Goal: Task Accomplishment & Management: Manage account settings

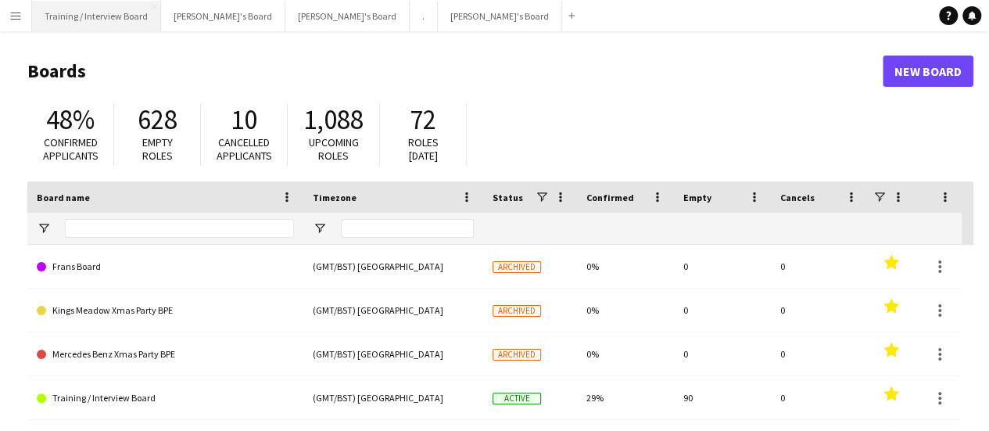
click at [86, 20] on button "Training / Interview Board Close" at bounding box center [96, 16] width 129 height 30
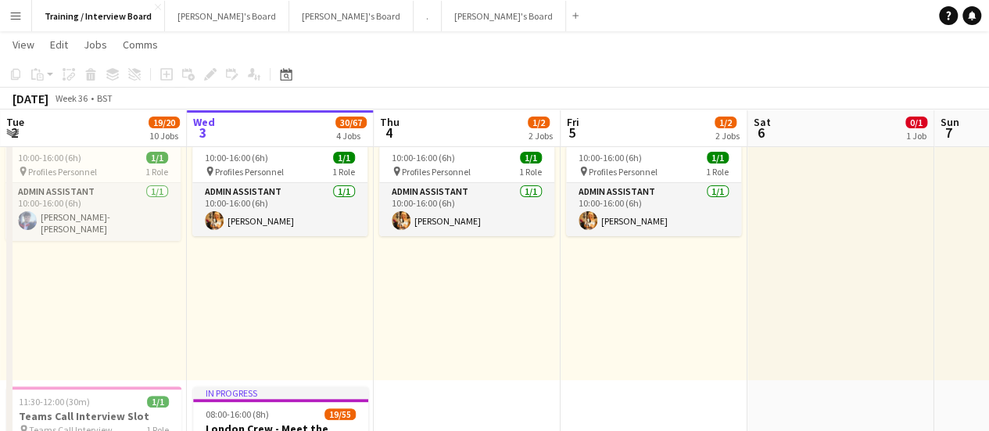
scroll to position [0, 349]
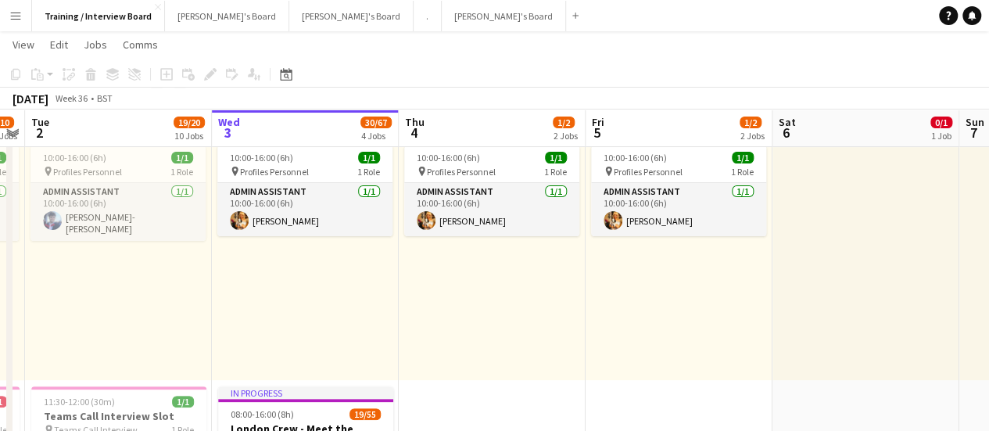
drag, startPoint x: 164, startPoint y: 267, endPoint x: 188, endPoint y: 254, distance: 27.0
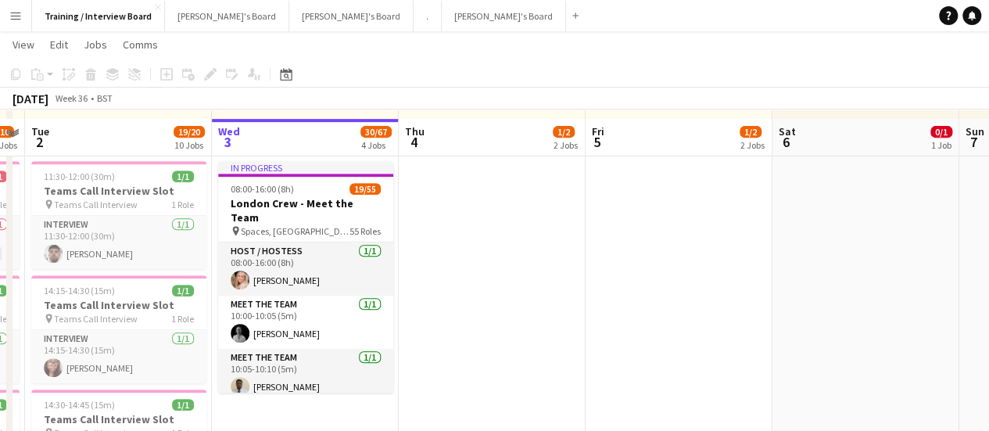
scroll to position [313, 0]
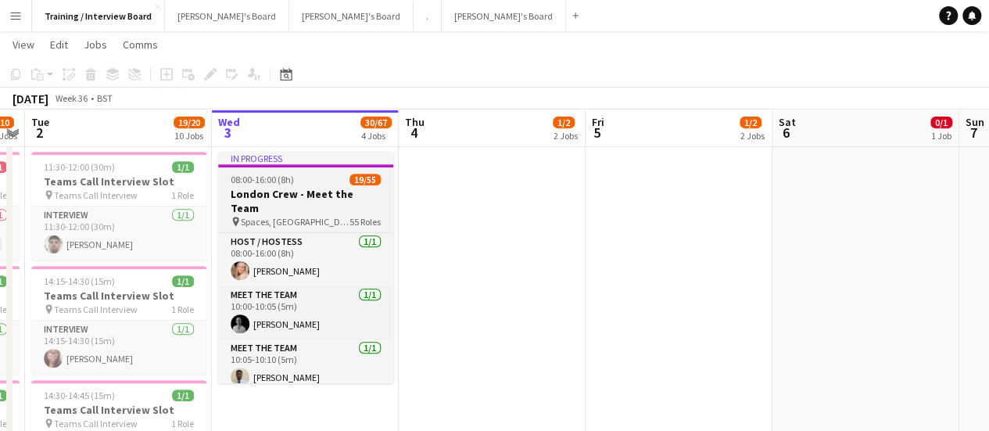
click at [310, 156] on div "In progress" at bounding box center [305, 158] width 175 height 13
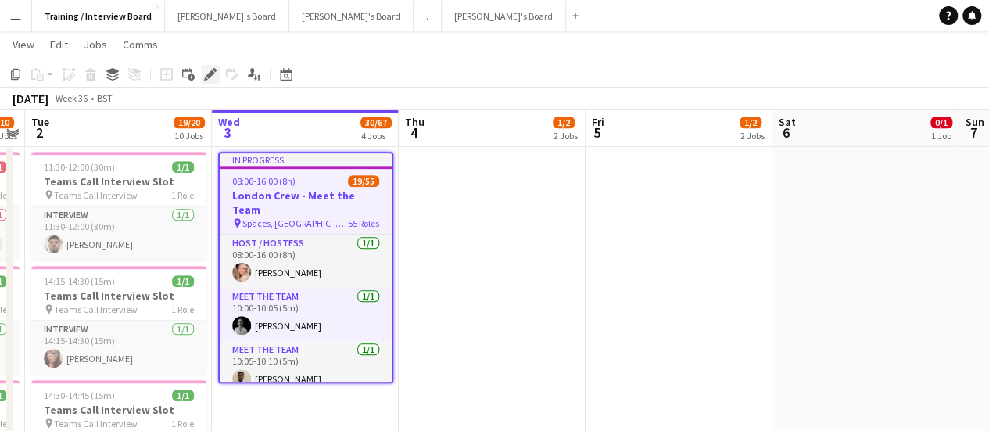
click at [214, 68] on icon "Edit" at bounding box center [210, 74] width 13 height 13
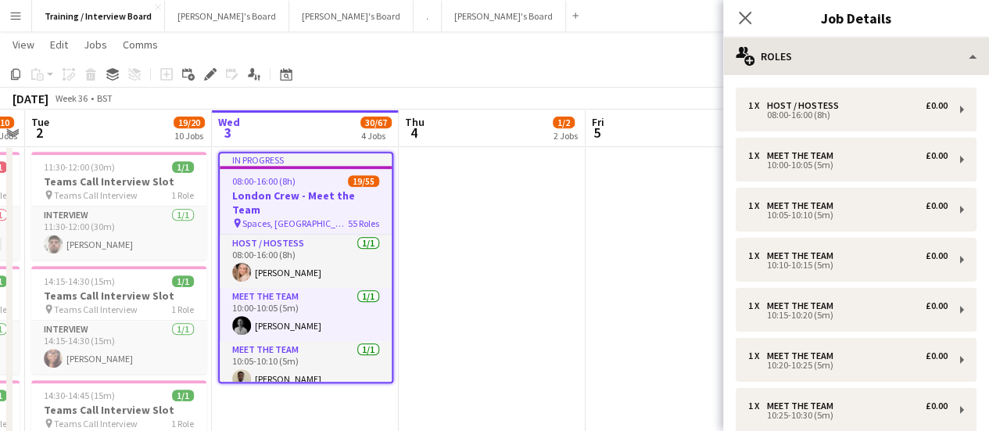
drag, startPoint x: 865, startPoint y: 20, endPoint x: 863, endPoint y: 45, distance: 25.1
click at [863, 45] on app-edit-jobs-popin "Close pop-in Job Details multiple-users-add Roles multiple-users-add Roles maps…" at bounding box center [856, 215] width 266 height 431
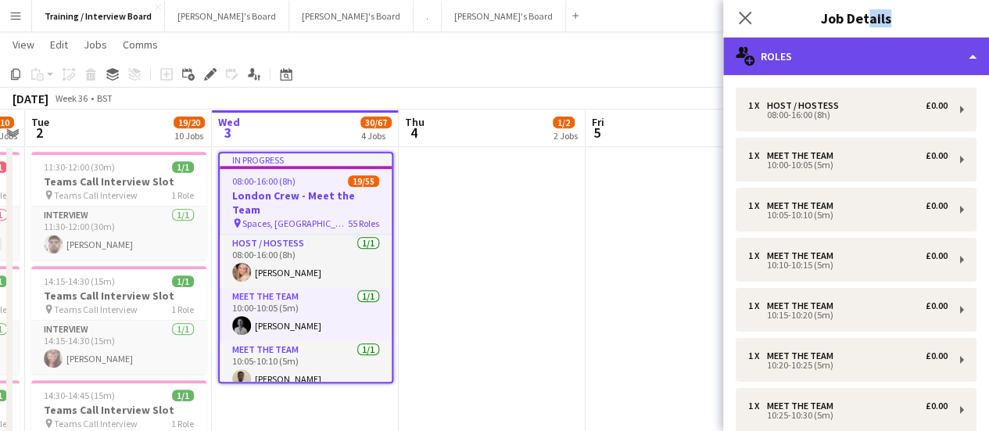
click at [863, 45] on div "multiple-users-add Roles" at bounding box center [856, 57] width 266 height 38
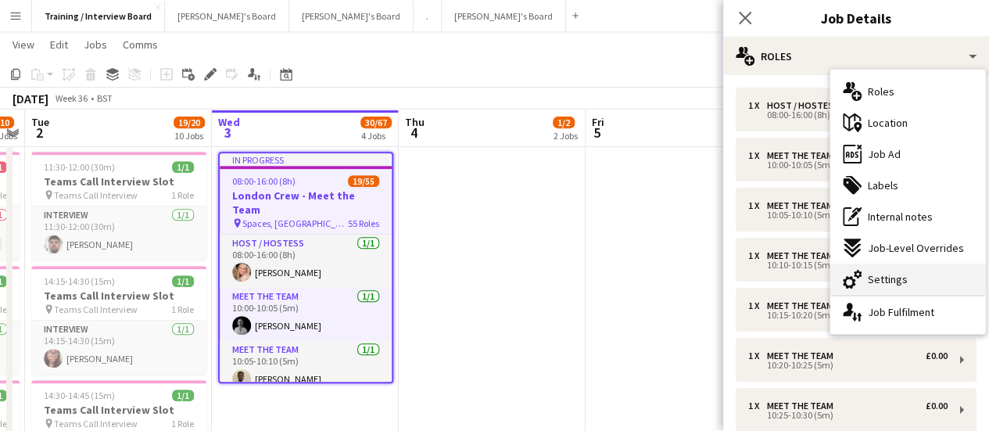
click at [891, 268] on div "cog-double-3 Settings" at bounding box center [907, 279] width 155 height 31
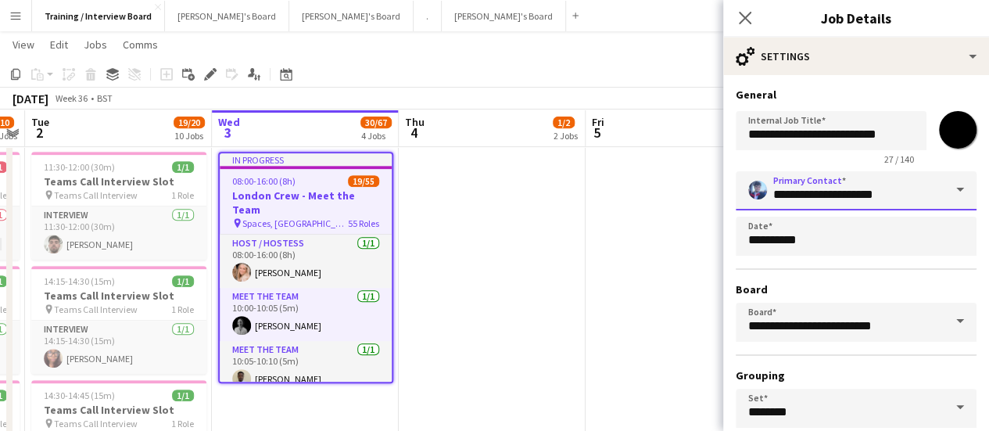
click at [867, 198] on input "**********" at bounding box center [856, 190] width 241 height 39
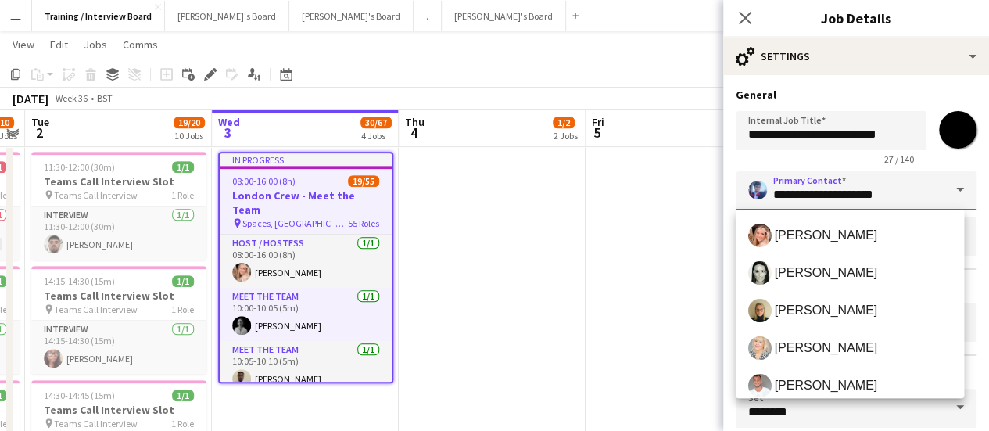
click at [920, 205] on input "**********" at bounding box center [856, 190] width 241 height 39
click at [851, 217] on mat-option "[PERSON_NAME]" at bounding box center [850, 236] width 229 height 38
type input "**********"
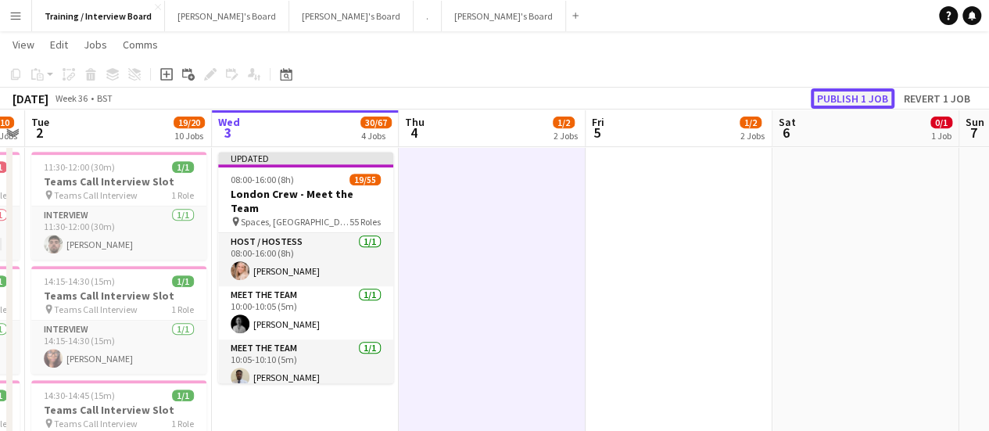
click at [836, 103] on button "Publish 1 job" at bounding box center [853, 98] width 84 height 20
drag, startPoint x: 600, startPoint y: 326, endPoint x: 633, endPoint y: 321, distance: 33.3
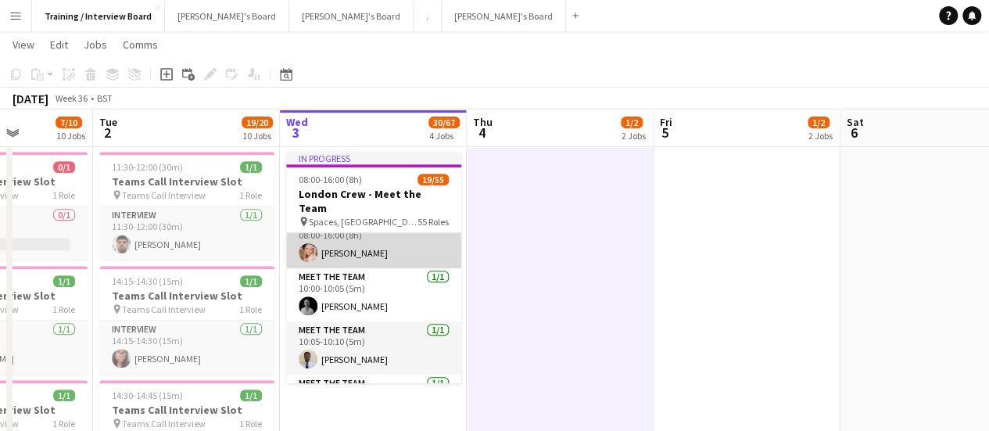
scroll to position [0, 0]
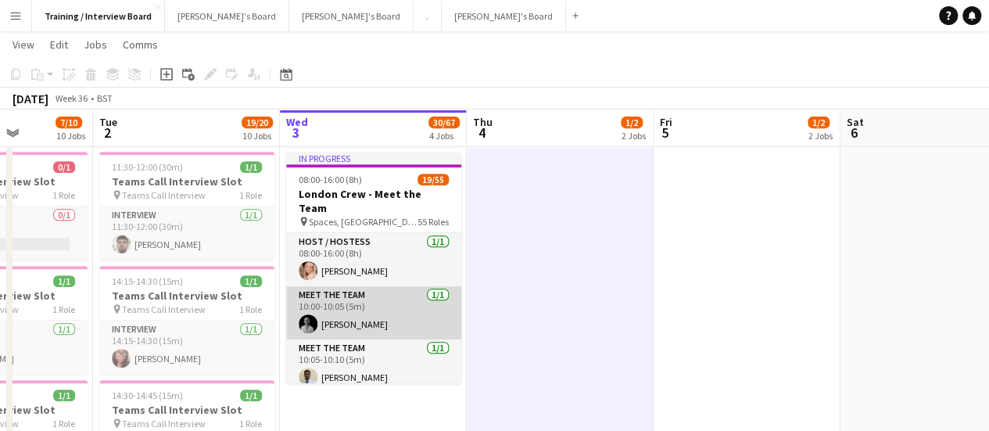
click at [354, 310] on app-card-role "Meet The Team [DATE] 10:00-10:05 (5m) [PERSON_NAME]" at bounding box center [373, 312] width 175 height 53
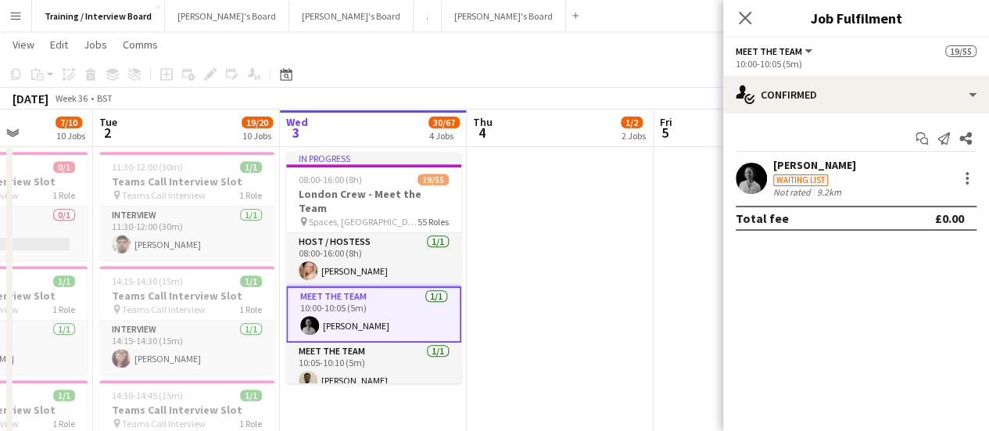
click at [795, 179] on div "Waiting list" at bounding box center [800, 180] width 55 height 12
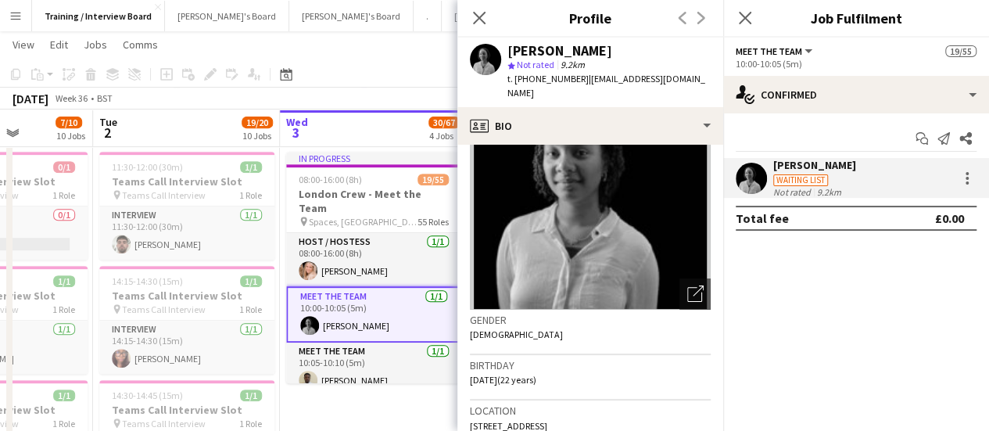
scroll to position [235, 0]
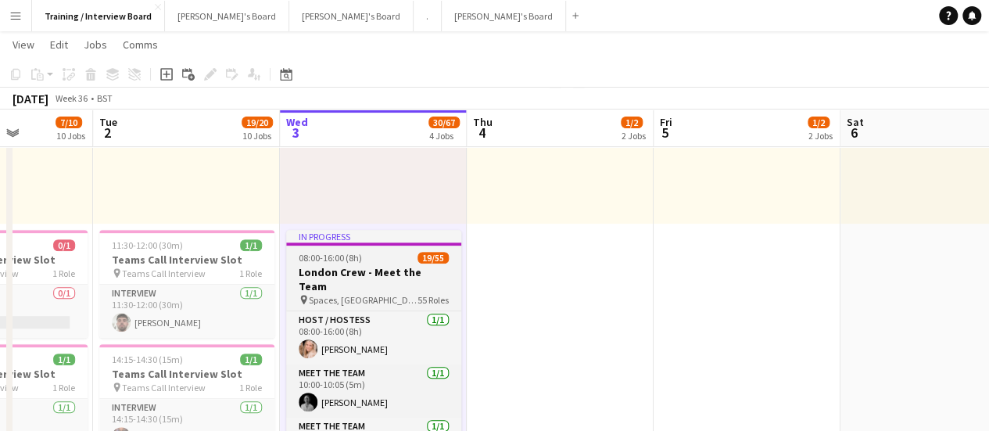
click at [403, 259] on div "08:00-16:00 (8h) 19/55" at bounding box center [373, 258] width 175 height 12
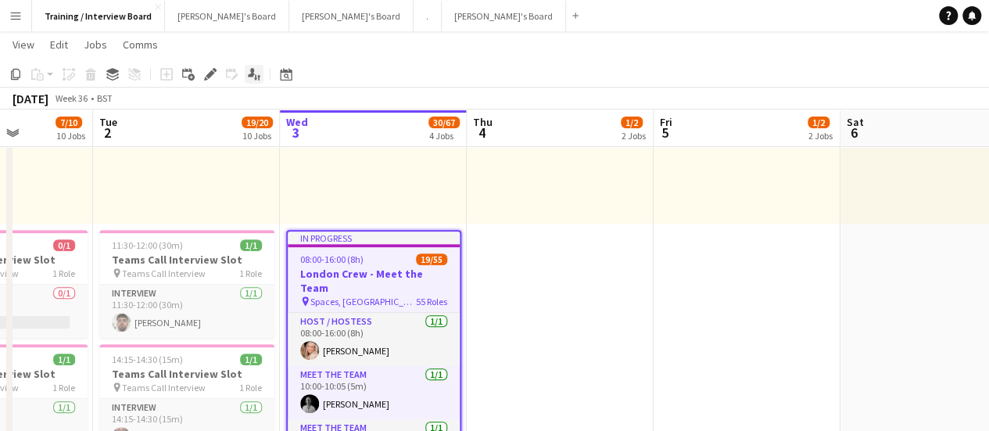
click at [254, 79] on icon "Applicants" at bounding box center [254, 74] width 13 height 13
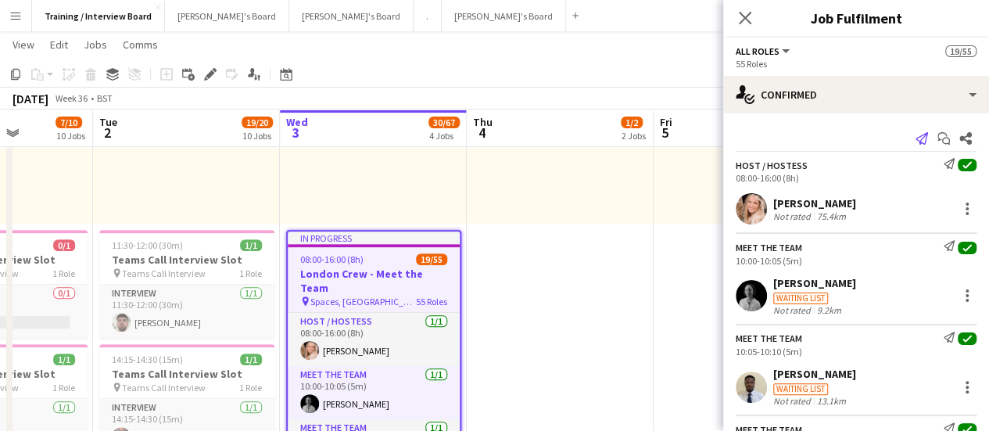
click at [916, 140] on icon "Send notification" at bounding box center [922, 138] width 13 height 13
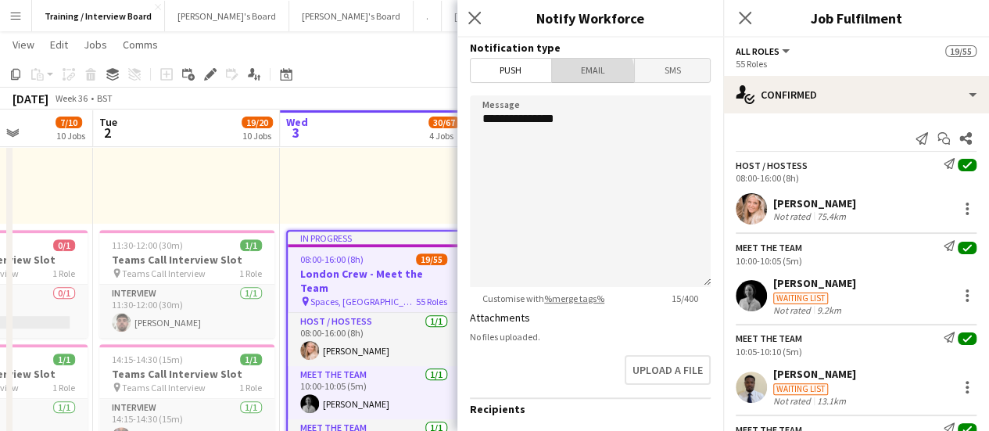
click at [588, 74] on span "Email" at bounding box center [593, 70] width 83 height 23
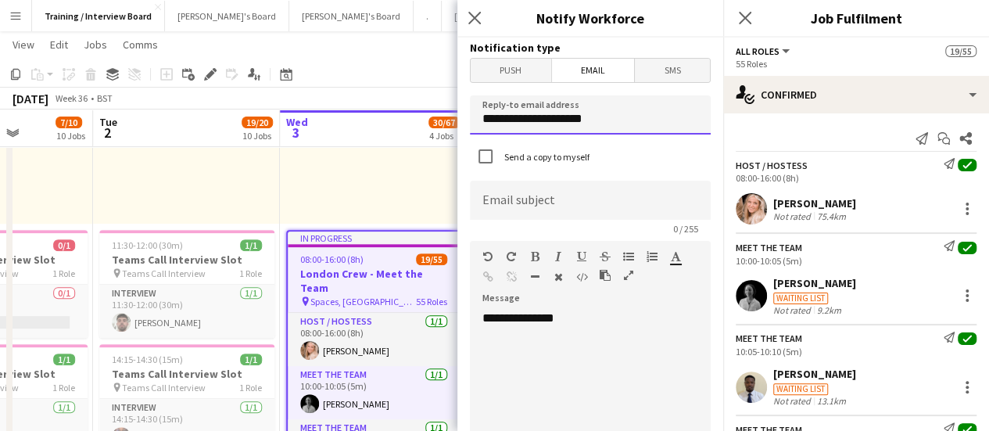
drag, startPoint x: 632, startPoint y: 107, endPoint x: 102, endPoint y: 63, distance: 531.3
type input "**********"
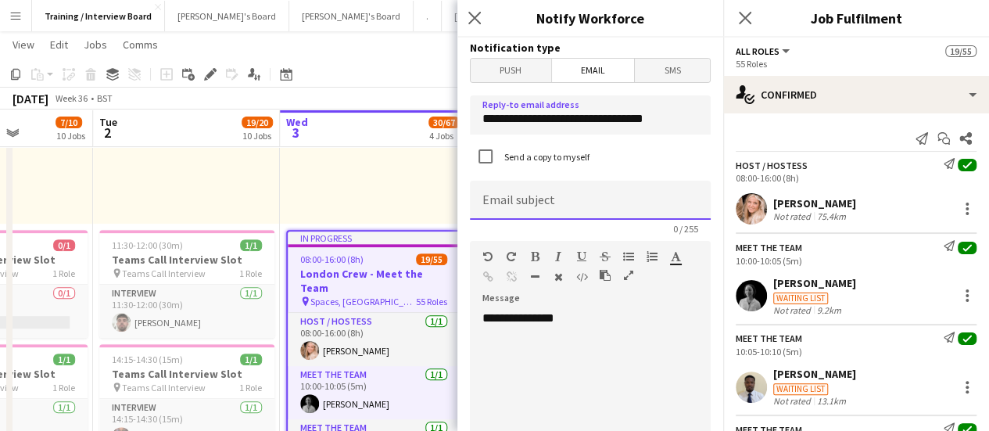
click at [568, 206] on input at bounding box center [590, 200] width 241 height 39
type input "**********"
click at [583, 325] on div "**********" at bounding box center [584, 404] width 229 height 188
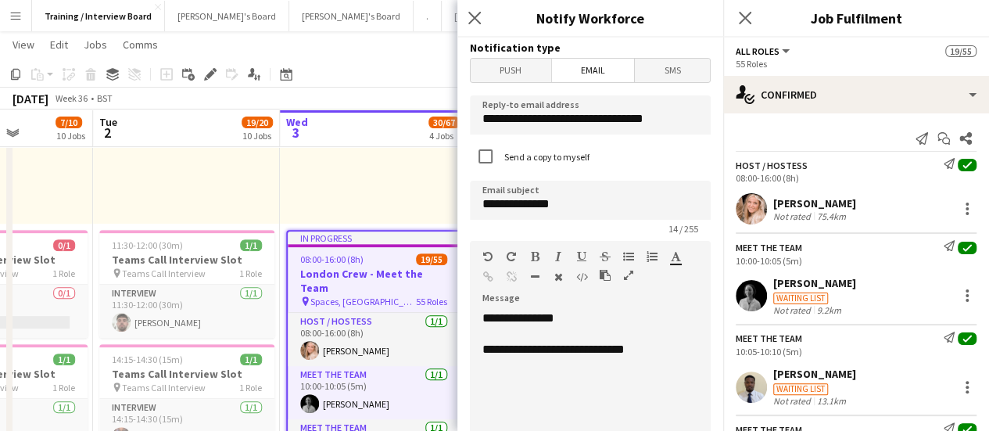
click at [548, 390] on div "**********" at bounding box center [584, 404] width 229 height 188
click at [643, 353] on div "**********" at bounding box center [584, 350] width 204 height 16
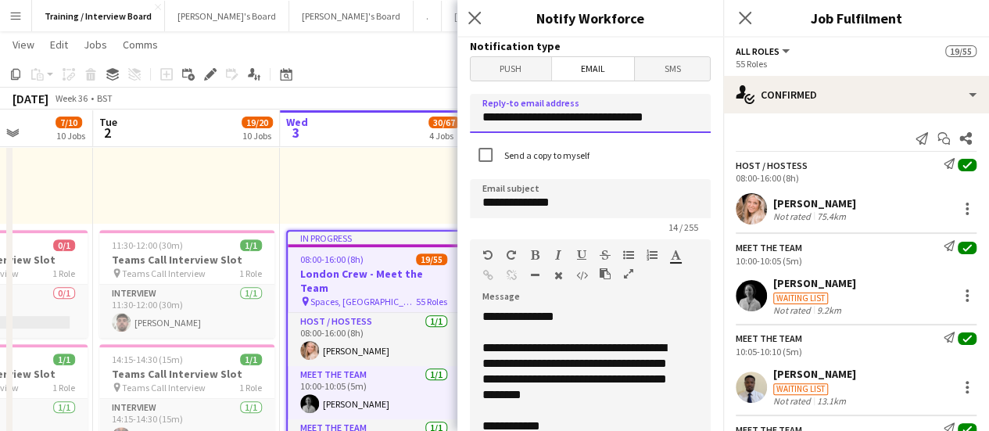
scroll to position [0, 0]
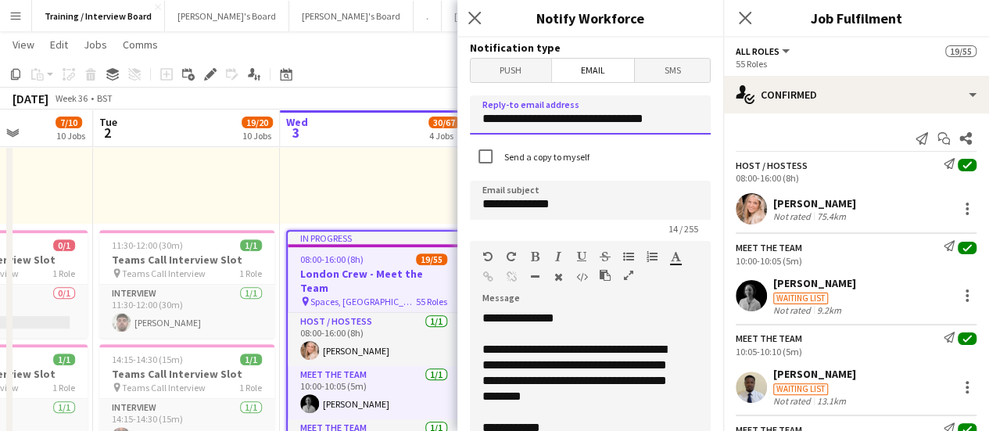
drag, startPoint x: 543, startPoint y: 45, endPoint x: 450, endPoint y: 58, distance: 94.8
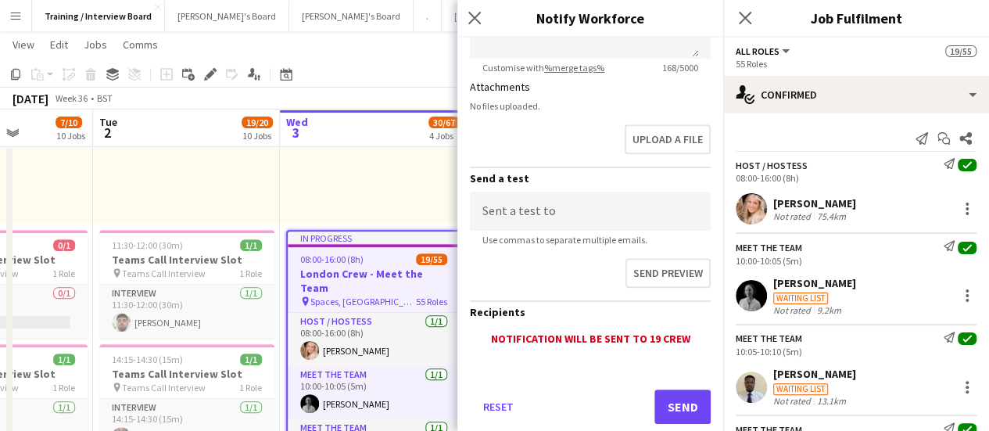
scroll to position [475, 0]
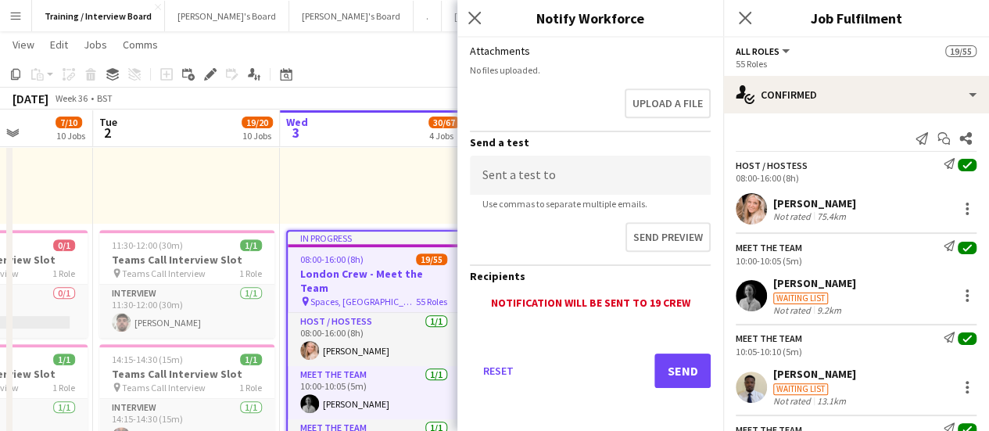
type input "**********"
click at [680, 379] on button "Send" at bounding box center [683, 370] width 56 height 34
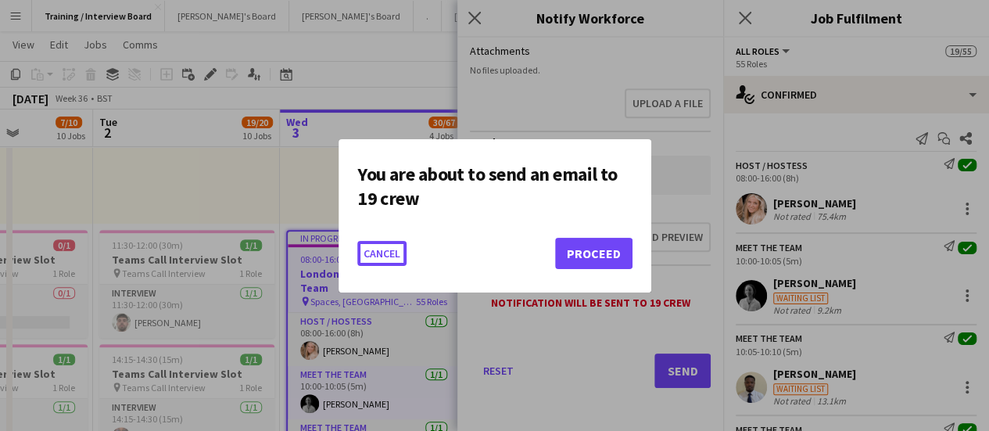
scroll to position [0, 0]
click at [386, 242] on button "Cancel" at bounding box center [381, 253] width 49 height 25
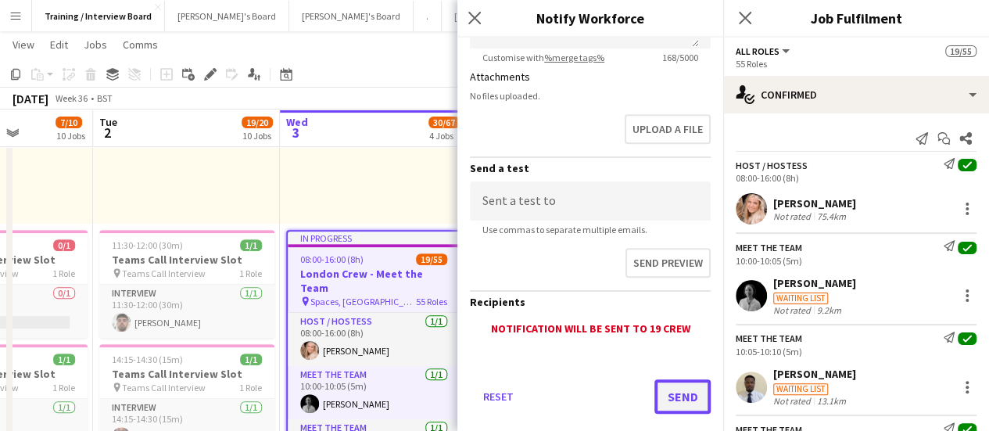
scroll to position [475, 0]
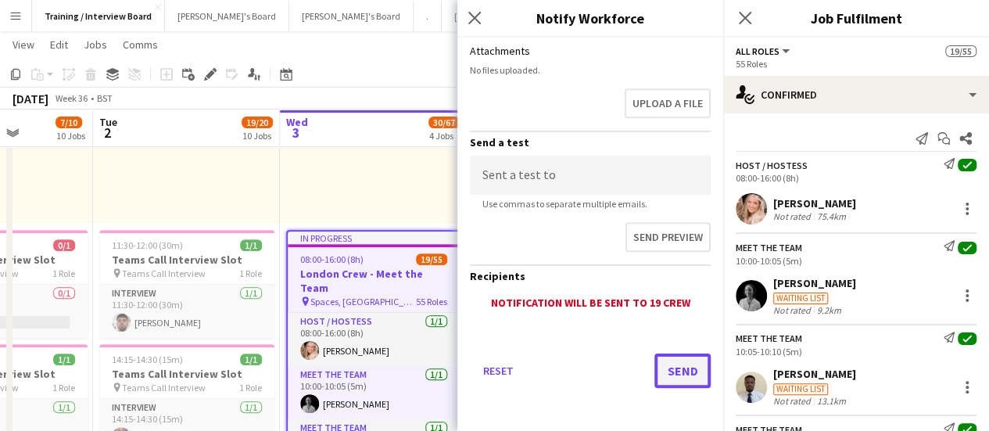
click at [672, 378] on button "Send" at bounding box center [683, 370] width 56 height 34
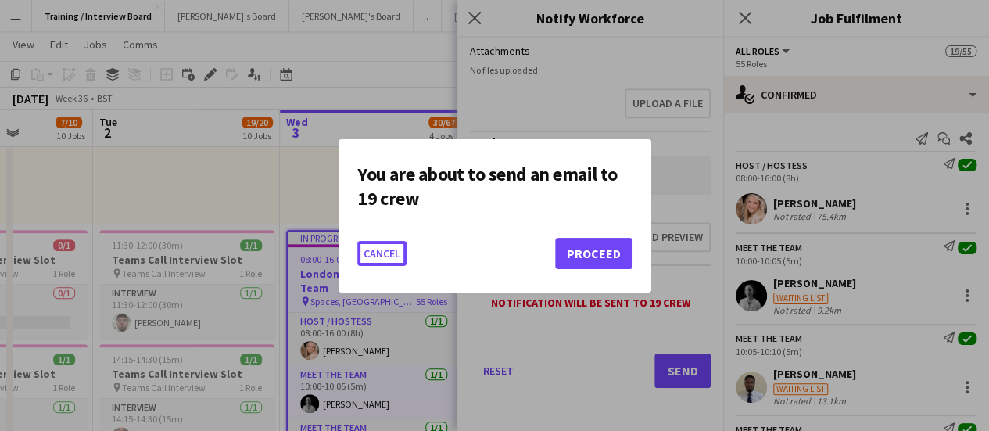
scroll to position [0, 0]
click at [599, 248] on button "Proceed" at bounding box center [593, 253] width 77 height 31
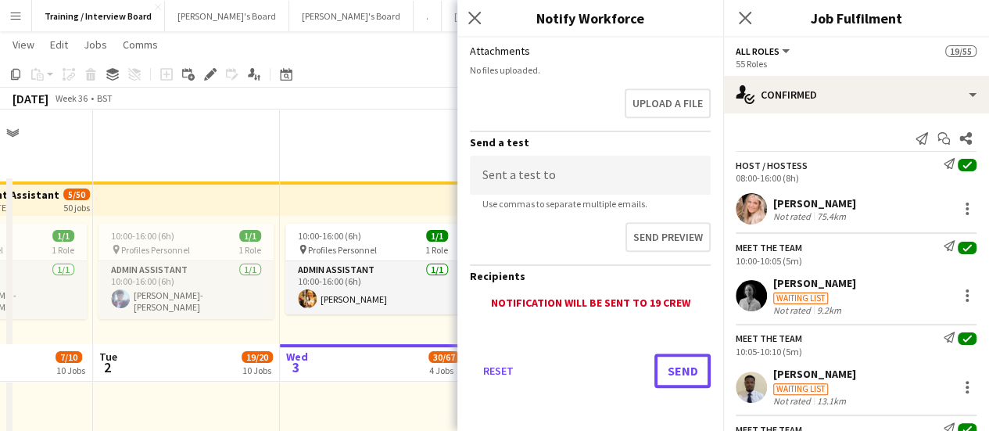
scroll to position [235, 0]
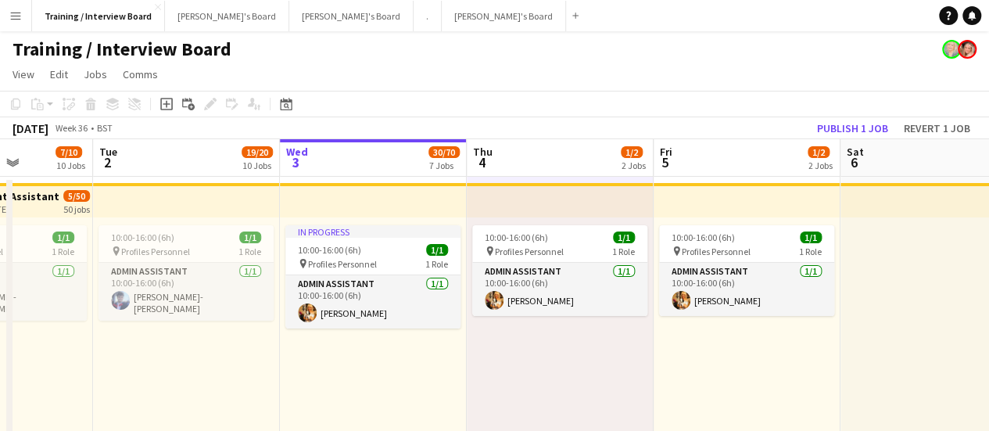
scroll to position [0, 398]
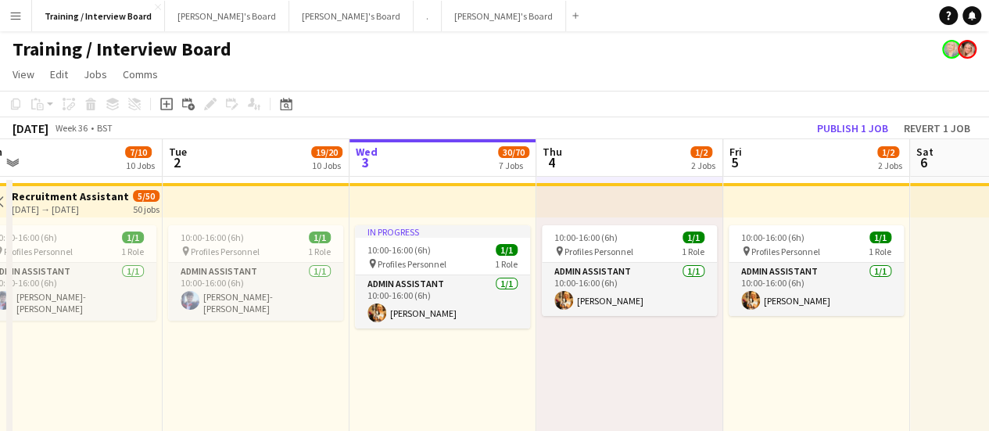
drag, startPoint x: 577, startPoint y: 307, endPoint x: 590, endPoint y: 307, distance: 13.3
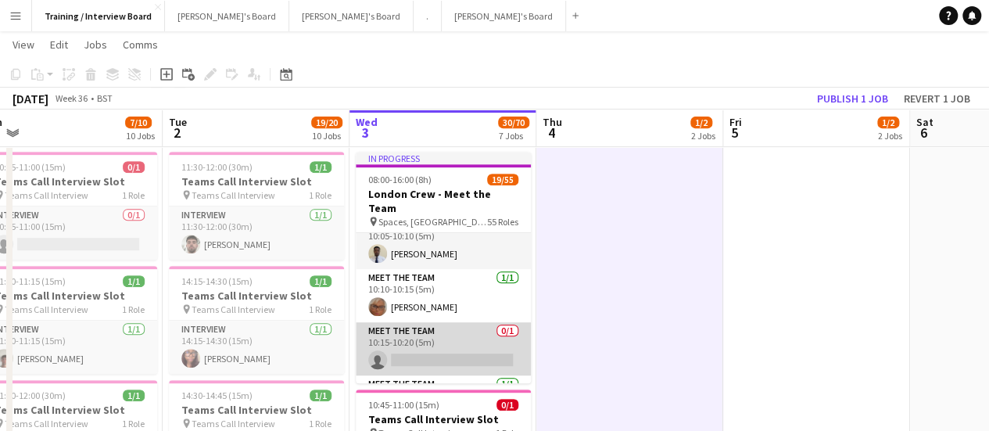
scroll to position [156, 0]
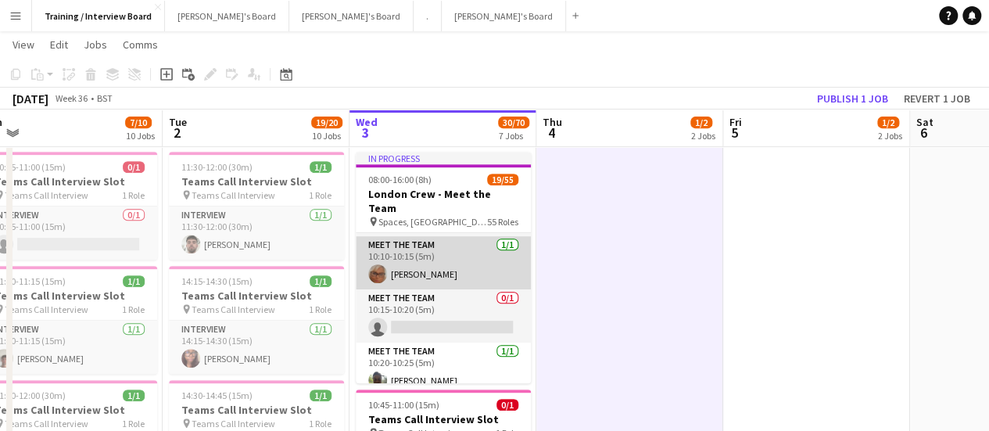
click at [460, 264] on app-card-role "Meet The Team [DATE] 10:10-10:15 (5m) [PERSON_NAME]" at bounding box center [443, 262] width 175 height 53
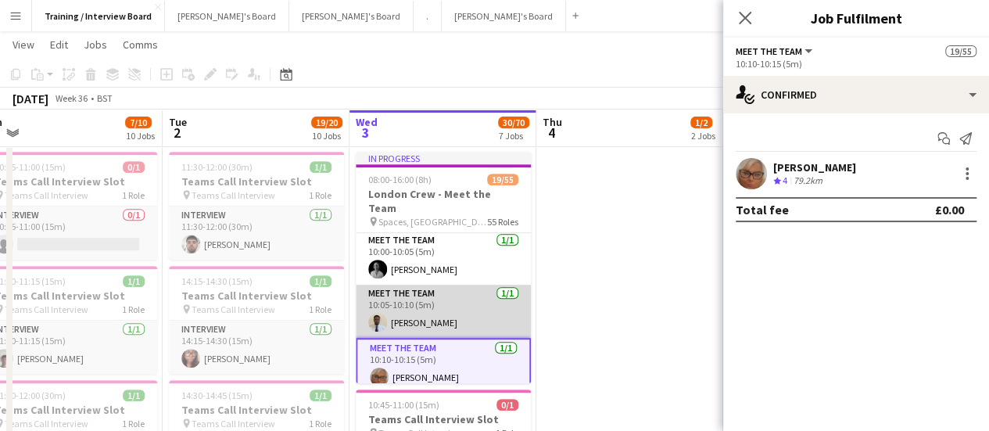
scroll to position [78, 0]
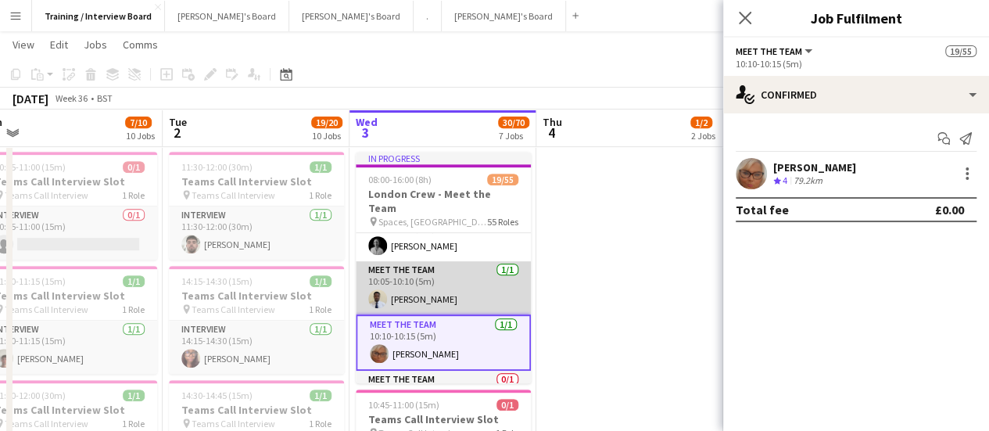
click at [474, 295] on app-card-role "Meet The Team [DATE] 10:05-10:10 (5m) Oghenetega Asakpa" at bounding box center [443, 287] width 175 height 53
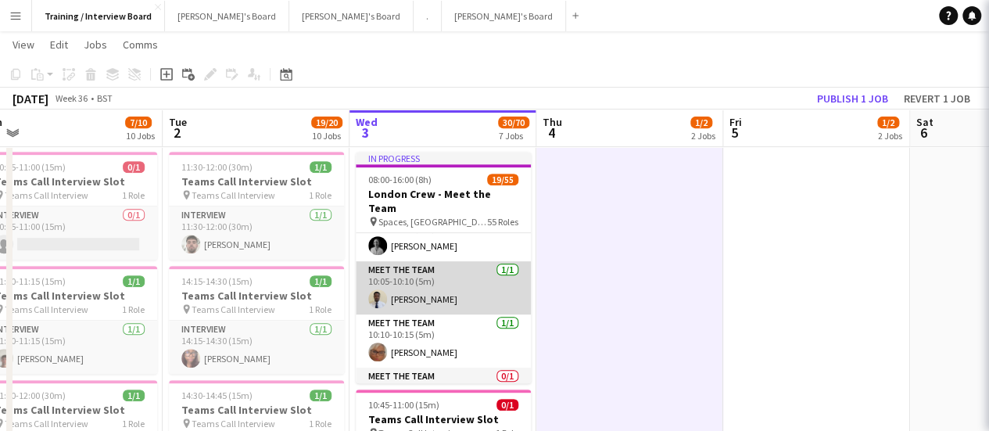
click at [394, 282] on app-card-role "Meet The Team [DATE] 10:05-10:10 (5m) Oghenetega Asakpa" at bounding box center [443, 287] width 175 height 53
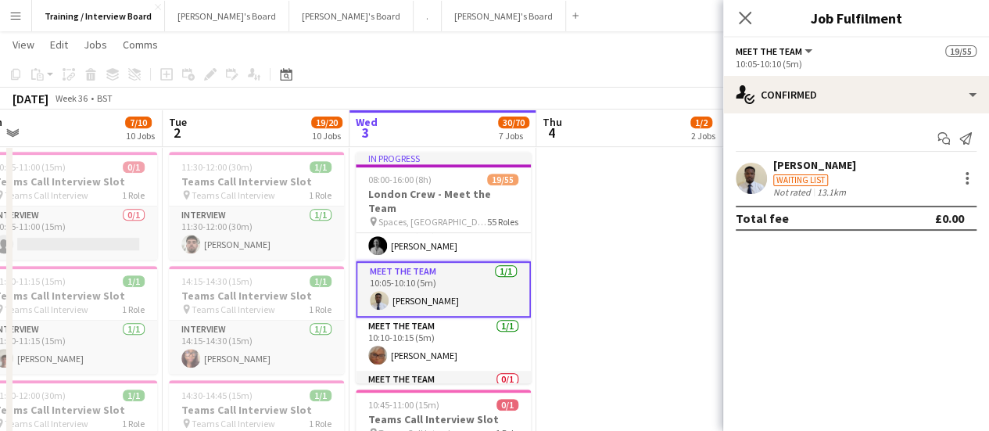
click at [834, 190] on div "13.1km" at bounding box center [831, 192] width 35 height 12
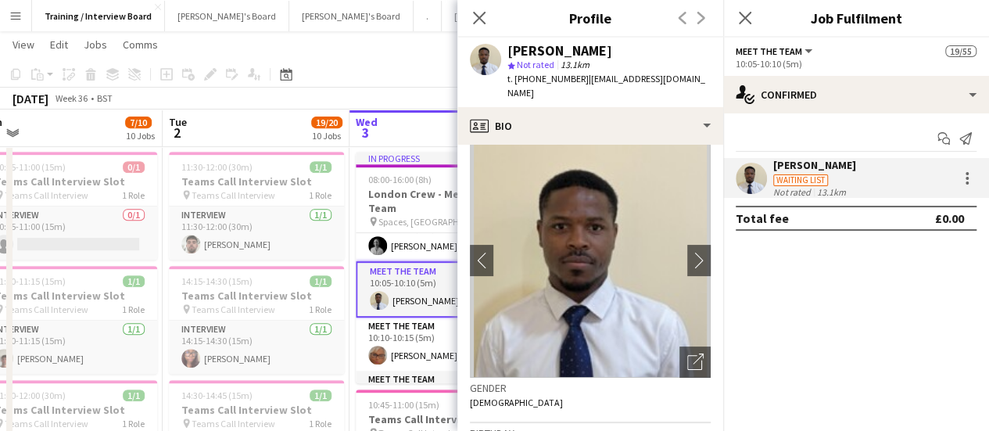
scroll to position [0, 0]
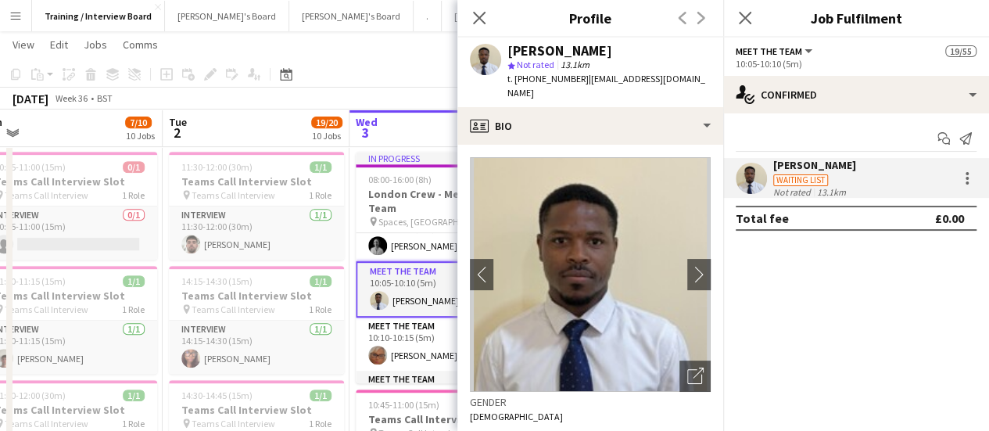
click at [594, 46] on div "[PERSON_NAME]" at bounding box center [559, 51] width 105 height 14
click at [551, 46] on div "[PERSON_NAME]" at bounding box center [559, 51] width 105 height 14
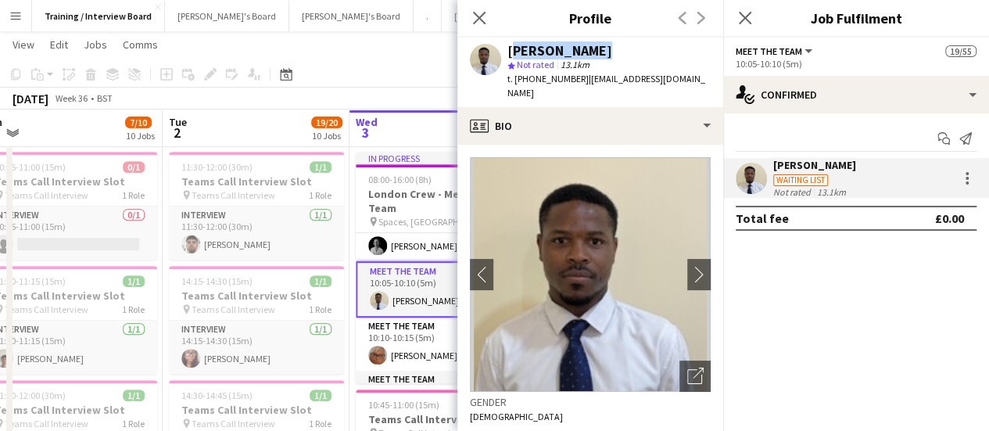
copy div "[PERSON_NAME]"
click at [799, 176] on div "Waiting list" at bounding box center [800, 180] width 55 height 12
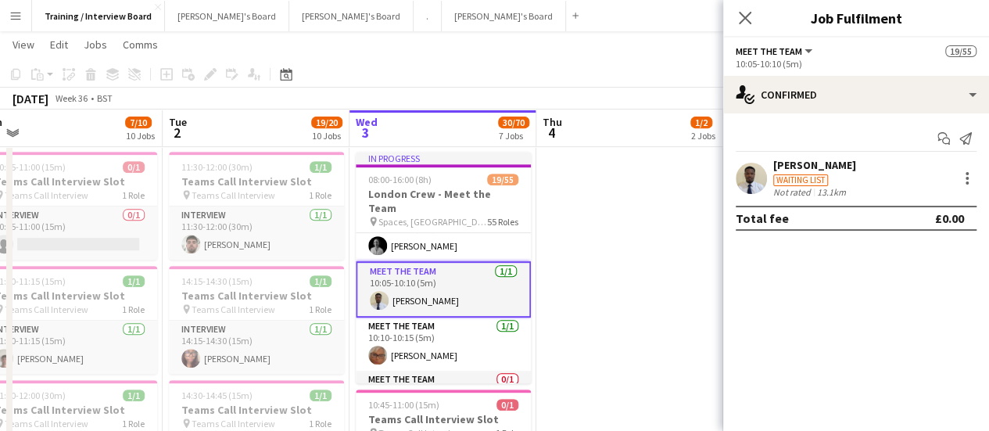
click at [838, 173] on div "Waiting list" at bounding box center [814, 179] width 83 height 14
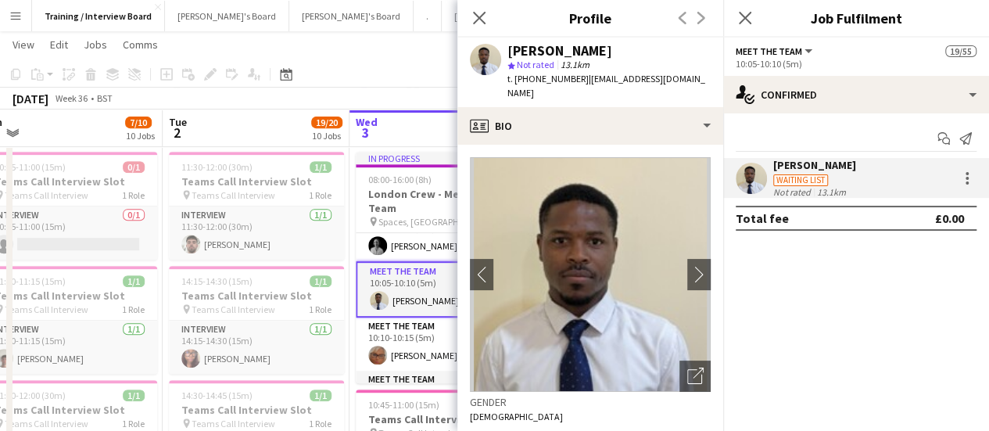
click at [610, 145] on app-crew-profile-bio "chevron-left chevron-right Open photos pop-in Gender [DEMOGRAPHIC_DATA] Birthda…" at bounding box center [590, 288] width 266 height 286
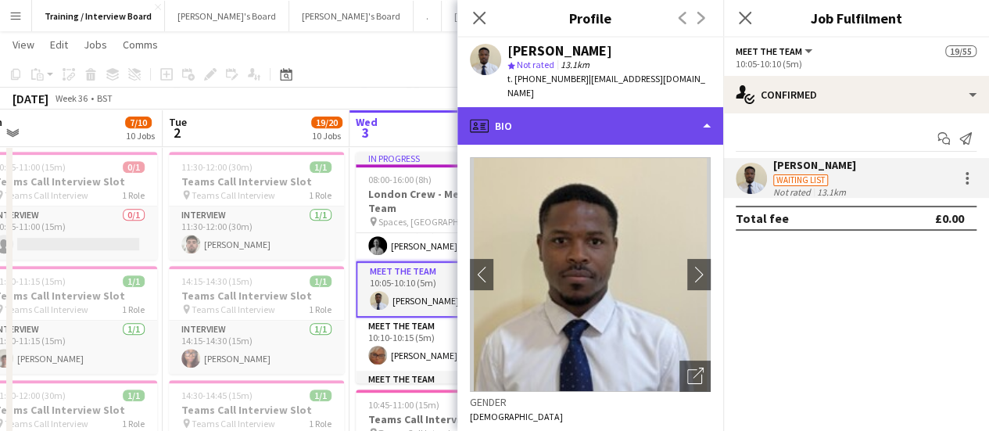
click at [608, 120] on div "profile Bio" at bounding box center [590, 126] width 266 height 38
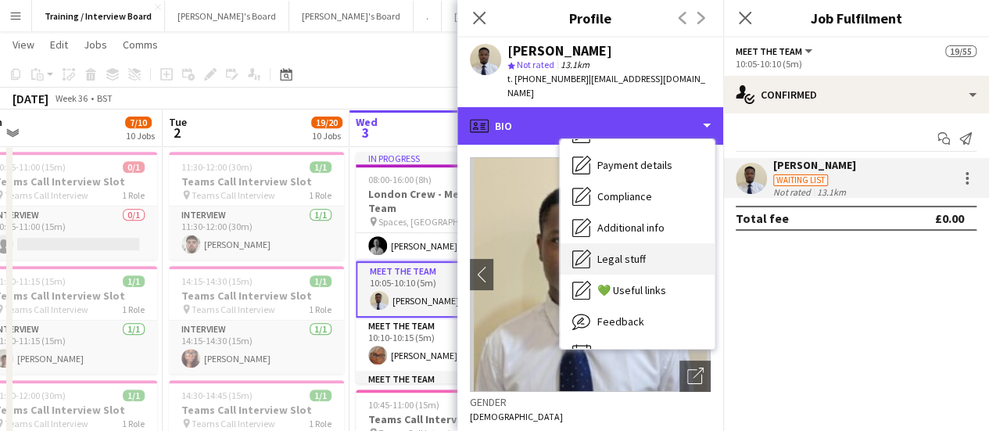
scroll to position [210, 0]
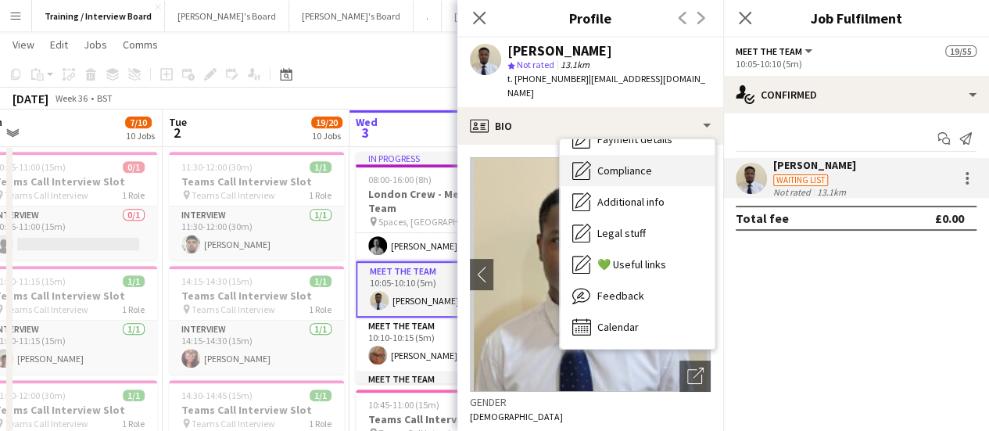
click at [617, 163] on span "Compliance" at bounding box center [624, 170] width 55 height 14
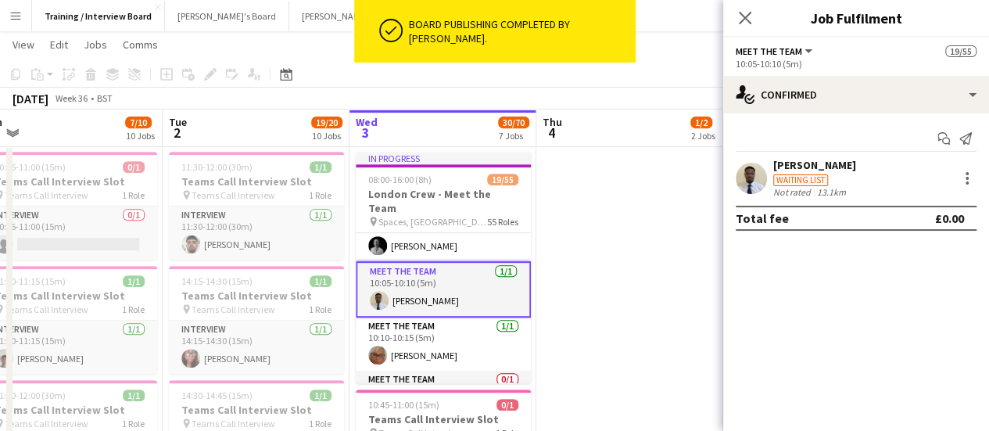
click at [838, 178] on div "Waiting list" at bounding box center [814, 179] width 83 height 14
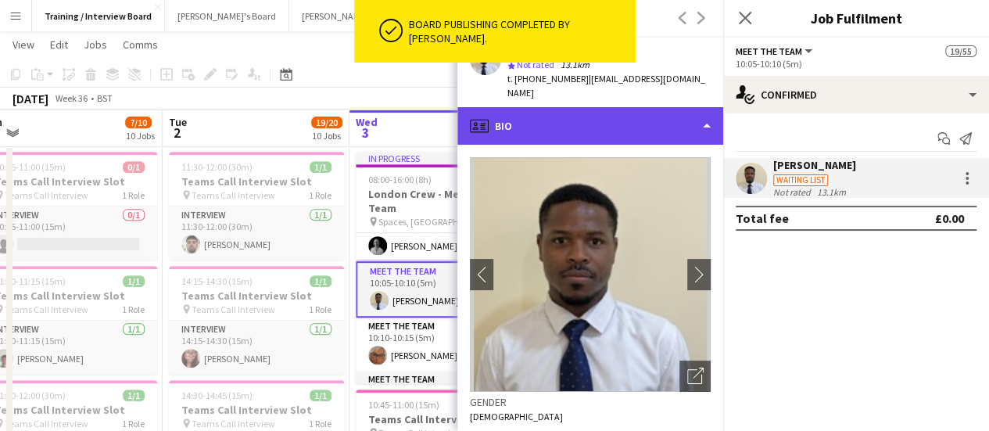
click at [601, 107] on div "profile Bio" at bounding box center [590, 126] width 266 height 38
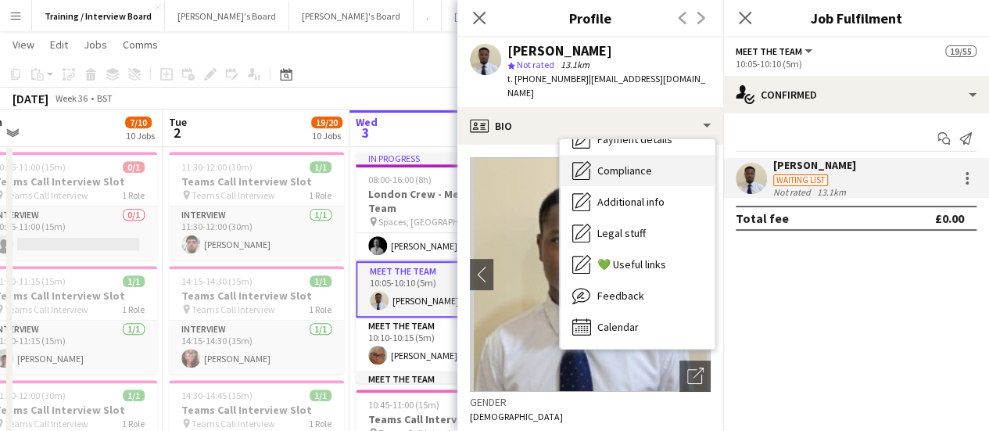
click at [638, 163] on span "Compliance" at bounding box center [624, 170] width 55 height 14
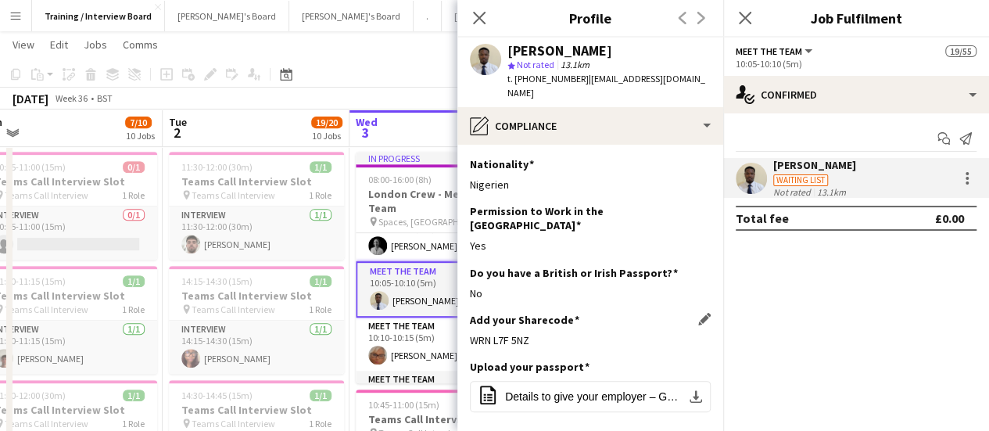
click at [511, 333] on div "WRN L7F 5NZ" at bounding box center [590, 340] width 241 height 14
copy div "WRN L7F 5NZ"
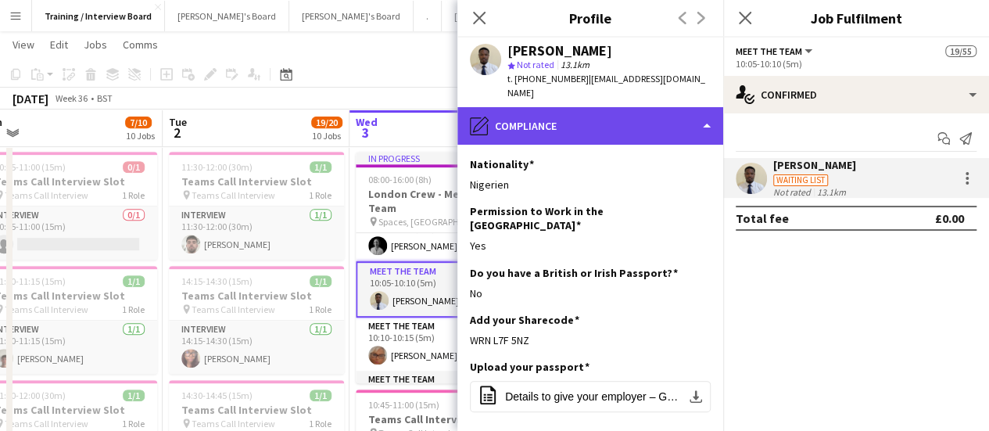
click at [588, 110] on div "pencil4 Compliance" at bounding box center [590, 126] width 266 height 38
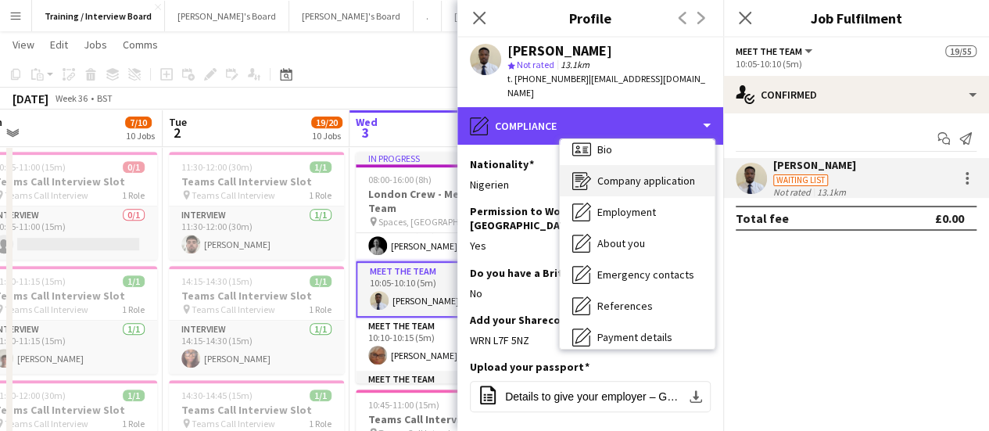
scroll to position [0, 0]
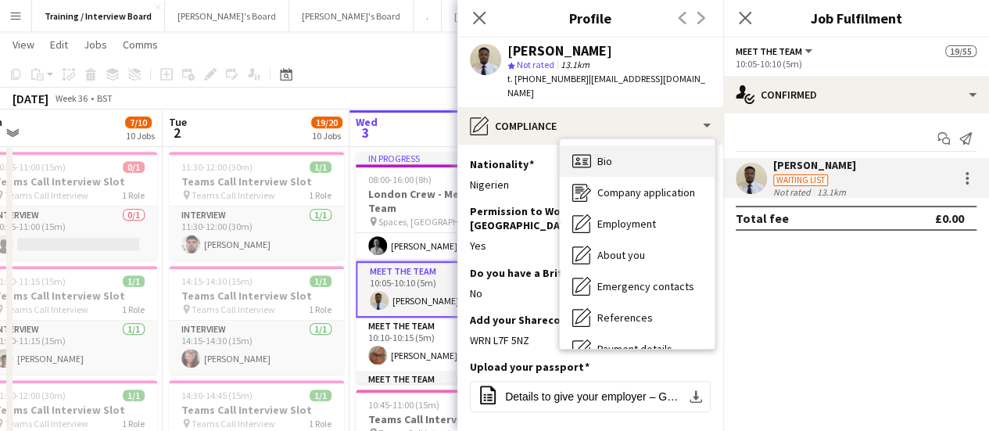
click at [626, 154] on div "Bio Bio" at bounding box center [637, 160] width 155 height 31
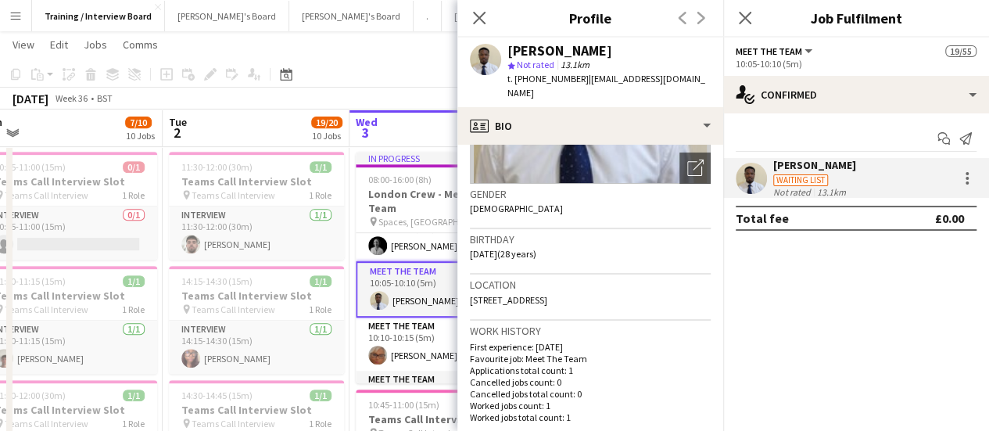
scroll to position [235, 0]
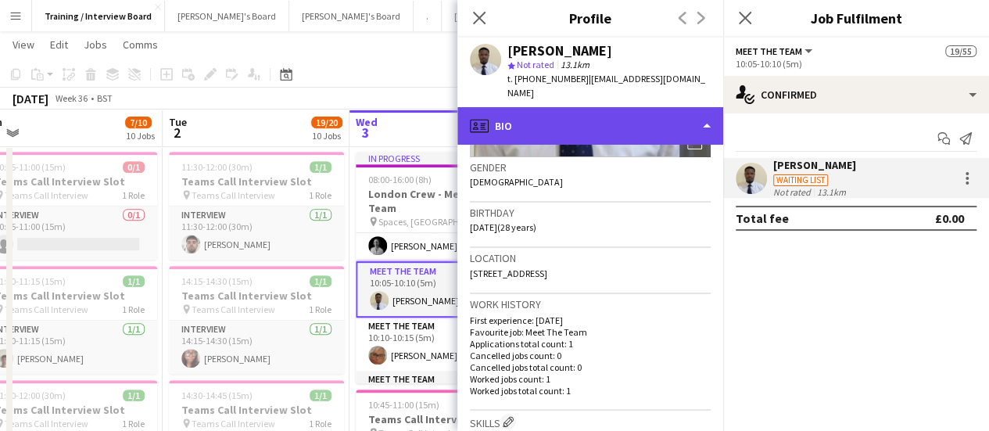
click at [573, 107] on div "profile Bio" at bounding box center [590, 126] width 266 height 38
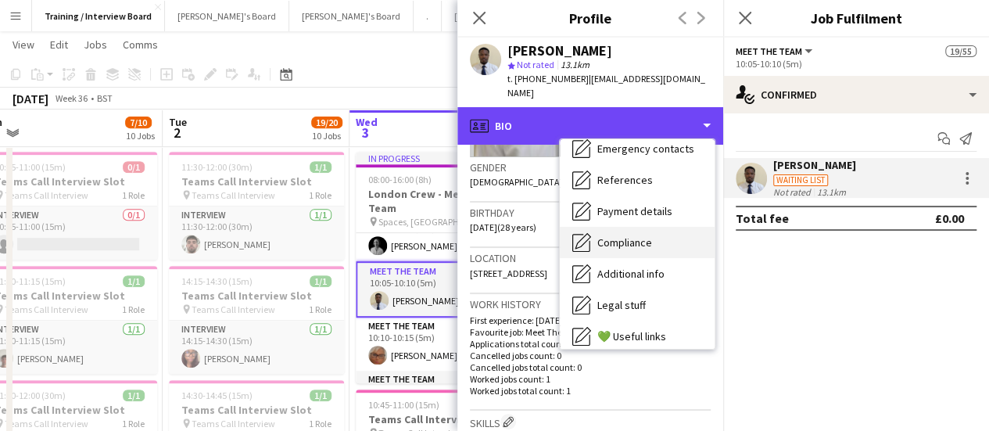
scroll to position [156, 0]
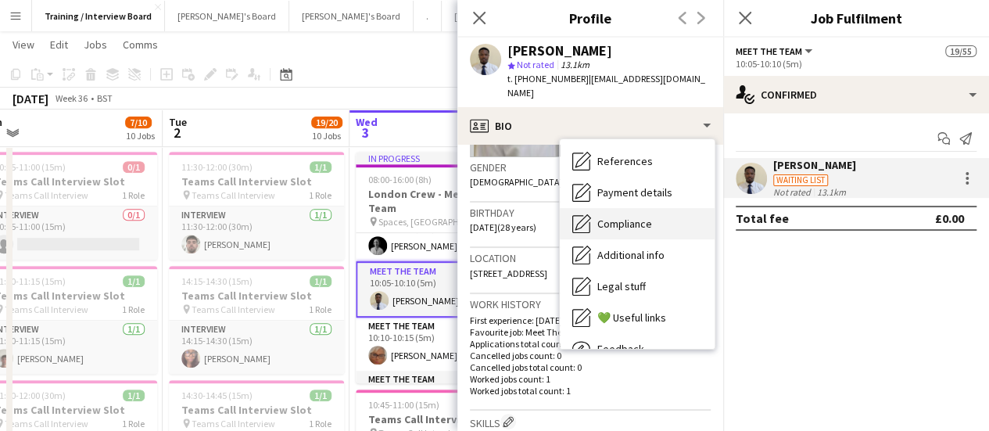
click at [632, 217] on span "Compliance" at bounding box center [624, 224] width 55 height 14
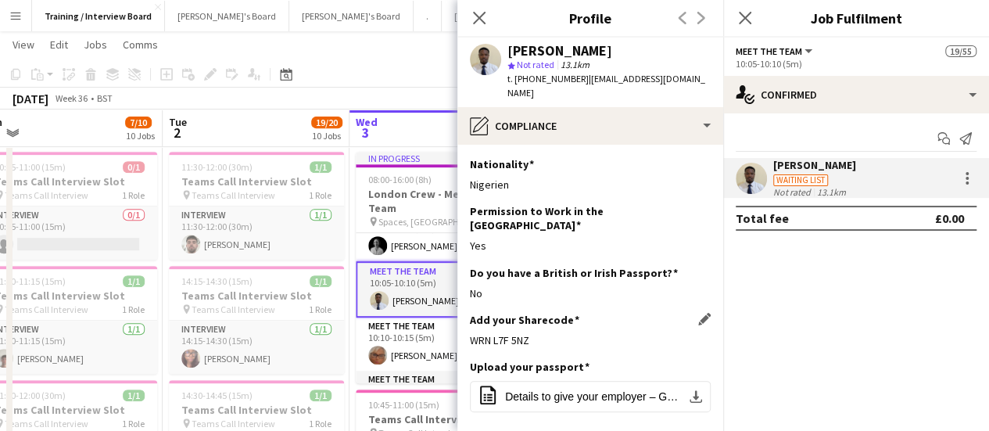
click at [499, 333] on div "WRN L7F 5NZ" at bounding box center [590, 340] width 241 height 14
copy div "WRN L7F 5NZ"
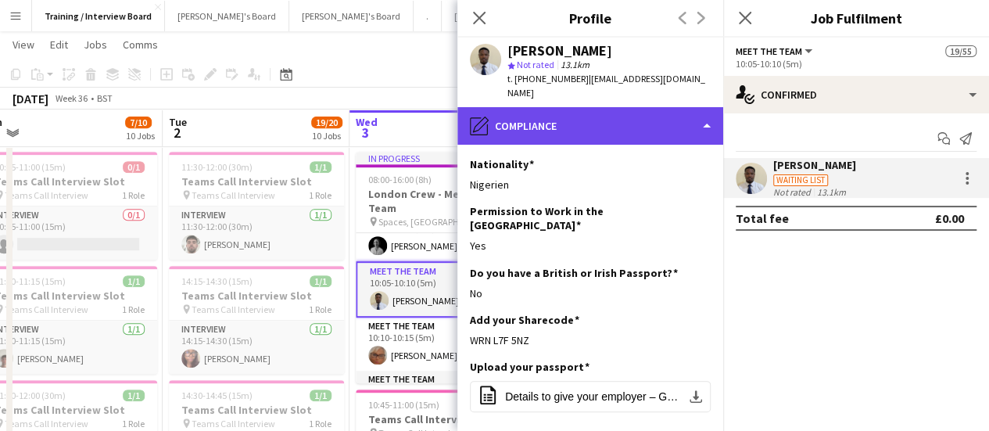
click at [536, 107] on div "pencil4 Compliance" at bounding box center [590, 126] width 266 height 38
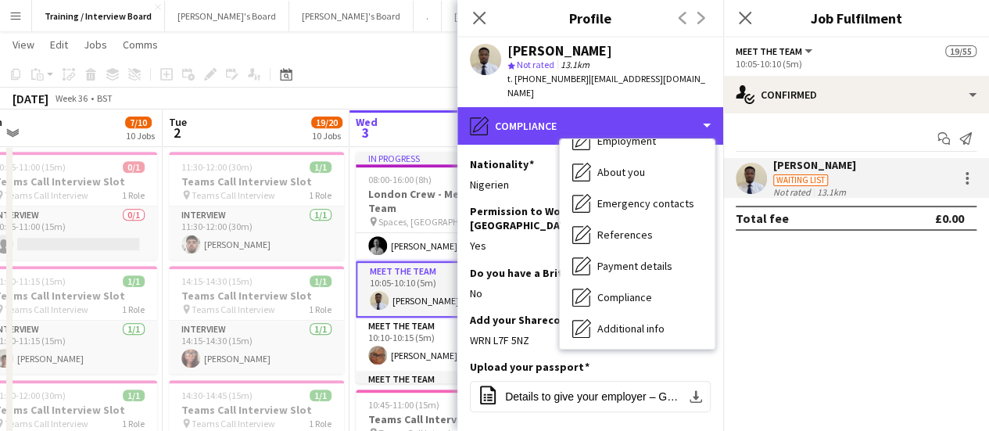
scroll to position [0, 0]
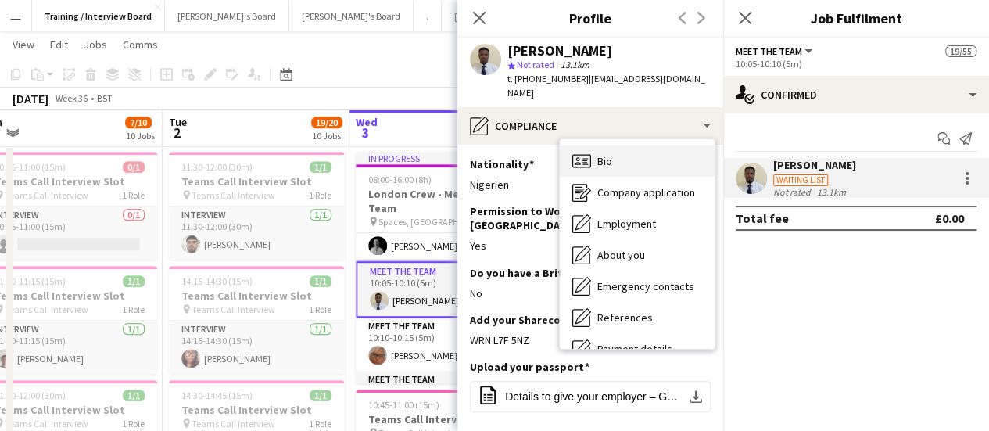
click at [613, 148] on div "Bio Bio" at bounding box center [637, 160] width 155 height 31
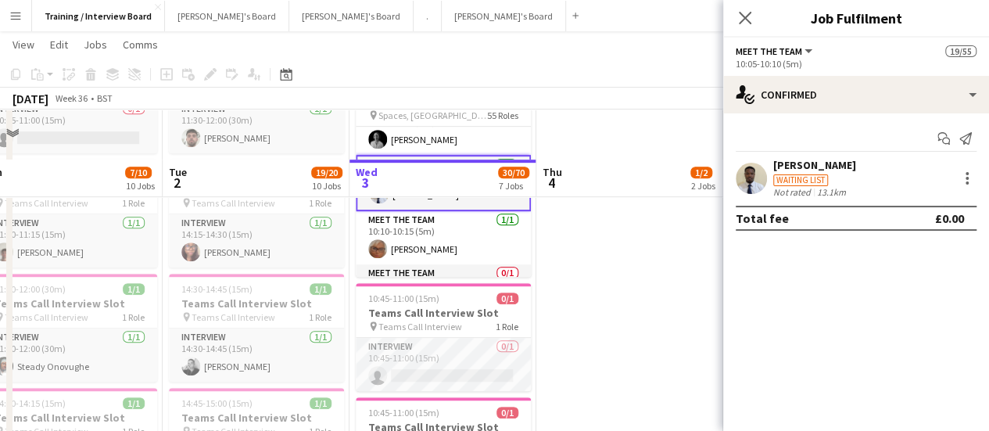
scroll to position [469, 0]
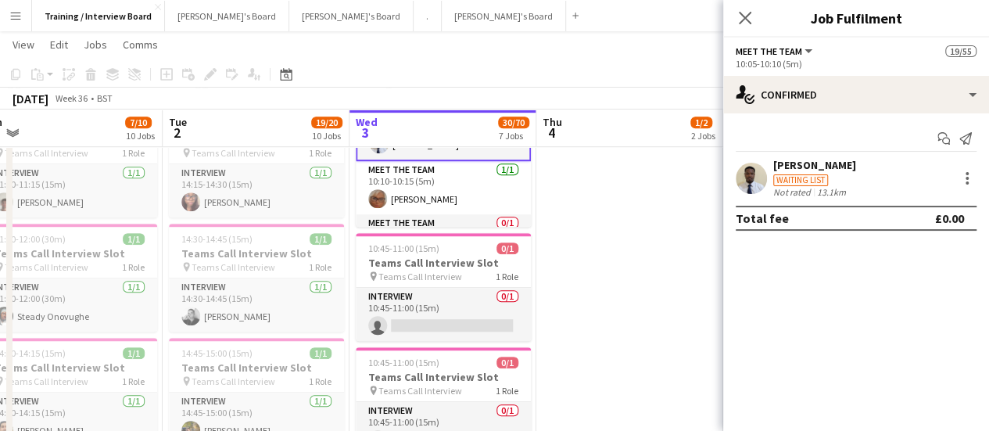
click at [746, 190] on app-user-avatar at bounding box center [751, 178] width 31 height 31
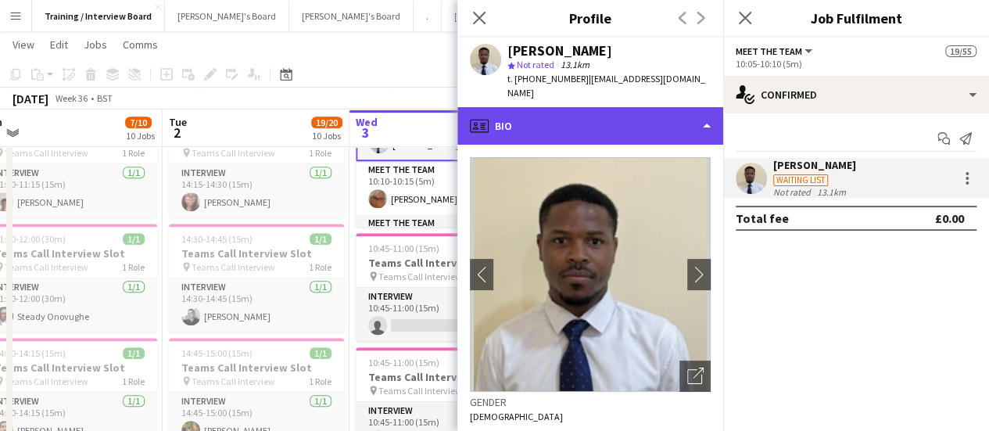
click at [616, 107] on div "profile Bio" at bounding box center [590, 126] width 266 height 38
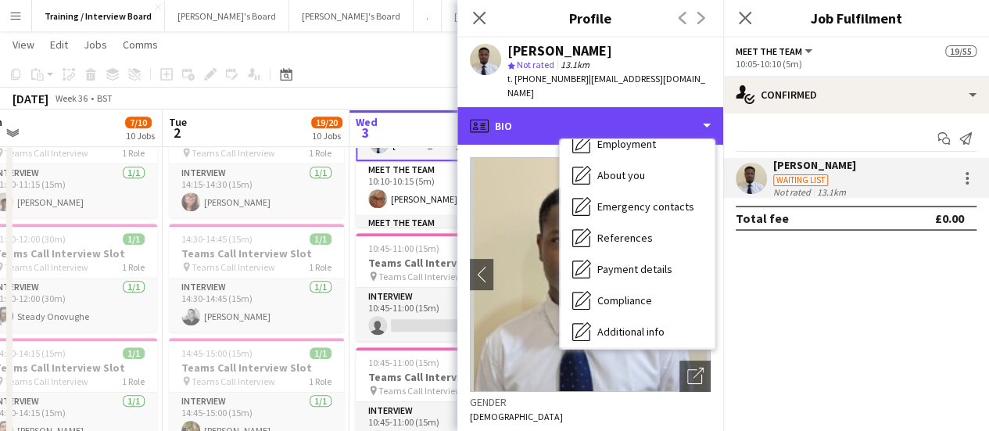
scroll to position [156, 0]
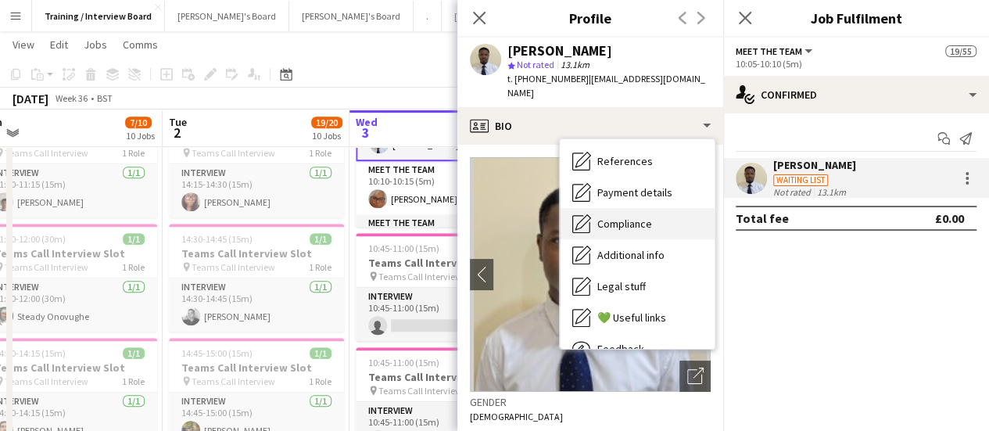
click at [638, 217] on span "Compliance" at bounding box center [624, 224] width 55 height 14
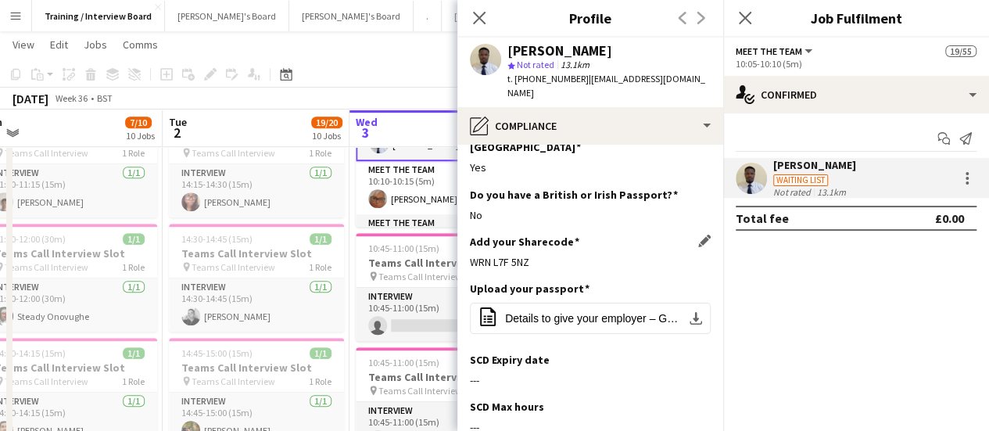
scroll to position [0, 0]
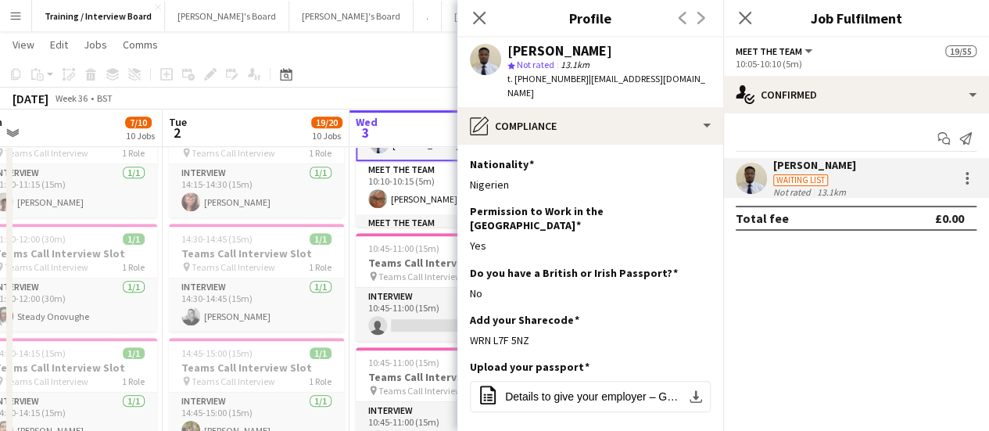
click at [581, 91] on div "Oghenetega Asakpa star Not rated 13.1km t. [PHONE_NUMBER] | [EMAIL_ADDRESS][DOM…" at bounding box center [590, 73] width 266 height 70
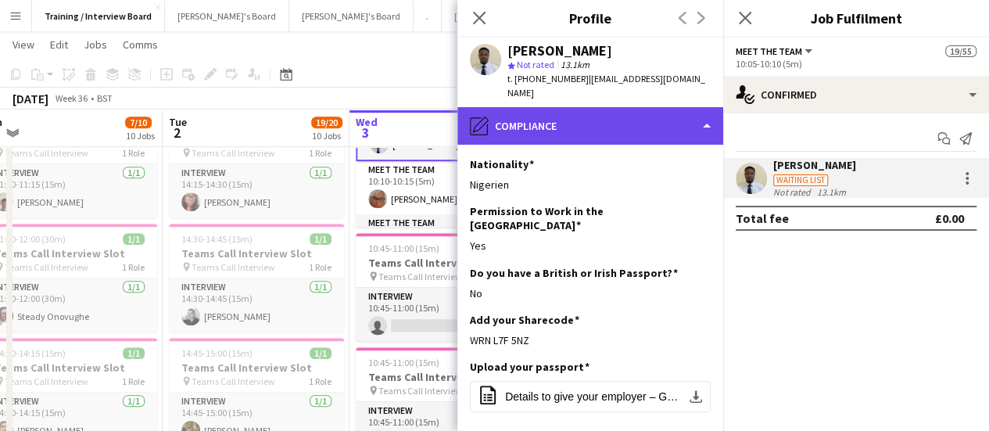
click at [594, 107] on div "pencil4 Compliance" at bounding box center [590, 126] width 266 height 38
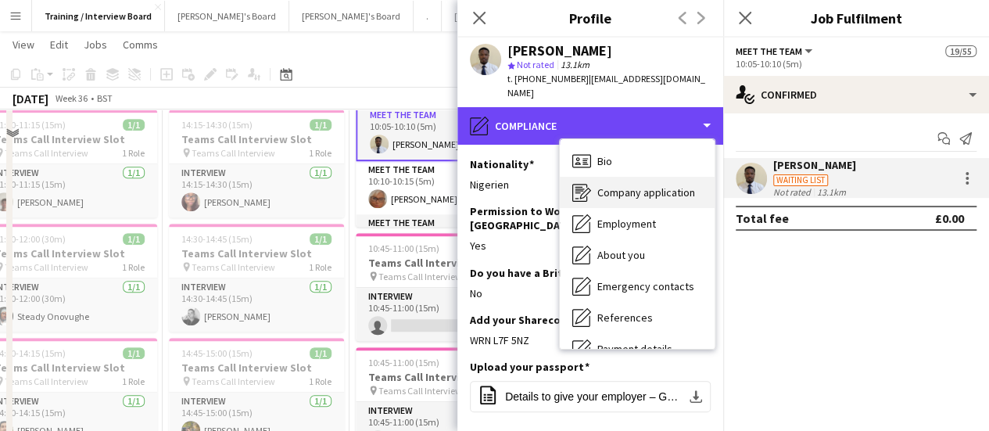
scroll to position [78, 0]
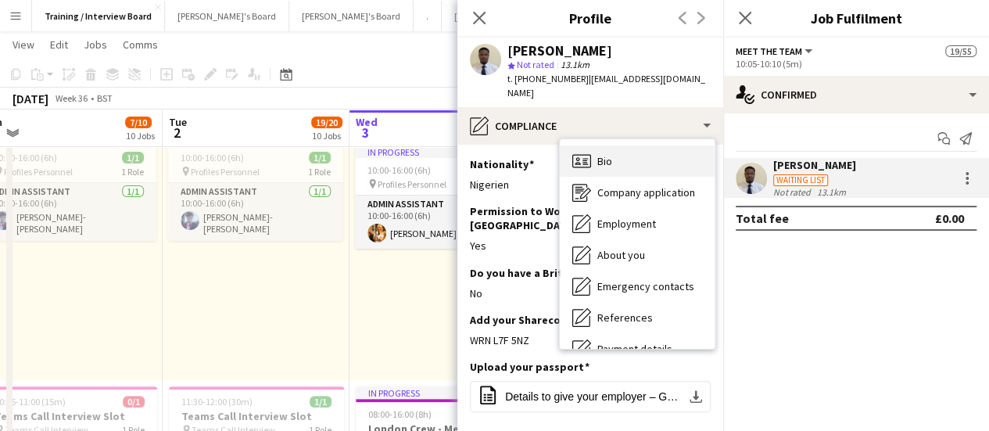
click at [601, 154] on span "Bio" at bounding box center [604, 161] width 15 height 14
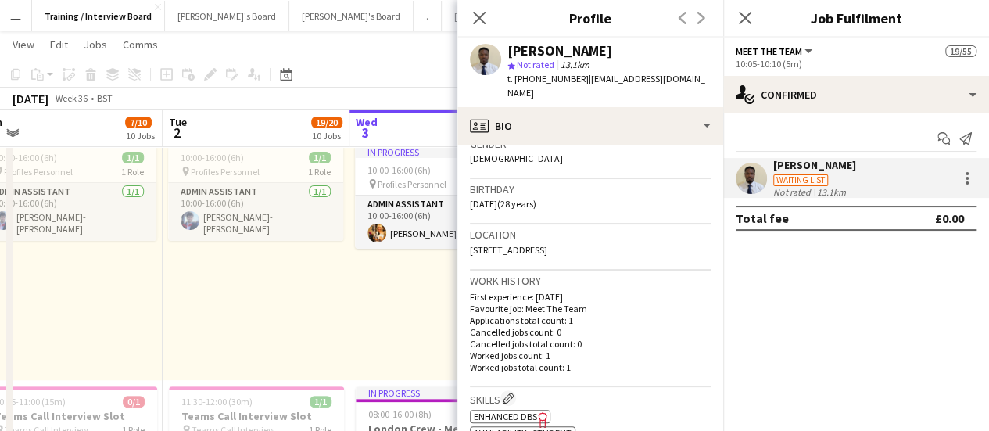
scroll to position [235, 0]
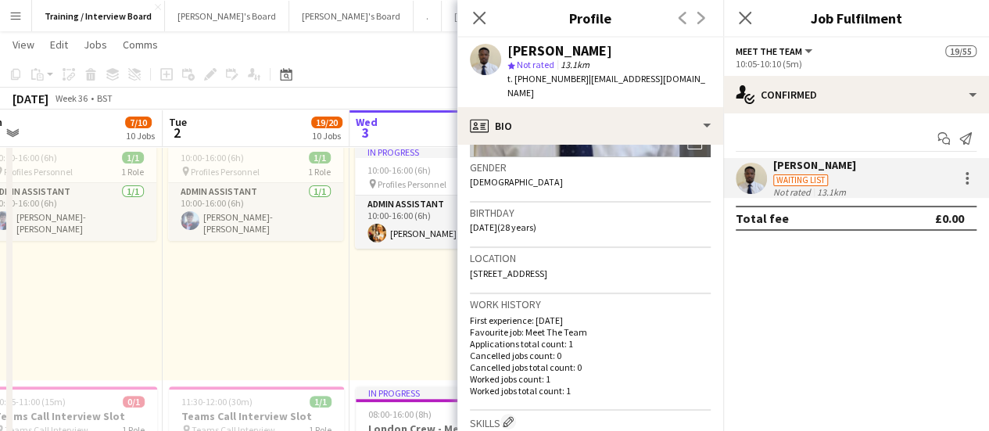
click at [645, 90] on div "Oghenetega Asakpa star Not rated 13.1km t. [PHONE_NUMBER] | [EMAIL_ADDRESS][DOM…" at bounding box center [590, 73] width 266 height 70
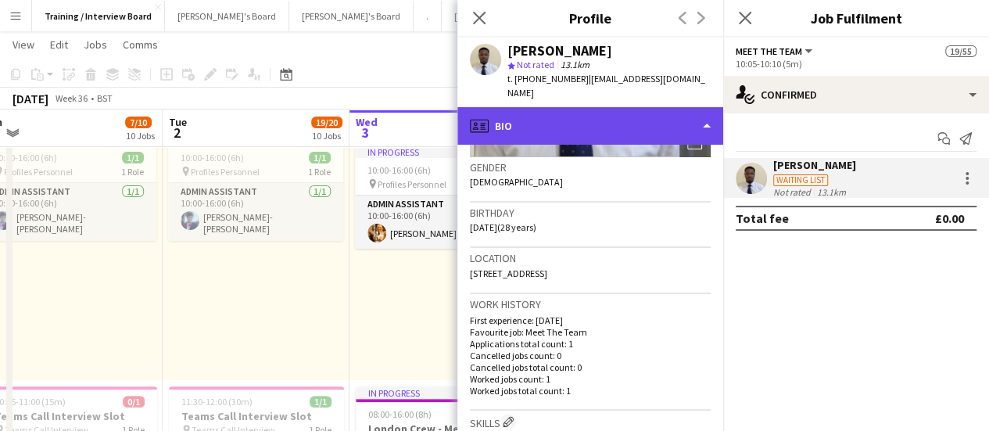
click at [641, 113] on div "profile Bio" at bounding box center [590, 126] width 266 height 38
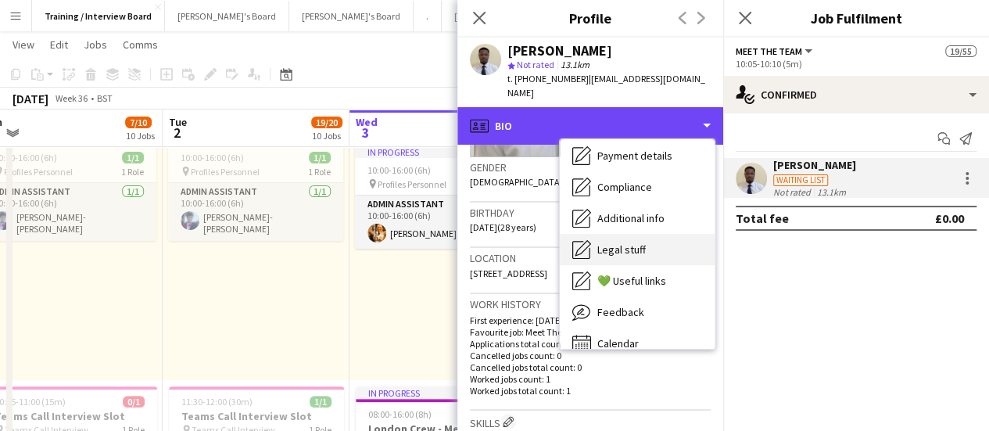
scroll to position [210, 0]
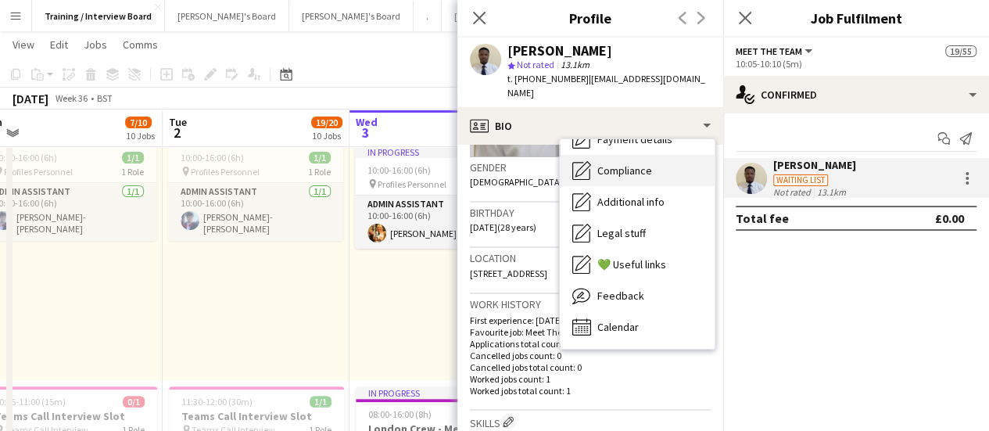
click at [641, 163] on span "Compliance" at bounding box center [624, 170] width 55 height 14
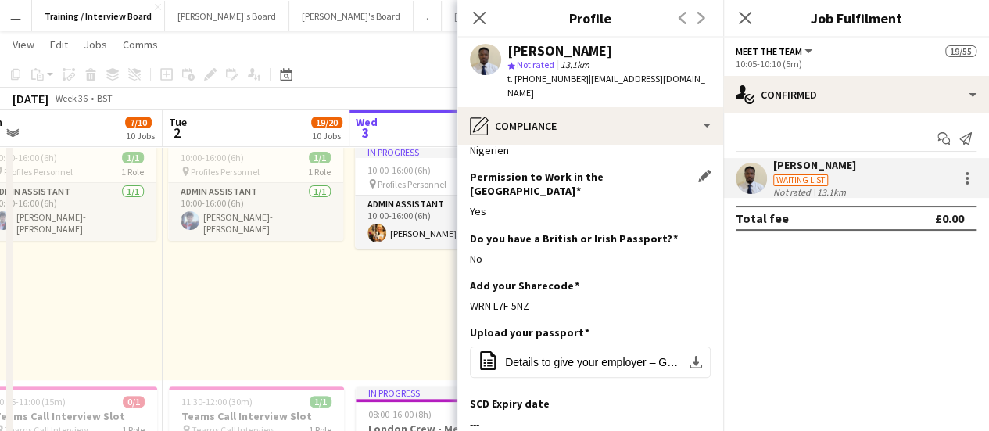
scroll to position [78, 0]
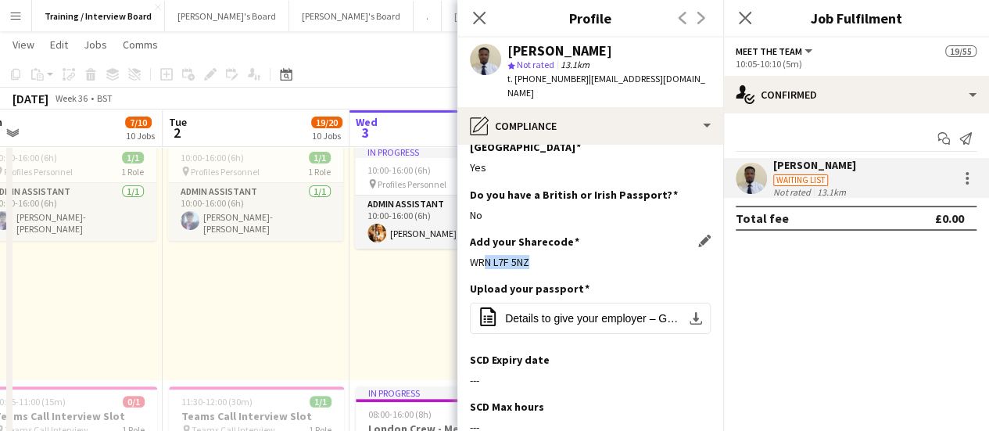
drag, startPoint x: 527, startPoint y: 232, endPoint x: 476, endPoint y: 242, distance: 51.8
click at [476, 242] on div "Add your Sharecode Edit this field WRN L7F 5NZ" at bounding box center [590, 258] width 241 height 47
click at [532, 248] on div "Add your Sharecode Edit this field WRN L7F 5NZ" at bounding box center [590, 258] width 241 height 47
drag, startPoint x: 530, startPoint y: 242, endPoint x: 492, endPoint y: 235, distance: 39.0
click at [471, 244] on div "Add your Sharecode Edit this field WRN L7F 5NZ" at bounding box center [590, 258] width 241 height 47
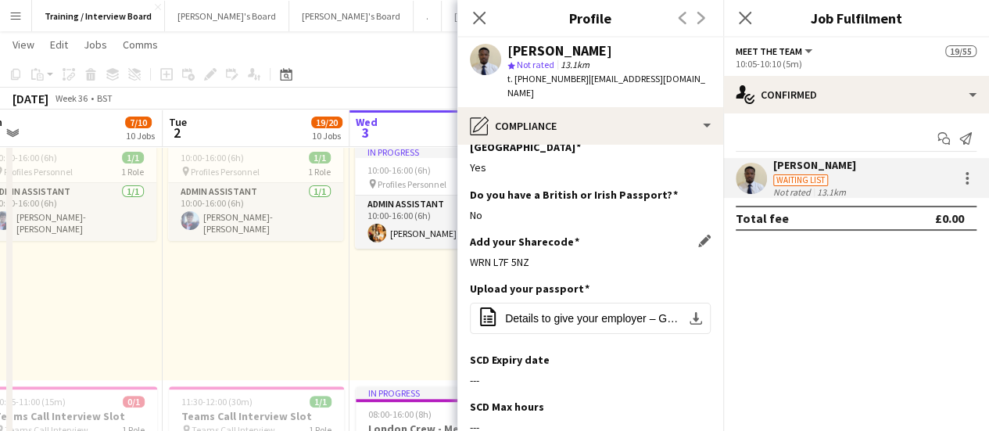
copy div "WRN L7F 5NZ"
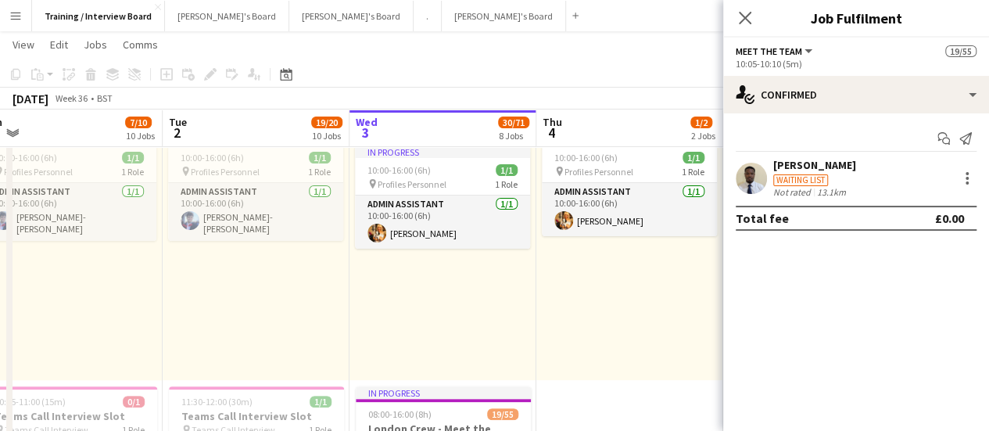
click at [549, 357] on div "10:00-16:00 (6h) 1/1 pin Profiles Personnel 1 Role Admin Assistant [DATE] 10:00…" at bounding box center [629, 259] width 187 height 242
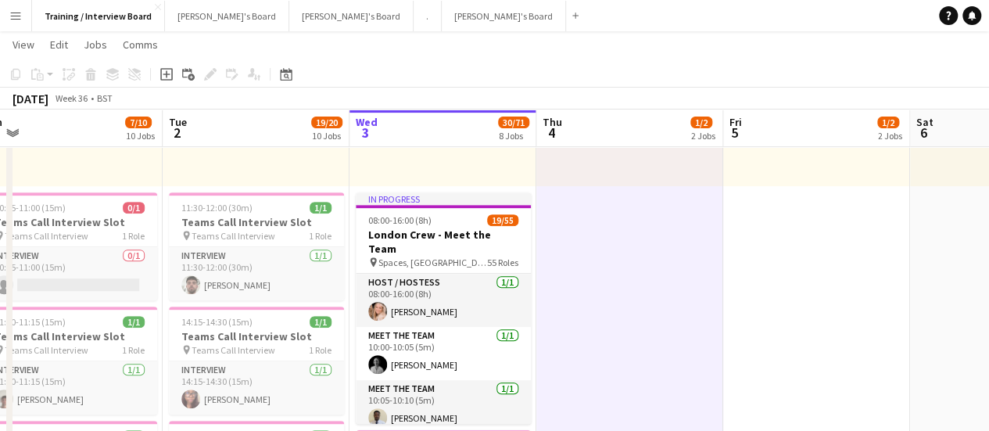
scroll to position [235, 0]
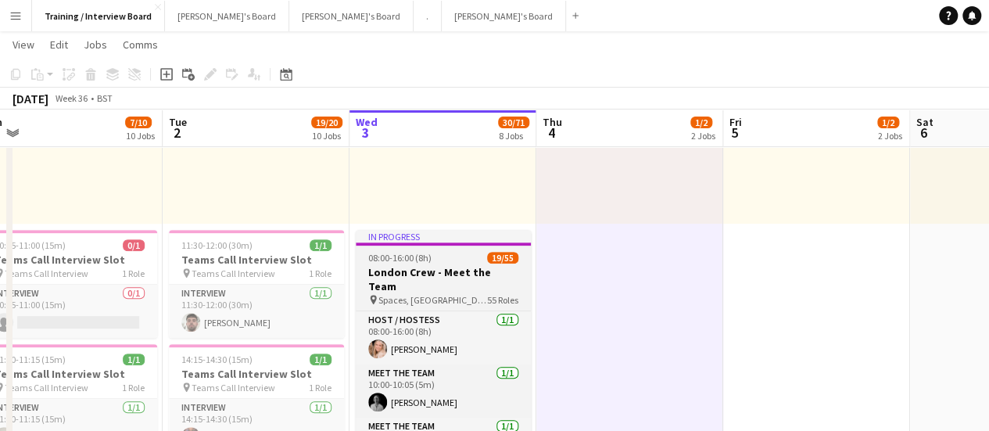
click at [472, 294] on app-job-card "In progress 08:00-16:00 (8h) 19/55 London Crew - Meet the Team pin Spaces, [GEO…" at bounding box center [443, 345] width 175 height 231
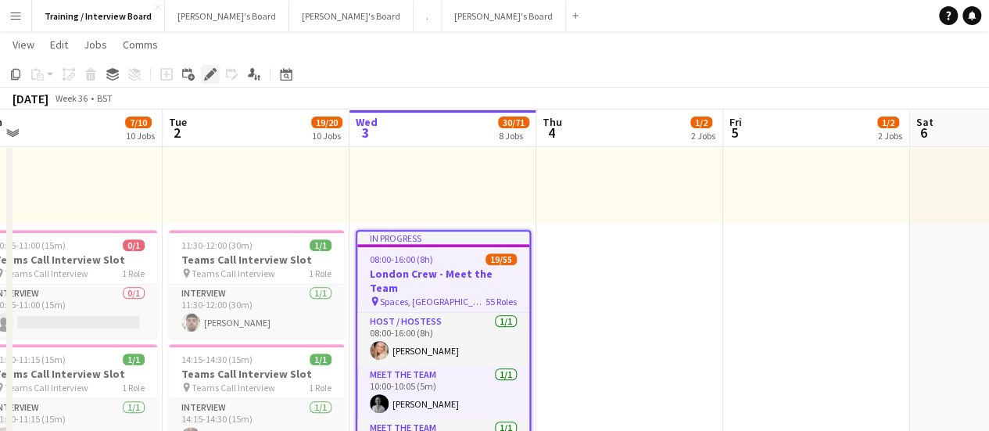
click at [208, 71] on icon "Edit" at bounding box center [210, 74] width 13 height 13
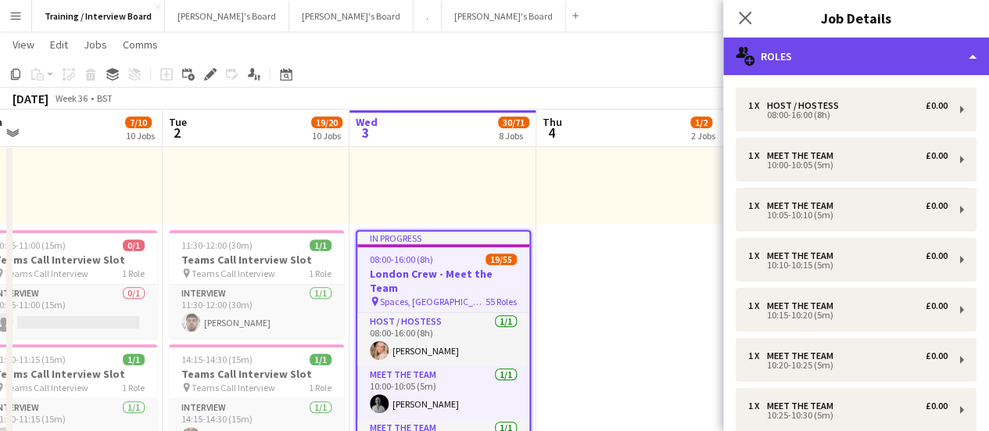
click at [900, 57] on div "multiple-users-add Roles" at bounding box center [856, 57] width 266 height 38
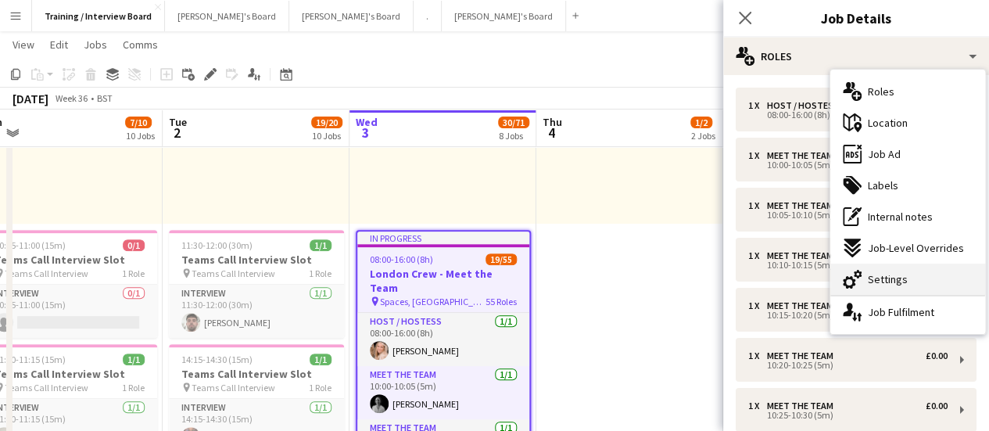
click at [918, 279] on div "cog-double-3 Settings" at bounding box center [907, 279] width 155 height 31
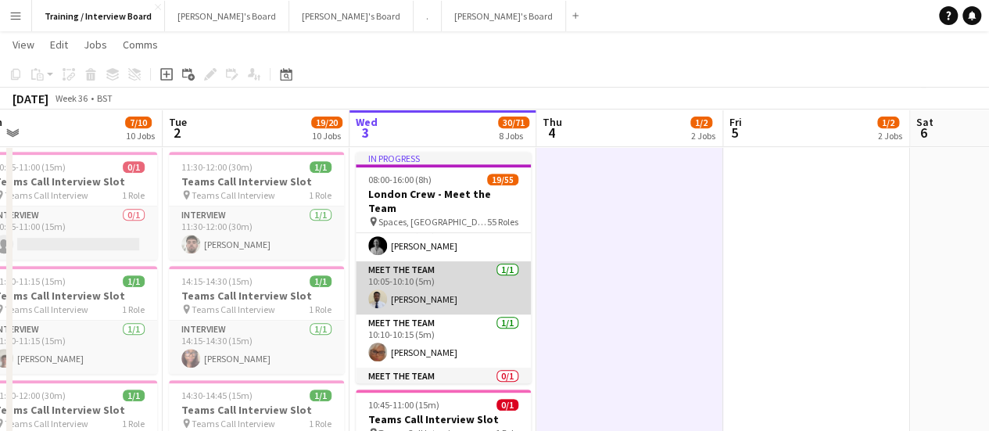
scroll to position [0, 0]
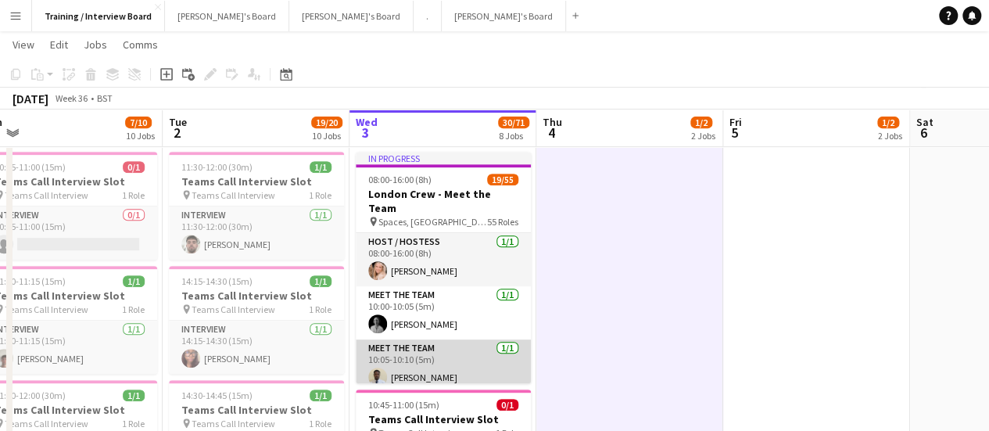
click at [469, 350] on app-card-role "Meet The Team [DATE] 10:05-10:10 (5m) Oghenetega Asakpa" at bounding box center [443, 365] width 175 height 53
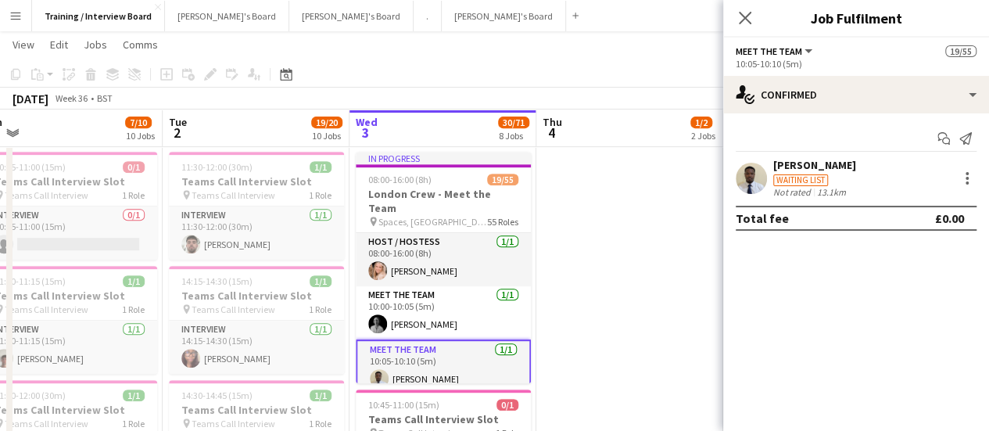
click at [442, 357] on app-card-role "Meet The Team [DATE] 10:05-10:10 (5m) Oghenetega Asakpa" at bounding box center [443, 367] width 175 height 56
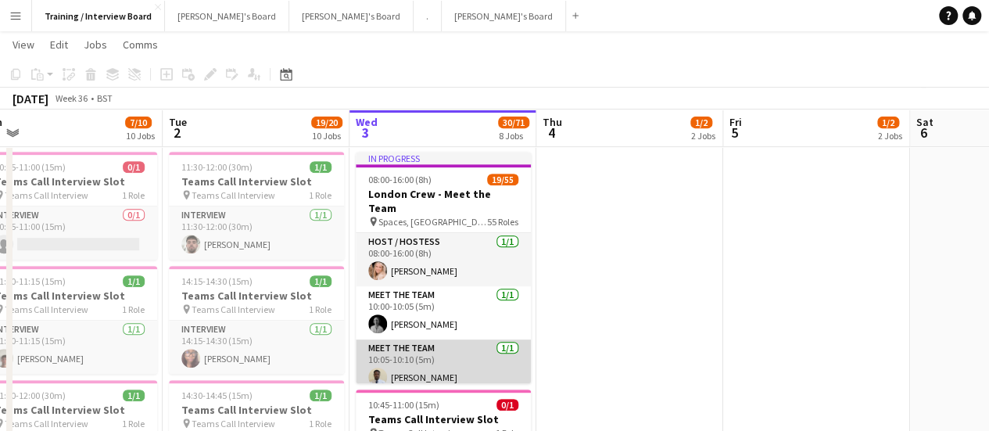
click at [451, 355] on app-card-role "Meet The Team [DATE] 10:05-10:10 (5m) Oghenetega Asakpa" at bounding box center [443, 365] width 175 height 53
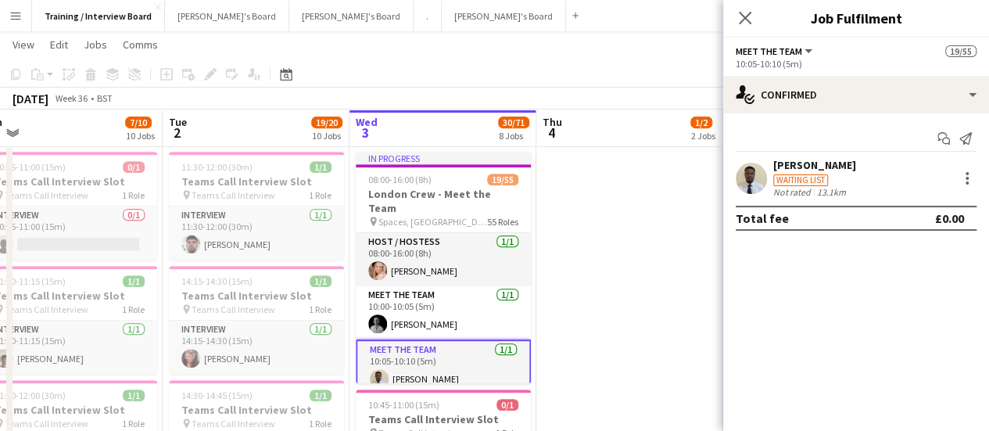
click at [826, 178] on div "Waiting list" at bounding box center [800, 180] width 55 height 12
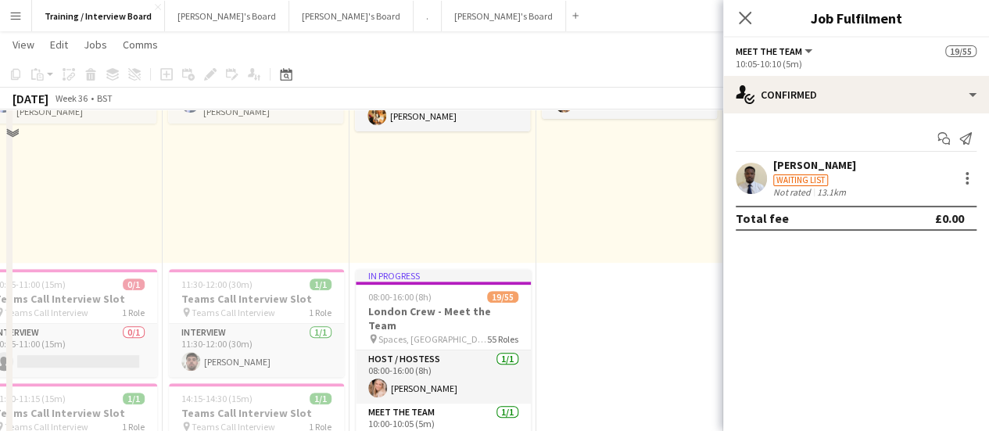
scroll to position [156, 0]
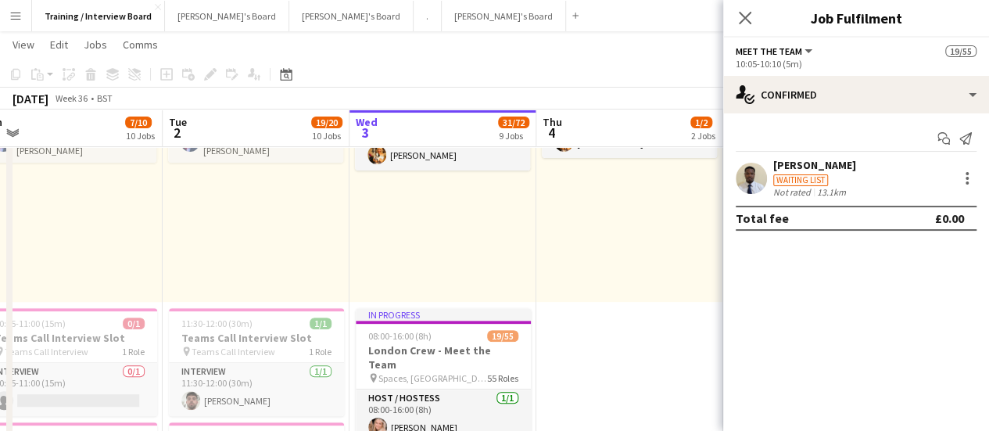
click at [795, 173] on div "Waiting list" at bounding box center [814, 179] width 83 height 14
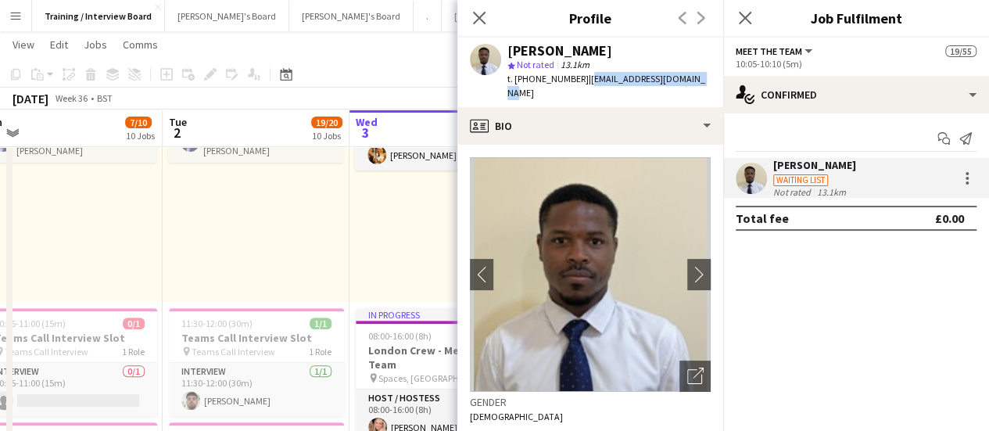
drag, startPoint x: 680, startPoint y: 77, endPoint x: 582, endPoint y: 81, distance: 98.6
click at [582, 81] on span "| [EMAIL_ADDRESS][DOMAIN_NAME]" at bounding box center [606, 86] width 198 height 26
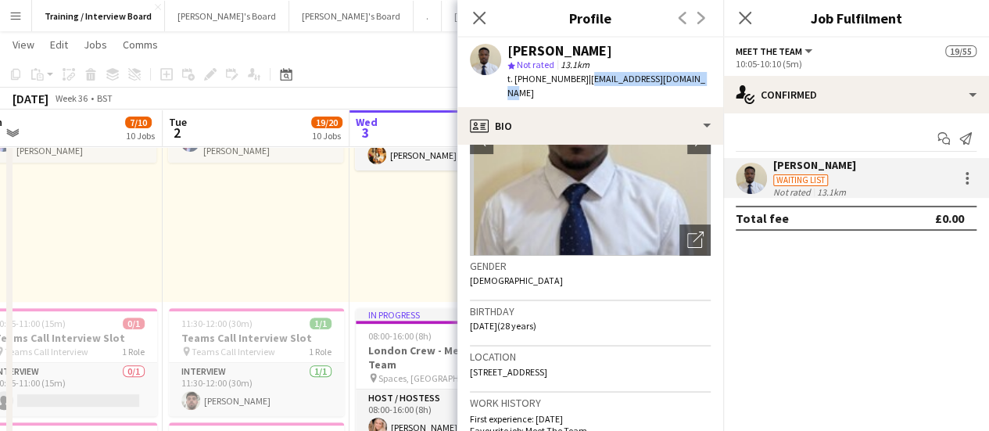
scroll to position [0, 0]
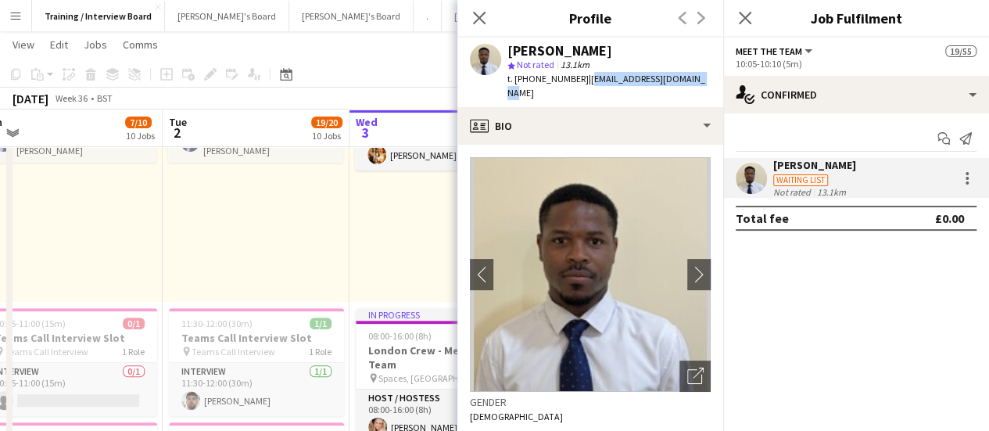
click at [416, 253] on div "In progress 10:00-16:00 (6h) 1/1 pin Profiles Personnel 1 Role Admin Assistant …" at bounding box center [443, 180] width 187 height 242
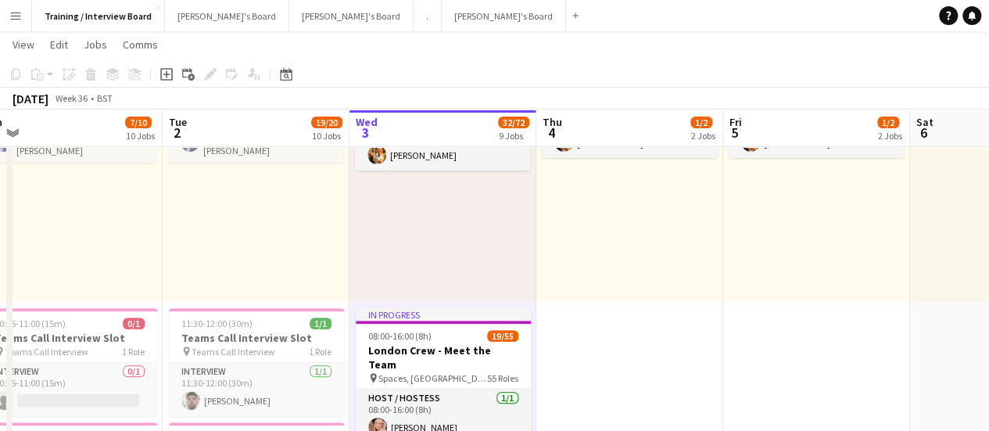
click at [374, 219] on div "In progress 10:00-16:00 (6h) 1/1 pin Profiles Personnel 1 Role Admin Assistant …" at bounding box center [443, 180] width 187 height 242
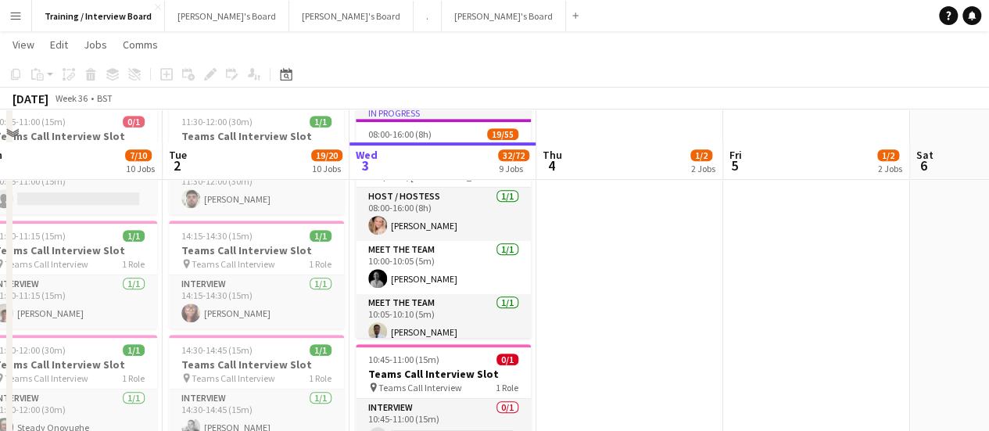
scroll to position [391, 0]
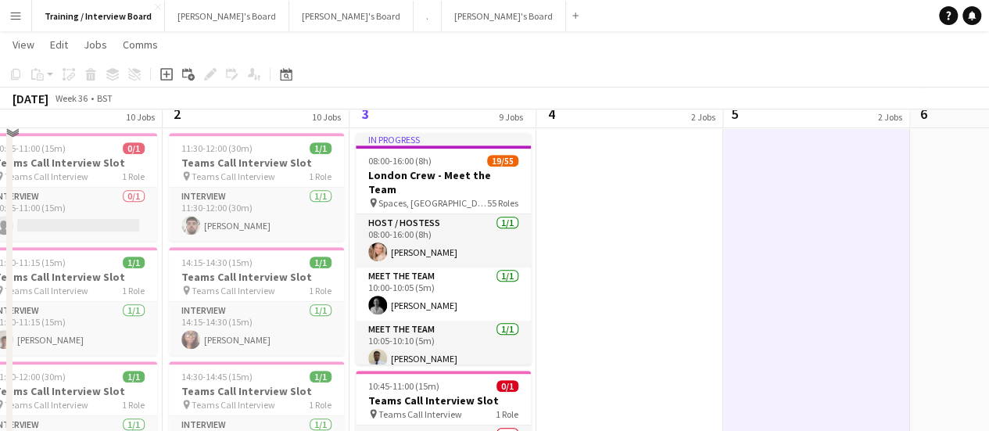
scroll to position [313, 0]
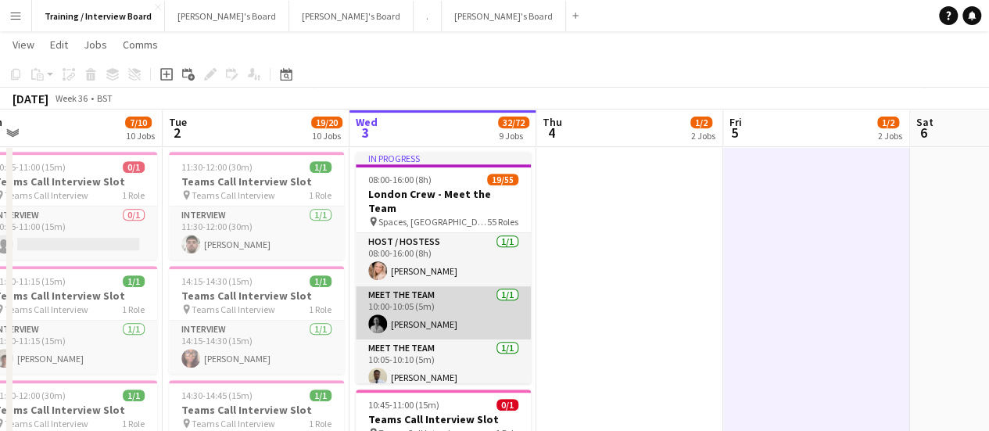
click at [460, 309] on app-card-role "Meet The Team [DATE] 10:00-10:05 (5m) [PERSON_NAME]" at bounding box center [443, 312] width 175 height 53
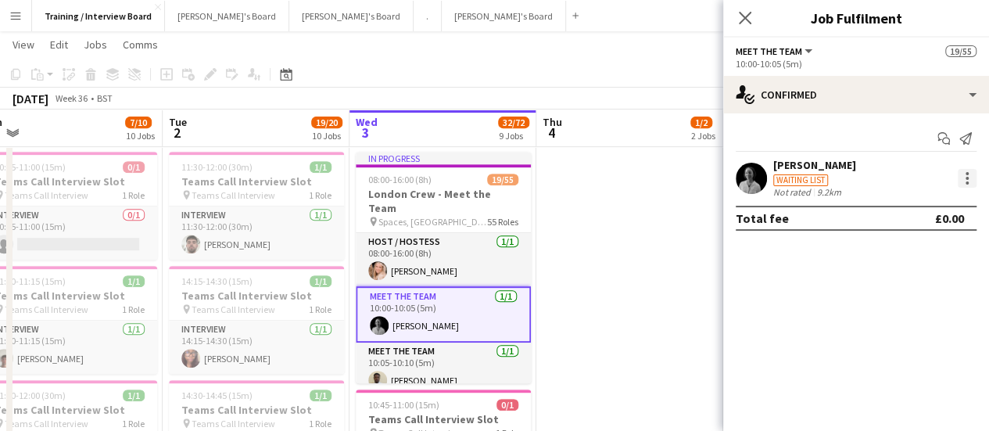
click at [963, 185] on div at bounding box center [967, 178] width 19 height 19
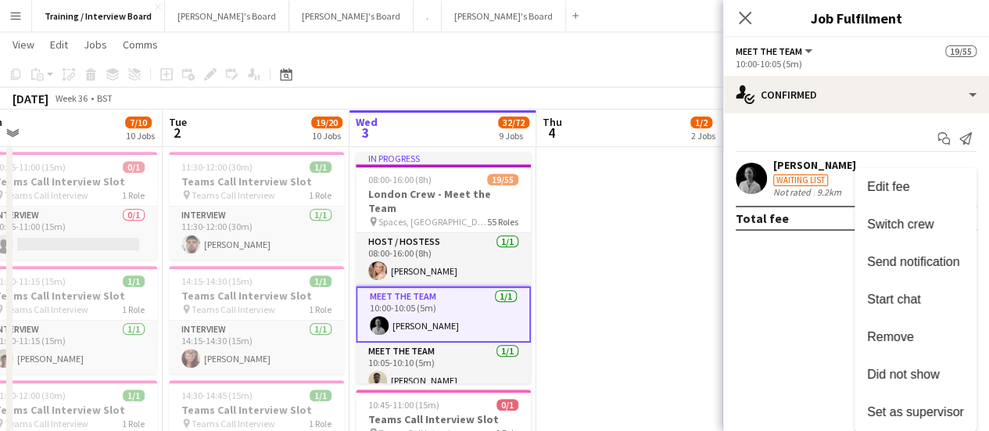
drag, startPoint x: 930, startPoint y: 371, endPoint x: 871, endPoint y: 362, distance: 59.4
click at [930, 371] on span "Did not show" at bounding box center [903, 374] width 73 height 13
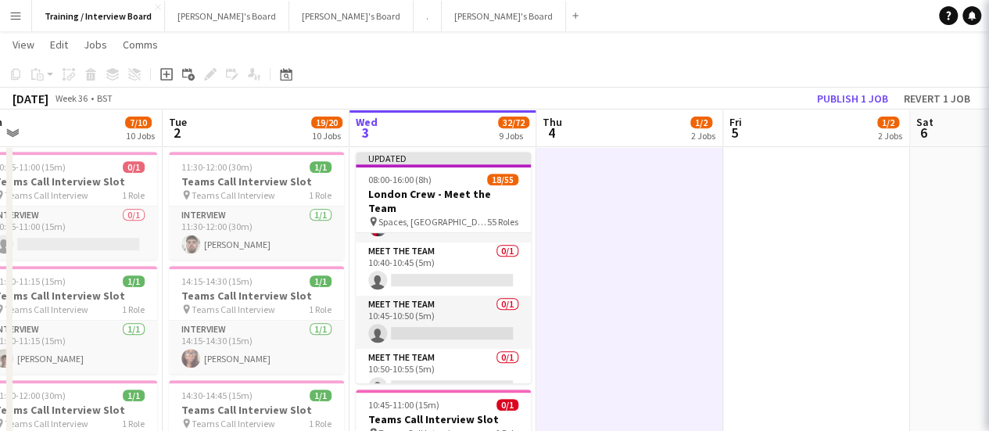
scroll to position [466, 0]
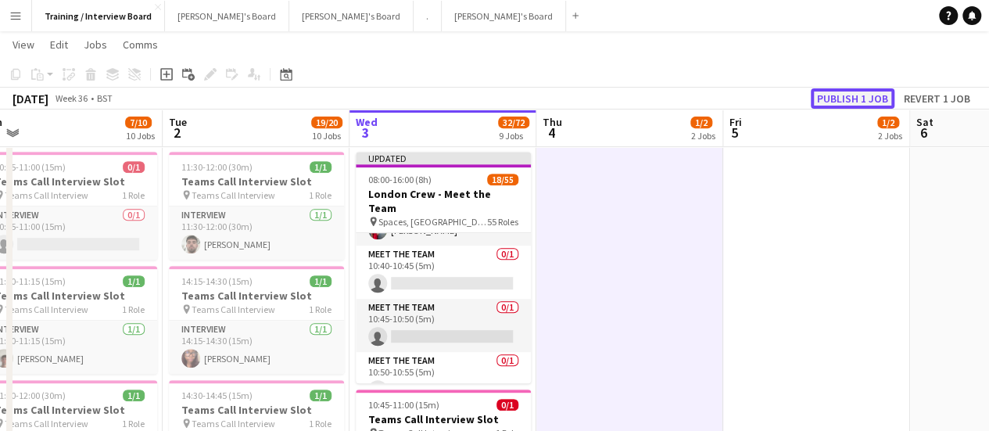
click at [860, 92] on button "Publish 1 job" at bounding box center [853, 98] width 84 height 20
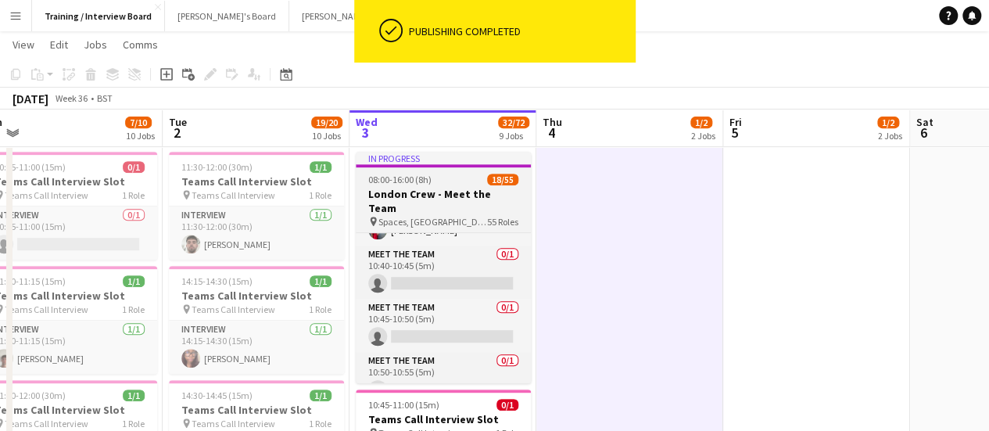
click at [479, 185] on app-job-card "In progress 08:00-16:00 (8h) 18/55 London Crew - Meet the Team pin Spaces, [GEO…" at bounding box center [443, 267] width 175 height 231
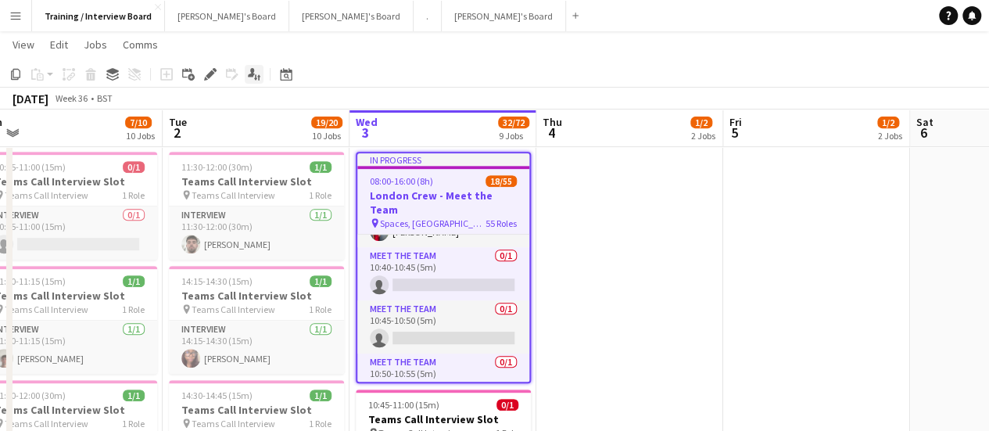
click at [253, 72] on icon at bounding box center [251, 72] width 7 height 9
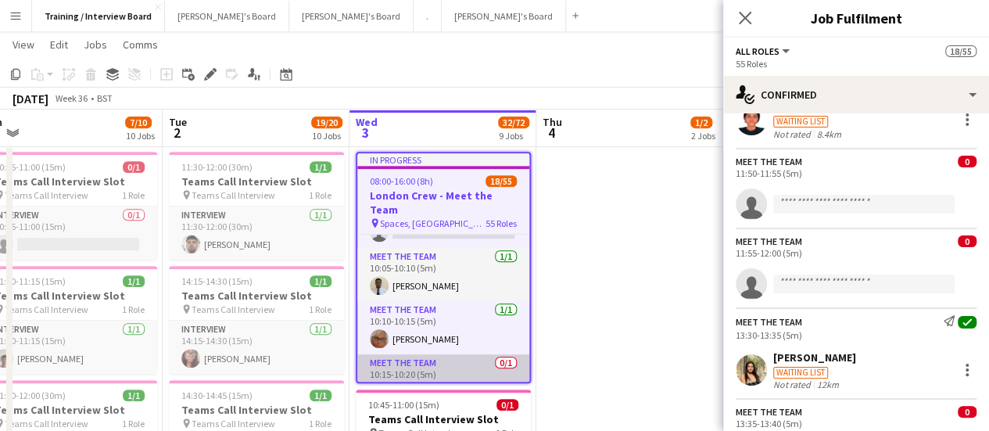
scroll to position [156, 0]
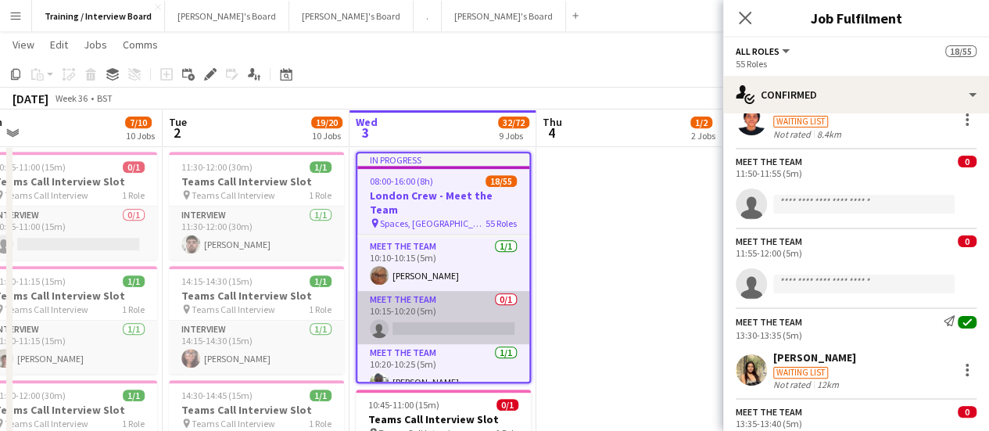
click at [457, 318] on app-card-role "Meet The Team 0/1 10:15-10:20 (5m) single-neutral-actions" at bounding box center [443, 317] width 172 height 53
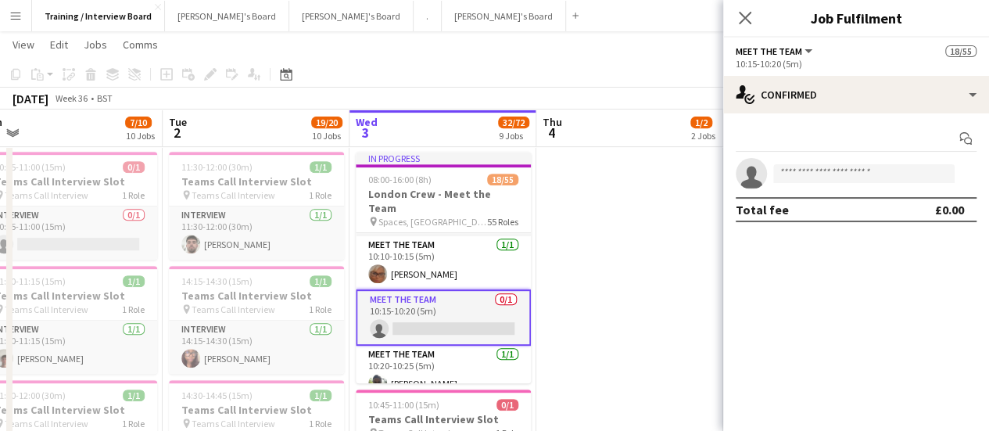
drag, startPoint x: 843, startPoint y: 199, endPoint x: 832, endPoint y: 172, distance: 28.8
click at [843, 198] on div "Total fee £0.00" at bounding box center [856, 209] width 241 height 25
click at [832, 172] on input at bounding box center [863, 173] width 181 height 19
paste input "**********"
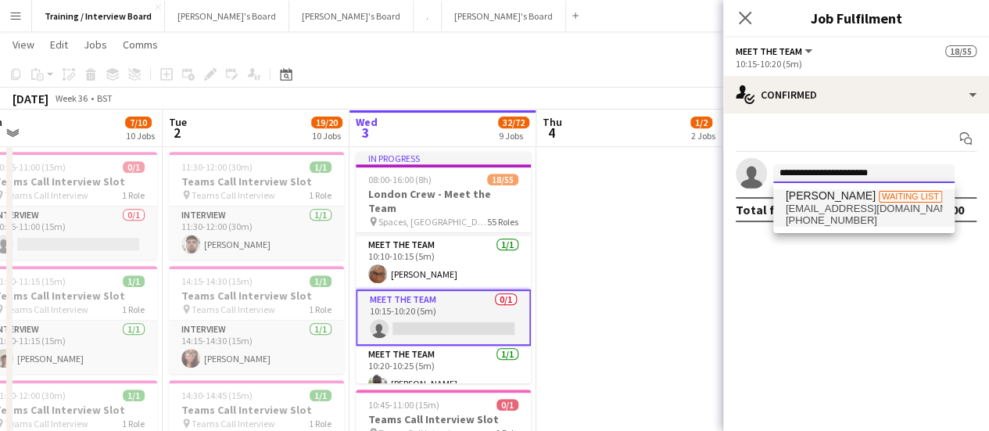
type input "**********"
click at [841, 215] on span "[PHONE_NUMBER]" at bounding box center [864, 220] width 156 height 13
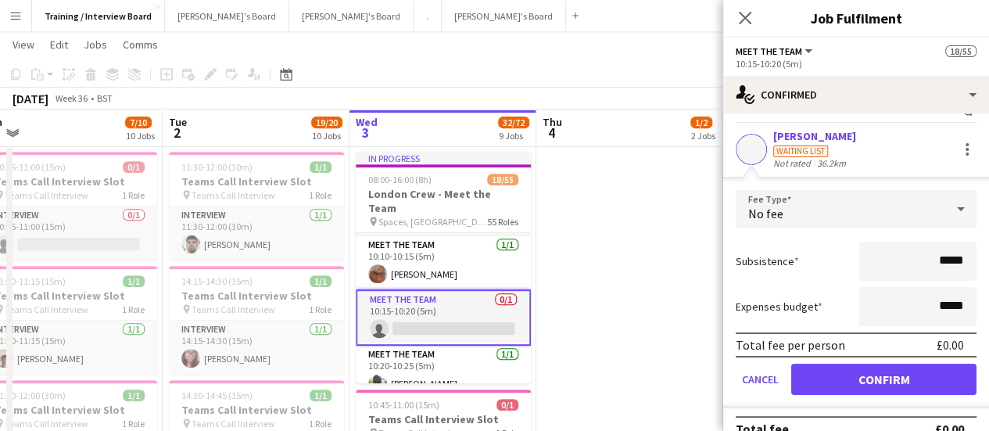
scroll to position [51, 0]
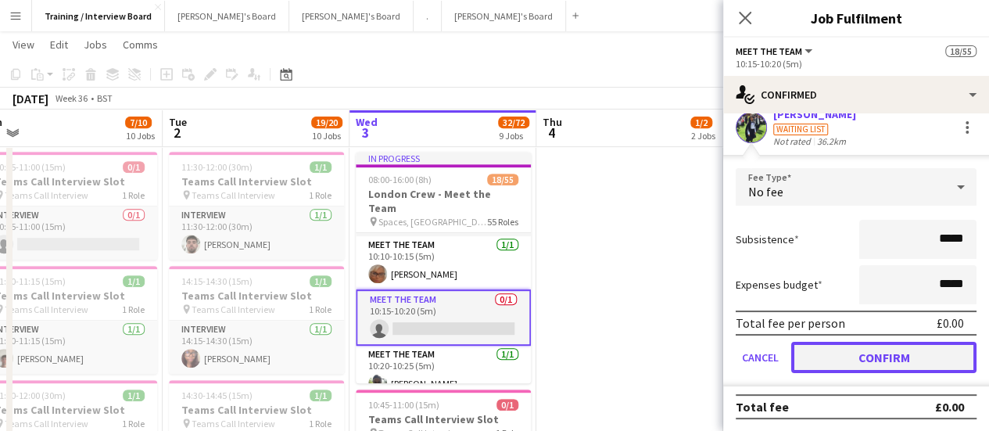
click at [910, 367] on button "Confirm" at bounding box center [883, 357] width 185 height 31
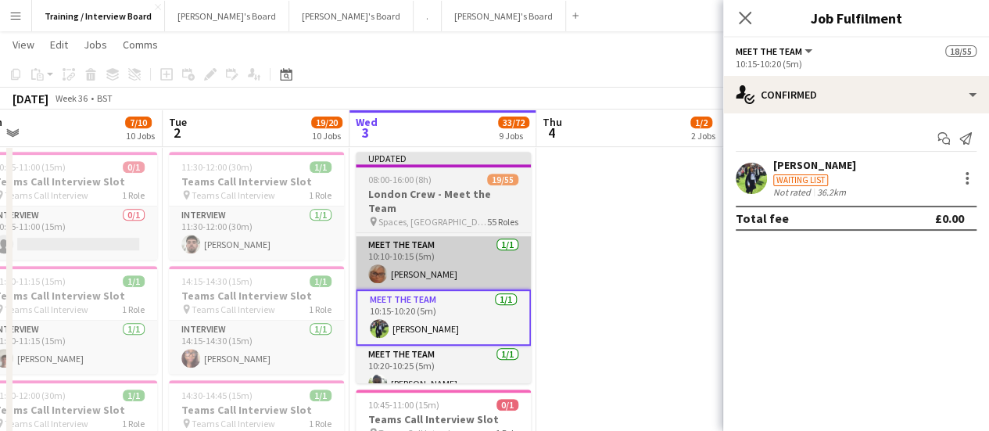
scroll to position [0, 0]
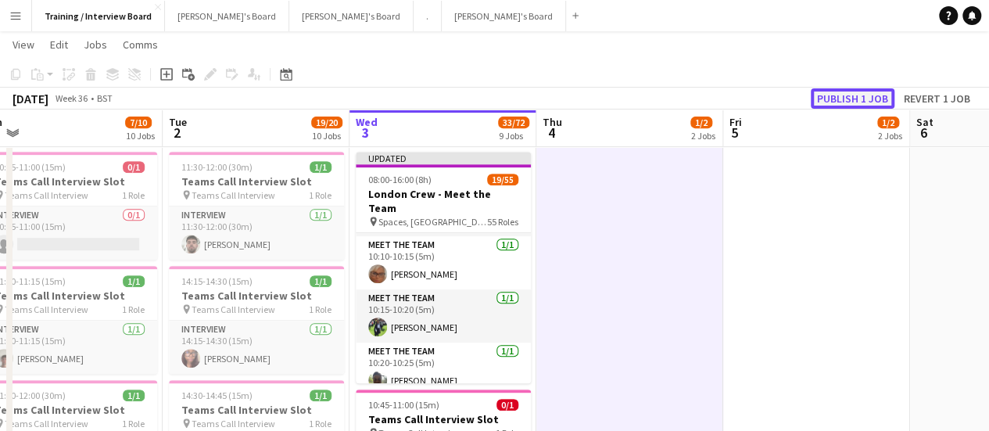
click at [850, 101] on button "Publish 1 job" at bounding box center [853, 98] width 84 height 20
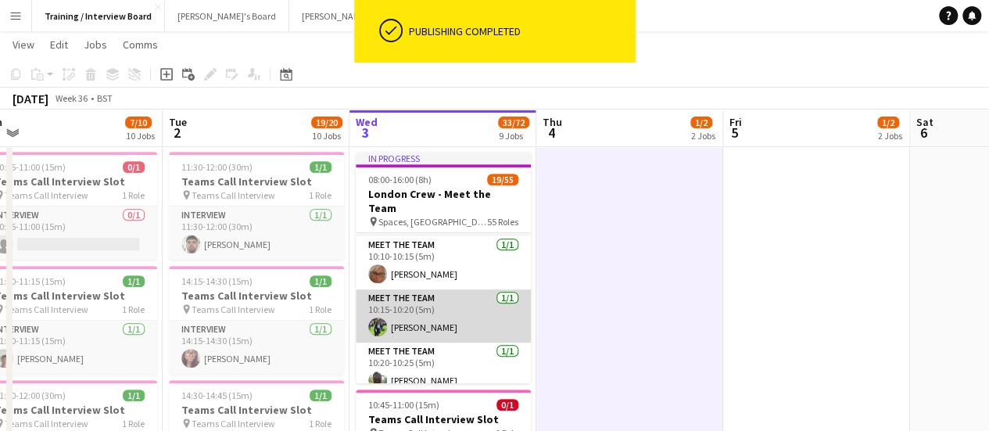
click at [399, 310] on app-card-role "Meet The Team [DATE] 10:15-10:20 (5m) [PERSON_NAME]" at bounding box center [443, 315] width 175 height 53
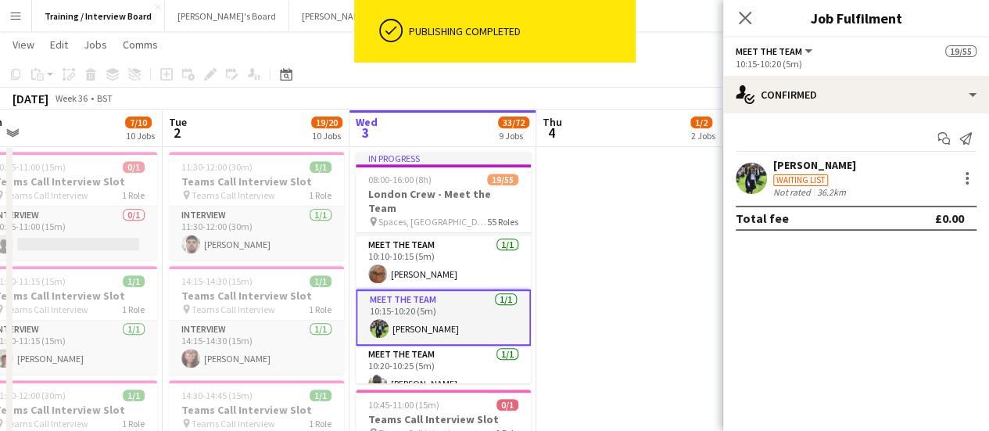
click at [842, 178] on div "Waiting list" at bounding box center [814, 179] width 83 height 14
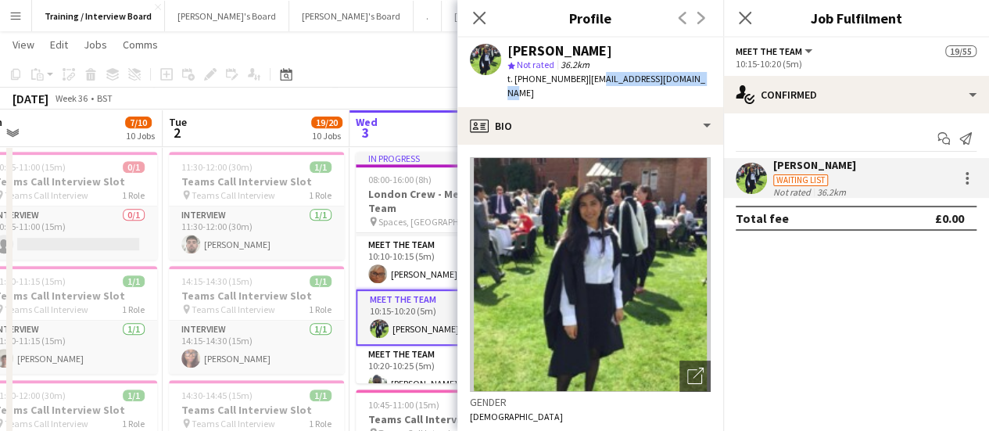
drag, startPoint x: 690, startPoint y: 77, endPoint x: 556, endPoint y: 78, distance: 133.7
click at [590, 81] on div "[PERSON_NAME] star Not rated 36.2km t. [PHONE_NUMBER] | [EMAIL_ADDRESS][DOMAIN_…" at bounding box center [590, 73] width 266 height 70
click at [556, 78] on span "t. [PHONE_NUMBER]" at bounding box center [547, 79] width 81 height 12
drag, startPoint x: 577, startPoint y: 74, endPoint x: 530, endPoint y: 81, distance: 47.3
click at [530, 81] on div "t. [PHONE_NUMBER] | [EMAIL_ADDRESS][DOMAIN_NAME]" at bounding box center [608, 86] width 203 height 28
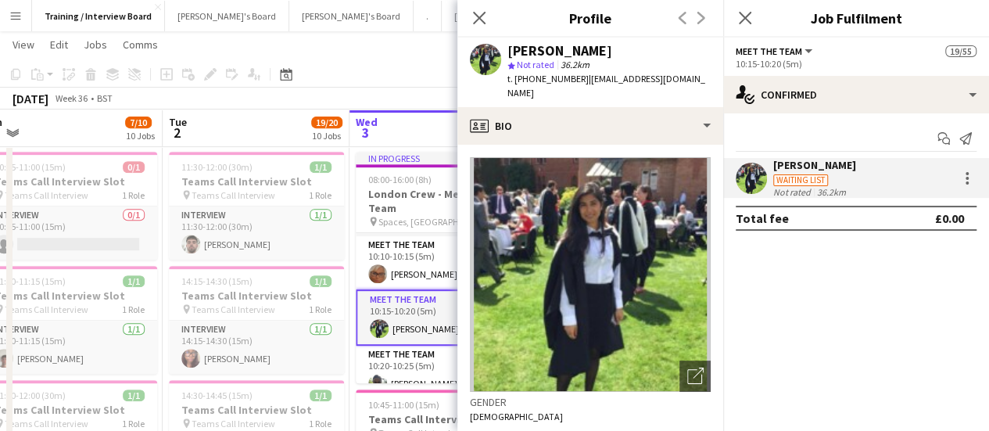
copy span "7748841964"
click at [639, 145] on app-crew-profile-bio "Open photos pop-in Gender [DEMOGRAPHIC_DATA] Birthday [DEMOGRAPHIC_DATA] (31 ye…" at bounding box center [590, 288] width 266 height 286
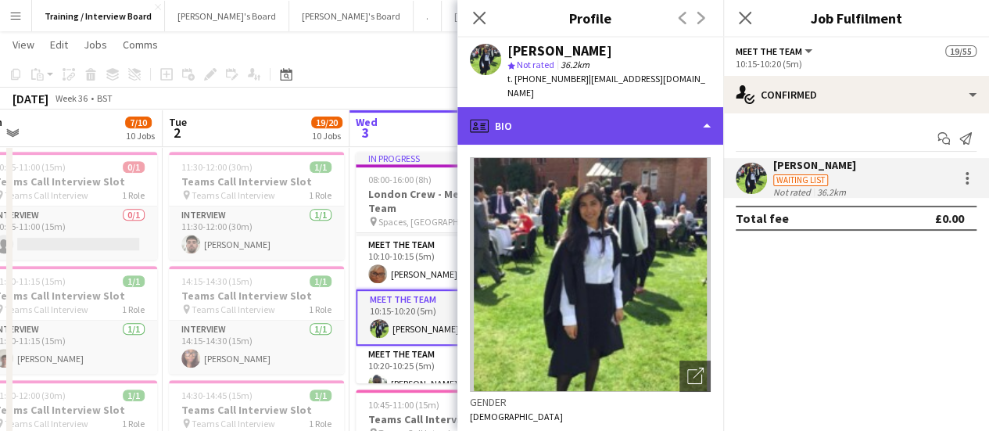
click at [640, 120] on div "profile Bio" at bounding box center [590, 126] width 266 height 38
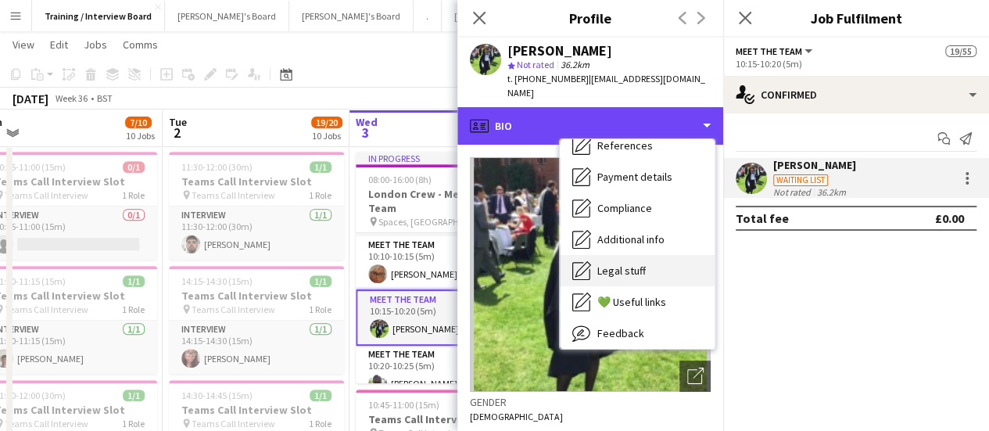
scroll to position [210, 0]
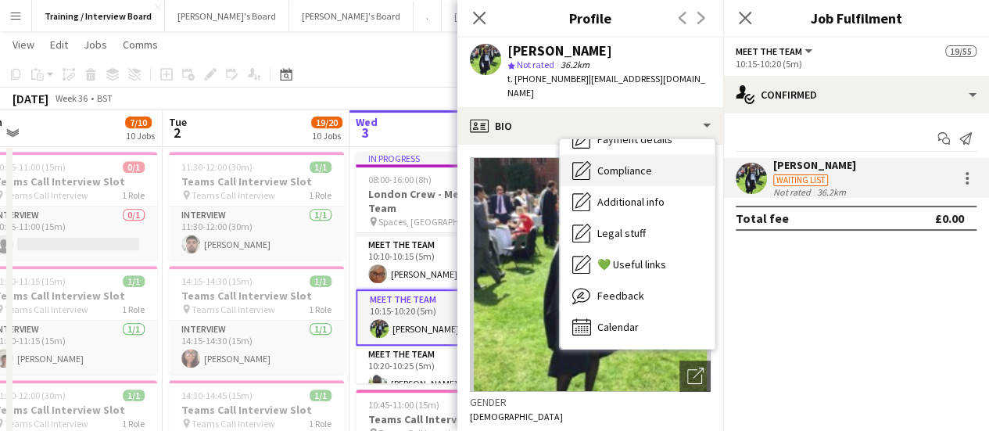
click at [647, 163] on div "Compliance Compliance" at bounding box center [637, 170] width 155 height 31
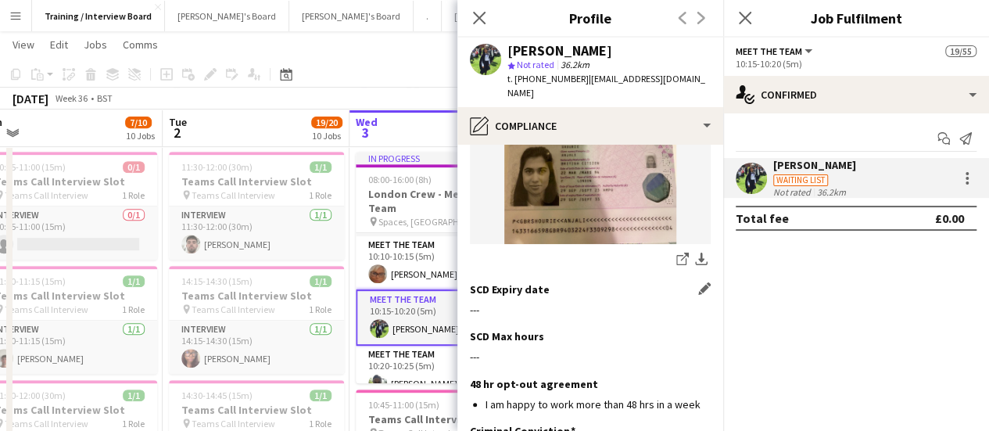
scroll to position [313, 0]
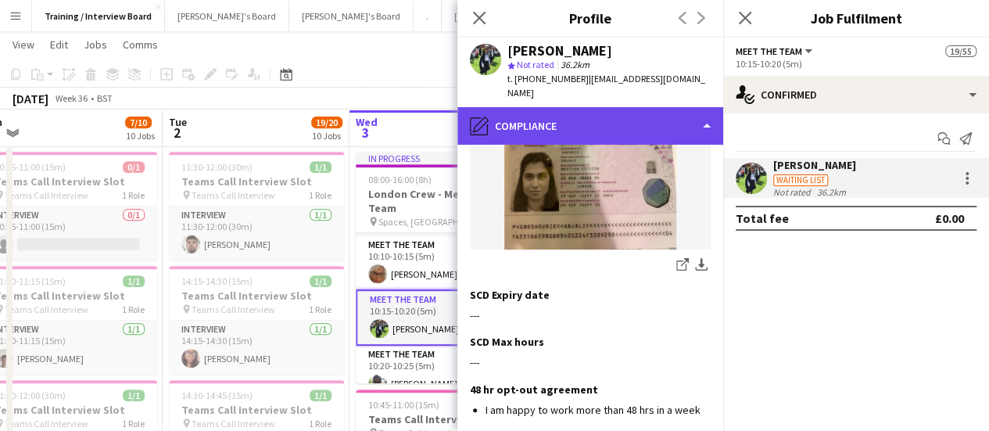
click at [613, 109] on div "pencil4 Compliance" at bounding box center [590, 126] width 266 height 38
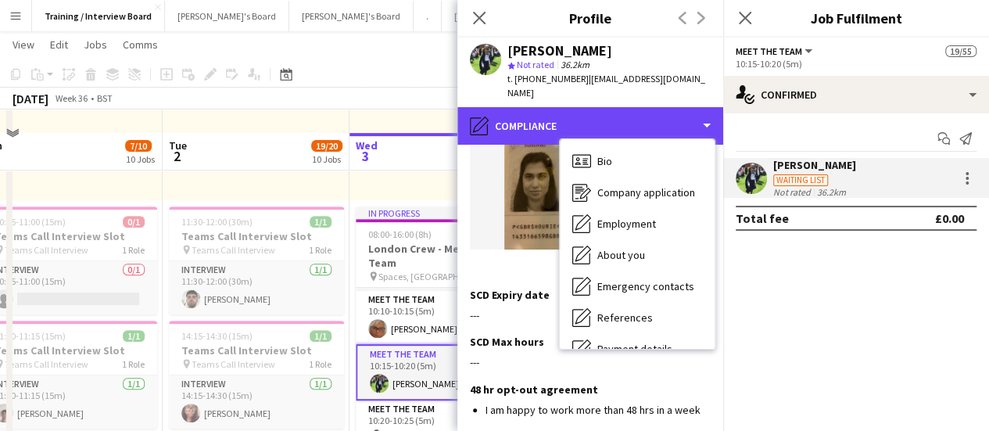
scroll to position [235, 0]
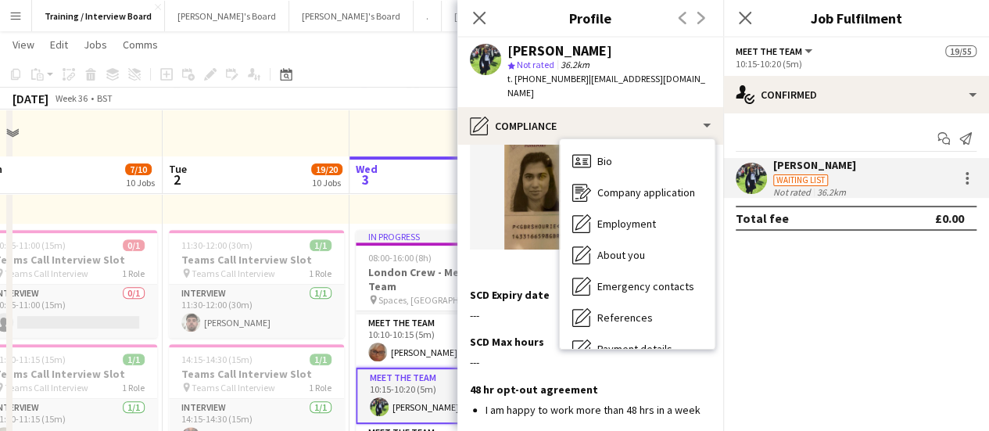
click at [634, 139] on div "Bio Bio Company application Company application Employment Employment About you…" at bounding box center [637, 244] width 155 height 210
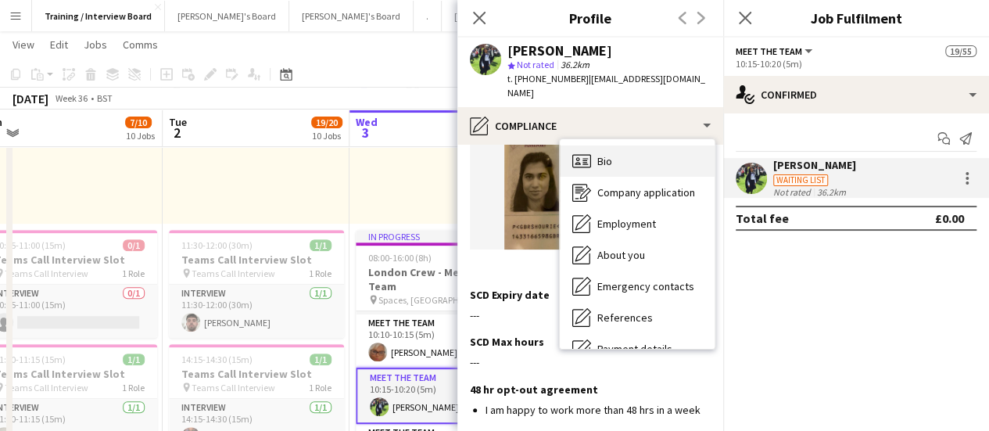
click at [637, 149] on div "Bio Bio" at bounding box center [637, 160] width 155 height 31
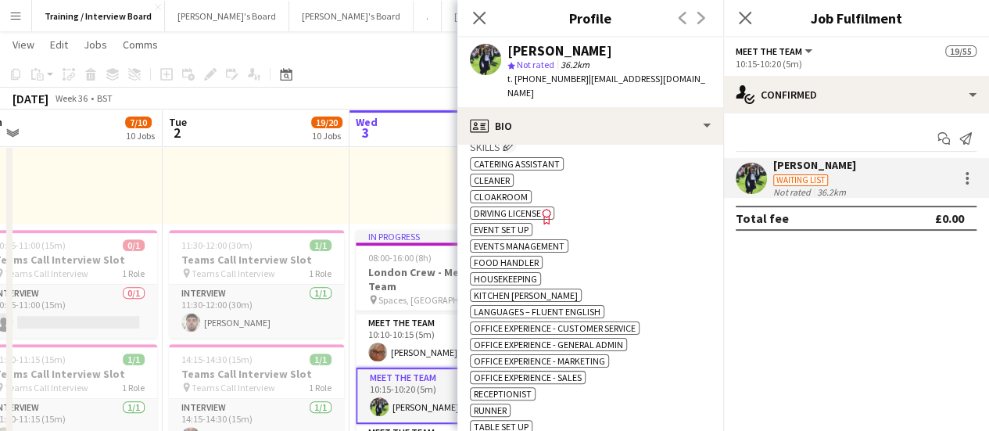
scroll to position [547, 0]
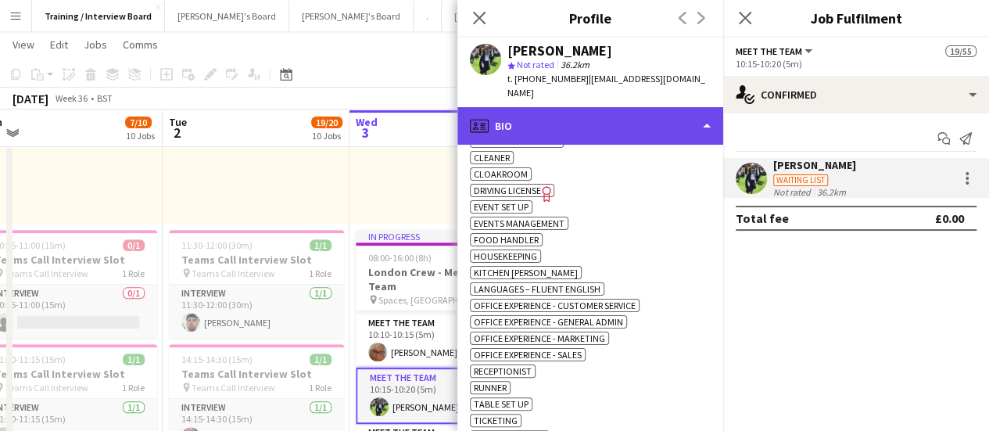
click at [574, 115] on div "profile Bio" at bounding box center [590, 126] width 266 height 38
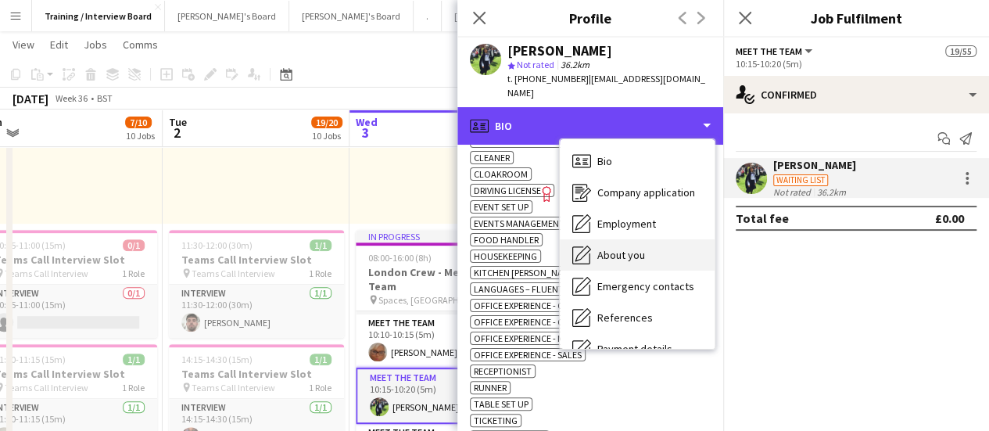
scroll to position [210, 0]
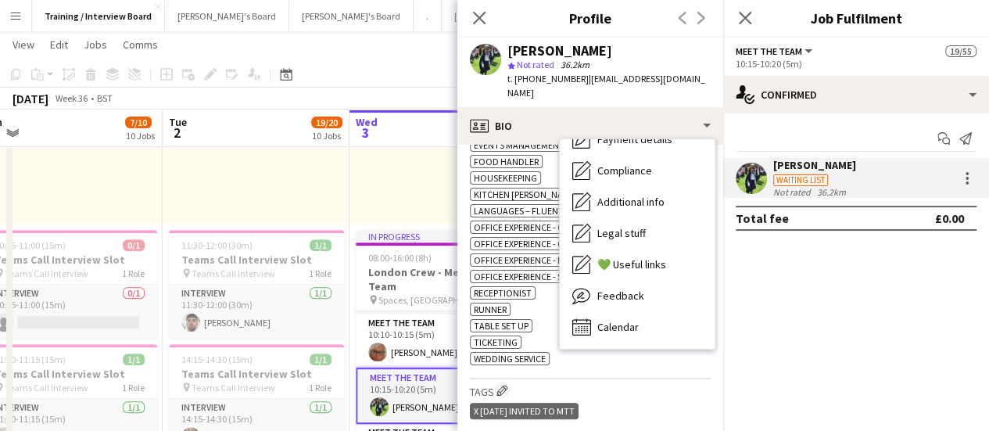
click at [608, 400] on div "x [DATE] Invited to MTT" at bounding box center [590, 413] width 241 height 26
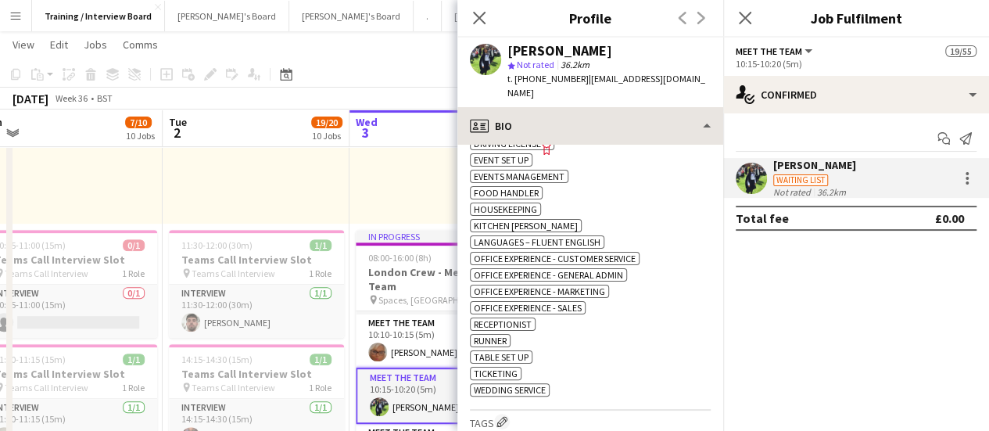
scroll to position [547, 0]
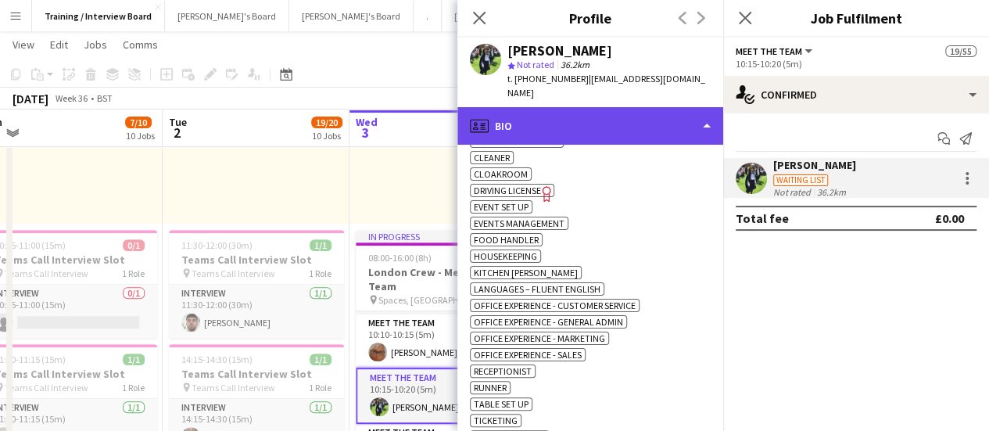
click at [551, 113] on div "profile Bio" at bounding box center [590, 126] width 266 height 38
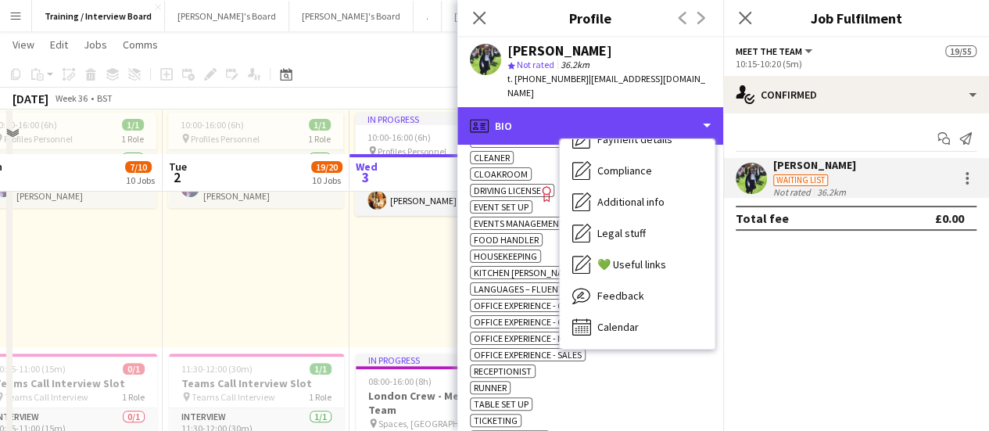
scroll to position [78, 0]
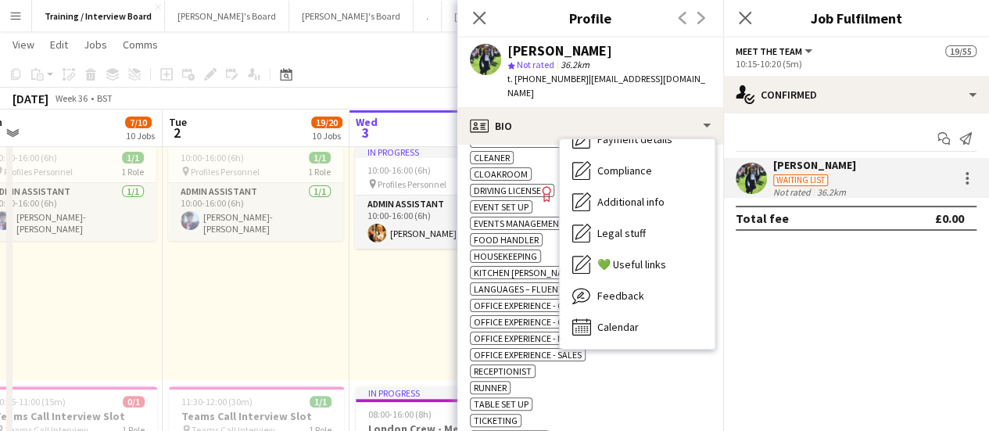
click at [549, 51] on div "[PERSON_NAME]" at bounding box center [559, 51] width 105 height 14
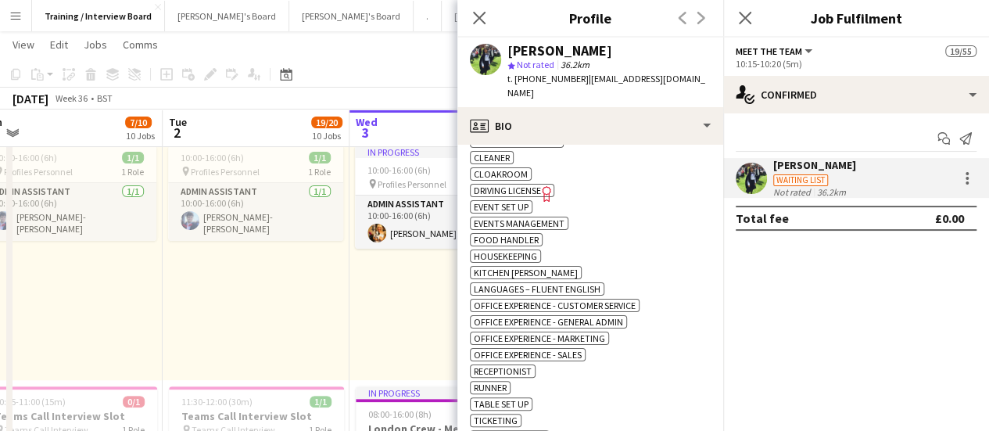
click at [549, 51] on div "[PERSON_NAME]" at bounding box center [559, 51] width 105 height 14
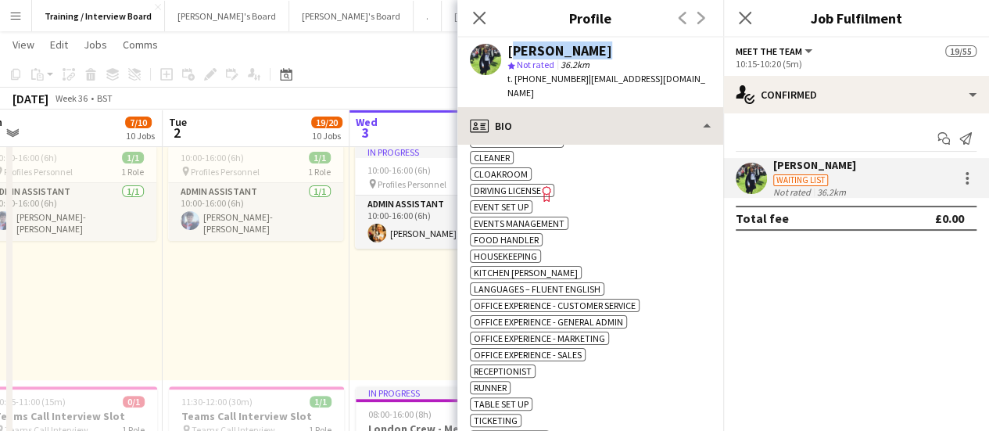
copy div "[PERSON_NAME]"
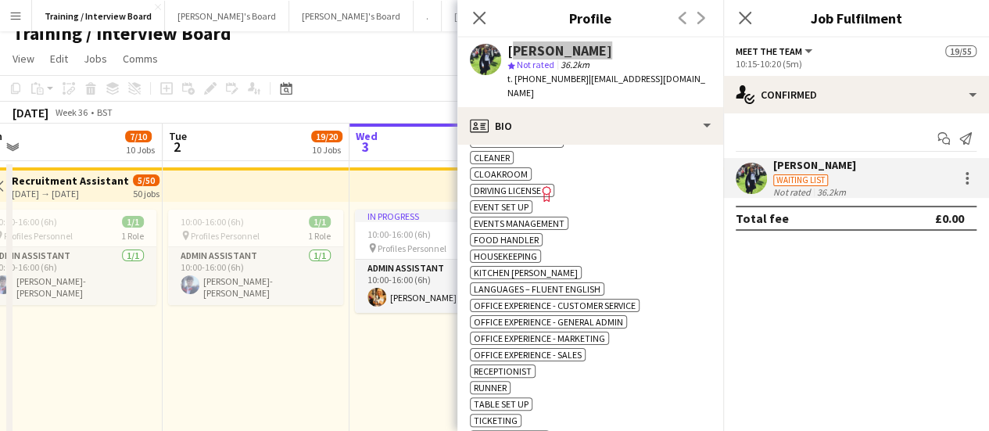
scroll to position [0, 0]
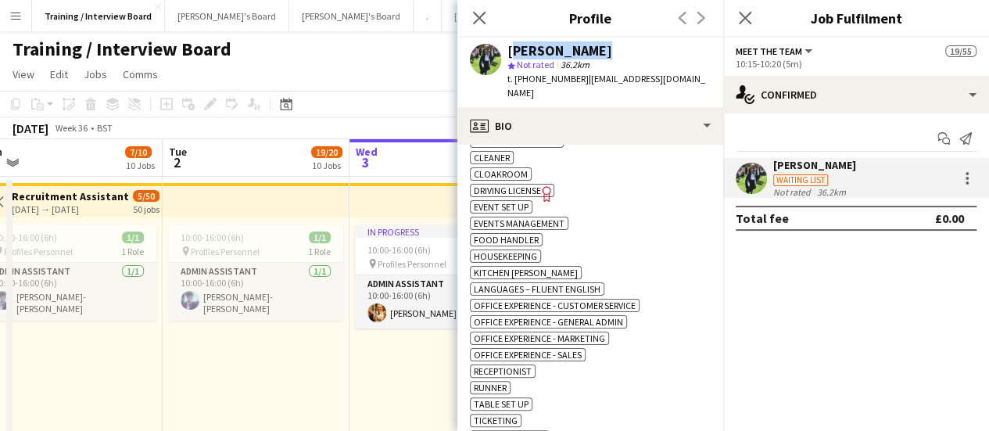
click at [870, 314] on mat-expansion-panel "check Confirmed Start chat Send notification [PERSON_NAME] Waiting list Not rat…" at bounding box center [856, 271] width 266 height 317
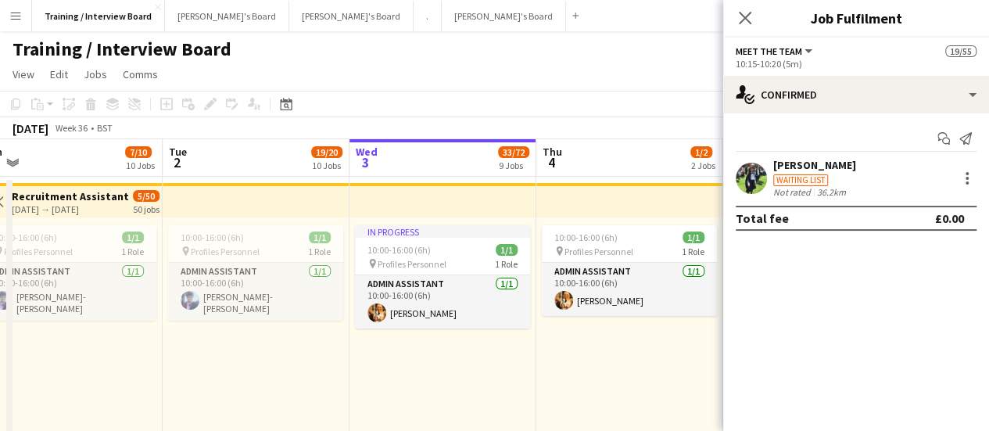
click at [815, 167] on div "[PERSON_NAME]" at bounding box center [814, 165] width 83 height 14
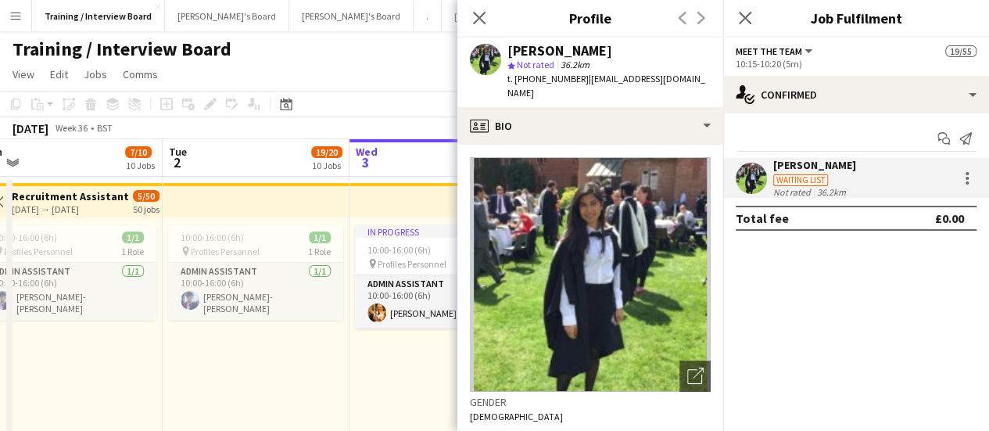
click at [400, 384] on div "In progress 10:00-16:00 (6h) 1/1 pin Profiles Personnel 1 Role Admin Assistant …" at bounding box center [443, 338] width 187 height 242
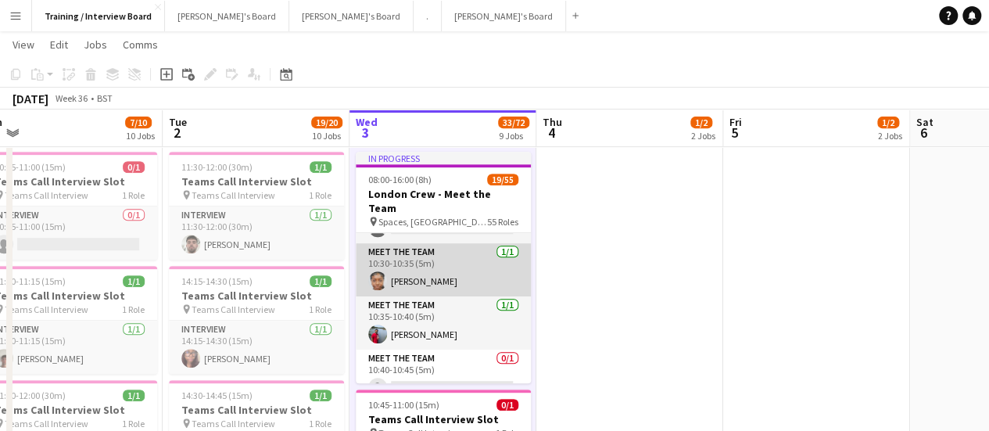
scroll to position [391, 0]
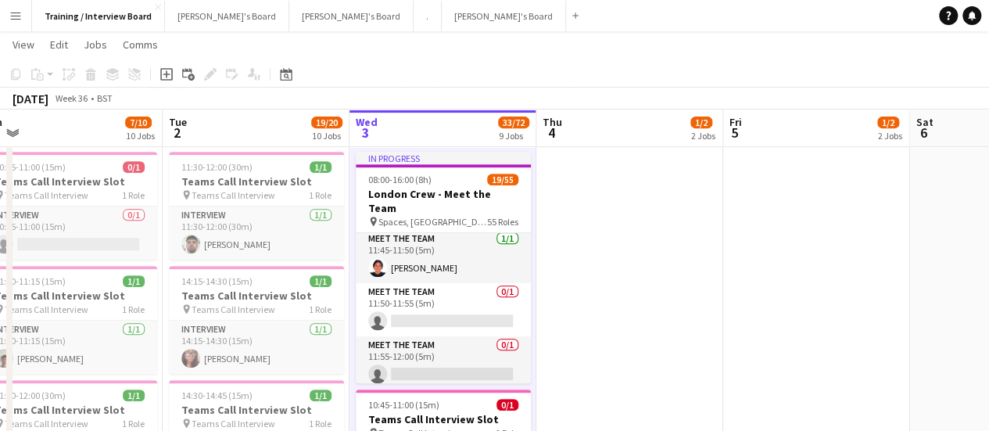
click at [452, 246] on app-card-role "Meet The Team [DATE] 11:45-11:50 (5m) [PERSON_NAME]" at bounding box center [443, 256] width 175 height 53
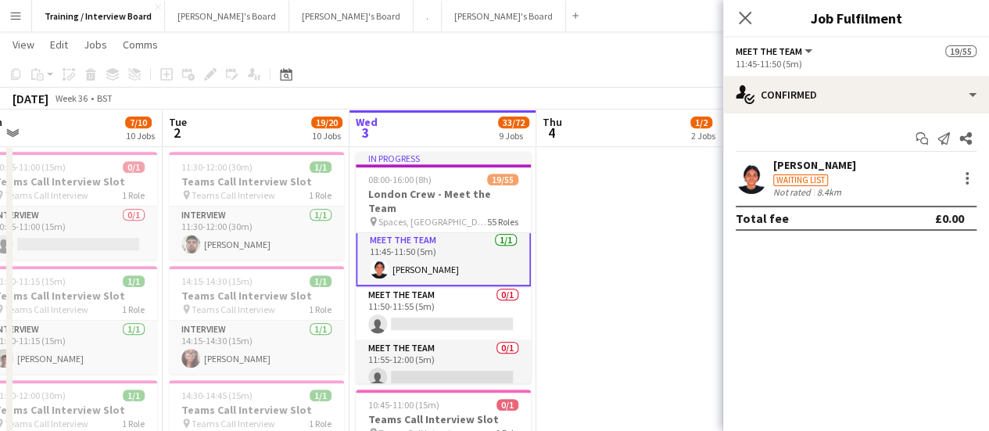
scroll to position [1175, 0]
click at [973, 181] on div at bounding box center [967, 178] width 19 height 19
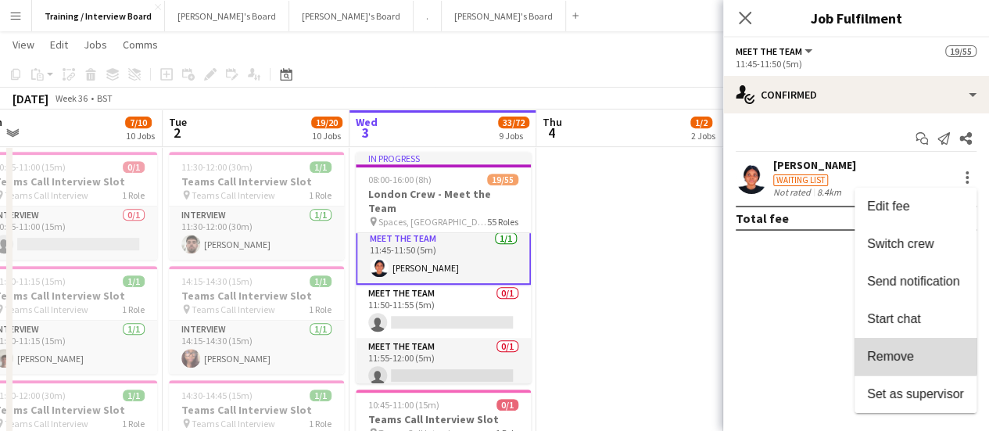
drag, startPoint x: 904, startPoint y: 352, endPoint x: 623, endPoint y: 265, distance: 293.8
click at [903, 352] on span "Remove" at bounding box center [890, 356] width 47 height 13
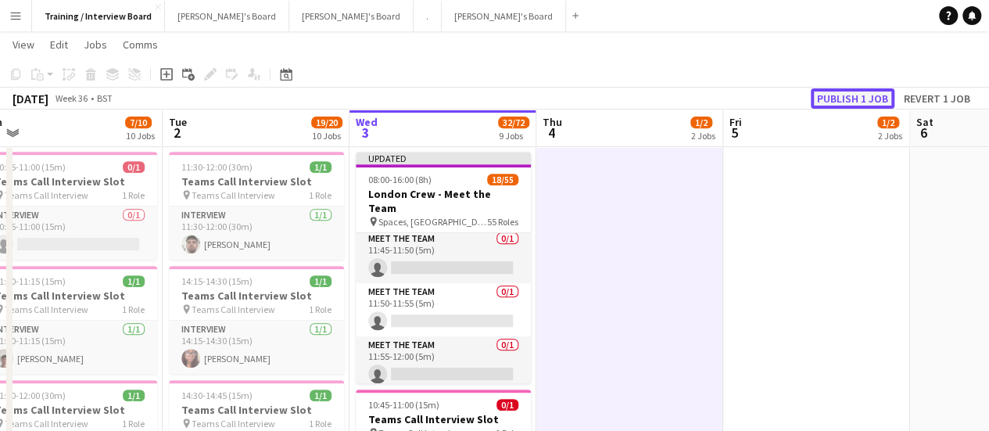
click at [837, 98] on button "Publish 1 job" at bounding box center [853, 98] width 84 height 20
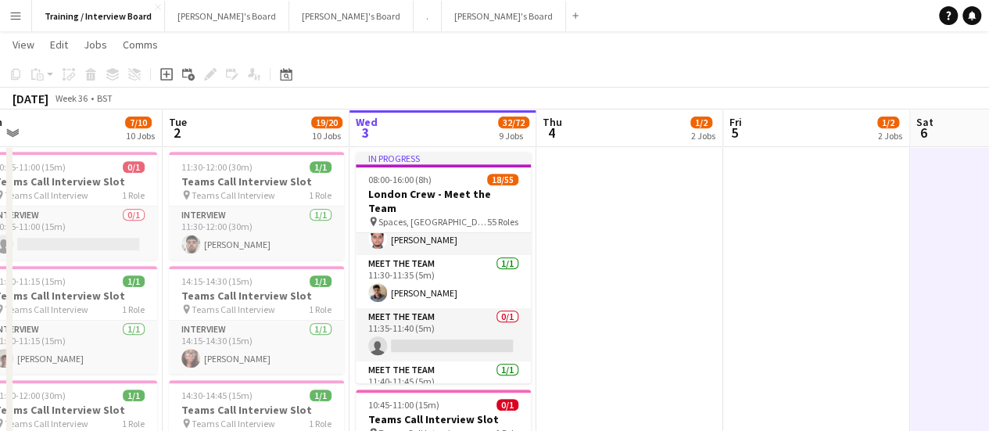
scroll to position [938, 0]
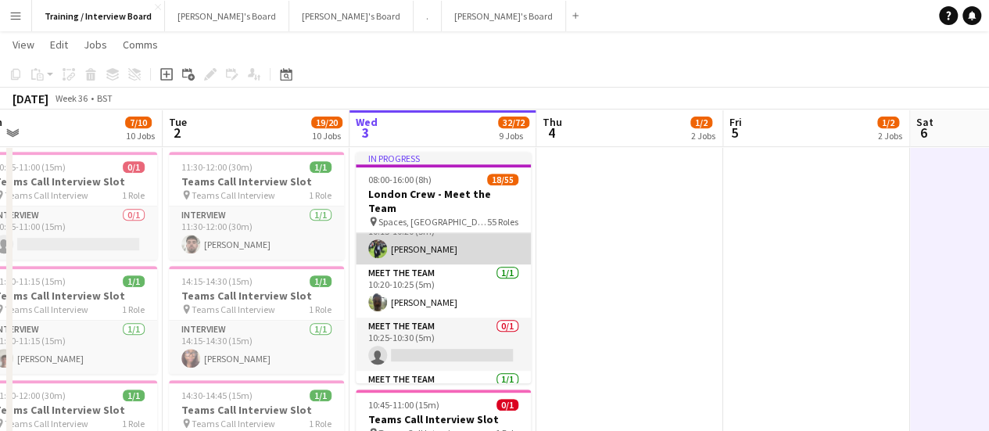
click at [408, 230] on app-card-role "Meet The Team [DATE] 10:15-10:20 (5m) [PERSON_NAME]" at bounding box center [443, 237] width 175 height 53
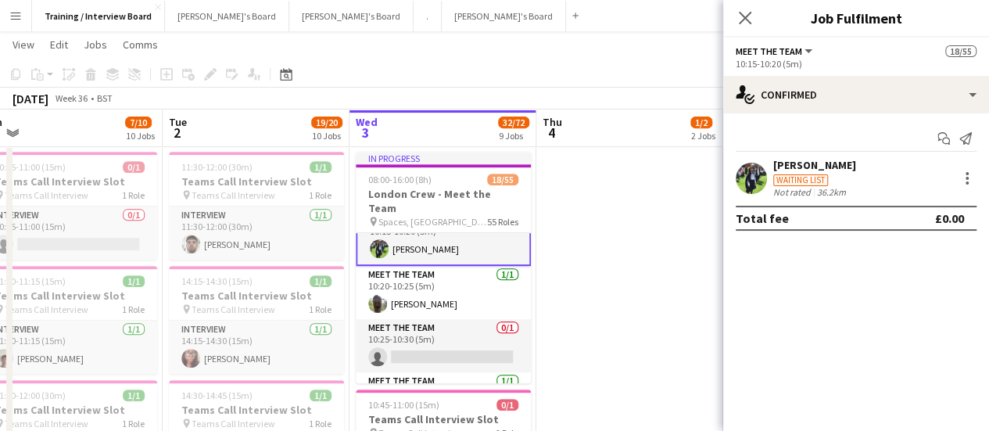
click at [421, 230] on app-card-role "Meet The Team [DATE] 10:15-10:20 (5m) [PERSON_NAME]" at bounding box center [443, 238] width 175 height 56
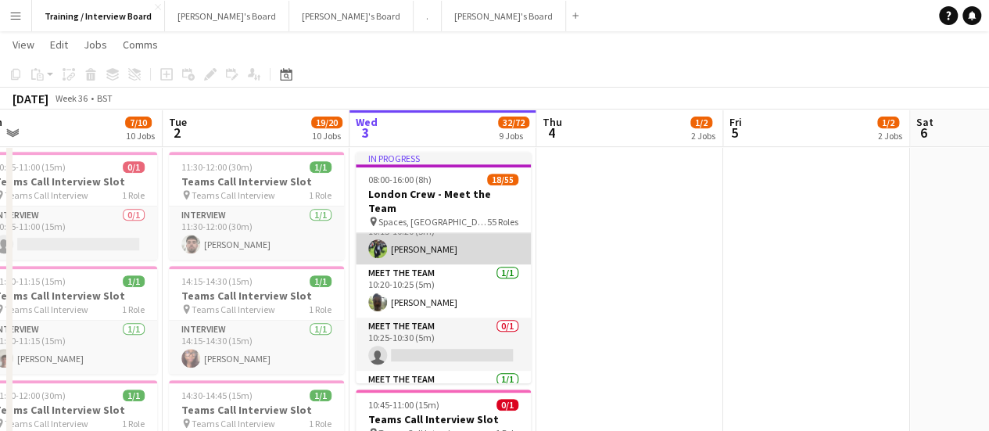
click at [432, 245] on app-card-role "Meet The Team [DATE] 10:15-10:20 (5m) [PERSON_NAME]" at bounding box center [443, 237] width 175 height 53
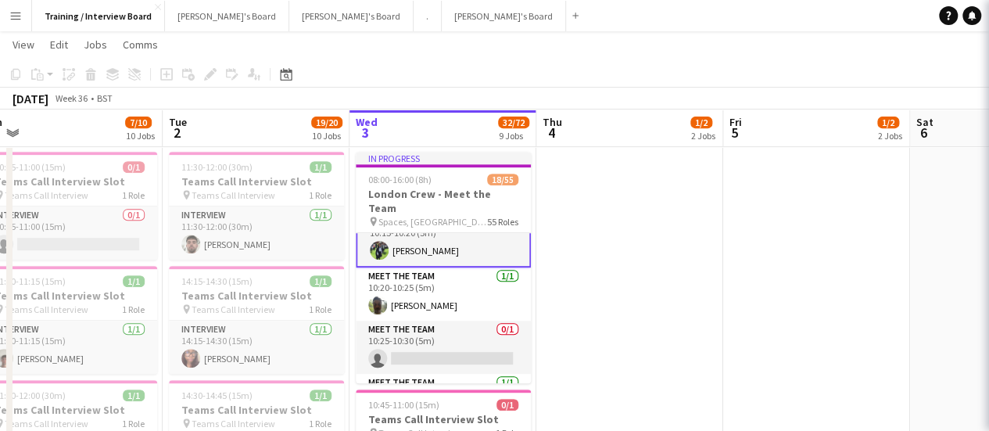
scroll to position [236, 0]
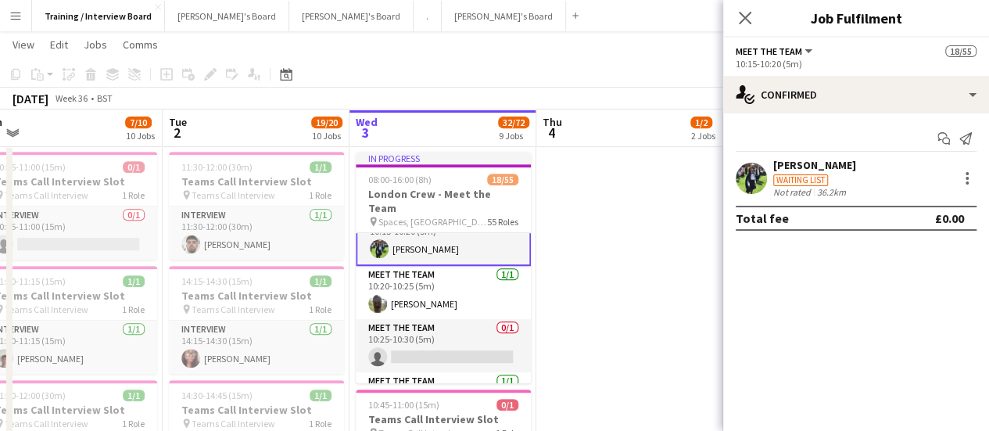
click at [845, 181] on div "Waiting list" at bounding box center [814, 179] width 83 height 14
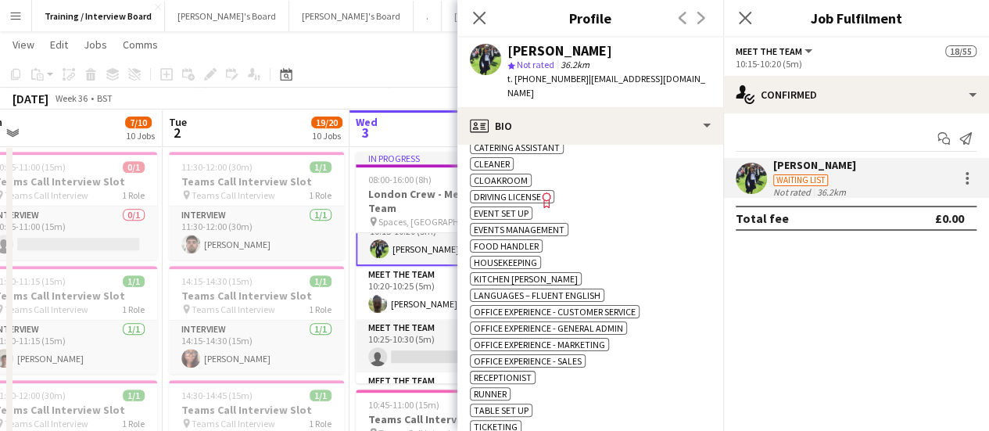
scroll to position [626, 0]
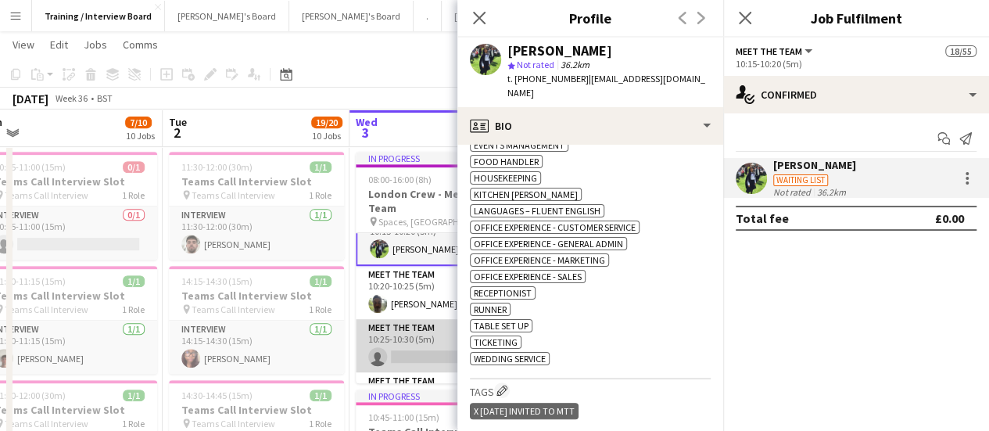
click at [402, 353] on app-card-role "Meet The Team 0/1 10:25-10:30 (5m) single-neutral-actions" at bounding box center [443, 345] width 175 height 53
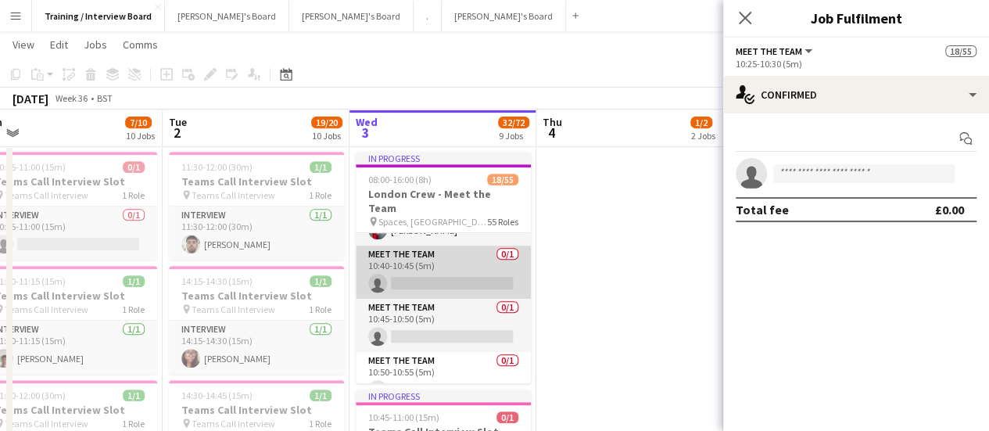
scroll to position [313, 0]
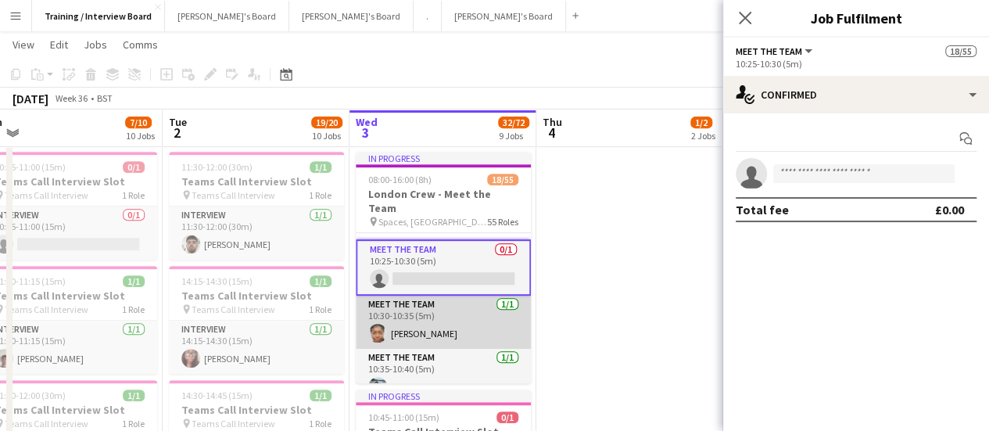
click at [447, 329] on app-card-role "Meet The Team [DATE] 10:30-10:35 (5m) [PERSON_NAME]" at bounding box center [443, 322] width 175 height 53
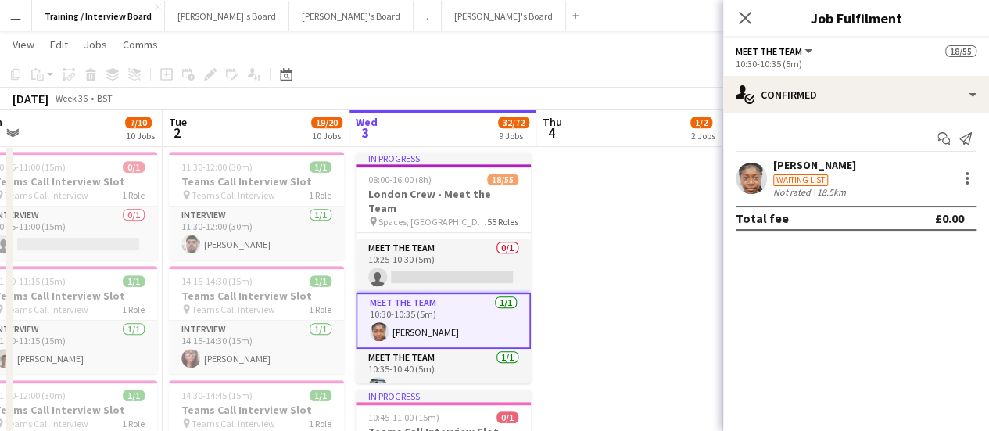
scroll to position [0, 399]
click at [823, 188] on div "18.5km" at bounding box center [831, 192] width 35 height 12
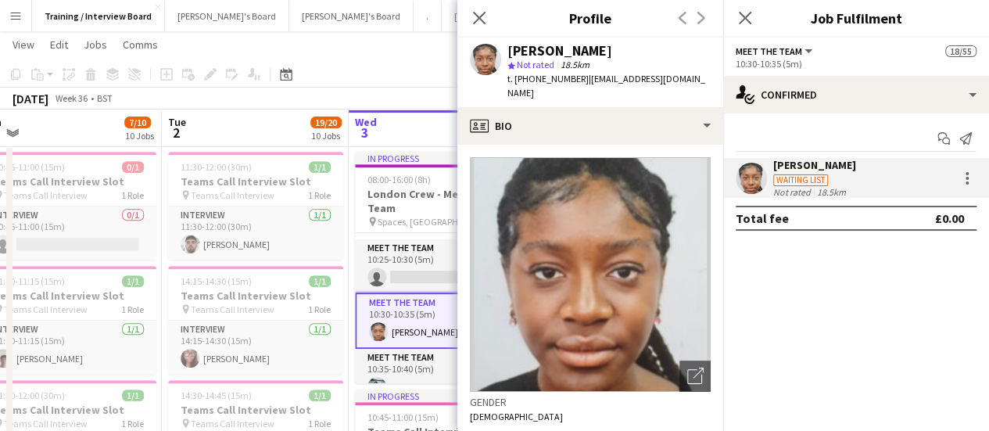
click at [526, 53] on div "[PERSON_NAME]" at bounding box center [559, 51] width 105 height 14
click at [522, 51] on div "[PERSON_NAME]" at bounding box center [559, 51] width 105 height 14
copy div "Lotanna"
click at [574, 48] on div "[PERSON_NAME]" at bounding box center [559, 51] width 105 height 14
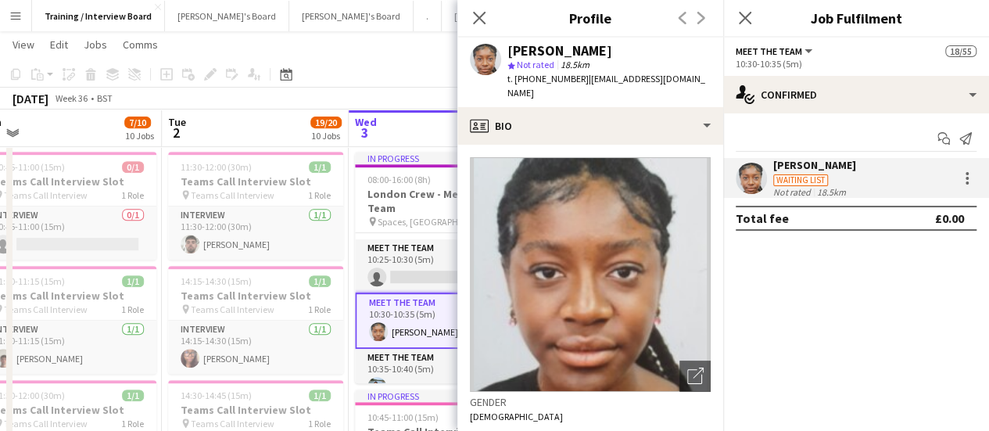
click at [574, 48] on div "[PERSON_NAME]" at bounding box center [559, 51] width 105 height 14
copy div "[PERSON_NAME]"
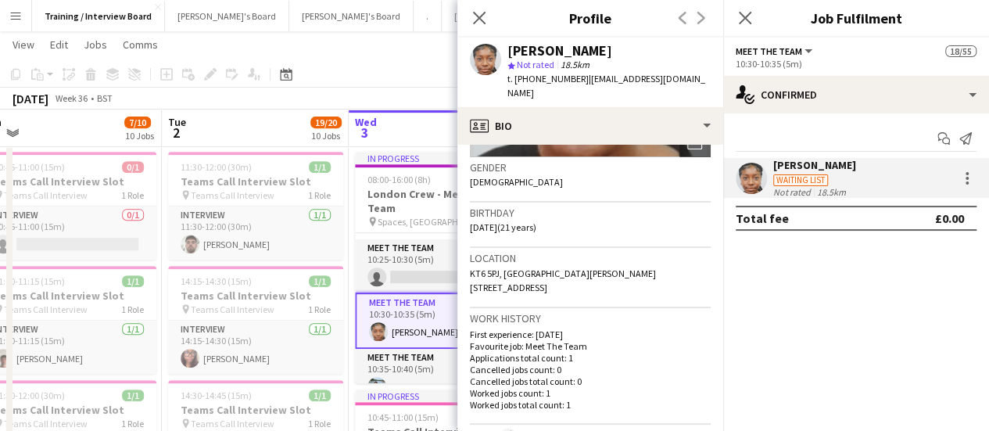
click at [877, 186] on div "[PERSON_NAME] Waiting list Not rated 18.5km" at bounding box center [856, 178] width 266 height 40
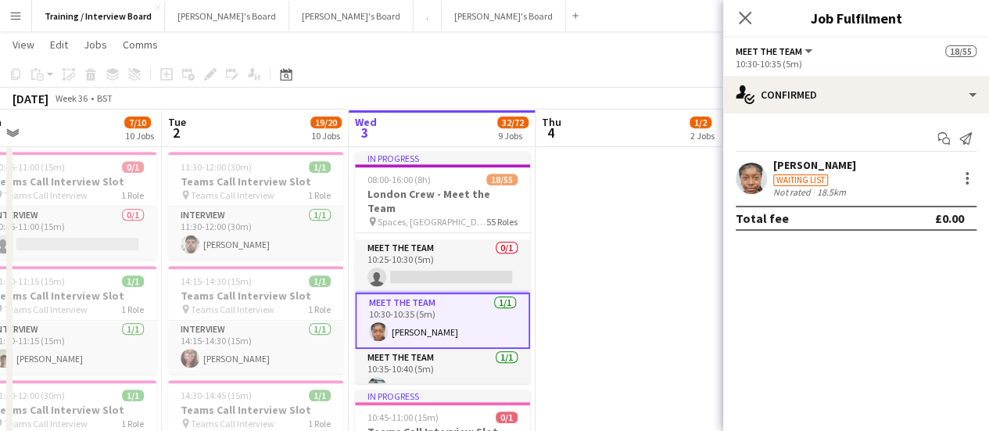
click at [876, 186] on div "[PERSON_NAME] Waiting list Not rated 18.5km" at bounding box center [856, 178] width 266 height 40
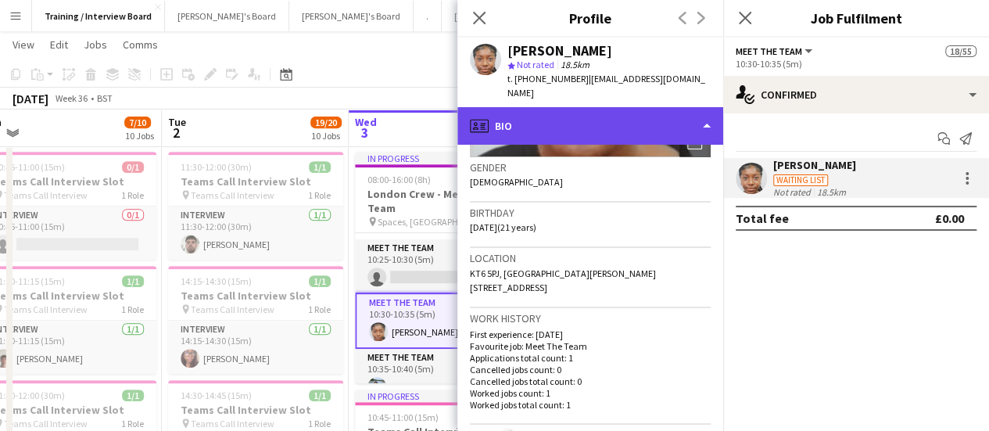
click at [610, 113] on div "profile Bio" at bounding box center [590, 126] width 266 height 38
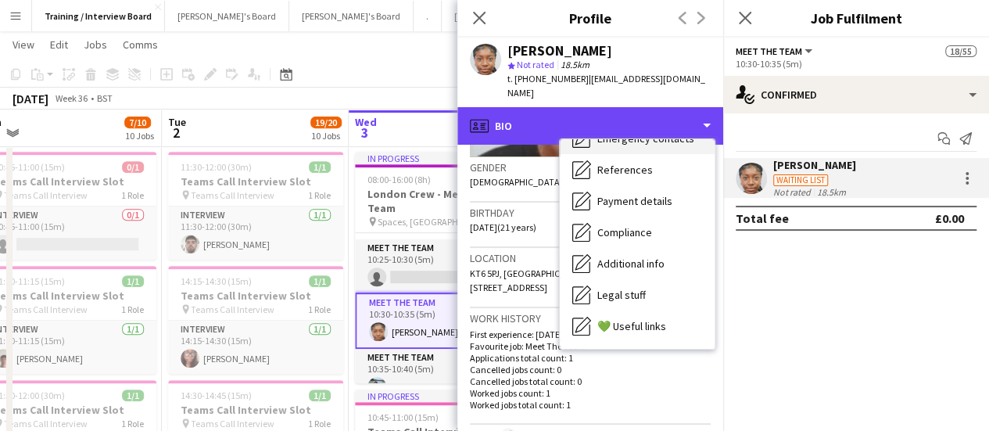
scroll to position [210, 0]
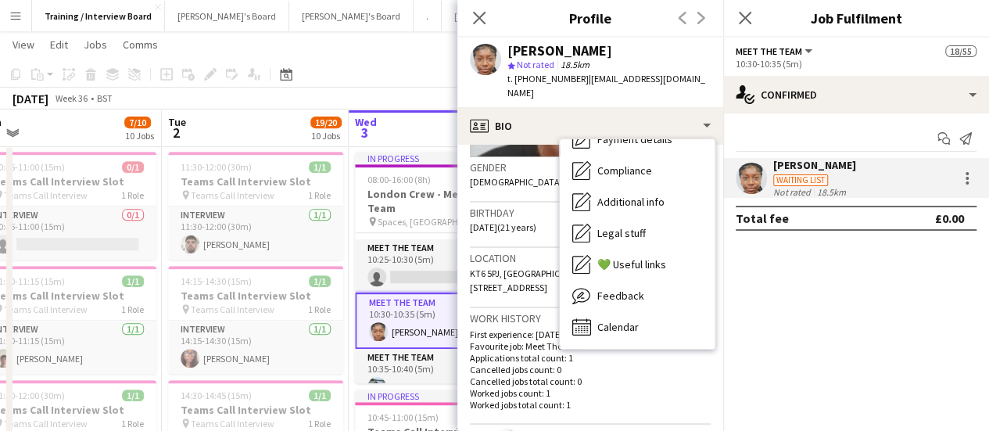
click at [543, 274] on span "KT6 5PJ, [GEOGRAPHIC_DATA][PERSON_NAME] [STREET_ADDRESS]" at bounding box center [563, 280] width 186 height 26
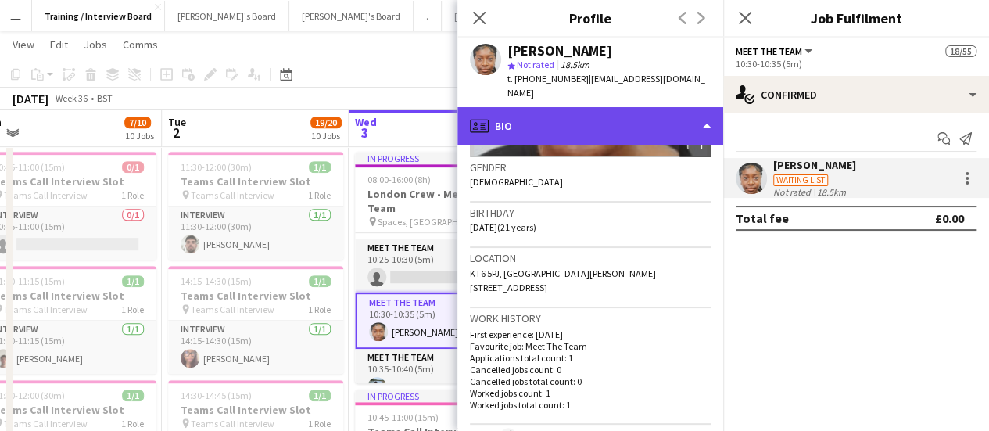
click at [614, 126] on div "profile Bio" at bounding box center [590, 126] width 266 height 38
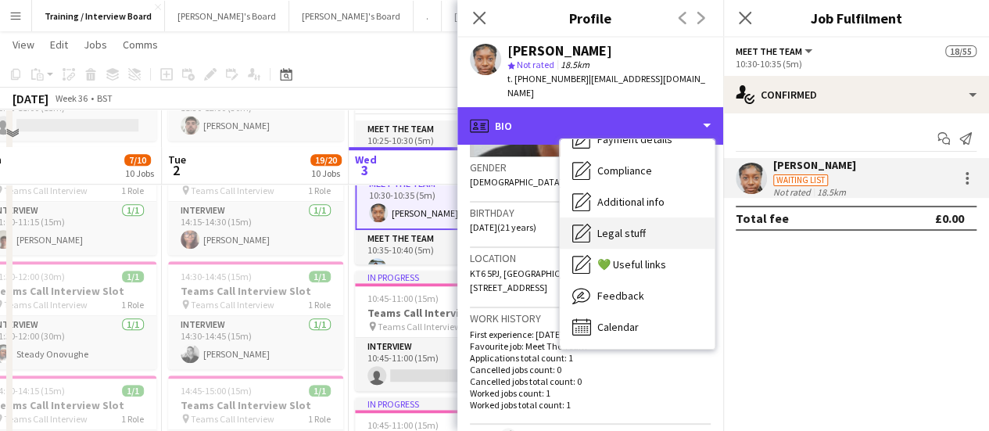
scroll to position [469, 0]
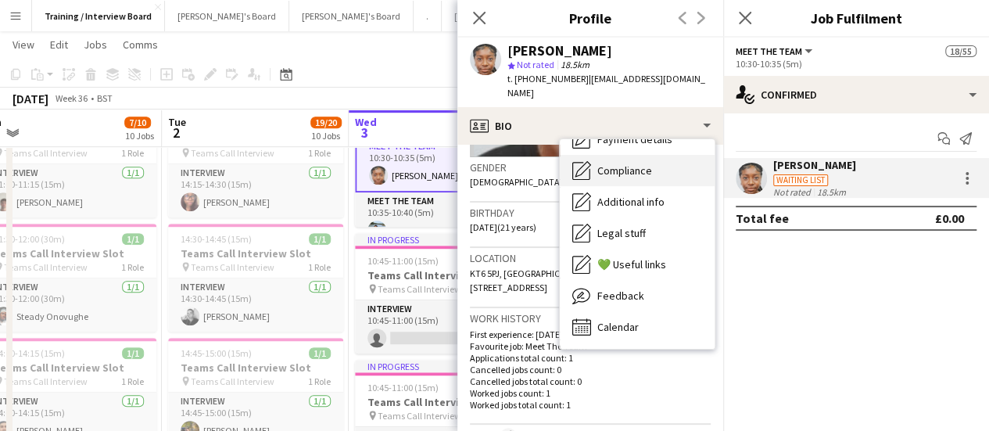
click at [620, 164] on div "Compliance Compliance" at bounding box center [637, 170] width 155 height 31
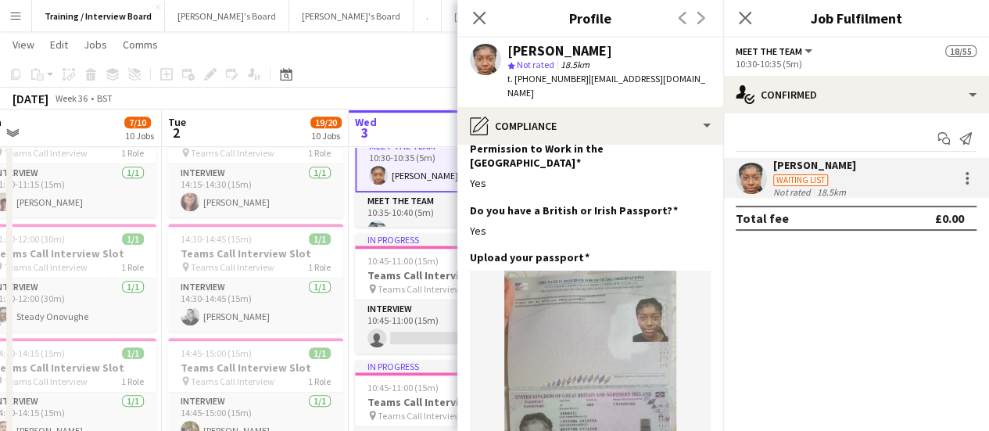
scroll to position [0, 0]
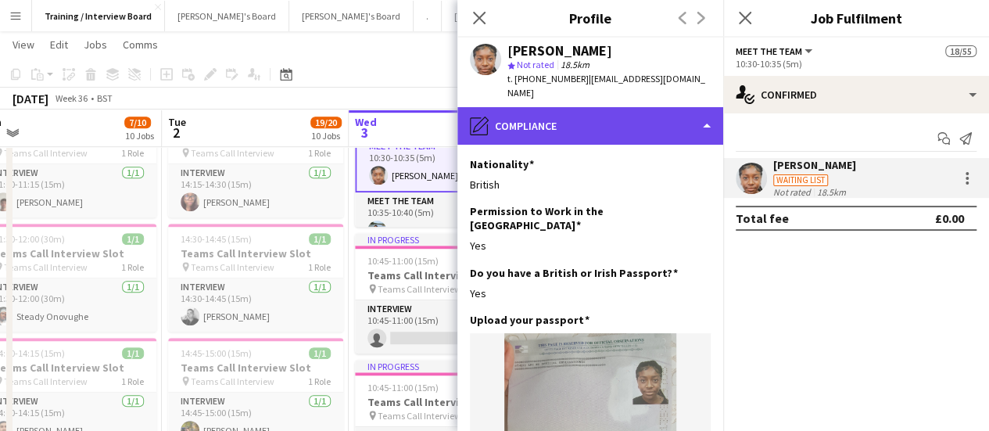
click at [633, 107] on div "pencil4 Compliance" at bounding box center [590, 126] width 266 height 38
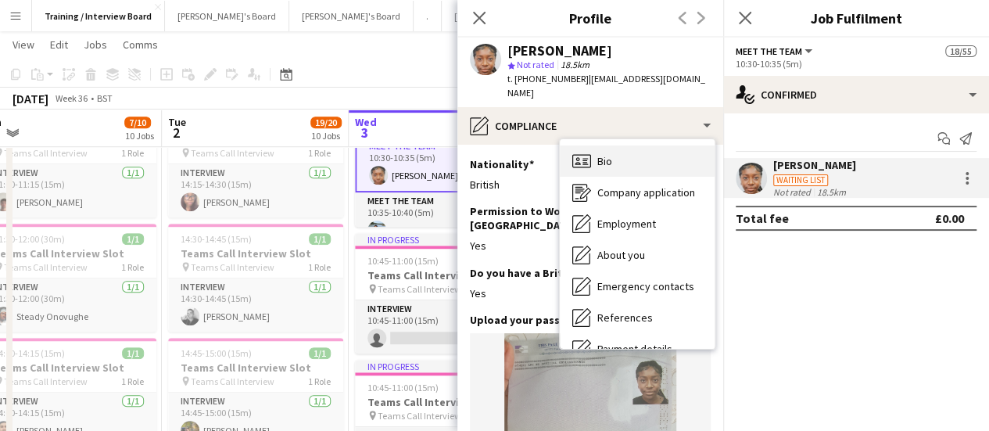
click at [624, 145] on div "Bio Bio" at bounding box center [637, 160] width 155 height 31
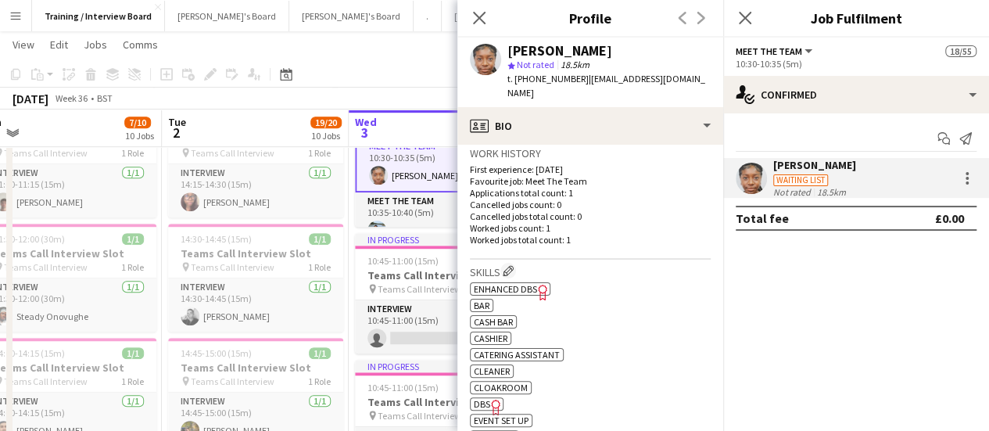
scroll to position [469, 0]
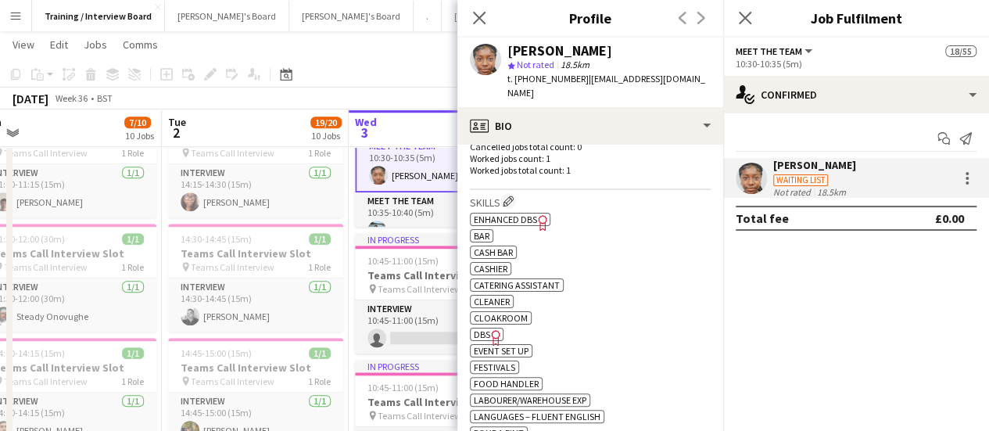
click at [546, 52] on div "[PERSON_NAME]" at bounding box center [559, 51] width 105 height 14
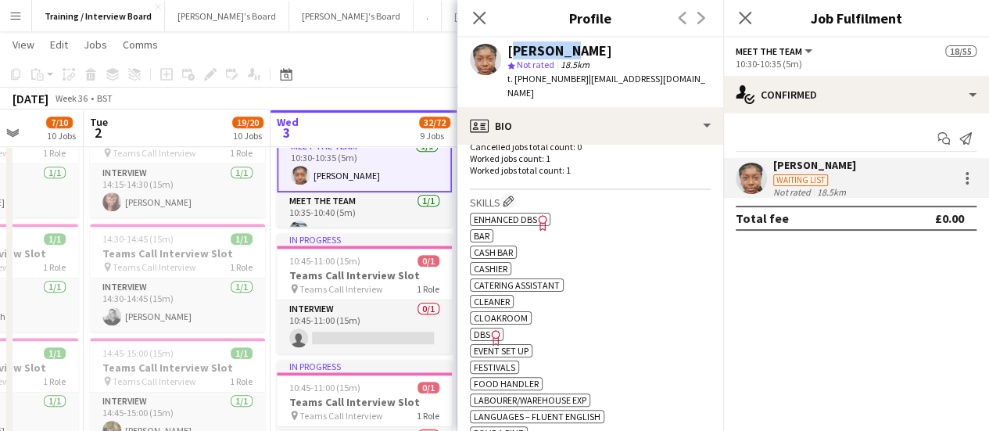
drag, startPoint x: 325, startPoint y: 243, endPoint x: 310, endPoint y: 244, distance: 15.7
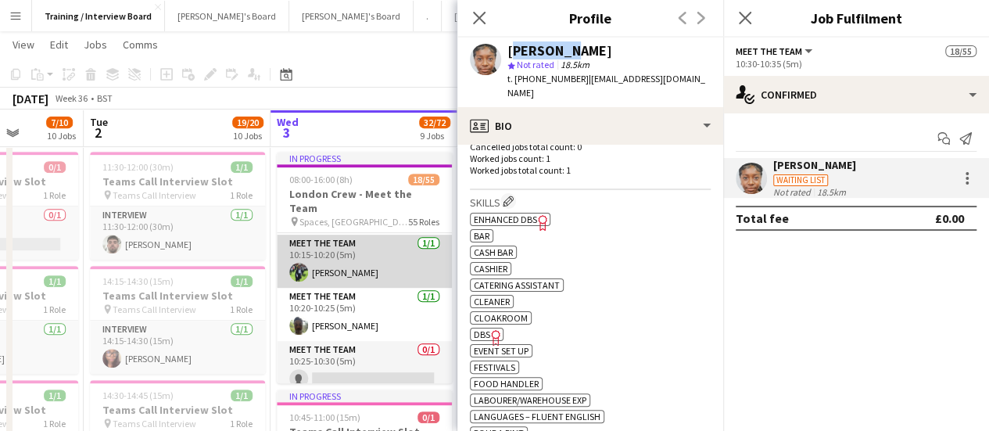
scroll to position [156, 0]
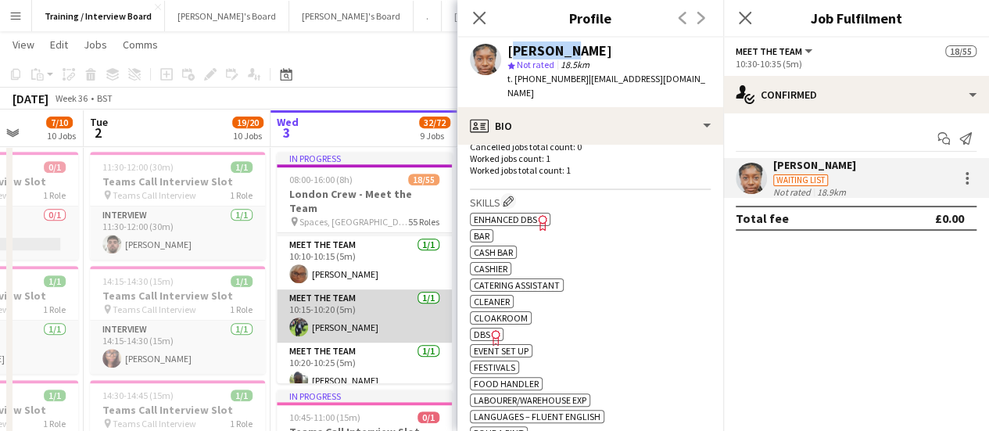
click at [322, 299] on app-card-role "Meet The Team [DATE] 10:15-10:20 (5m) [PERSON_NAME]" at bounding box center [364, 315] width 175 height 53
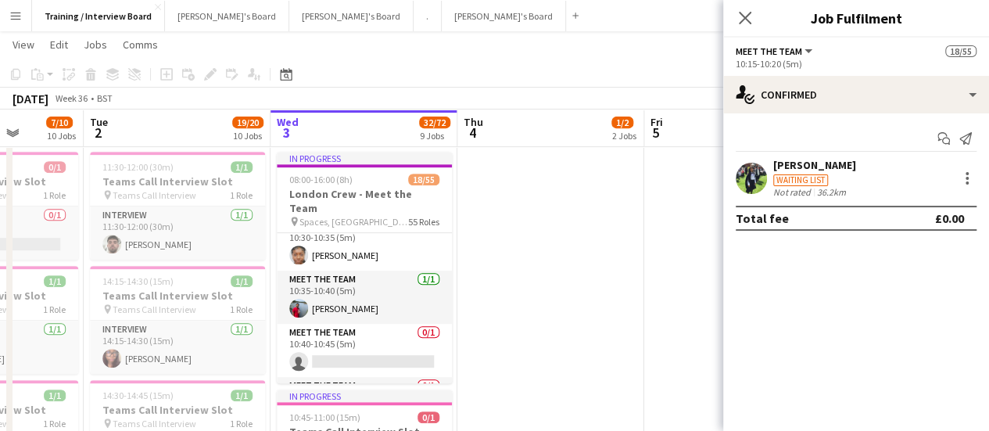
scroll to position [235, 0]
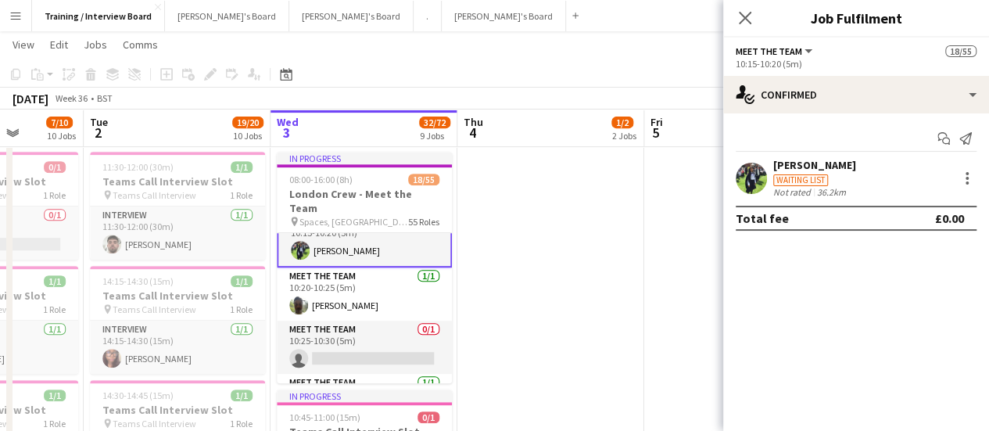
click at [343, 239] on app-card-role "Meet The Team [DATE] 10:15-10:20 (5m) [PERSON_NAME]" at bounding box center [364, 239] width 175 height 56
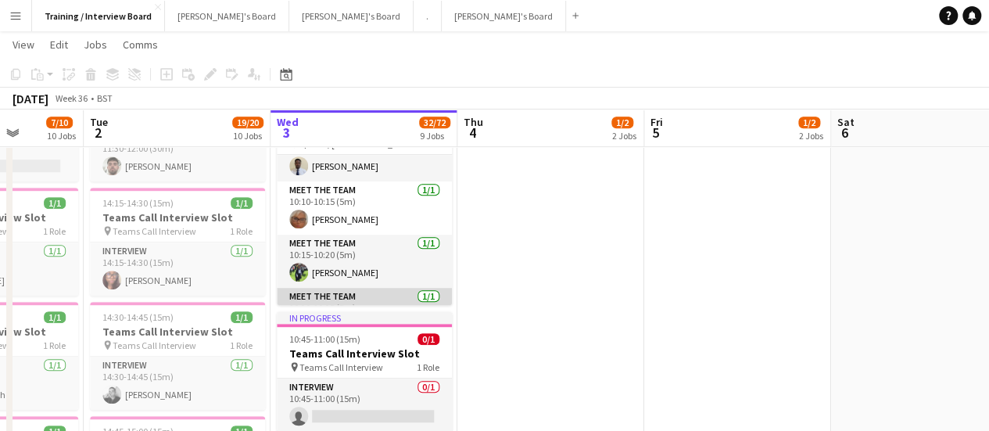
scroll to position [156, 0]
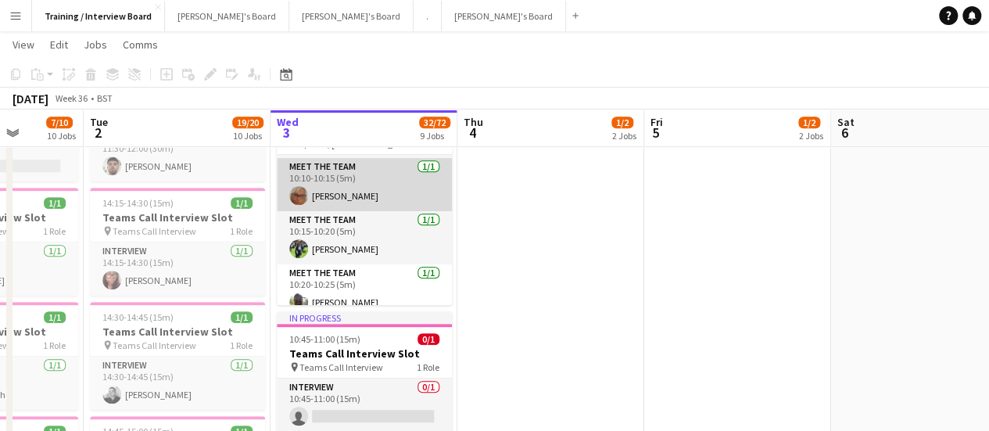
click at [396, 188] on app-card-role "Meet The Team [DATE] 10:10-10:15 (5m) [PERSON_NAME]" at bounding box center [364, 184] width 175 height 53
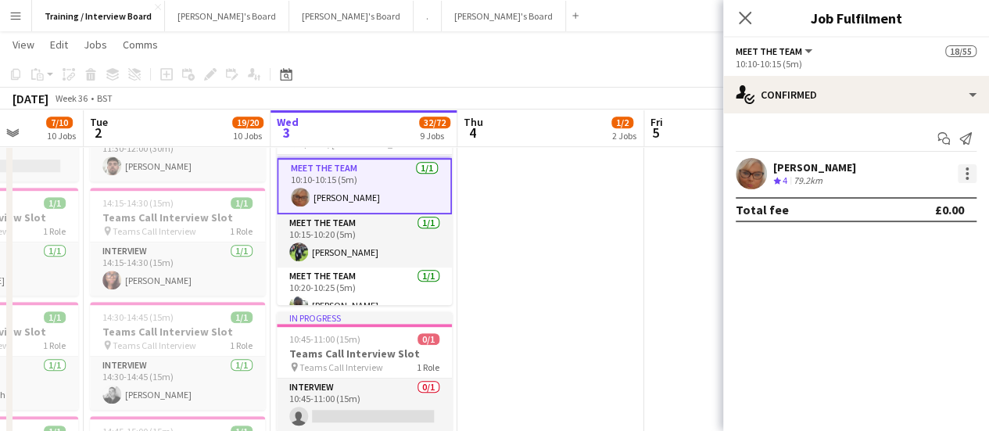
click at [974, 168] on div at bounding box center [967, 173] width 19 height 19
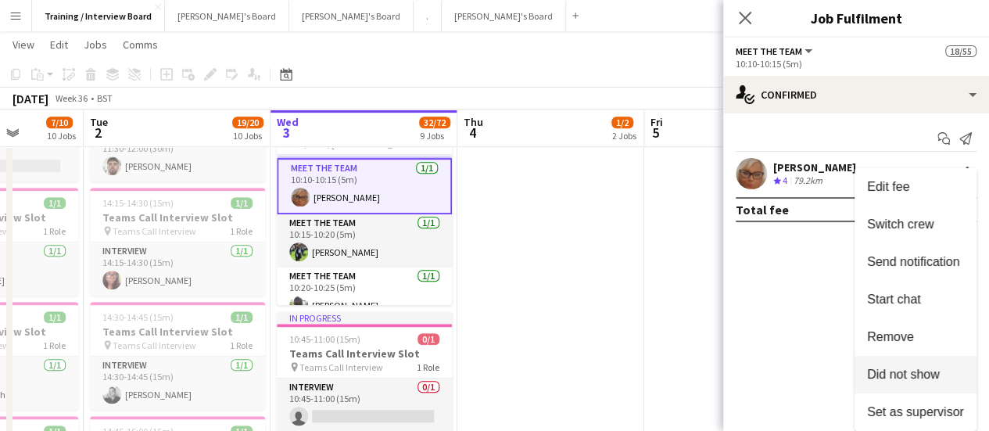
click at [906, 375] on span "Did not show" at bounding box center [903, 374] width 73 height 13
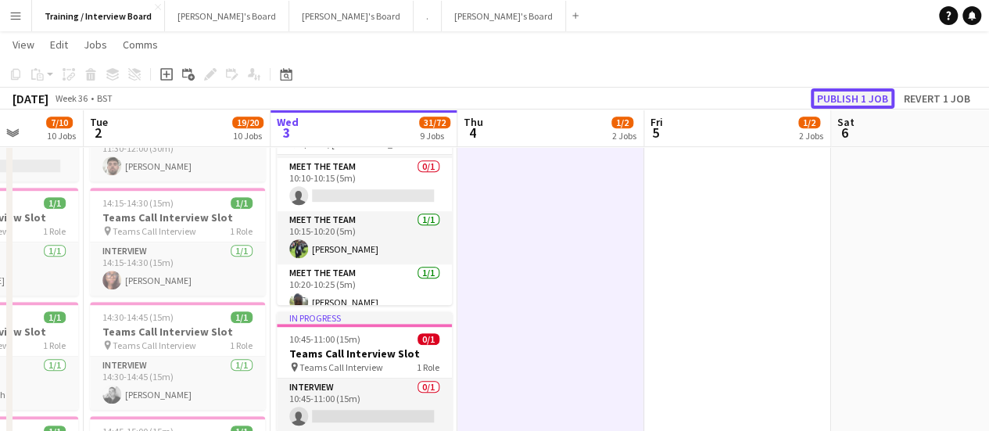
click at [845, 104] on button "Publish 1 job" at bounding box center [853, 98] width 84 height 20
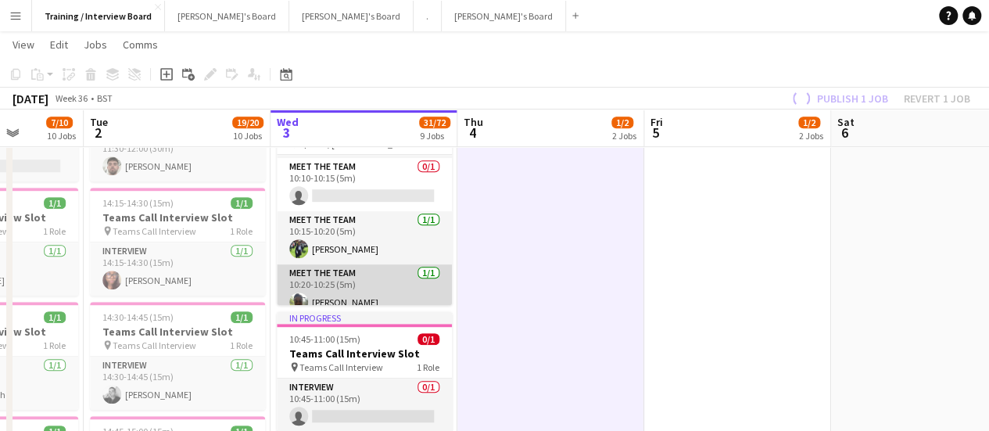
click at [366, 287] on app-card-role "Meet The Team [DATE] 10:20-10:25 (5m) [PERSON_NAME]" at bounding box center [364, 290] width 175 height 53
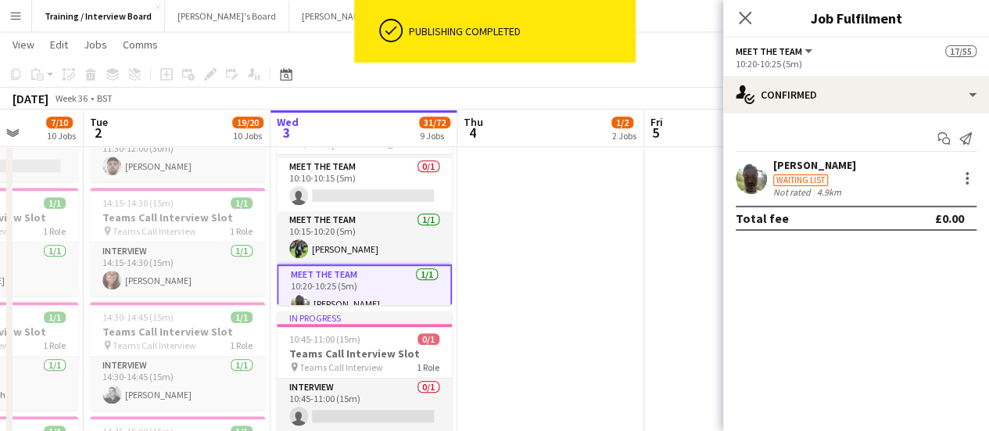
click at [827, 182] on div "Waiting list" at bounding box center [800, 180] width 55 height 12
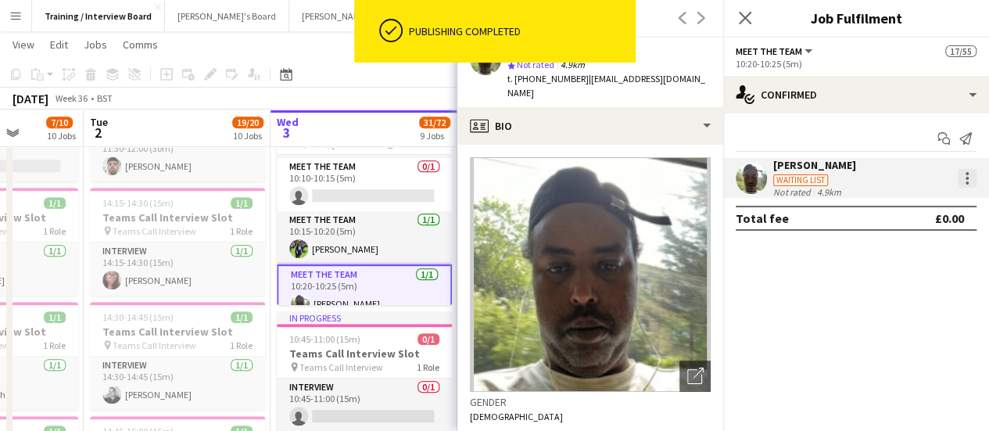
click at [972, 182] on div at bounding box center [967, 178] width 19 height 19
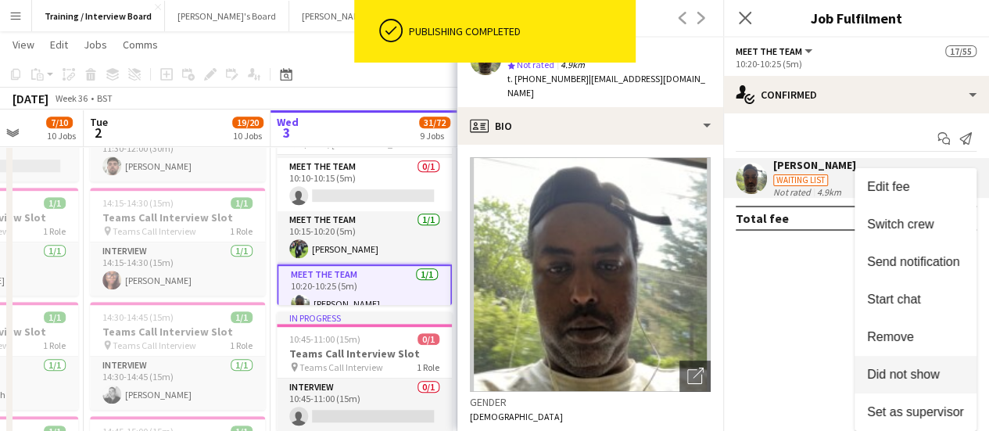
click at [932, 378] on span "Did not show" at bounding box center [903, 374] width 73 height 13
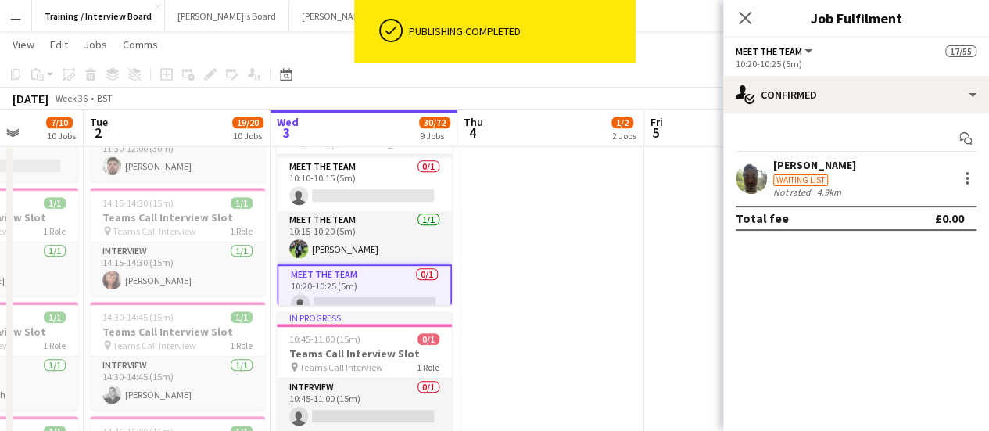
click at [341, 264] on app-card-role "Meet The Team 0/1 10:20-10:25 (5m) single-neutral-actions" at bounding box center [364, 292] width 175 height 56
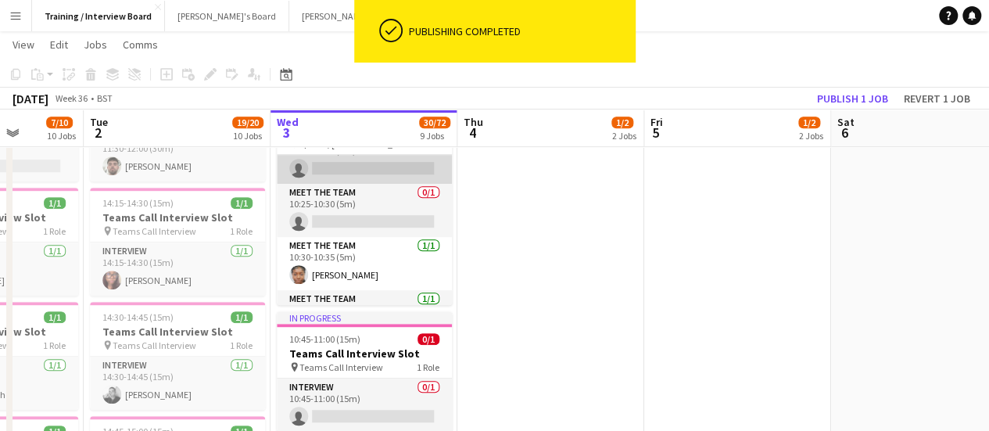
scroll to position [313, 0]
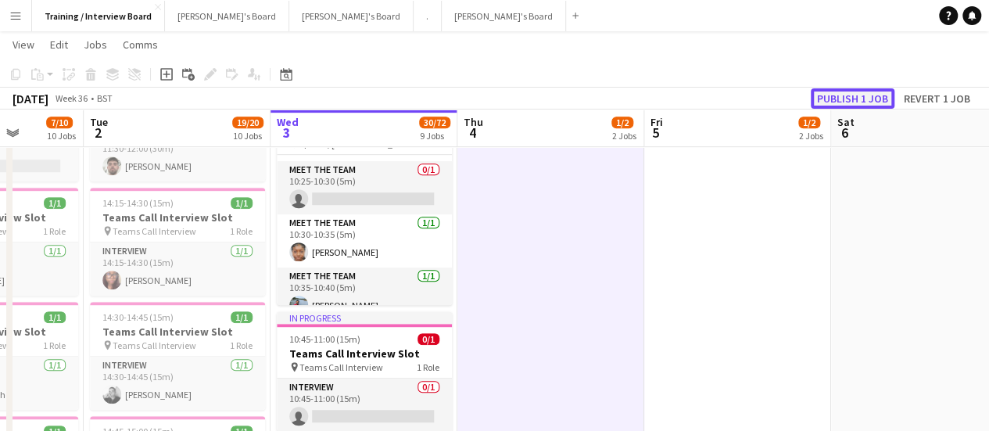
click at [865, 95] on button "Publish 1 job" at bounding box center [853, 98] width 84 height 20
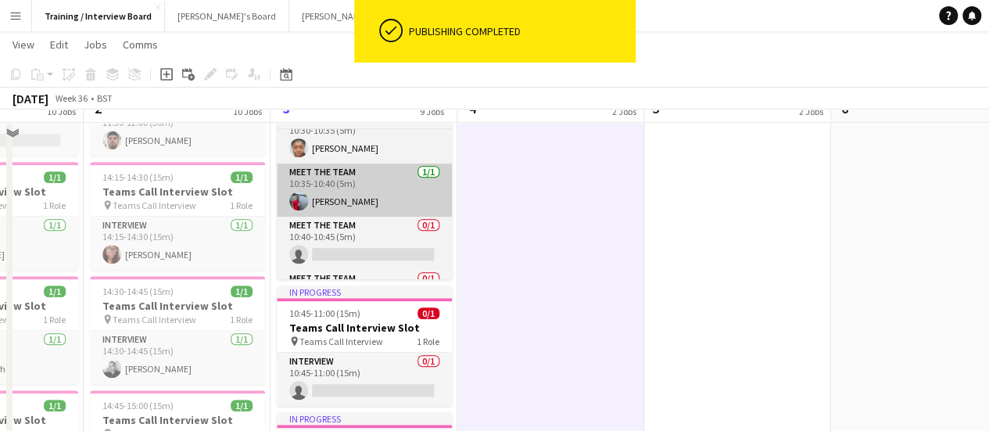
scroll to position [391, 0]
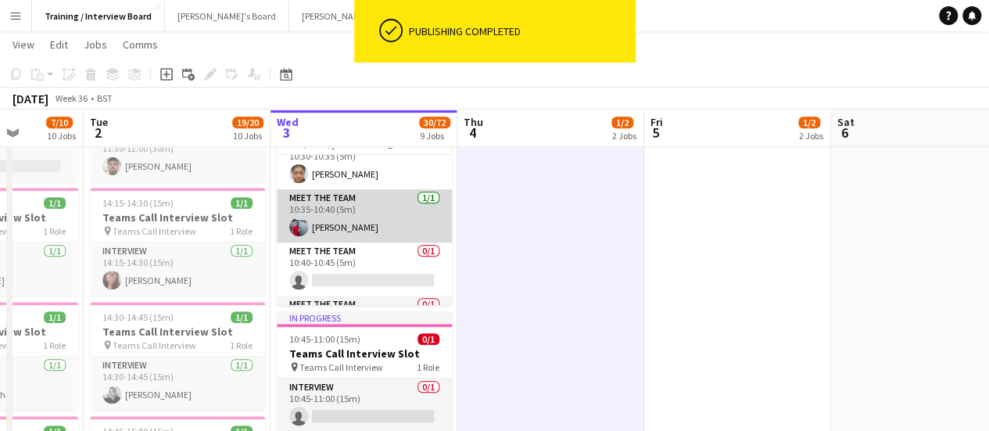
click at [353, 190] on app-card-role "Meet The Team [DATE] 10:35-10:40 (5m) [PERSON_NAME]" at bounding box center [364, 215] width 175 height 53
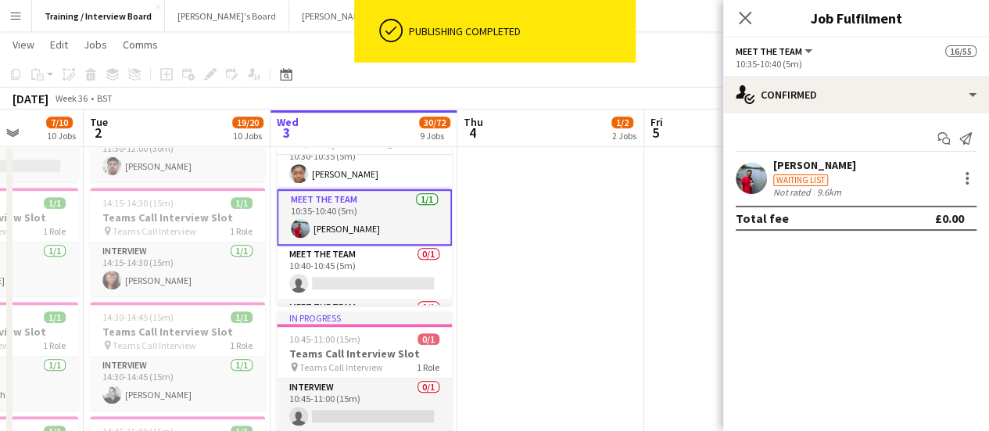
click at [843, 178] on div "Waiting list" at bounding box center [814, 179] width 83 height 14
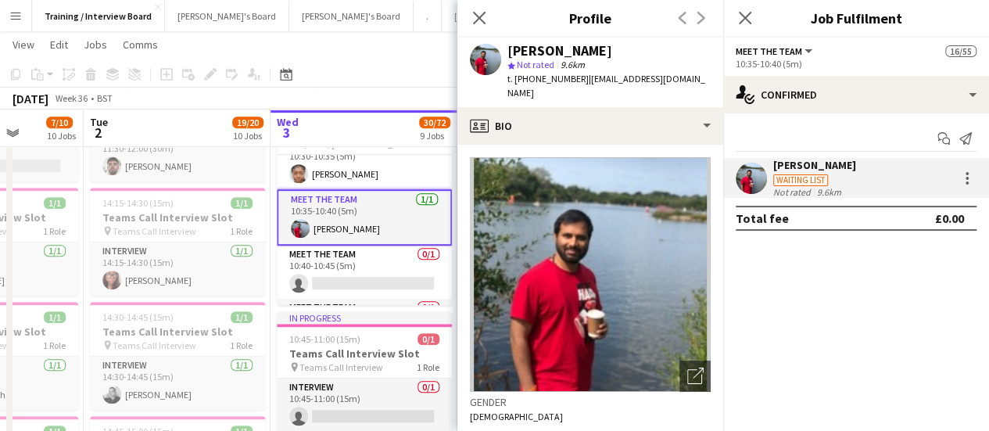
click at [588, 41] on div "[PERSON_NAME] star Not rated 9.6km t. [PHONE_NUMBER] | [EMAIL_ADDRESS][DOMAIN_N…" at bounding box center [590, 73] width 266 height 70
click at [585, 48] on div "[PERSON_NAME]" at bounding box center [559, 51] width 105 height 14
copy div "[PERSON_NAME]"
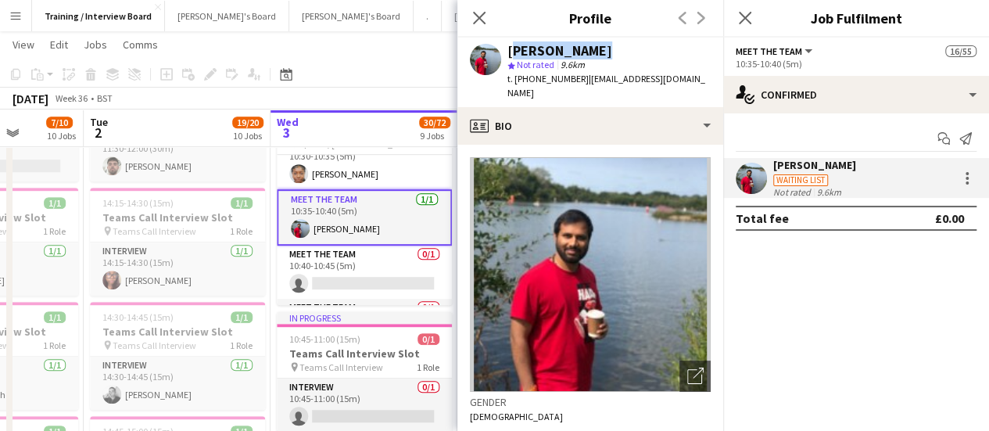
drag, startPoint x: 855, startPoint y: 163, endPoint x: 835, endPoint y: 163, distance: 19.6
click at [855, 163] on div "[PERSON_NAME] Waiting list Not rated 9.6km" at bounding box center [856, 178] width 266 height 40
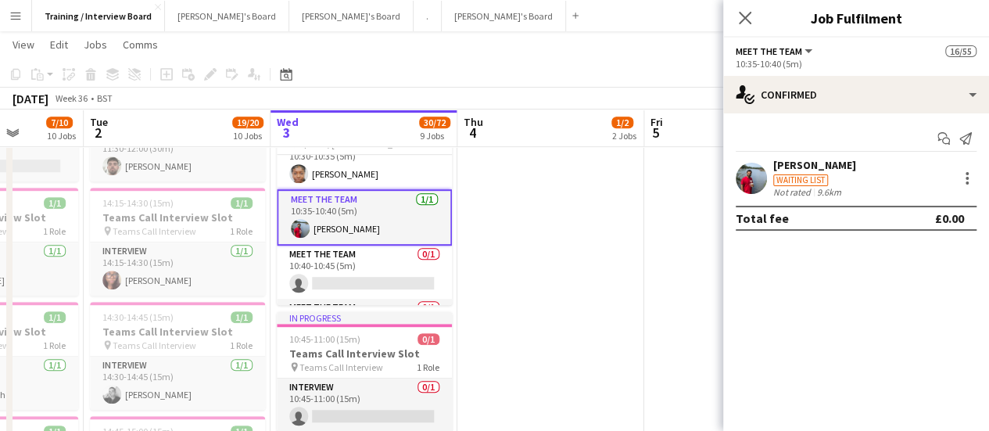
click at [837, 175] on div "Waiting list" at bounding box center [814, 179] width 83 height 14
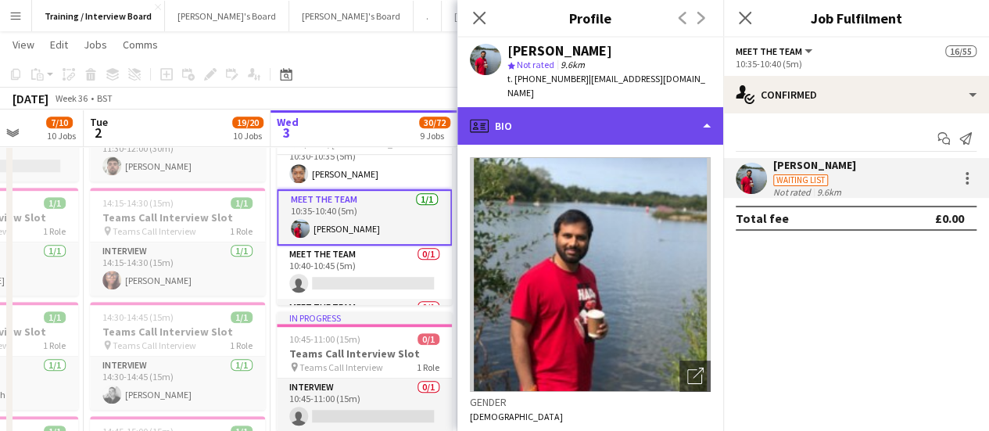
click at [600, 117] on div "profile Bio" at bounding box center [590, 126] width 266 height 38
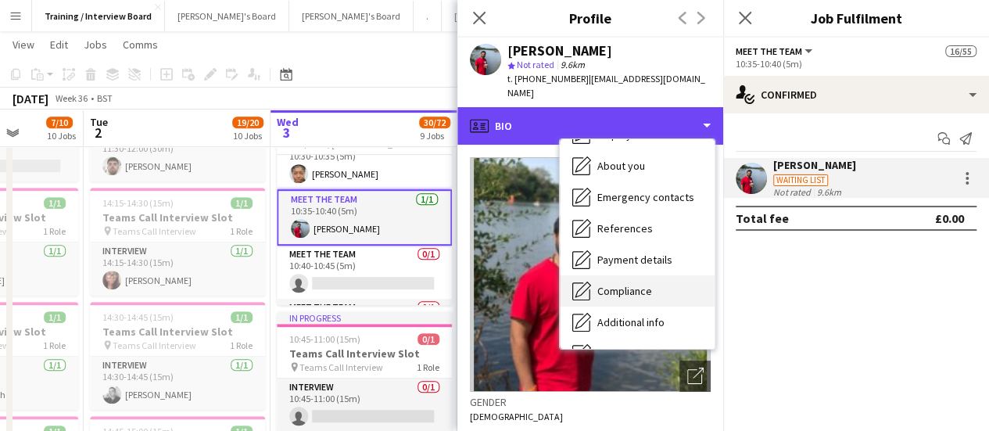
scroll to position [131, 0]
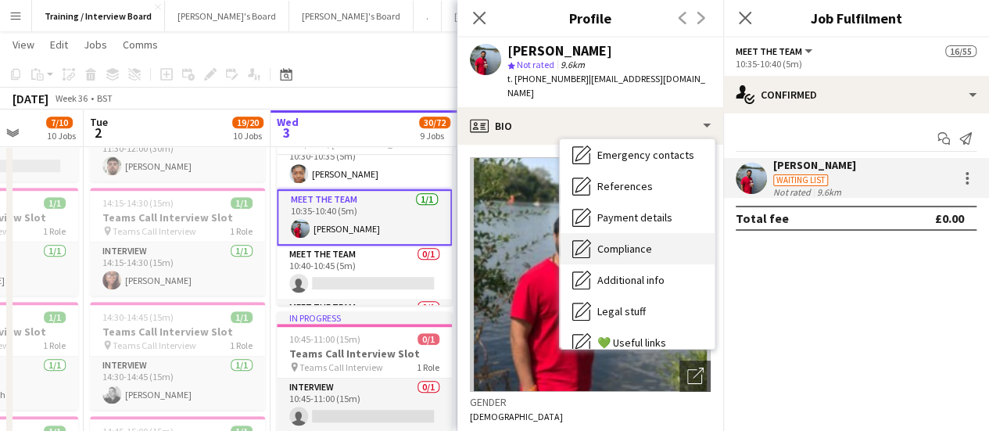
click at [644, 242] on span "Compliance" at bounding box center [624, 249] width 55 height 14
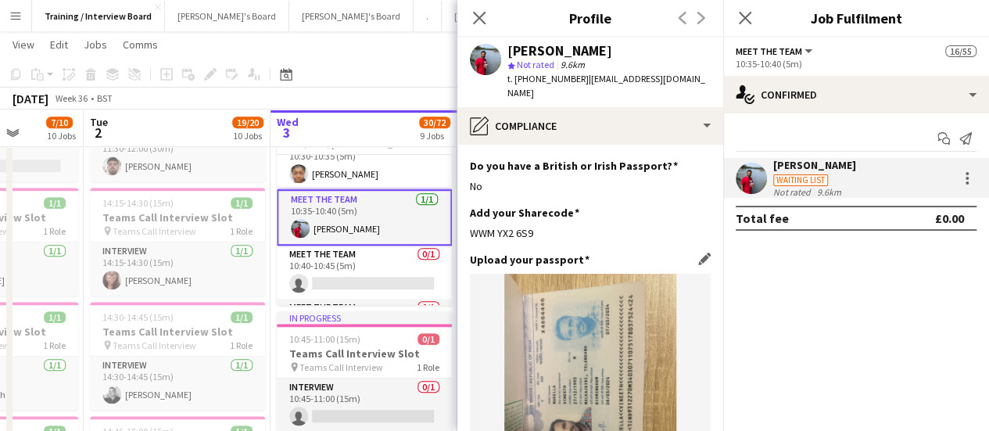
scroll to position [156, 0]
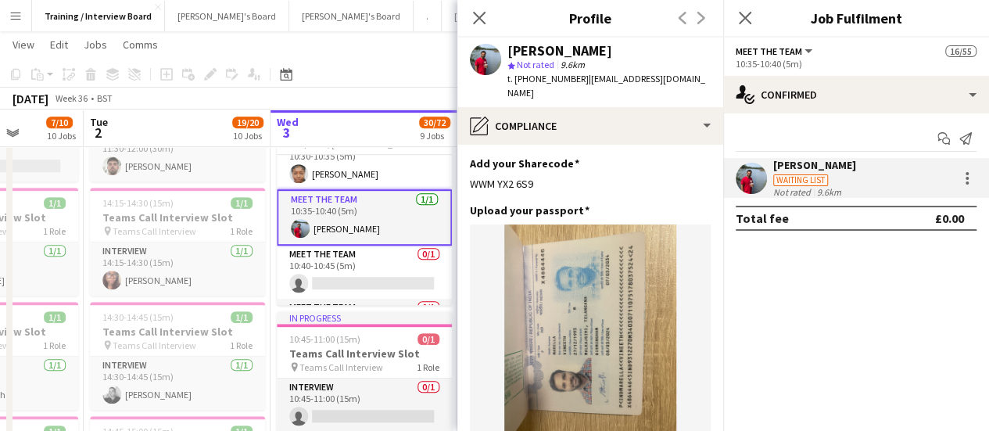
drag, startPoint x: 539, startPoint y: 160, endPoint x: 468, endPoint y: 152, distance: 71.5
click at [468, 152] on app-section-data-types "Nationality Edit this field Indian Permission to Work in the [GEOGRAPHIC_DATA] …" at bounding box center [590, 288] width 266 height 286
copy div "WWM YX2 6S9"
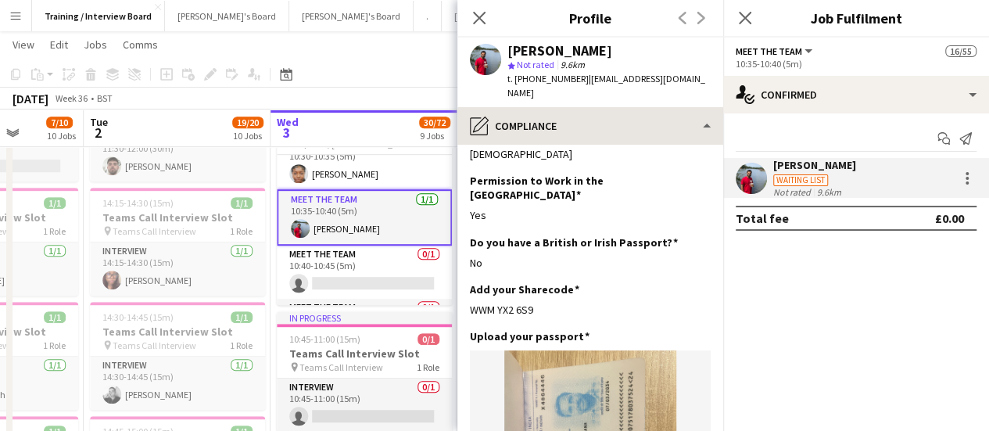
scroll to position [0, 0]
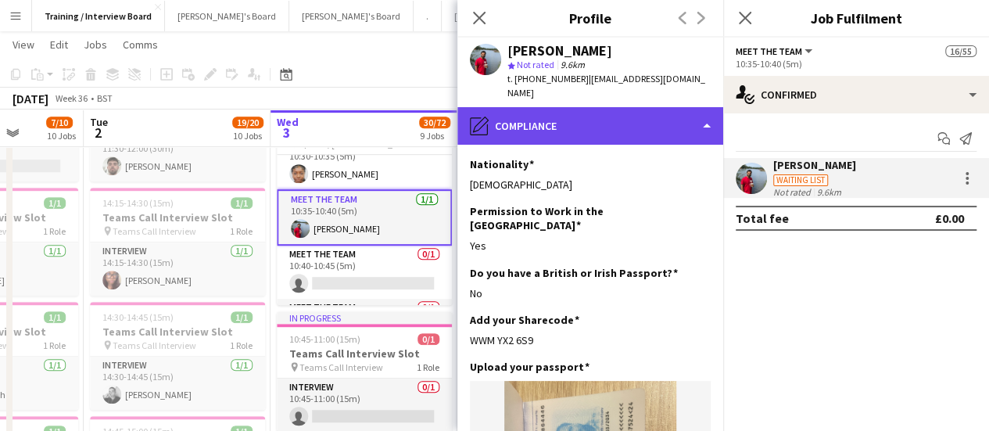
click at [635, 115] on div "pencil4 Compliance" at bounding box center [590, 126] width 266 height 38
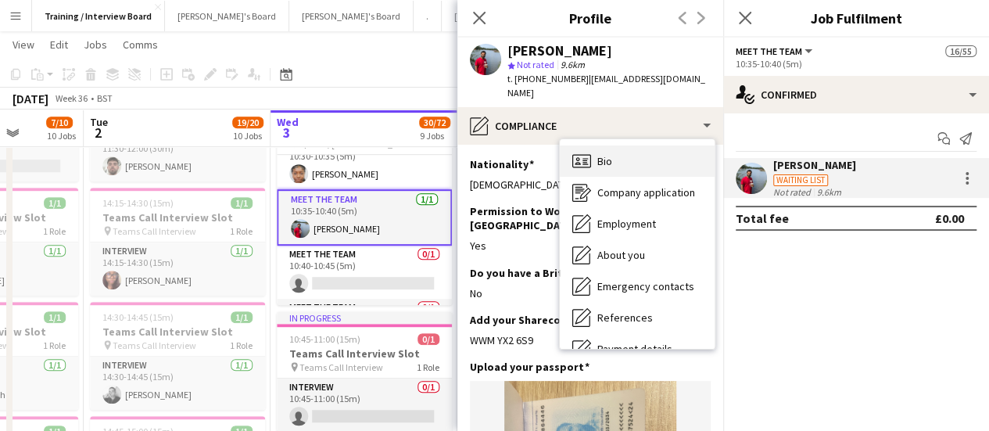
click at [639, 150] on div "Bio Bio" at bounding box center [637, 160] width 155 height 31
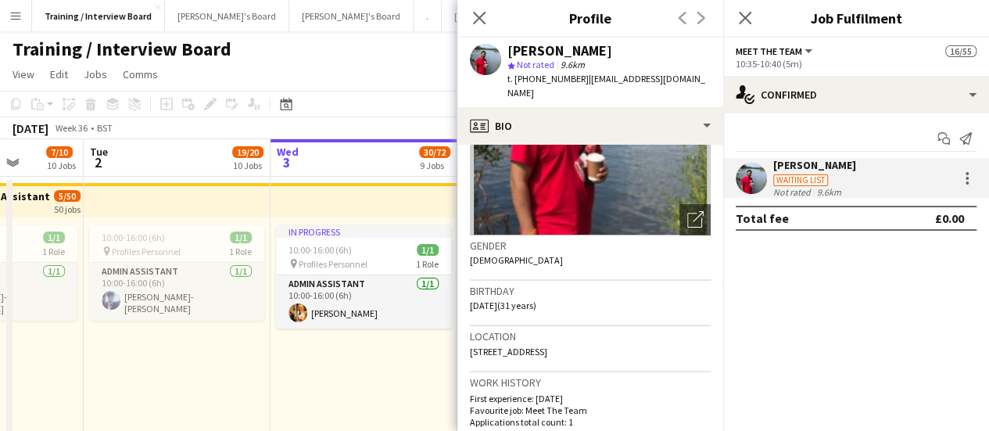
drag, startPoint x: 930, startPoint y: 379, endPoint x: 859, endPoint y: 379, distance: 71.2
click at [930, 379] on mat-expansion-panel "check Confirmed Start chat Send notification [PERSON_NAME] Waiting list Not rat…" at bounding box center [856, 271] width 266 height 317
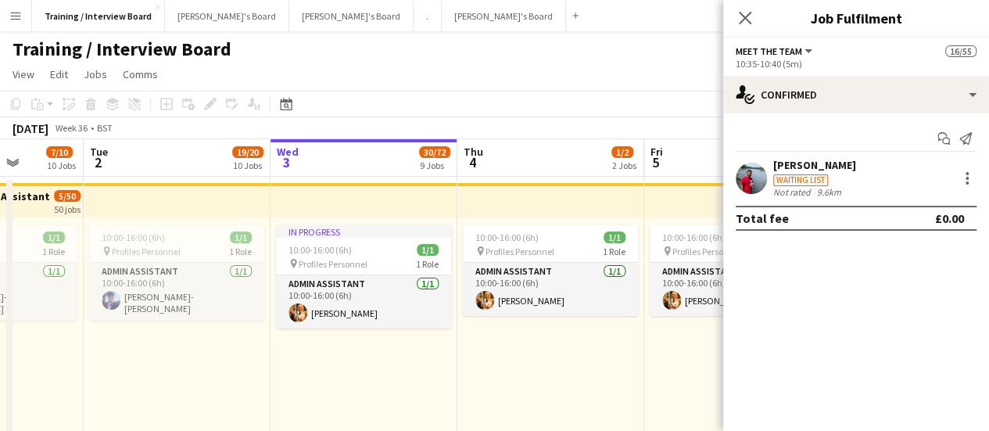
click at [565, 365] on div "10:00-16:00 (6h) 1/1 pin Profiles Personnel 1 Role Admin Assistant [DATE] 10:00…" at bounding box center [550, 338] width 187 height 242
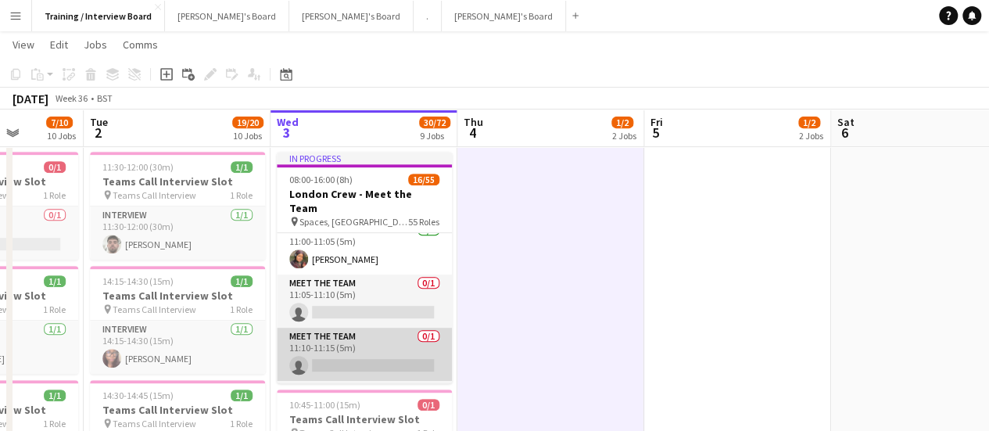
scroll to position [704, 0]
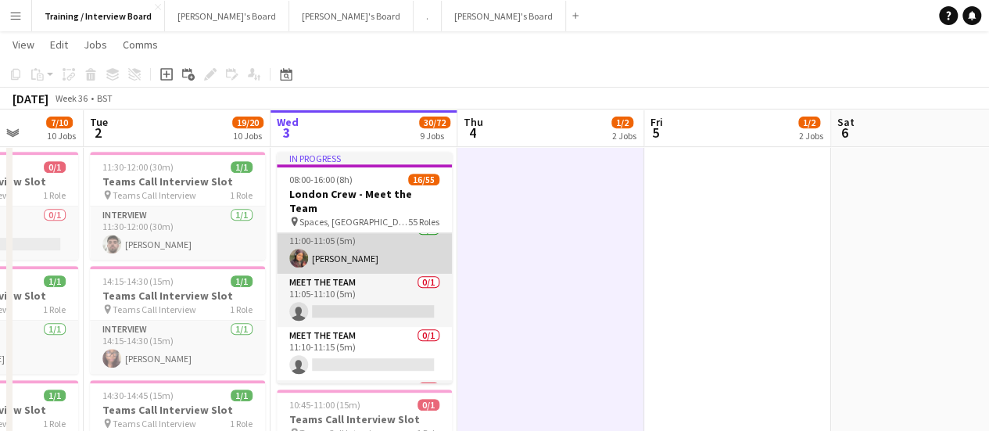
click at [353, 250] on app-card-role "Meet The Team [DATE] 11:00-11:05 (5m) [PERSON_NAME]" at bounding box center [364, 247] width 175 height 53
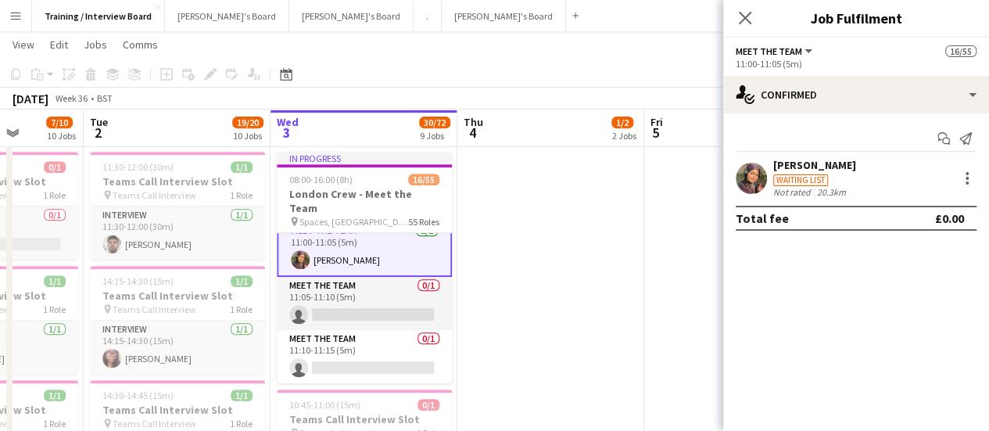
scroll to position [705, 0]
click at [767, 178] on div "[PERSON_NAME] Waiting list Not rated 20.3km" at bounding box center [856, 178] width 266 height 40
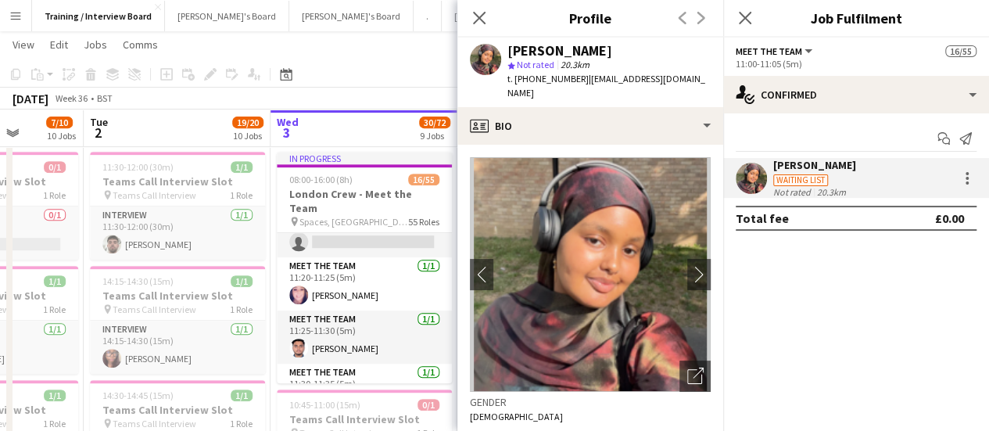
scroll to position [862, 0]
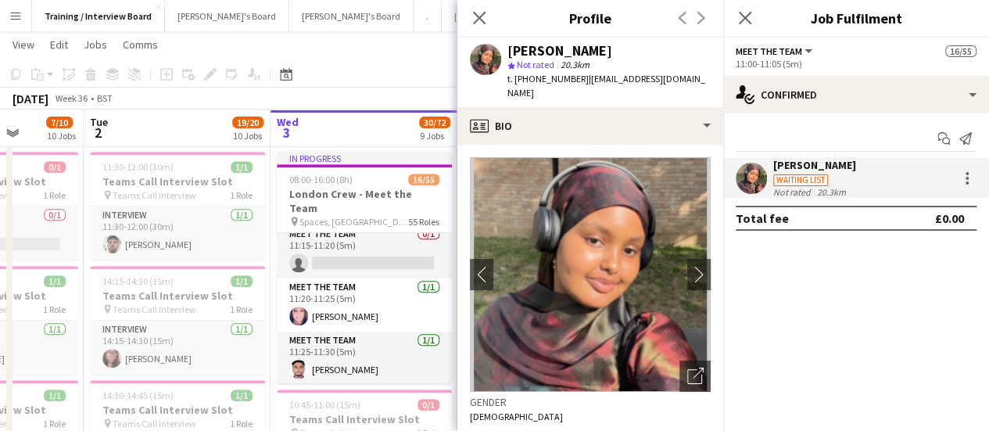
click at [307, 98] on div "[DATE] Week 36 • BST" at bounding box center [494, 99] width 989 height 22
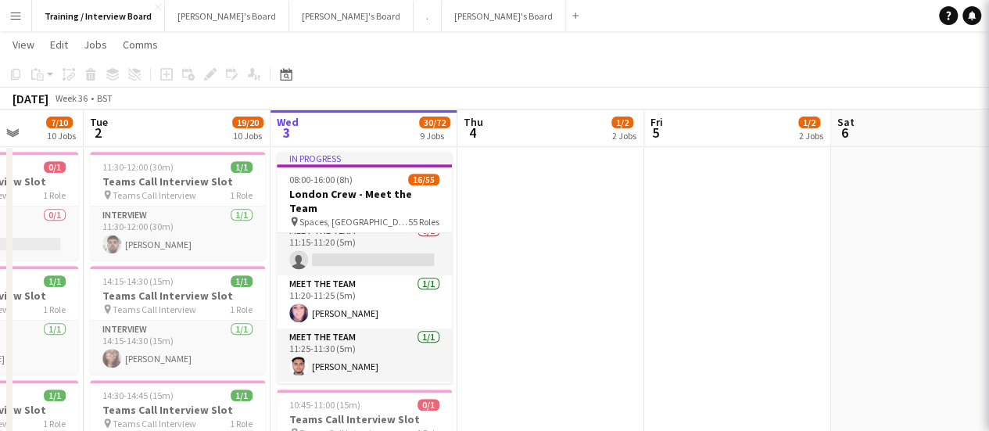
scroll to position [859, 0]
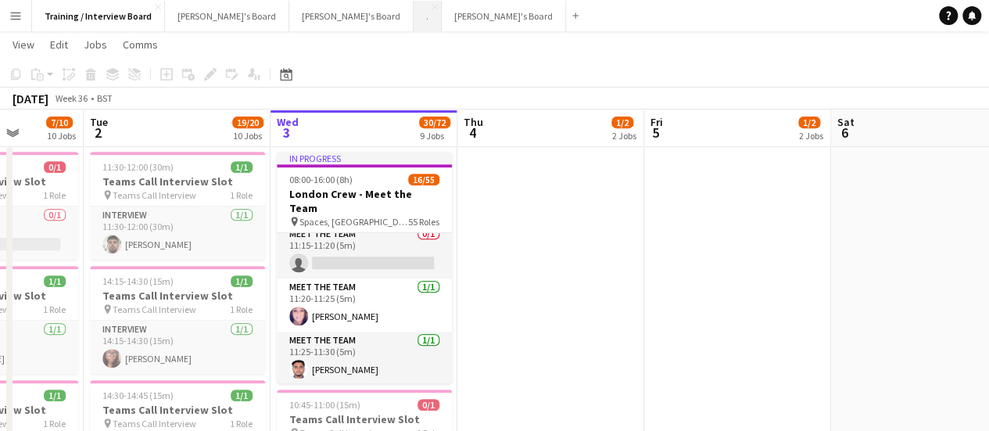
click at [414, 16] on button ". Close" at bounding box center [428, 16] width 28 height 30
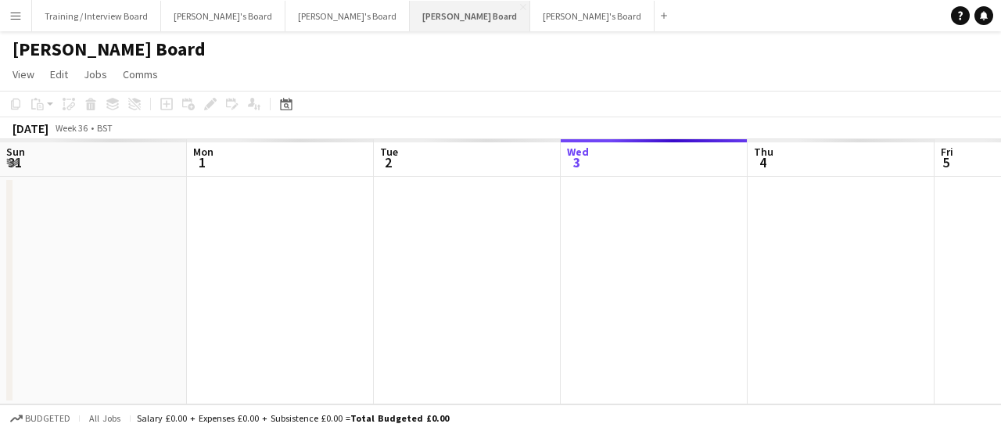
scroll to position [0, 374]
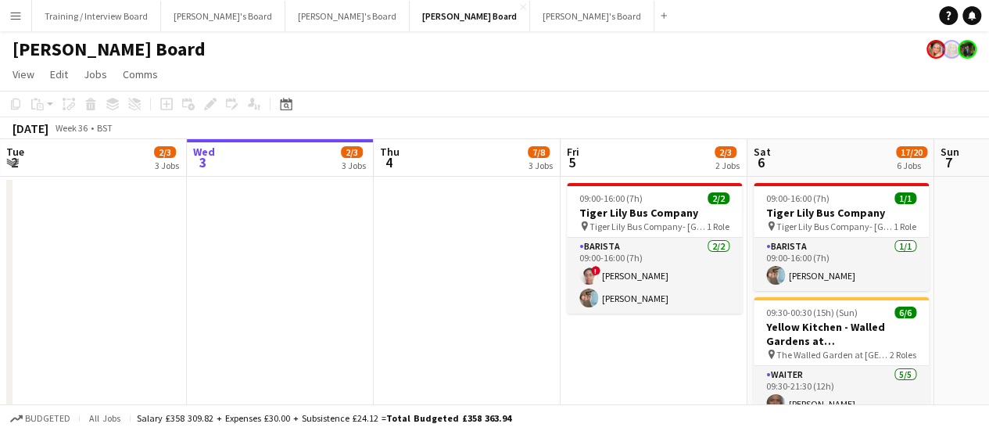
click at [13, 13] on app-icon "Menu" at bounding box center [15, 15] width 13 height 13
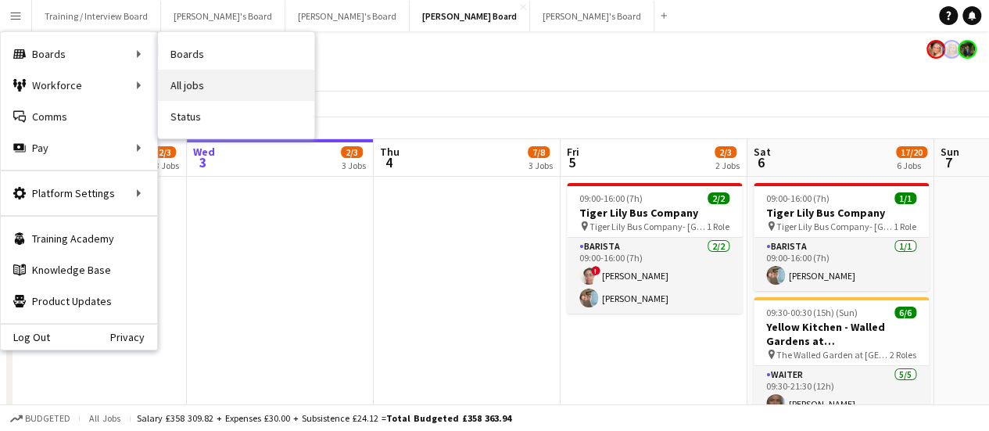
click at [214, 77] on link "All jobs" at bounding box center [236, 85] width 156 height 31
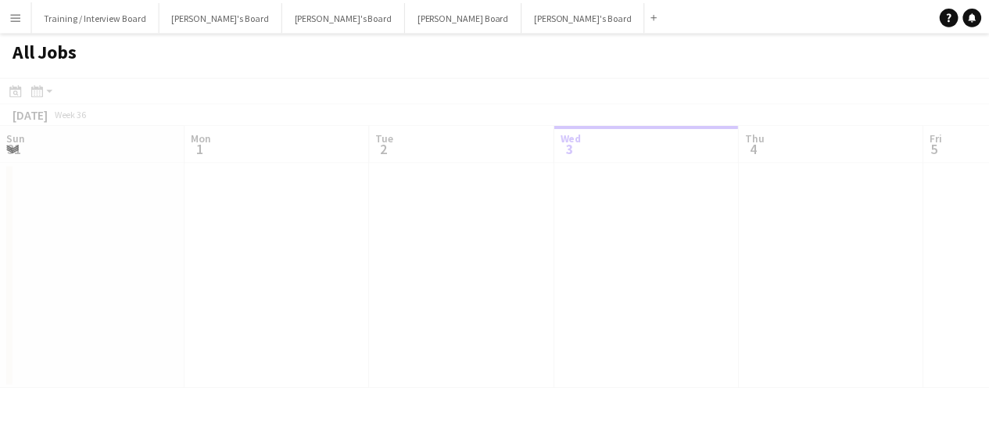
scroll to position [0, 374]
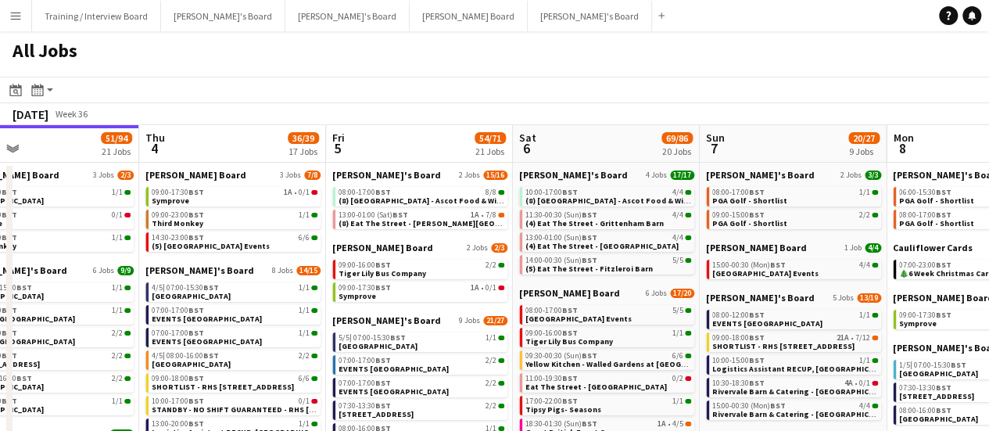
scroll to position [0, 602]
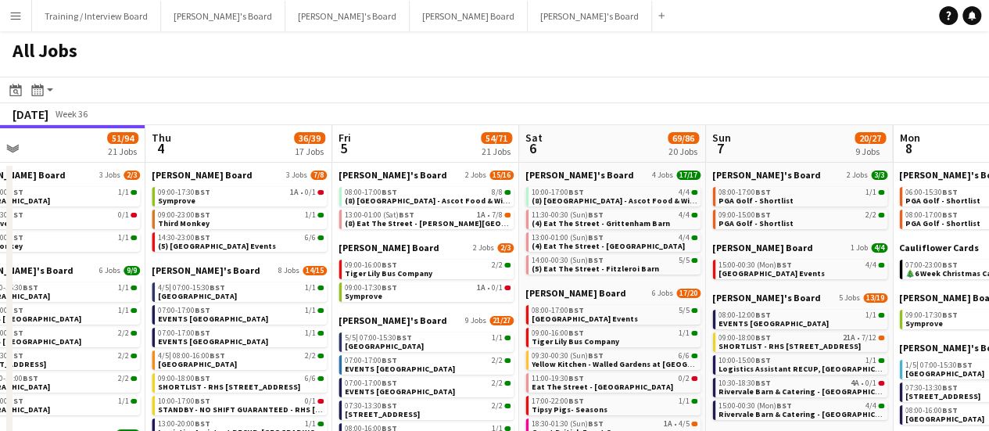
drag, startPoint x: 744, startPoint y: 302, endPoint x: 595, endPoint y: 282, distance: 149.9
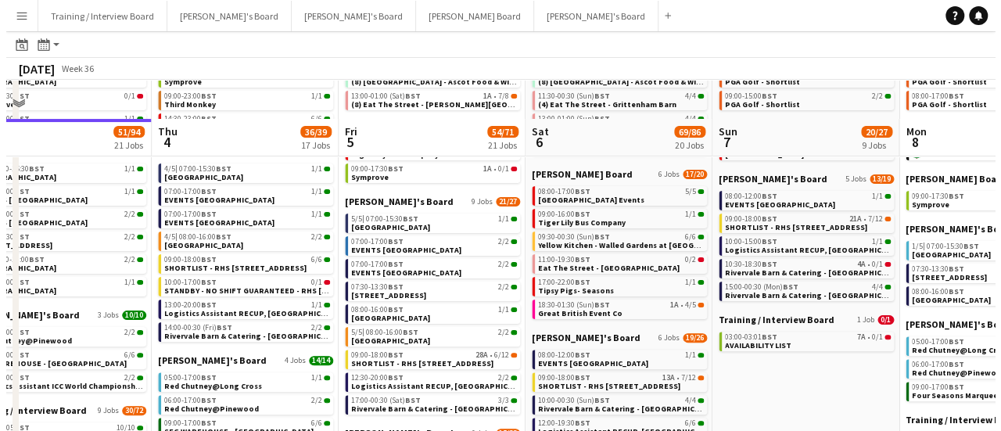
scroll to position [0, 0]
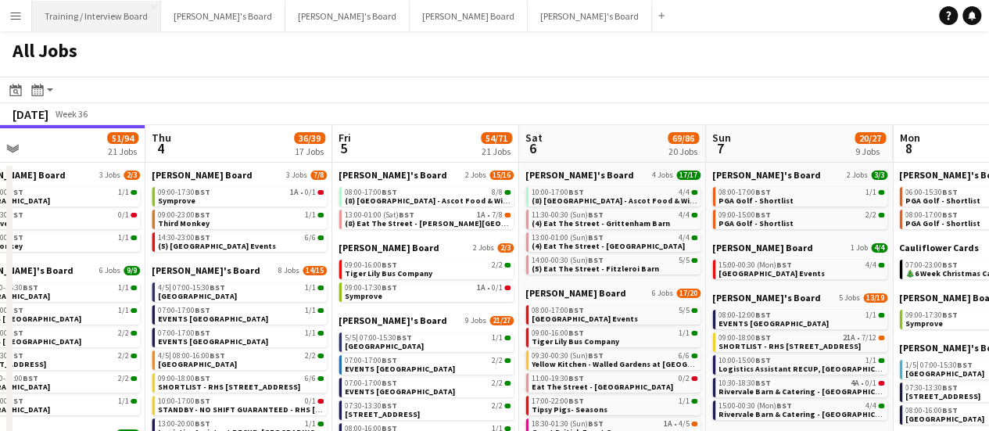
click at [86, 5] on button "Training / Interview Board Close" at bounding box center [96, 16] width 129 height 30
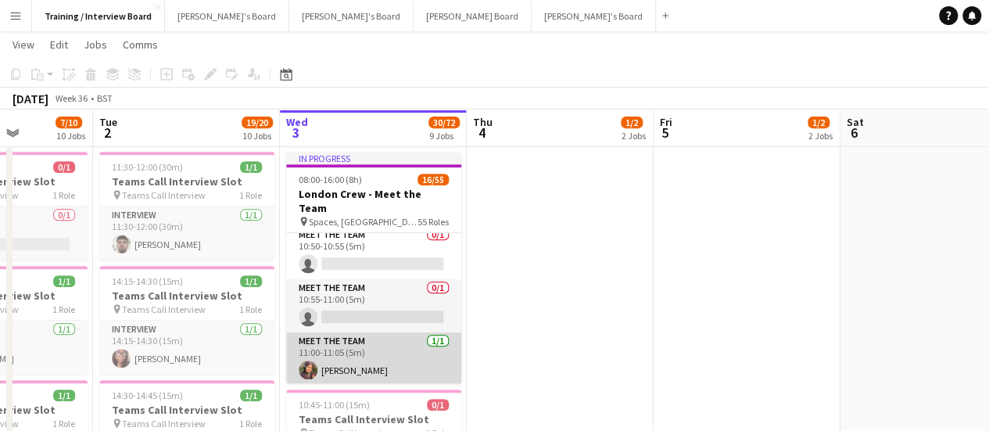
scroll to position [626, 0]
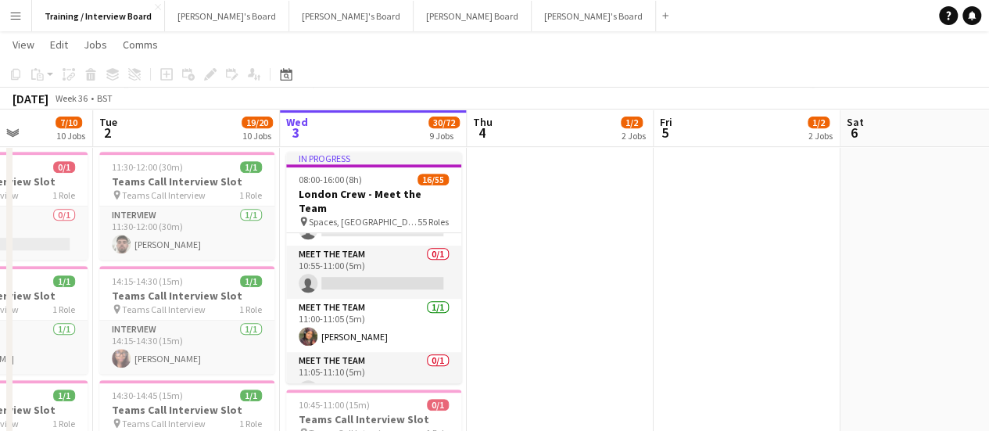
click at [385, 321] on app-card-role "Meet The Team [DATE] 11:00-11:05 (5m) [PERSON_NAME]" at bounding box center [373, 325] width 175 height 53
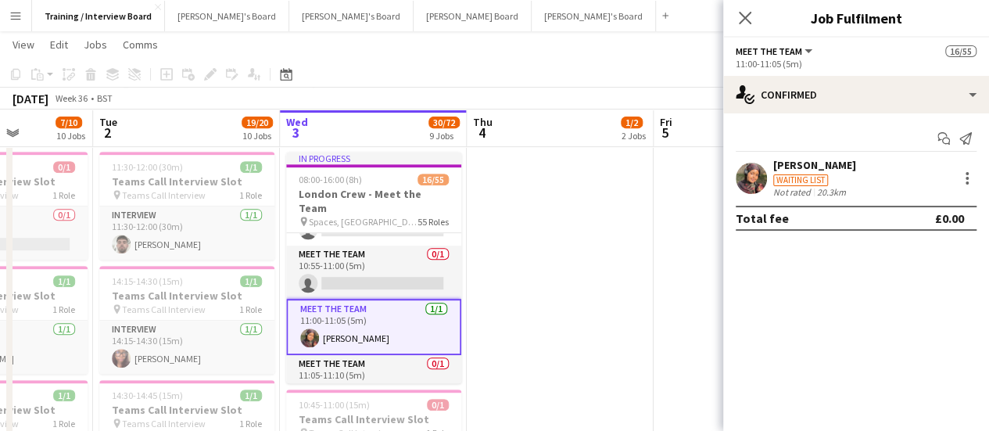
click at [824, 187] on div "20.3km" at bounding box center [831, 192] width 35 height 12
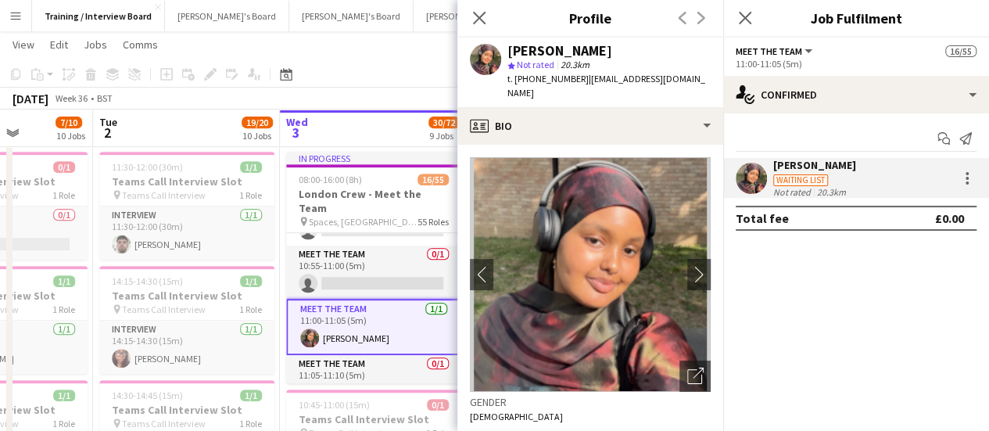
click at [575, 62] on span "20.3km" at bounding box center [575, 65] width 35 height 12
click at [568, 51] on div "[PERSON_NAME]" at bounding box center [559, 51] width 105 height 14
click at [829, 182] on div "Waiting list" at bounding box center [814, 179] width 83 height 14
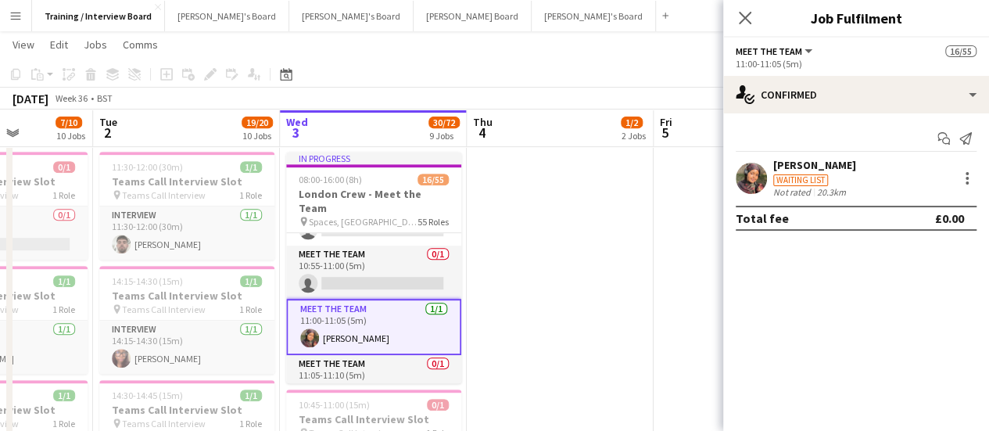
click at [828, 182] on div "Waiting list" at bounding box center [814, 179] width 83 height 14
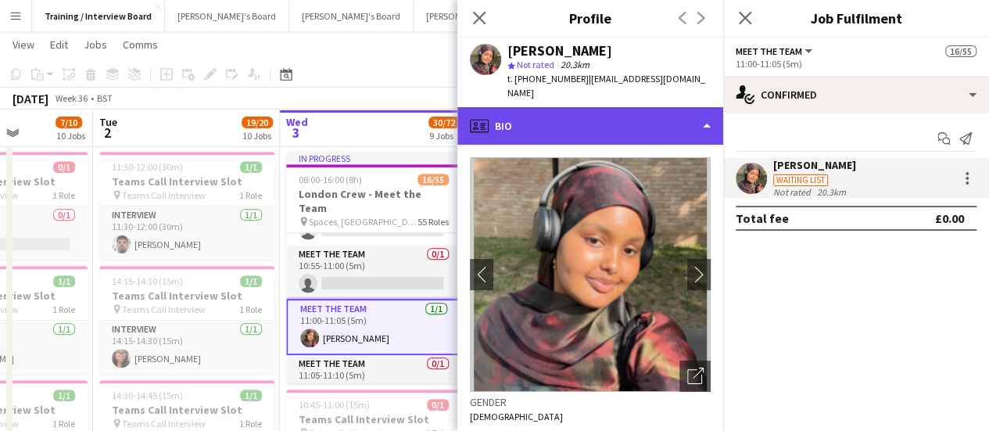
click at [658, 107] on div "profile Bio" at bounding box center [590, 126] width 266 height 38
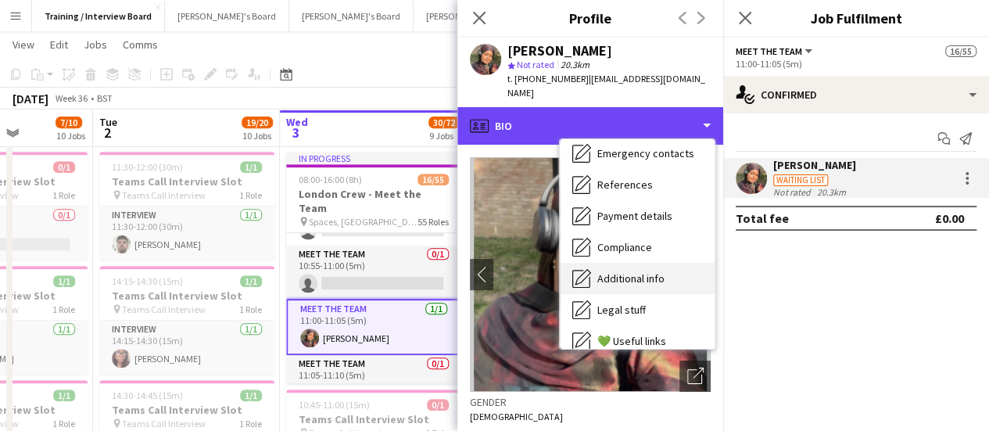
scroll to position [156, 0]
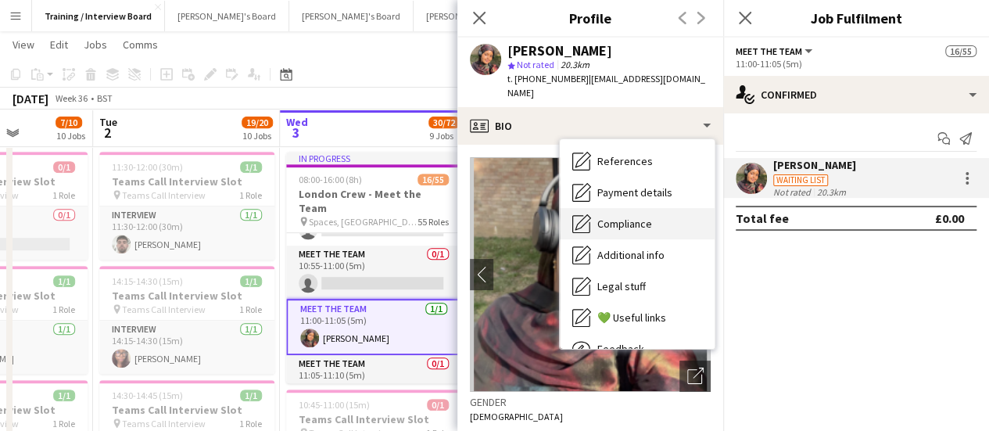
click at [640, 217] on span "Compliance" at bounding box center [624, 224] width 55 height 14
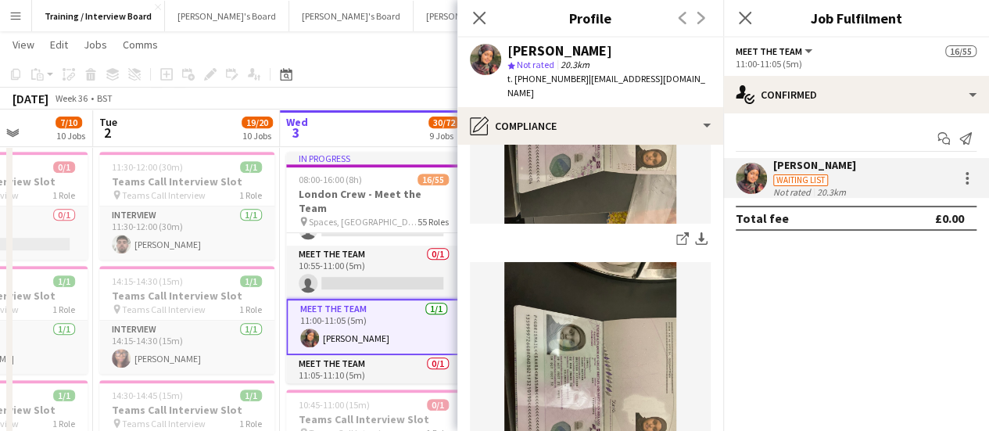
scroll to position [313, 0]
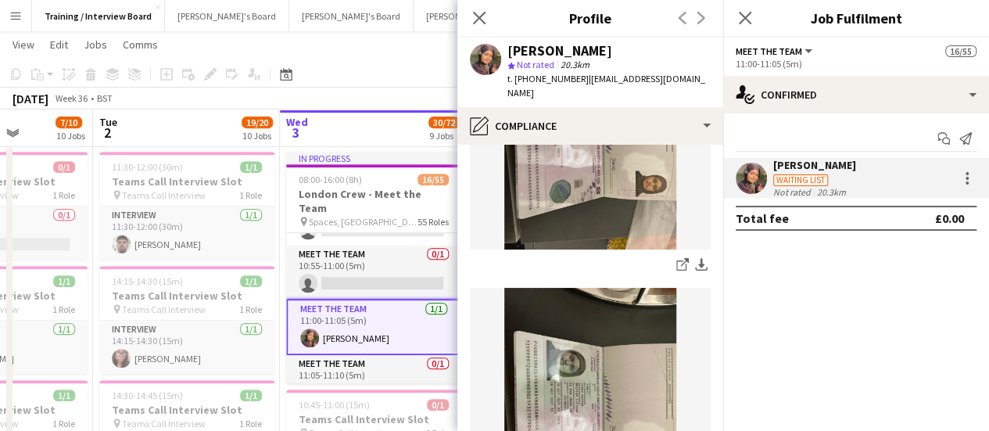
click at [551, 51] on div "[PERSON_NAME]" at bounding box center [559, 51] width 105 height 14
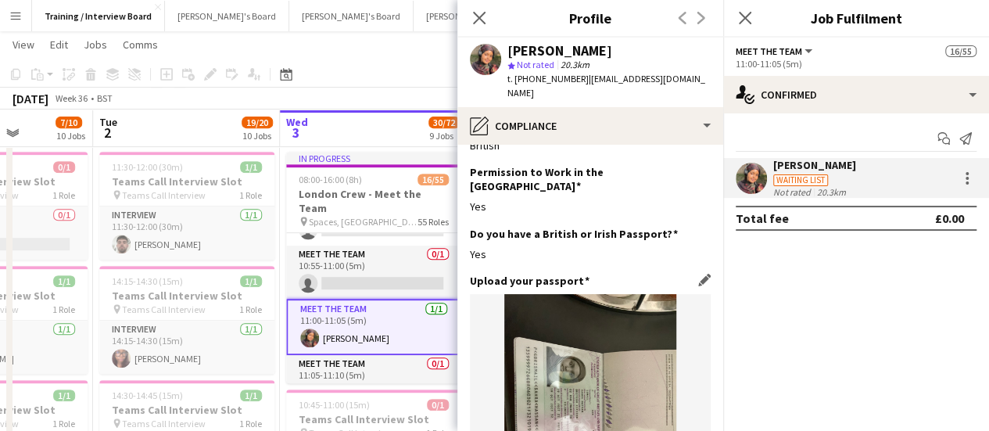
scroll to position [0, 0]
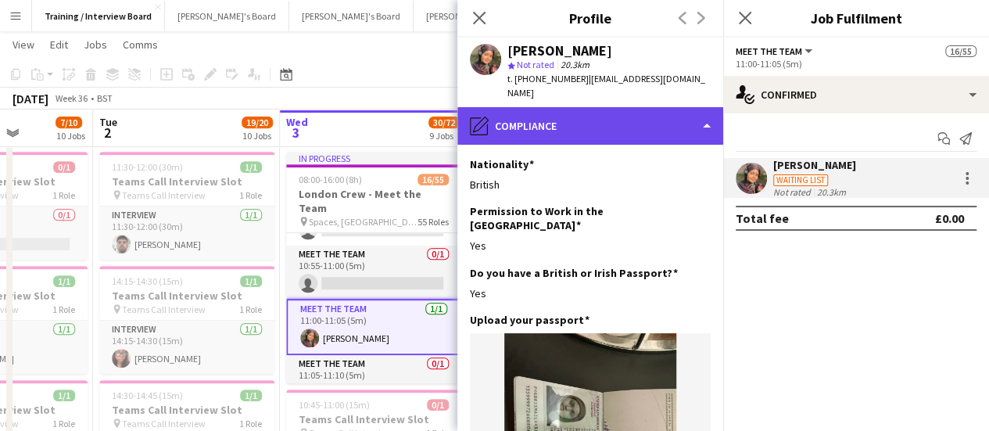
click at [597, 113] on div "pencil4 Compliance" at bounding box center [590, 126] width 266 height 38
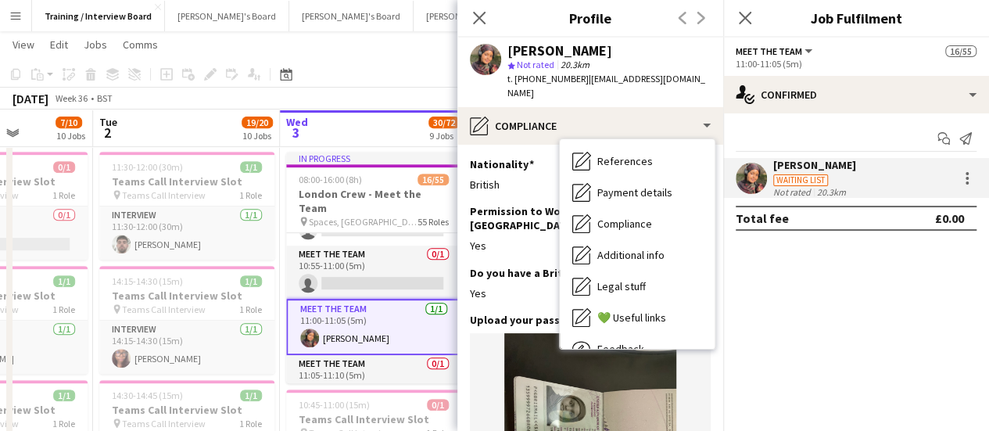
click at [515, 157] on h3 "Nationality" at bounding box center [502, 164] width 64 height 14
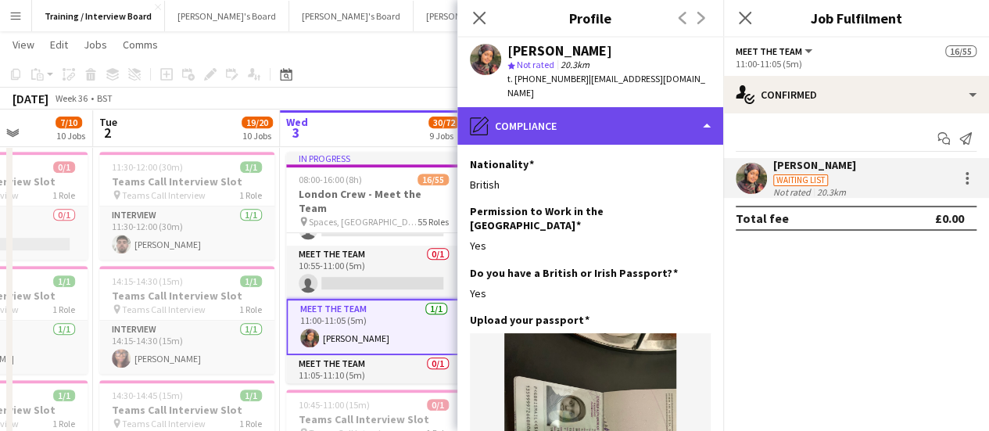
click at [560, 108] on div "pencil4 Compliance" at bounding box center [590, 126] width 266 height 38
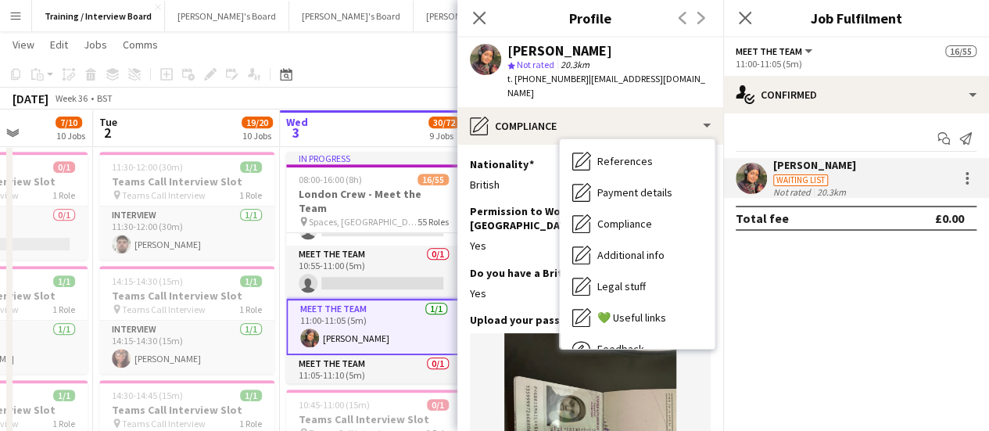
click at [571, 44] on div "[PERSON_NAME]" at bounding box center [559, 51] width 105 height 14
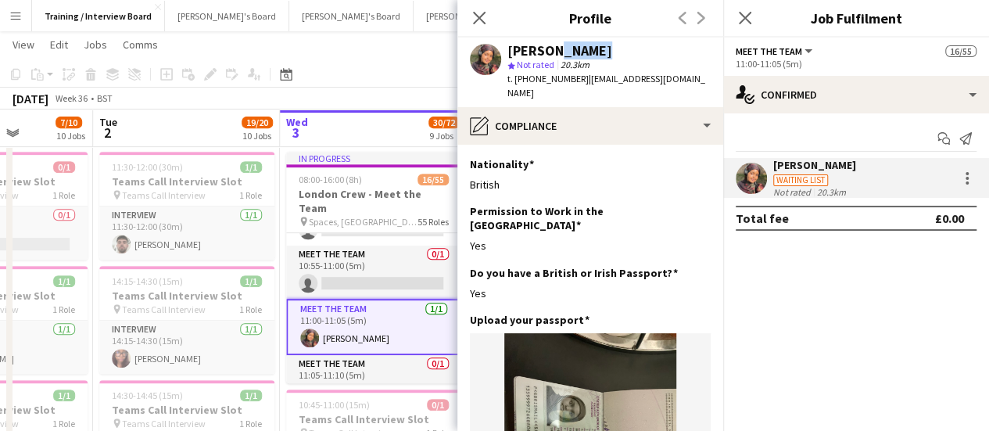
click at [570, 44] on div "[PERSON_NAME]" at bounding box center [559, 51] width 105 height 14
click at [812, 188] on div "Not rated" at bounding box center [793, 192] width 41 height 12
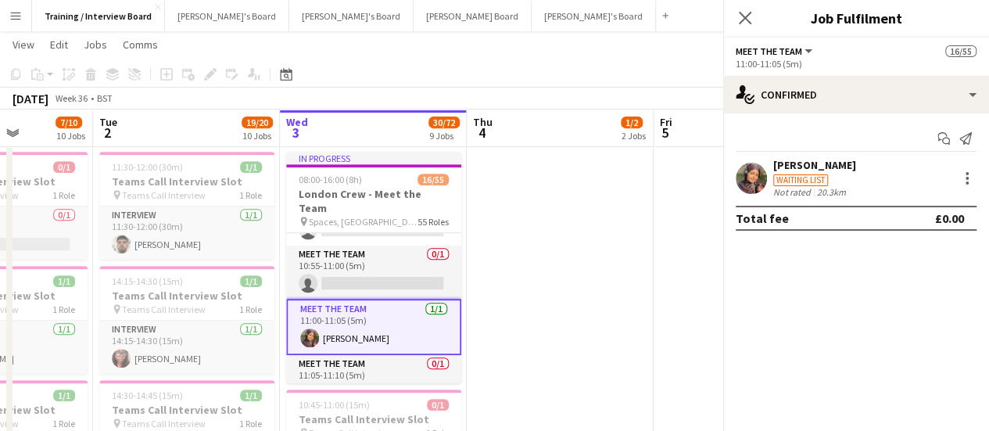
click at [812, 188] on div "Not rated" at bounding box center [793, 192] width 41 height 12
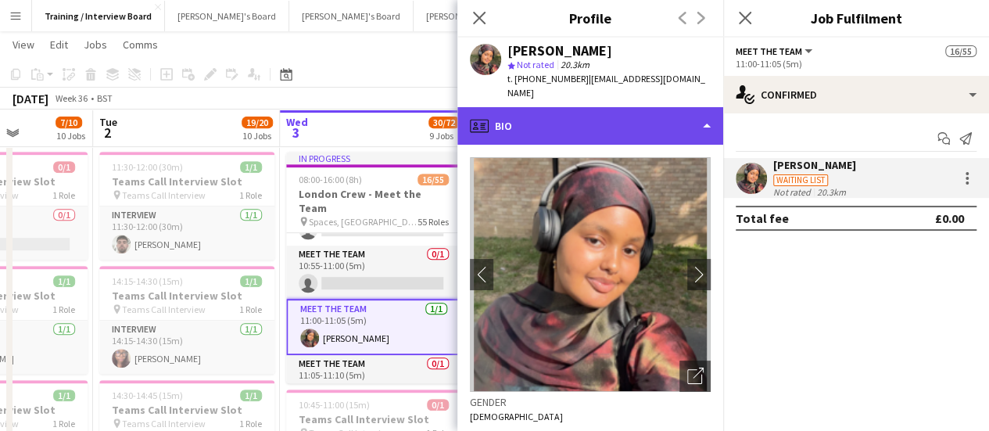
click at [604, 107] on div "profile Bio" at bounding box center [590, 126] width 266 height 38
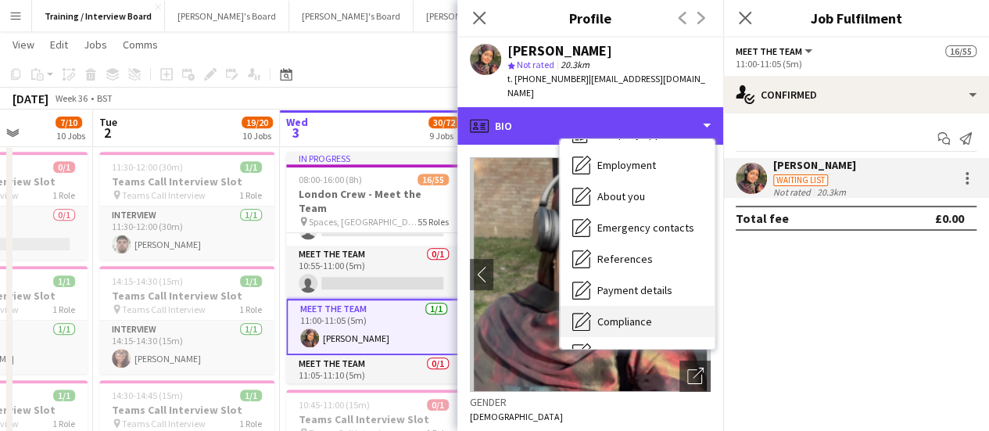
scroll to position [156, 0]
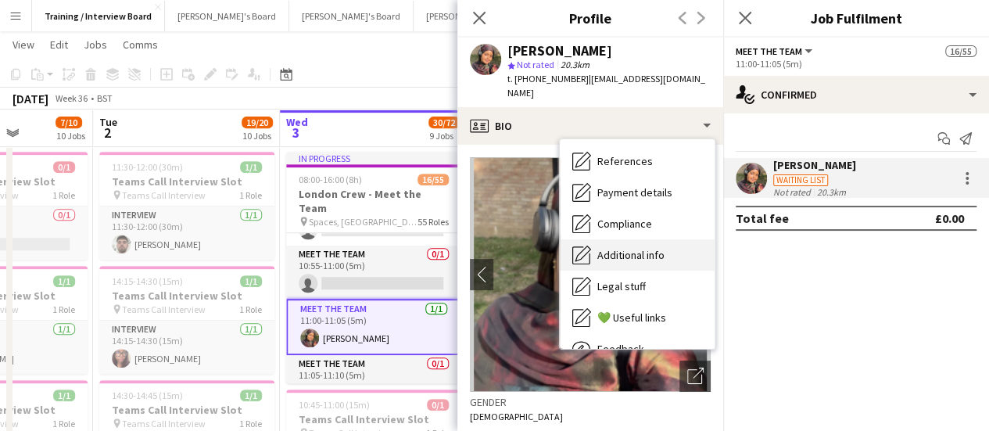
click at [643, 248] on span "Additional info" at bounding box center [630, 255] width 67 height 14
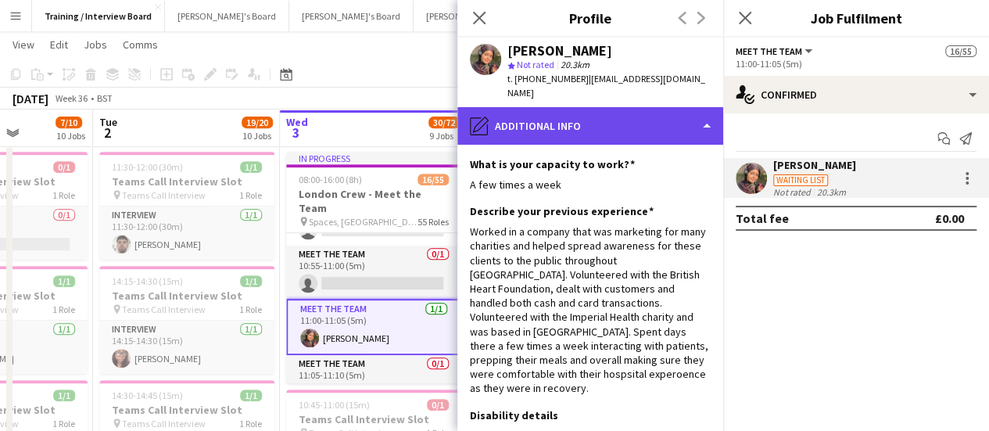
click at [512, 124] on div "pencil4 Additional info" at bounding box center [590, 126] width 266 height 38
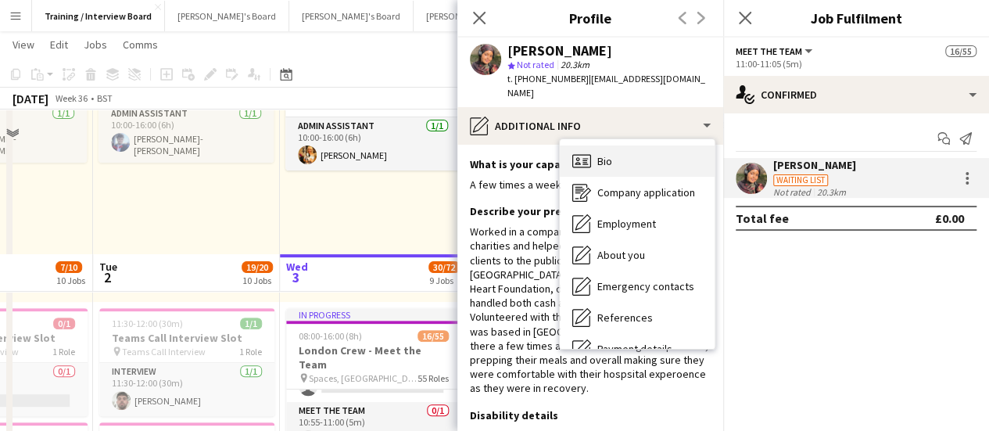
click at [597, 154] on span "Bio" at bounding box center [604, 161] width 15 height 14
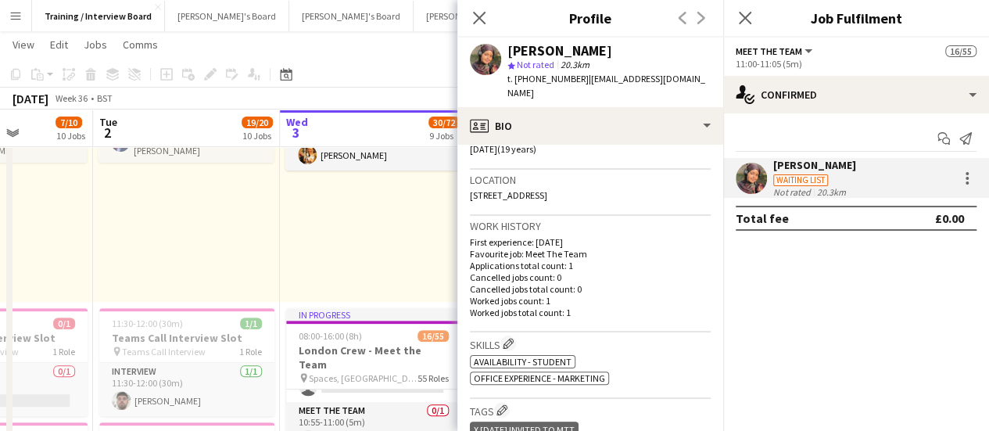
scroll to position [391, 0]
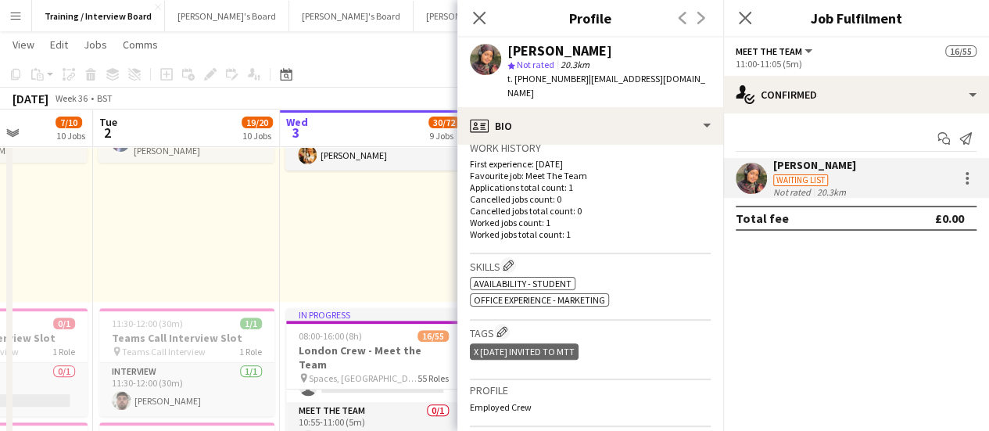
click at [827, 192] on div "20.3km" at bounding box center [831, 192] width 35 height 12
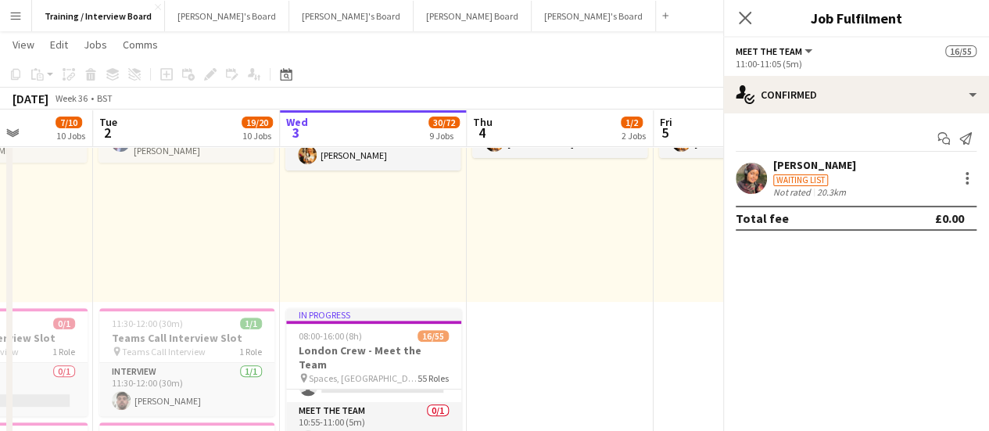
click at [827, 192] on div "20.3km" at bounding box center [831, 192] width 35 height 12
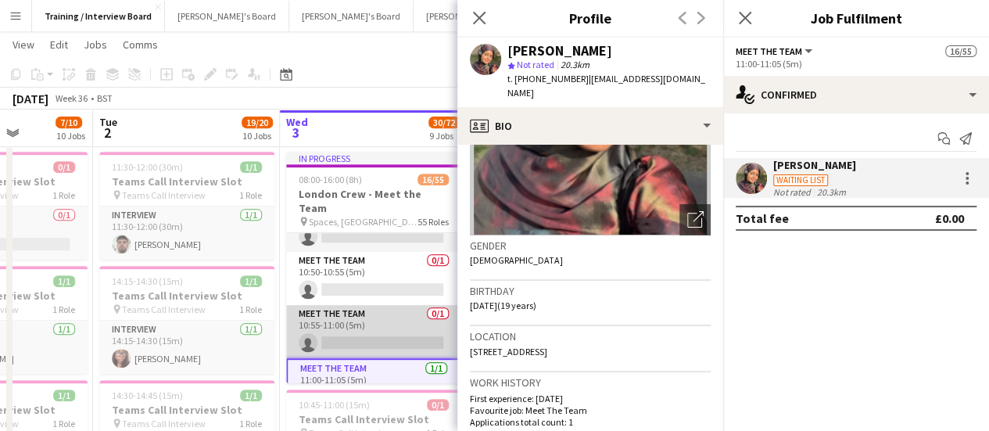
scroll to position [547, 0]
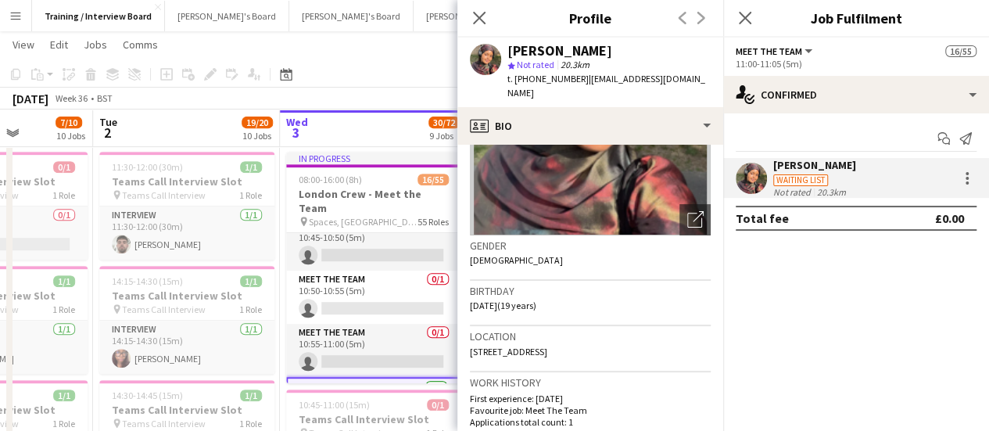
click at [547, 346] on span "[STREET_ADDRESS]" at bounding box center [508, 352] width 77 height 12
drag, startPoint x: 611, startPoint y: 342, endPoint x: 591, endPoint y: 339, distance: 19.7
click at [610, 342] on div "Location [STREET_ADDRESS]" at bounding box center [590, 348] width 241 height 45
drag, startPoint x: 591, startPoint y: 339, endPoint x: 583, endPoint y: 343, distance: 8.4
click at [547, 346] on span "[STREET_ADDRESS]" at bounding box center [508, 352] width 77 height 12
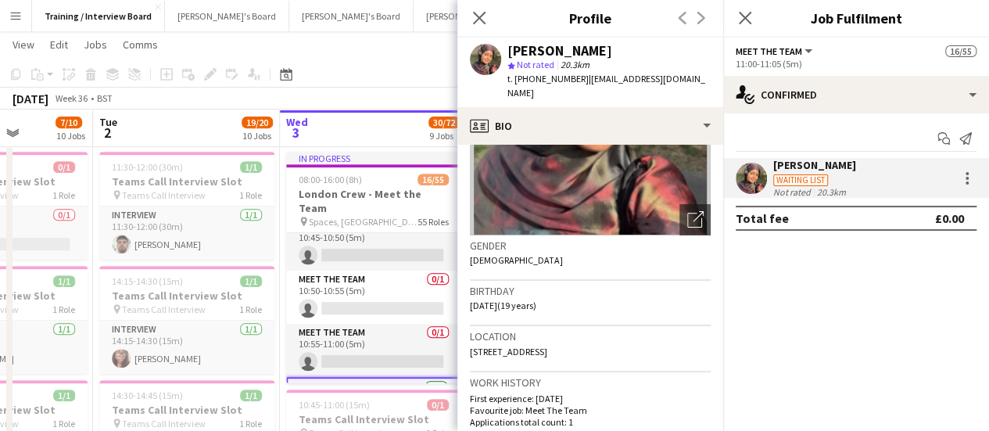
click at [627, 337] on div "Location [STREET_ADDRESS]" at bounding box center [590, 348] width 241 height 45
drag, startPoint x: 616, startPoint y: 335, endPoint x: 576, endPoint y: 340, distance: 41.0
click at [570, 338] on div "Location [STREET_ADDRESS]" at bounding box center [590, 348] width 241 height 45
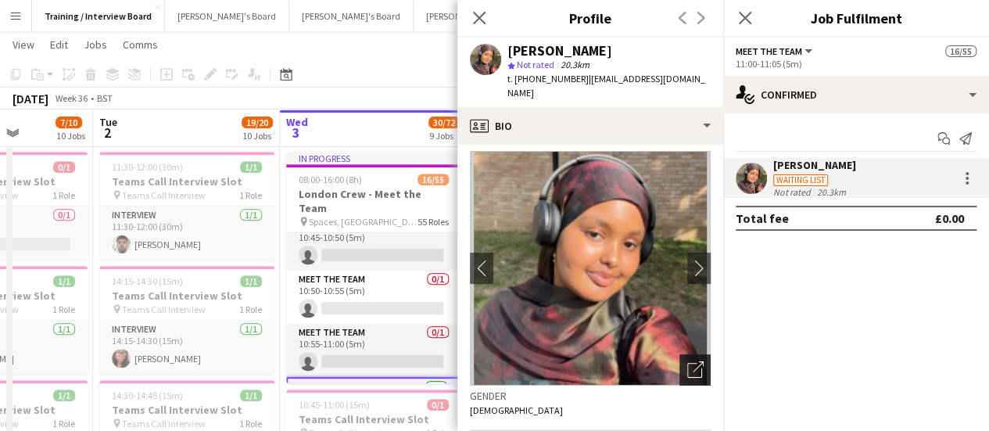
scroll to position [0, 0]
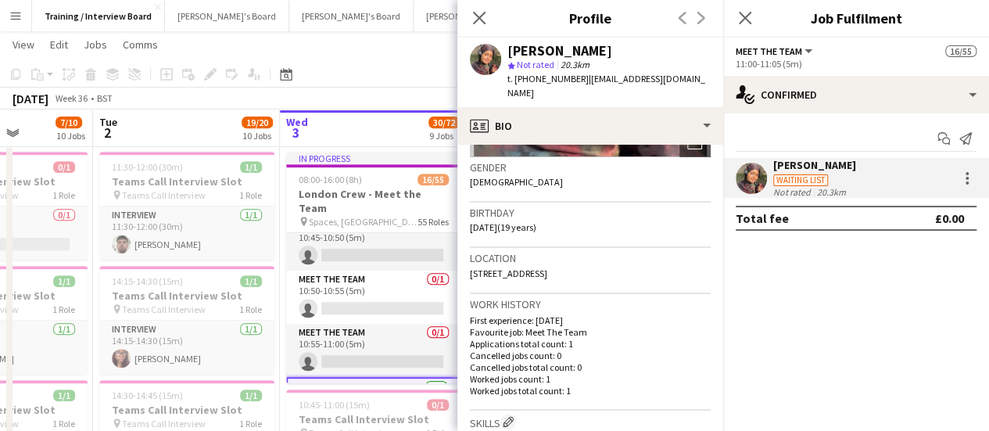
click at [626, 314] on p "First experience: [DATE]" at bounding box center [590, 320] width 241 height 12
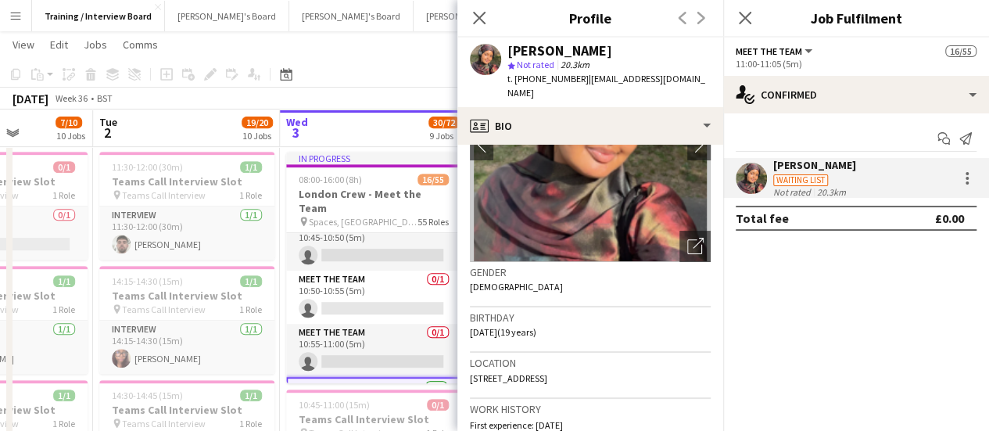
scroll to position [78, 0]
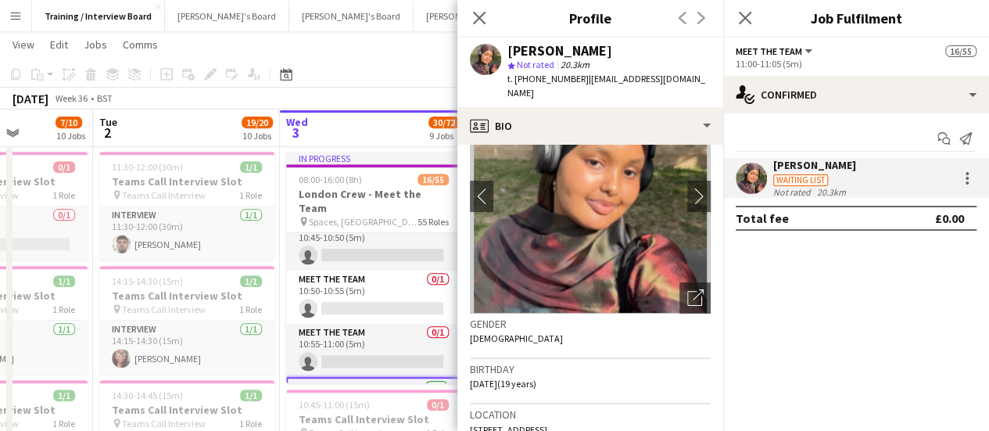
click at [851, 187] on div "[PERSON_NAME] Waiting list Not rated 20.3km" at bounding box center [856, 178] width 266 height 40
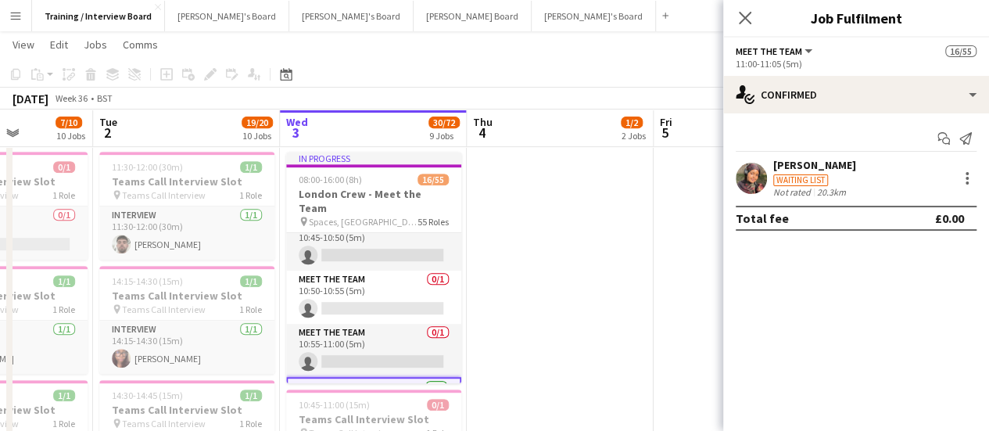
click at [851, 187] on div "[PERSON_NAME] Waiting list Not rated 20.3km" at bounding box center [856, 178] width 266 height 40
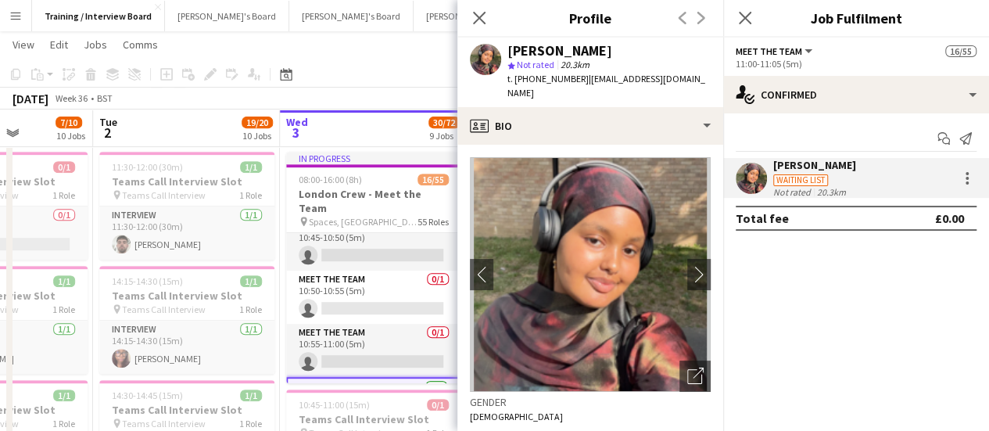
click at [779, 168] on div "[PERSON_NAME]" at bounding box center [814, 165] width 83 height 14
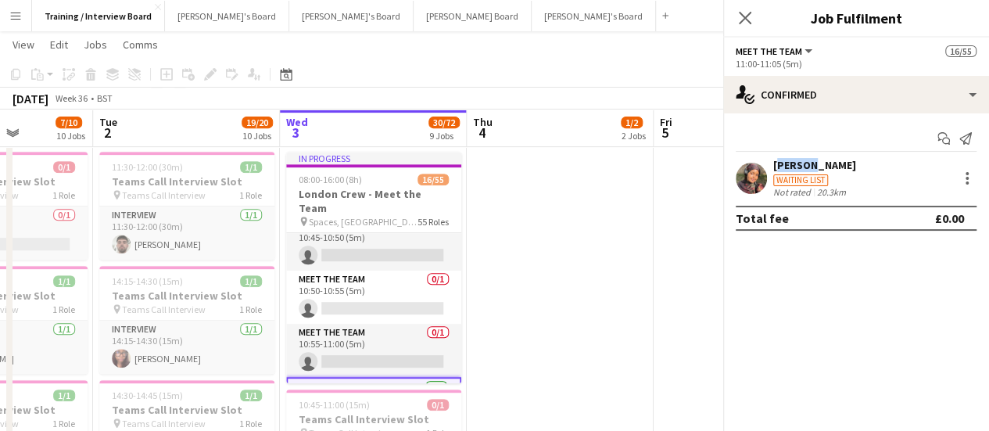
click at [779, 168] on div "[PERSON_NAME]" at bounding box center [814, 165] width 83 height 14
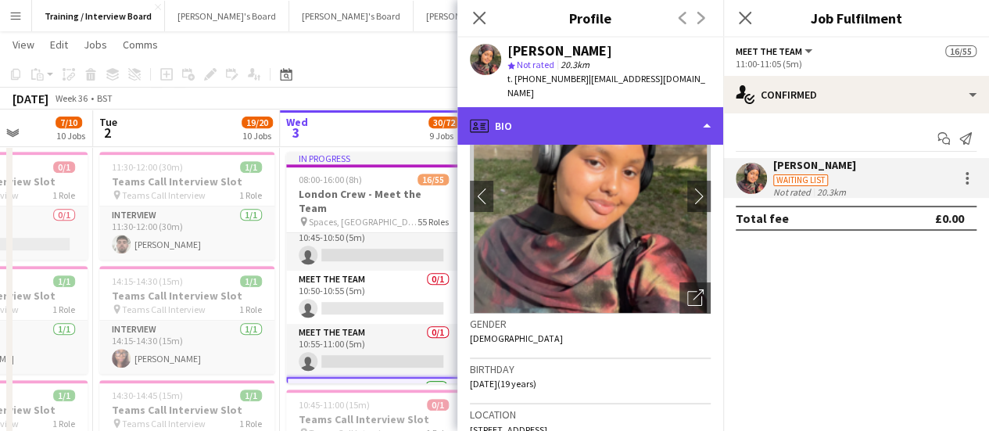
click at [623, 110] on div "profile Bio" at bounding box center [590, 126] width 266 height 38
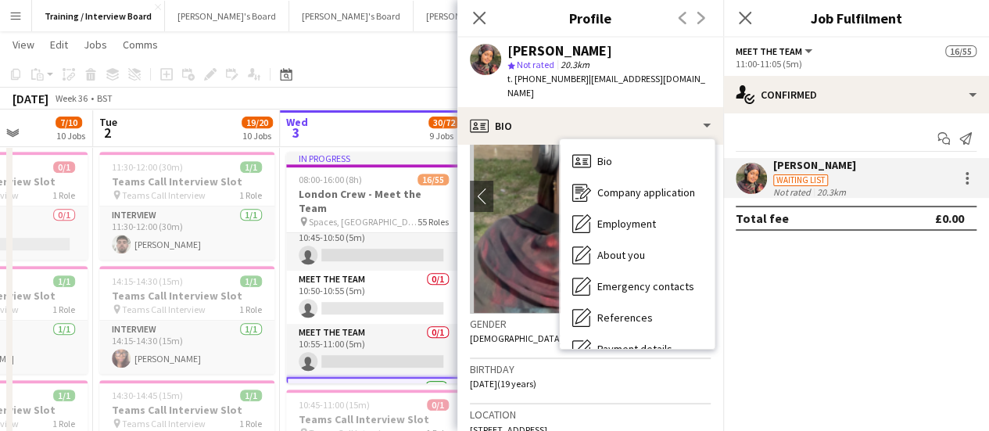
click at [791, 187] on div "Not rated" at bounding box center [793, 192] width 41 height 12
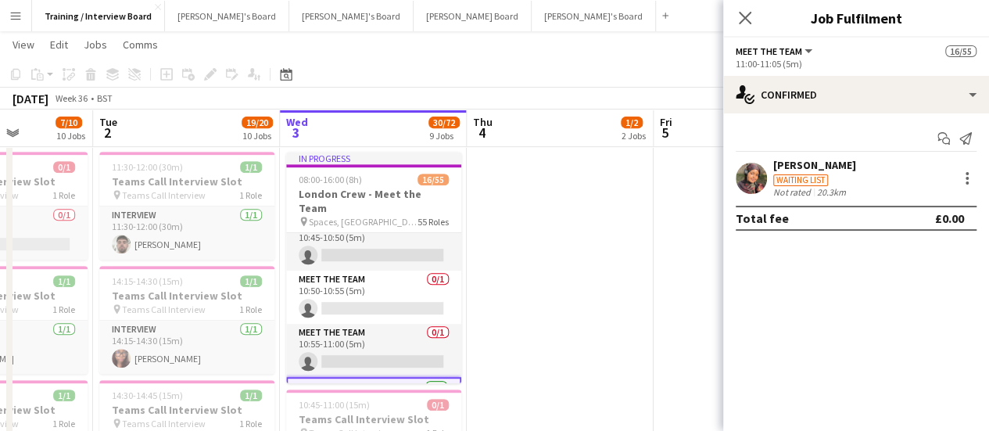
click at [780, 188] on div "Not rated" at bounding box center [793, 192] width 41 height 12
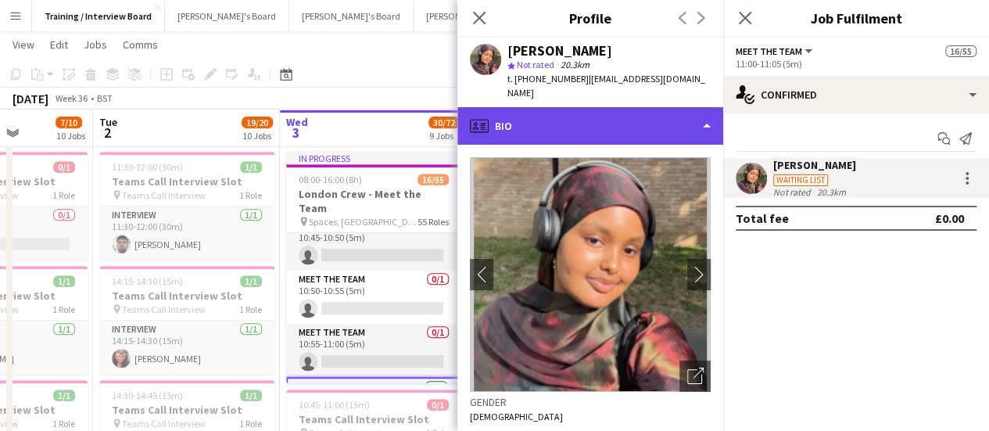
click at [574, 130] on div "profile Bio" at bounding box center [590, 126] width 266 height 38
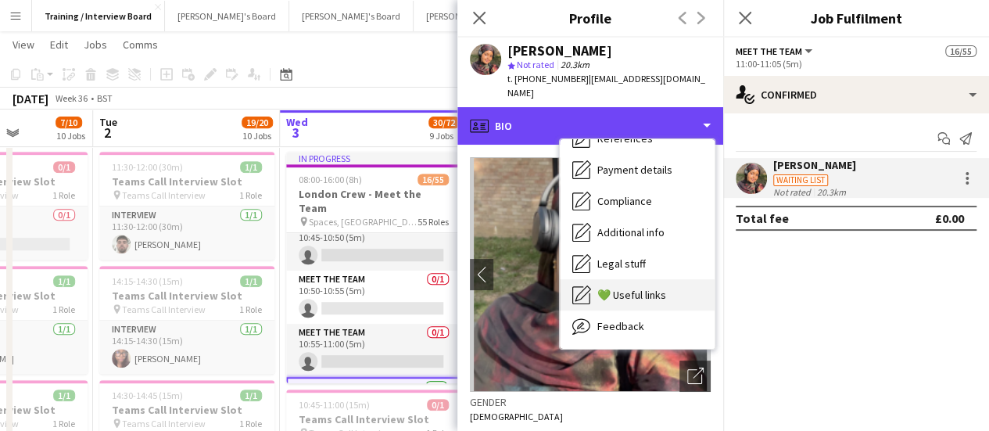
scroll to position [210, 0]
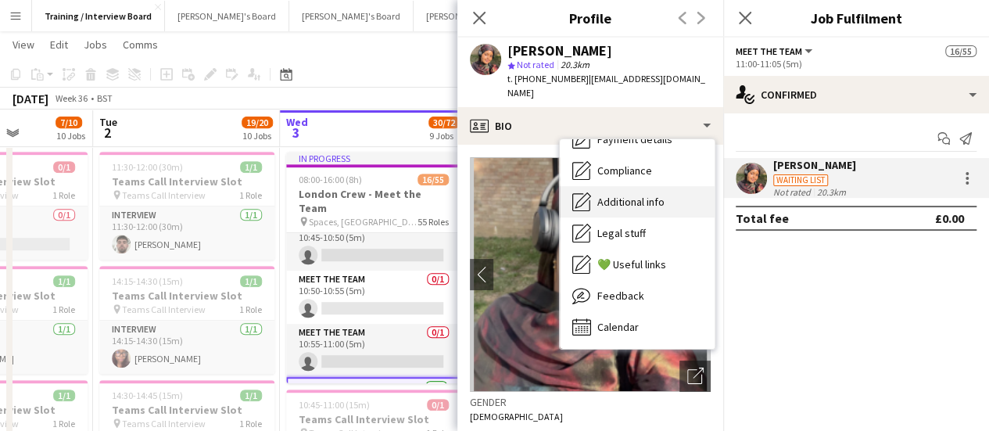
click at [628, 186] on div "Additional info Additional info" at bounding box center [637, 201] width 155 height 31
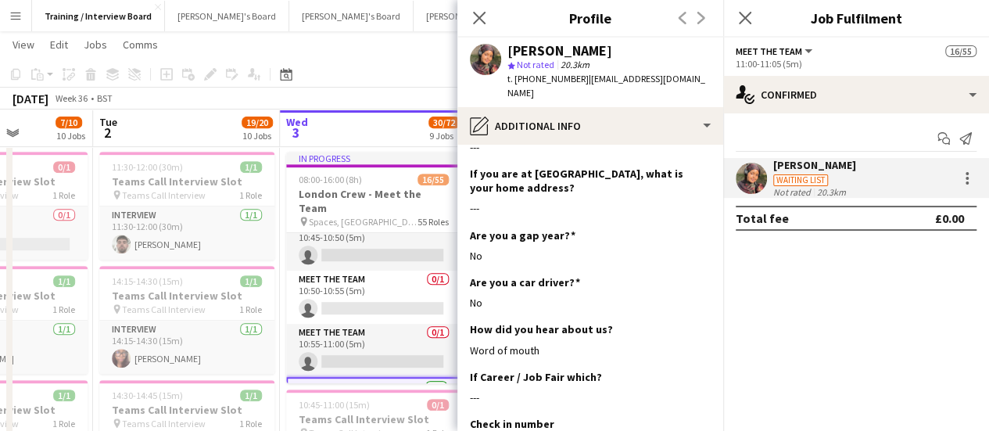
scroll to position [547, 0]
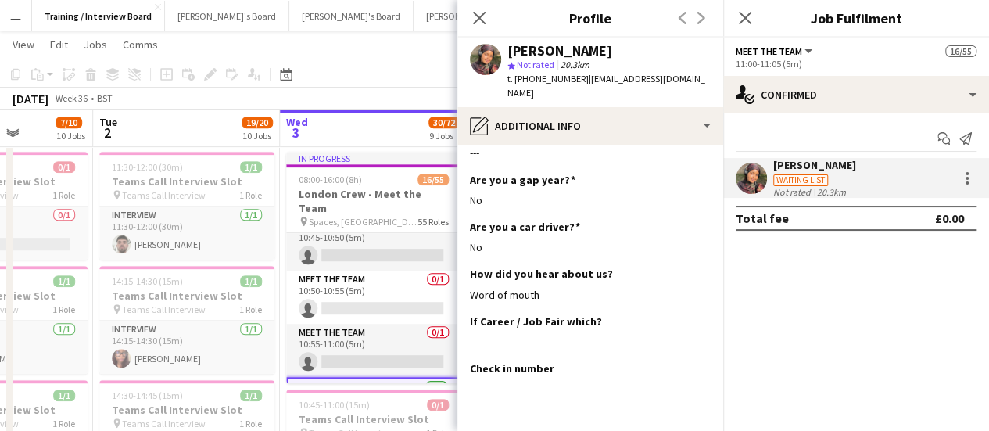
click at [824, 304] on mat-expansion-panel "check Confirmed Start chat Send notification [PERSON_NAME] Waiting list Not rat…" at bounding box center [856, 271] width 266 height 317
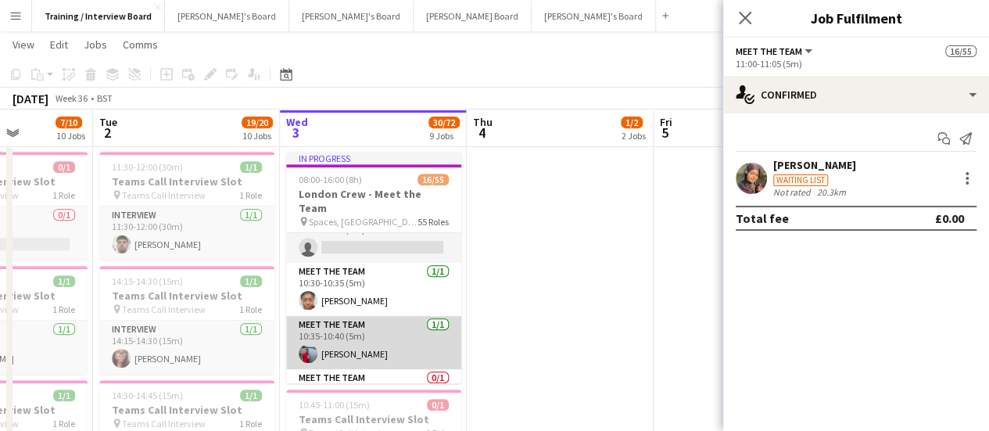
scroll to position [313, 0]
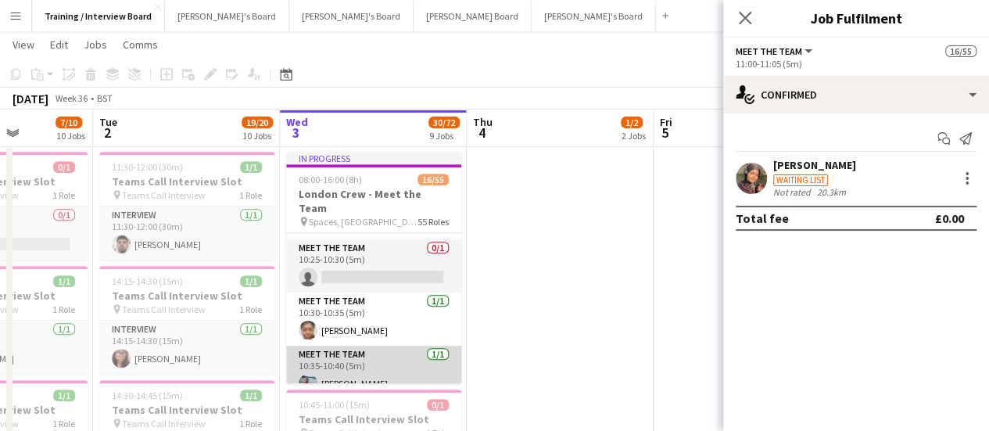
click at [391, 365] on app-card-role "Meet The Team [DATE] 10:35-10:40 (5m) [PERSON_NAME]" at bounding box center [373, 372] width 175 height 53
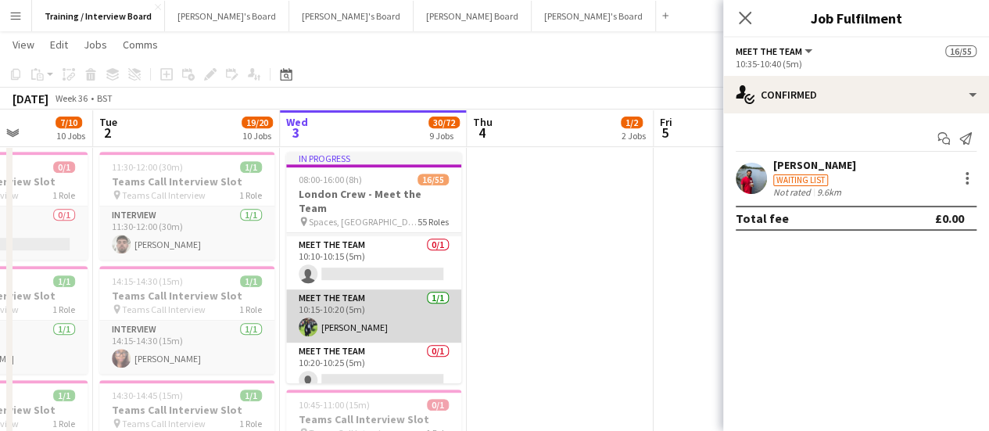
click at [376, 318] on app-card-role "Meet The Team [DATE] 10:15-10:20 (5m) [PERSON_NAME]" at bounding box center [373, 315] width 175 height 53
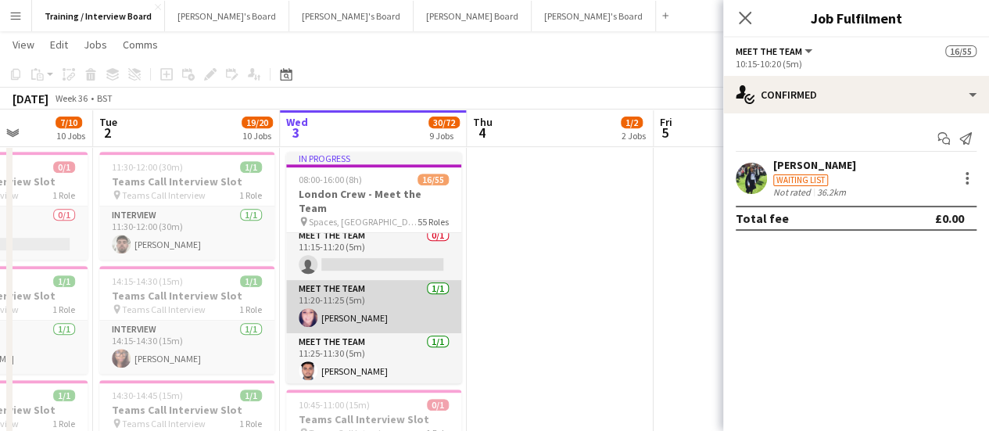
click at [364, 303] on app-card-role "Meet The Team [DATE] 11:20-11:25 (5m) [PERSON_NAME]" at bounding box center [373, 306] width 175 height 53
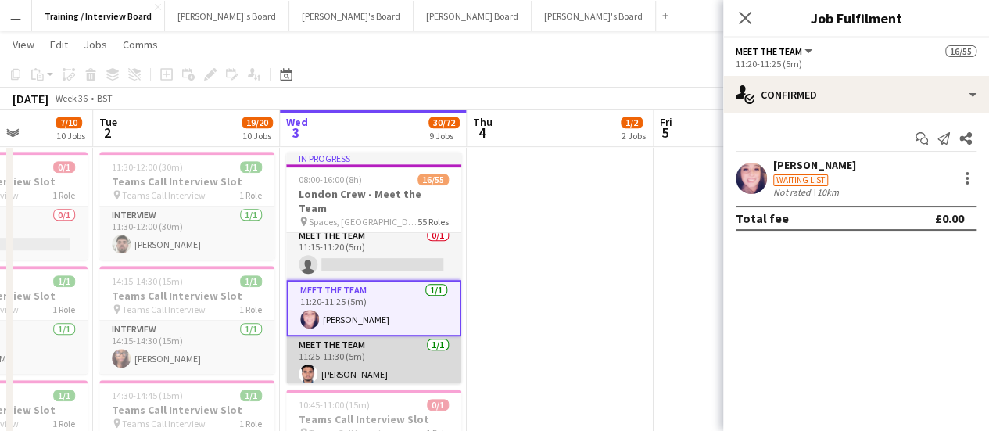
click at [382, 348] on app-card-role "Meet The Team [DATE] 11:25-11:30 (5m) [PERSON_NAME]" at bounding box center [373, 362] width 175 height 53
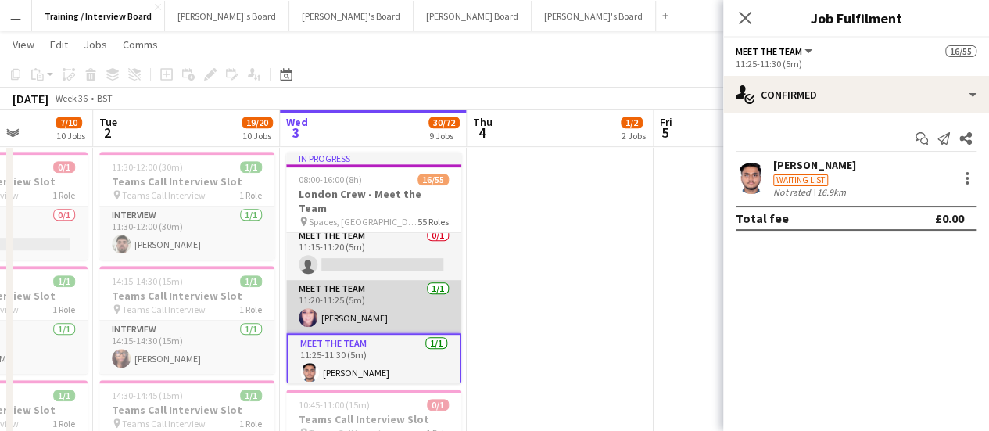
click at [378, 314] on app-card-role "Meet The Team [DATE] 11:20-11:25 (5m) [PERSON_NAME]" at bounding box center [373, 306] width 175 height 53
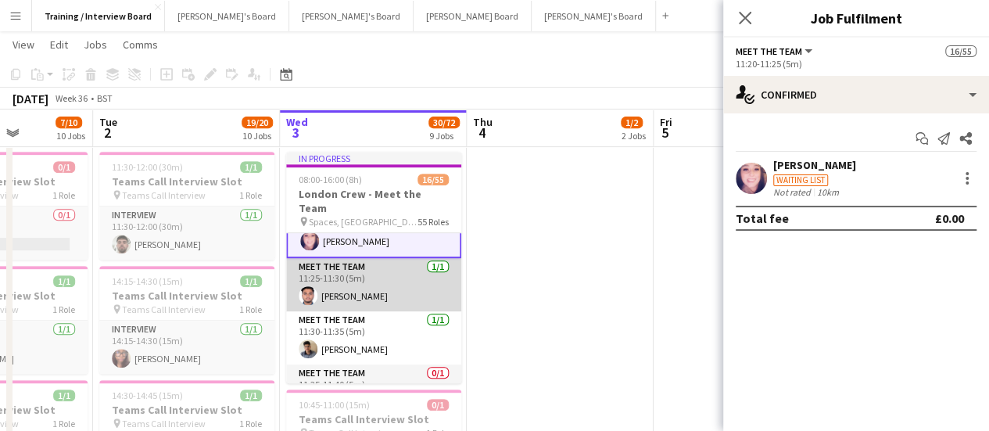
click at [381, 279] on app-card-role "Meet The Team [DATE] 11:25-11:30 (5m) [PERSON_NAME]" at bounding box center [373, 284] width 175 height 53
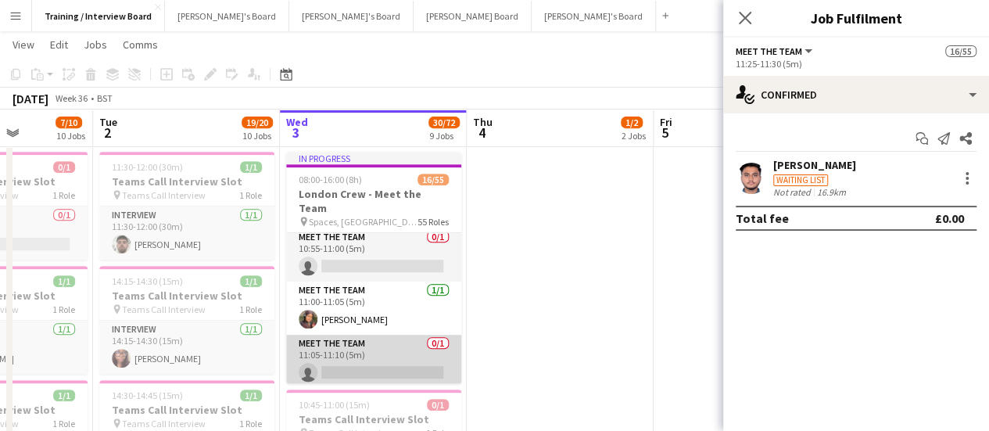
scroll to position [621, 0]
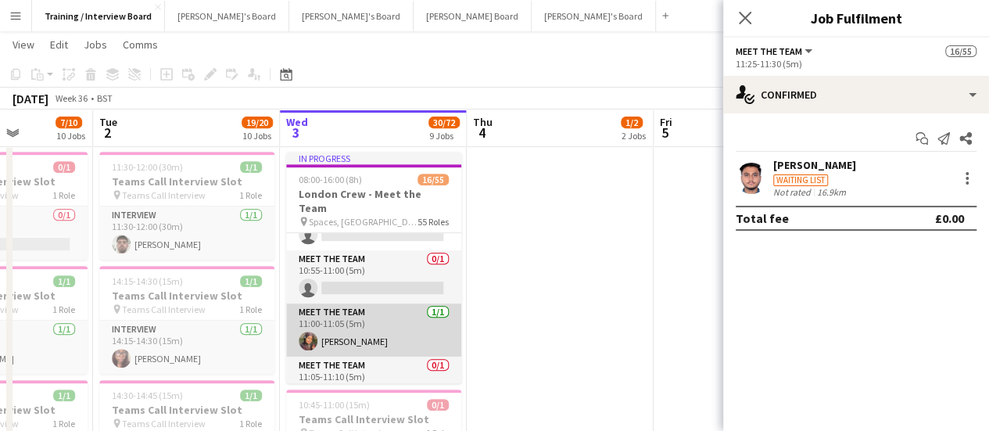
click at [372, 314] on app-card-role "Meet The Team [DATE] 11:00-11:05 (5m) [PERSON_NAME]" at bounding box center [373, 329] width 175 height 53
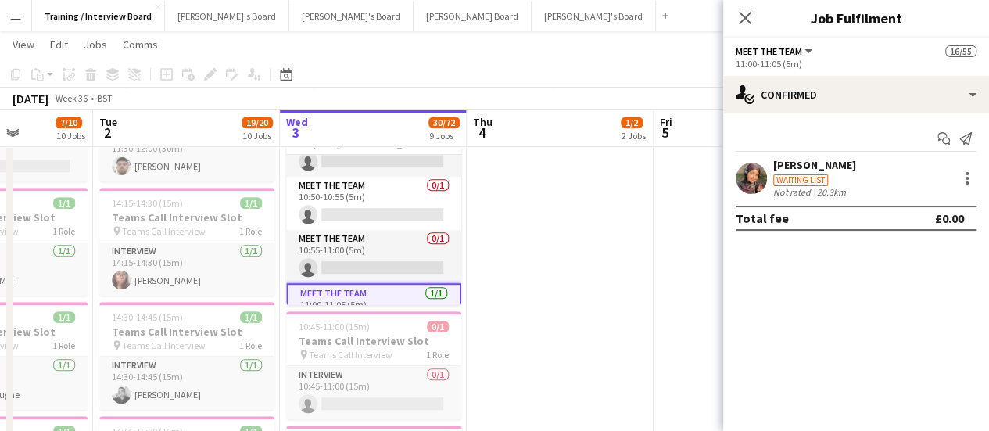
scroll to position [543, 0]
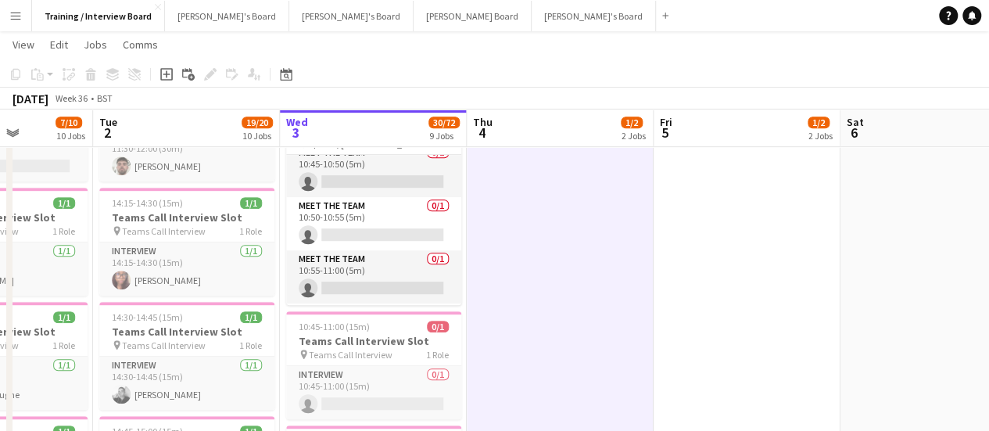
scroll to position [0, 443]
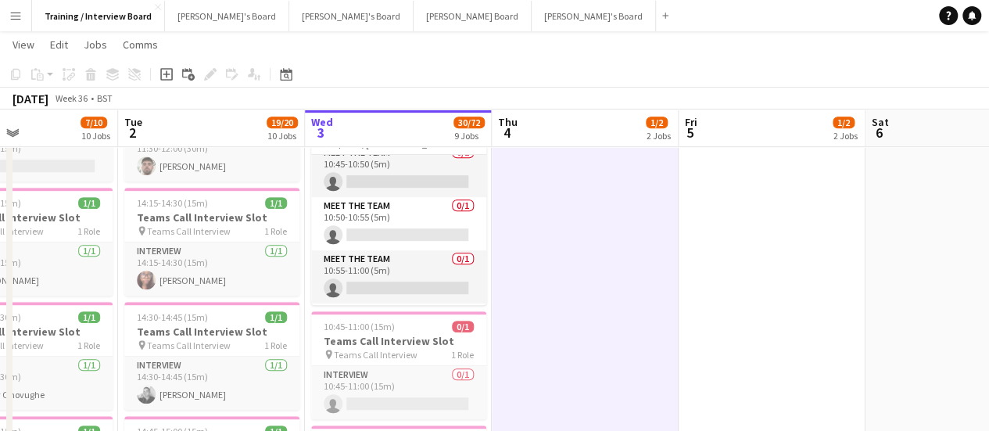
drag, startPoint x: 583, startPoint y: 303, endPoint x: 608, endPoint y: 299, distance: 25.2
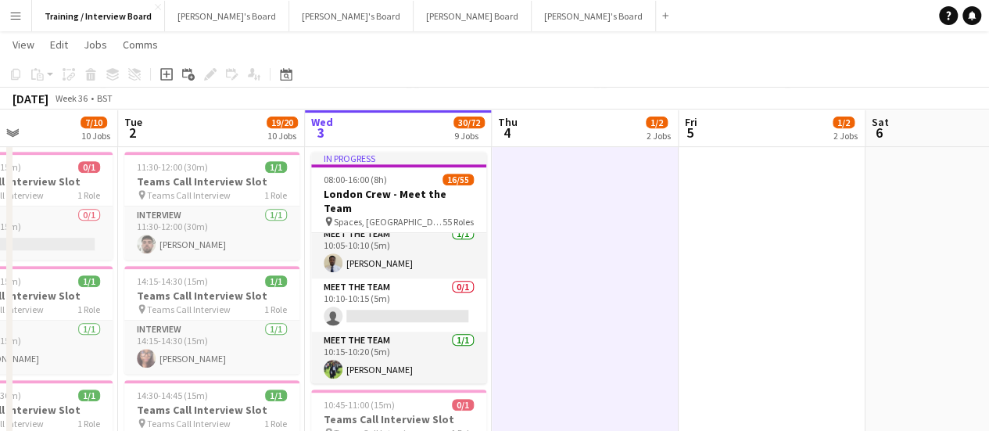
scroll to position [235, 0]
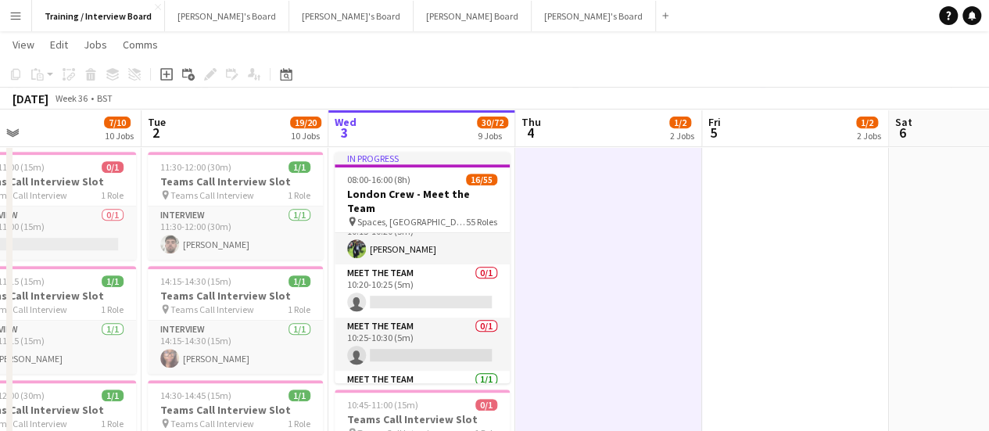
drag, startPoint x: 397, startPoint y: 293, endPoint x: 421, endPoint y: 292, distance: 24.3
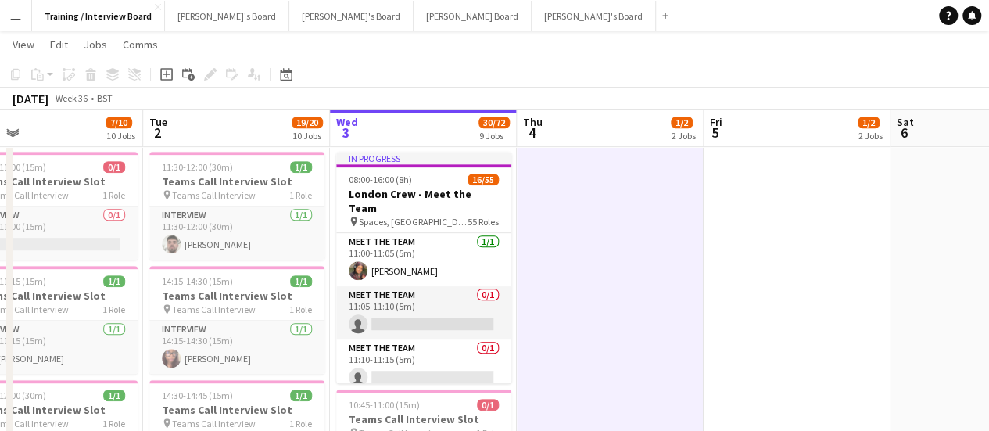
scroll to position [704, 0]
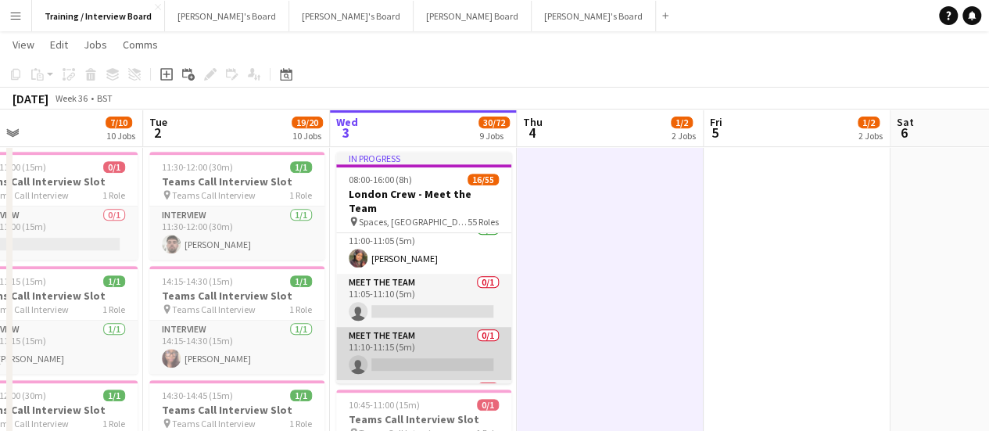
click at [419, 340] on app-card-role "Meet The Team 0/1 11:10-11:15 (5m) single-neutral-actions" at bounding box center [423, 353] width 175 height 53
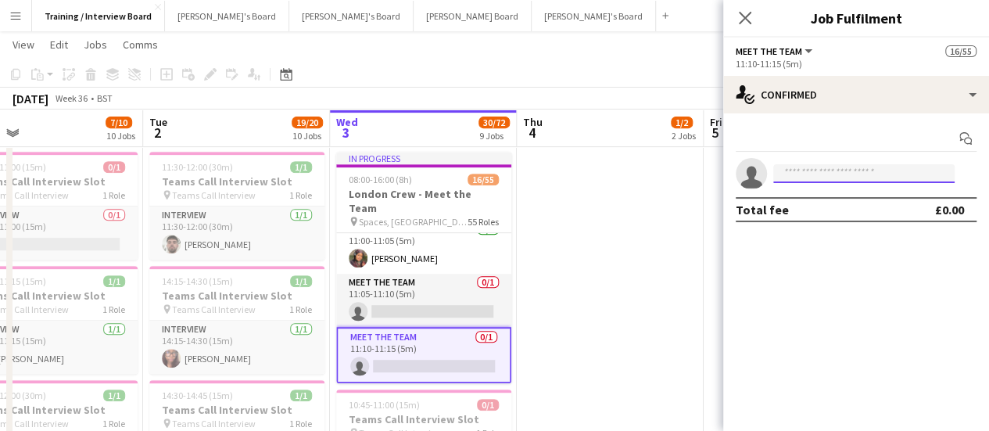
click at [887, 176] on input at bounding box center [863, 173] width 181 height 19
paste input "**********"
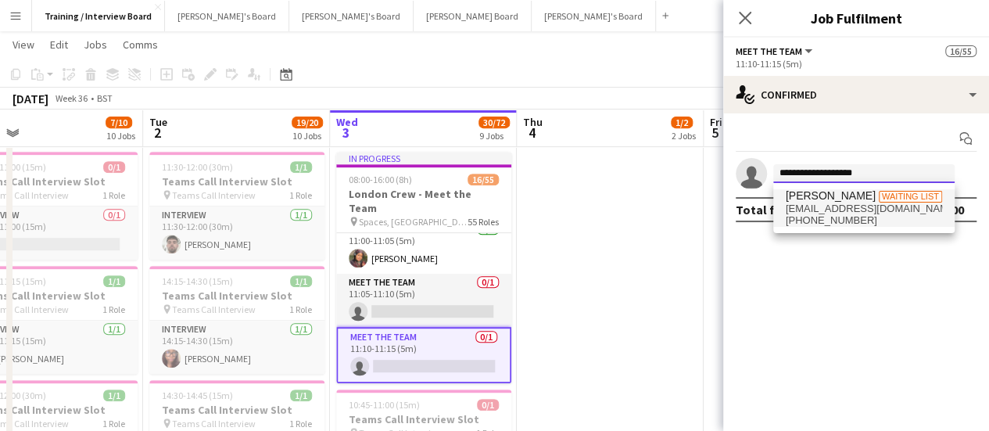
type input "**********"
click at [874, 211] on span "[EMAIL_ADDRESS][DOMAIN_NAME]" at bounding box center [864, 209] width 156 height 13
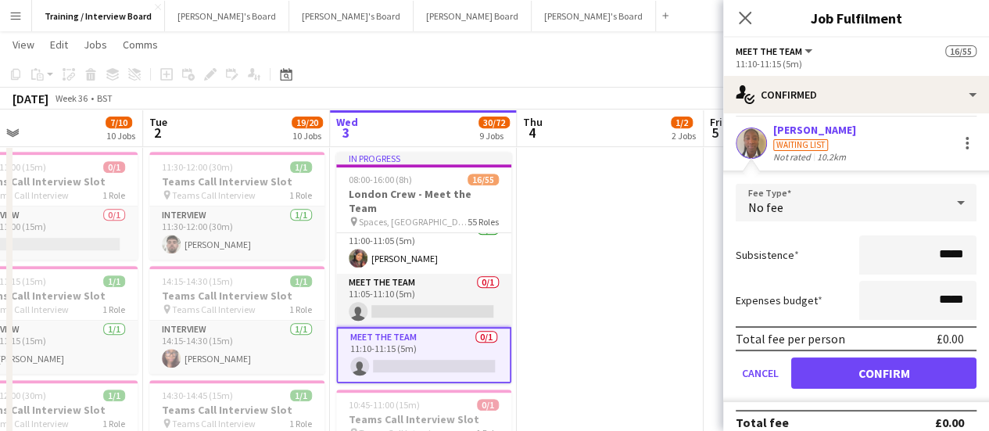
scroll to position [51, 0]
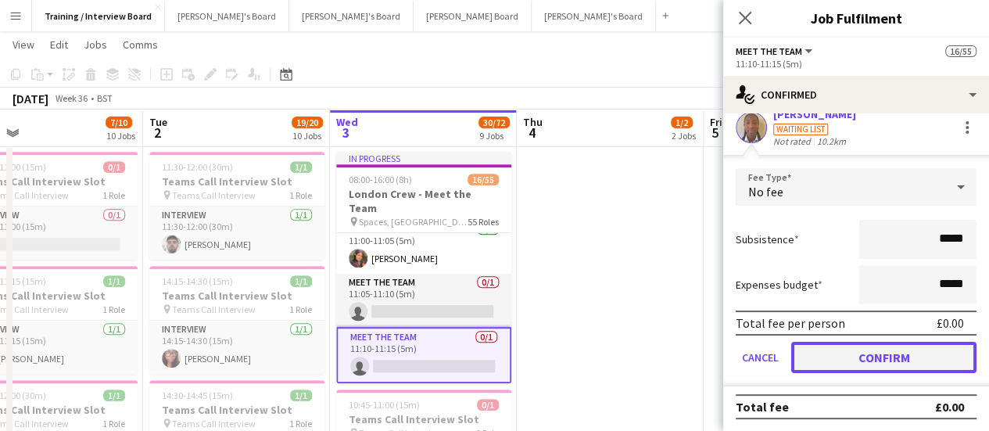
click at [886, 365] on button "Confirm" at bounding box center [883, 357] width 185 height 31
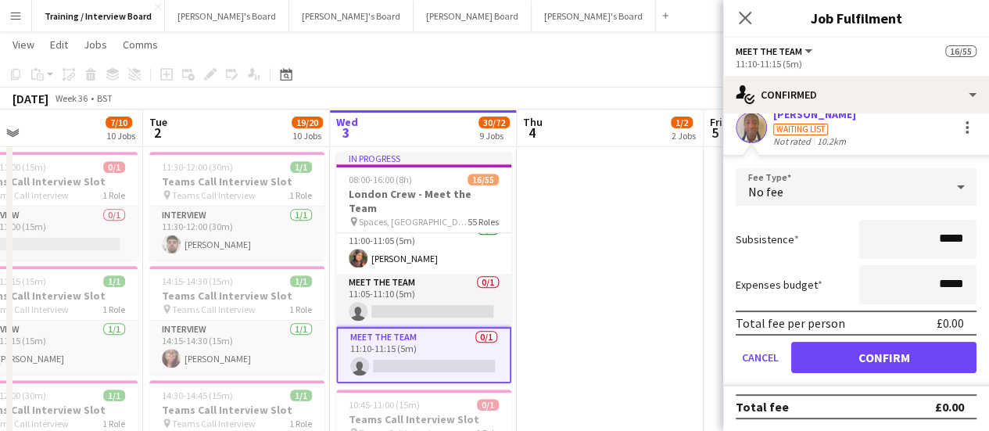
scroll to position [0, 0]
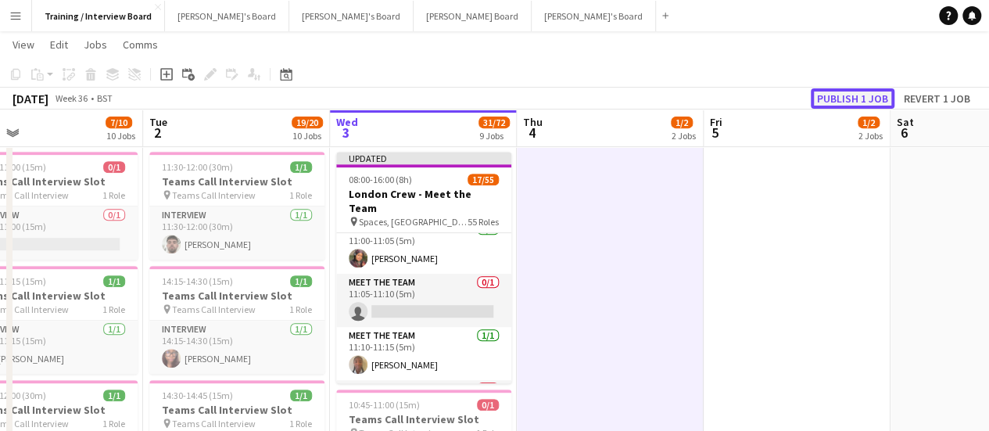
click at [852, 105] on button "Publish 1 job" at bounding box center [853, 98] width 84 height 20
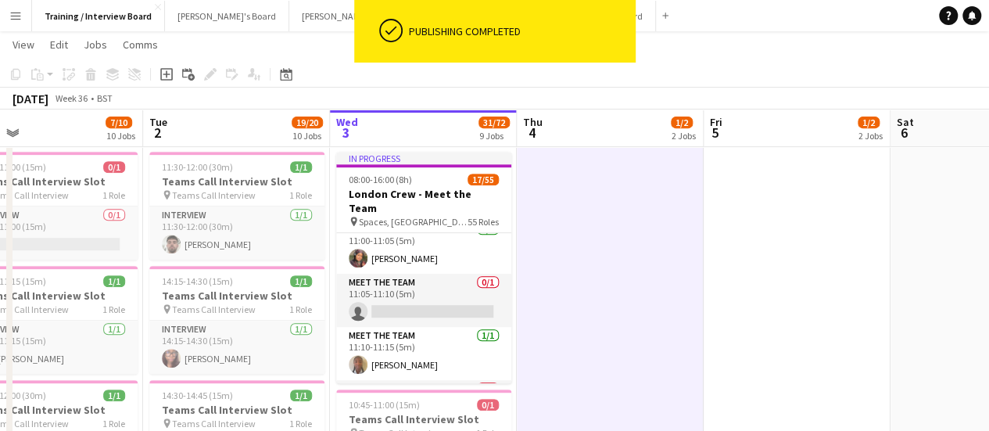
click at [461, 353] on app-card-role "Meet The Team [DATE] 11:10-11:15 (5m) [PERSON_NAME]" at bounding box center [423, 353] width 175 height 53
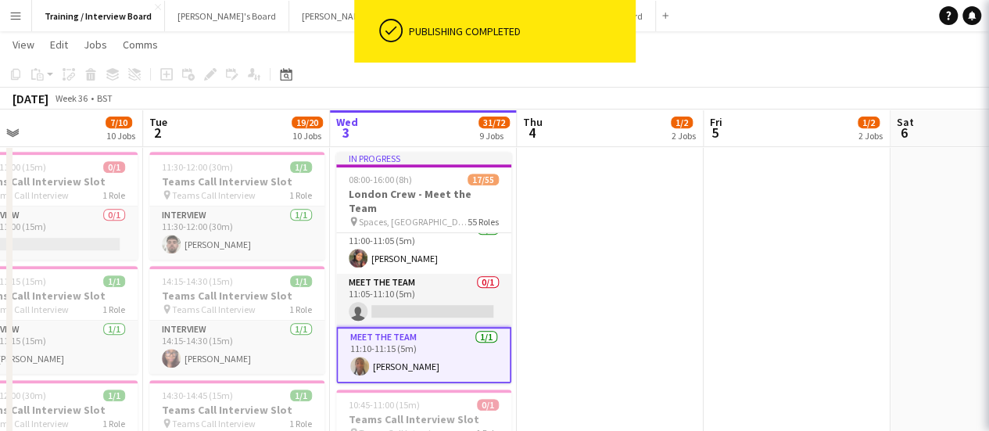
scroll to position [0, 414]
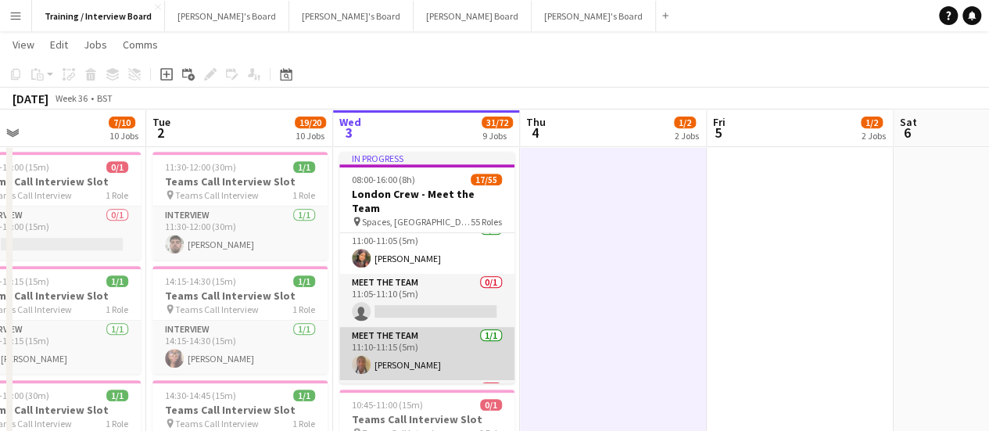
click at [413, 350] on app-card-role "Meet The Team [DATE] 11:10-11:15 (5m) [PERSON_NAME]" at bounding box center [426, 353] width 175 height 53
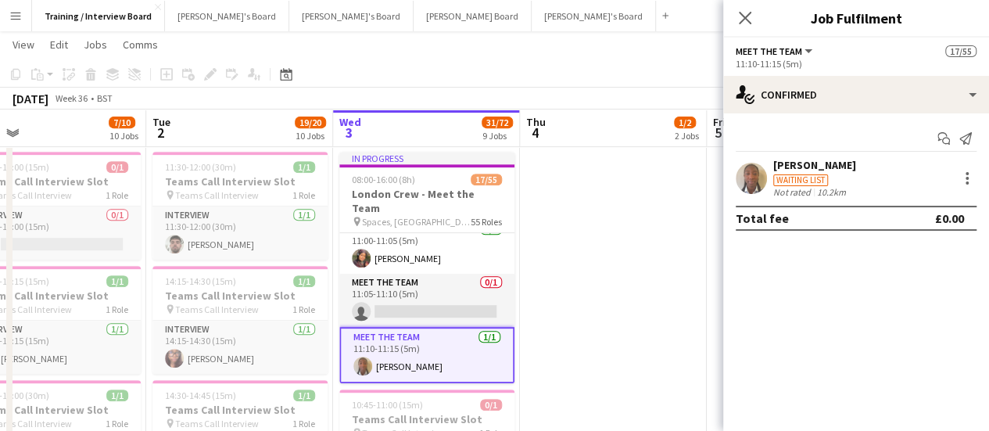
click at [816, 158] on div "[PERSON_NAME]" at bounding box center [814, 165] width 83 height 14
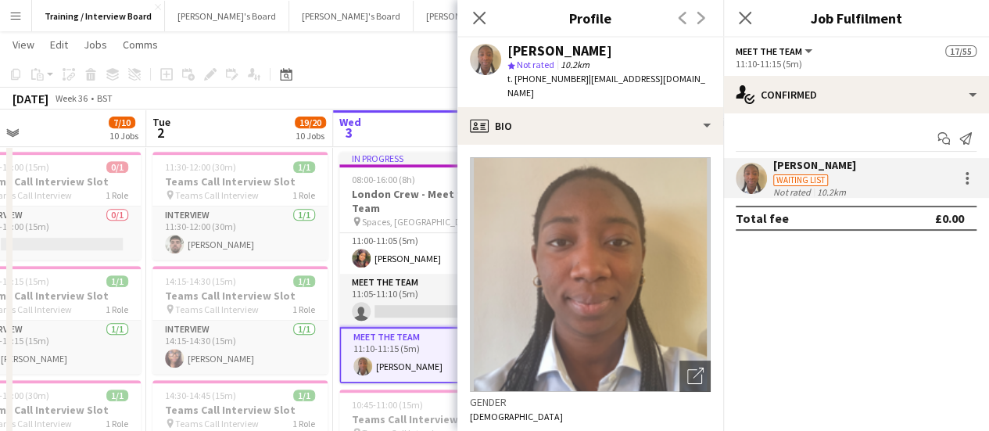
click at [568, 53] on div "[PERSON_NAME]" at bounding box center [559, 51] width 105 height 14
click at [793, 198] on app-confirmed-crew "[PERSON_NAME] Waiting list Not rated 10.2km Total fee £0.00" at bounding box center [856, 194] width 266 height 73
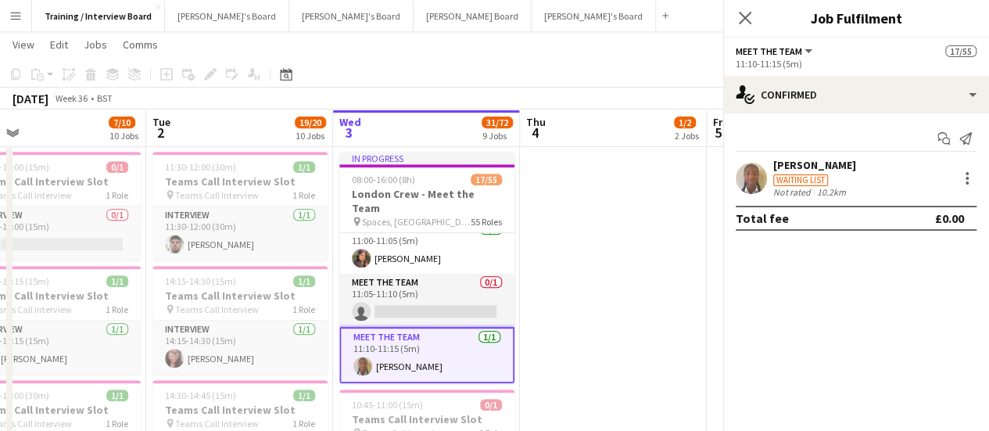
click at [806, 186] on div "Not rated" at bounding box center [793, 192] width 41 height 12
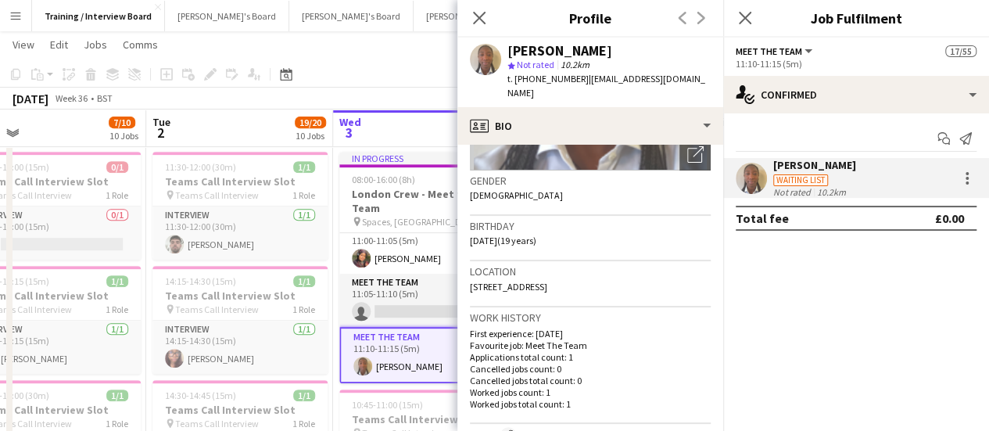
scroll to position [235, 0]
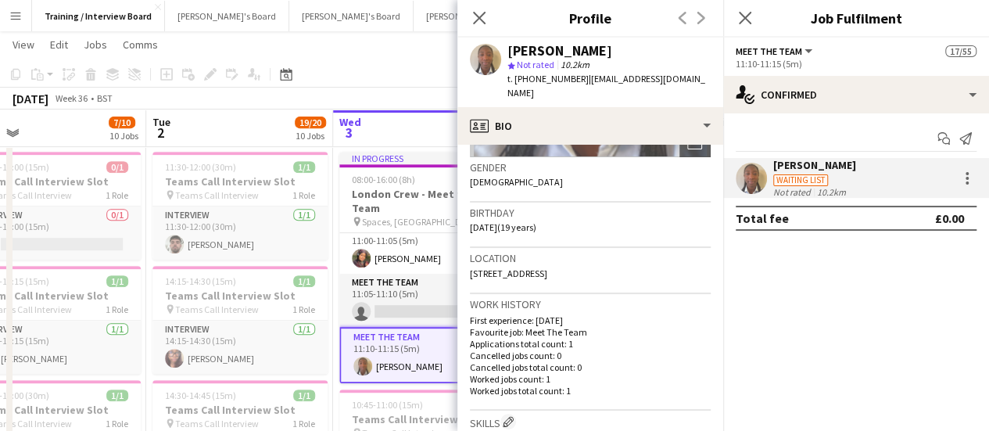
click at [897, 188] on div "[PERSON_NAME] Waiting list Not rated 10.2km" at bounding box center [856, 178] width 266 height 40
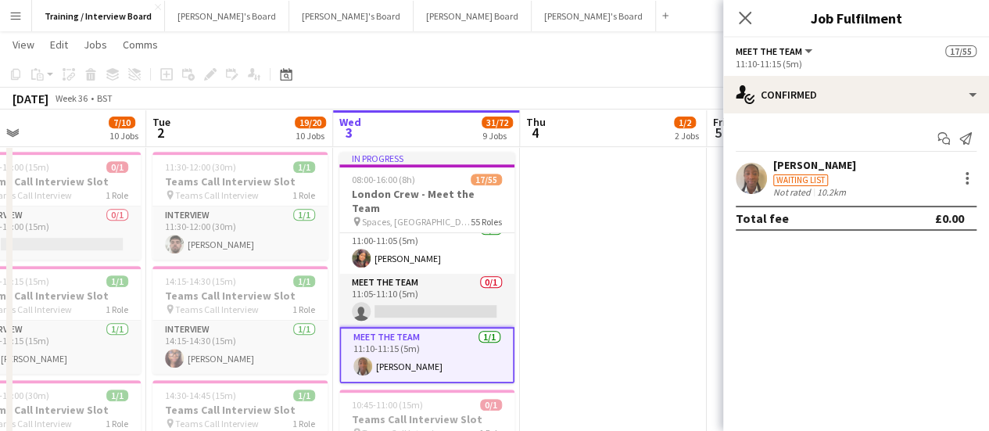
click at [895, 188] on div "[PERSON_NAME] Waiting list Not rated 10.2km" at bounding box center [856, 178] width 266 height 40
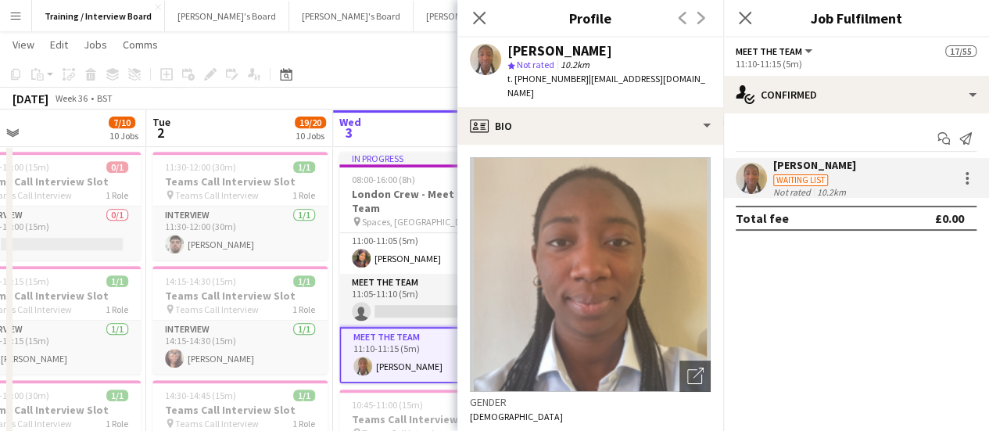
scroll to position [156, 0]
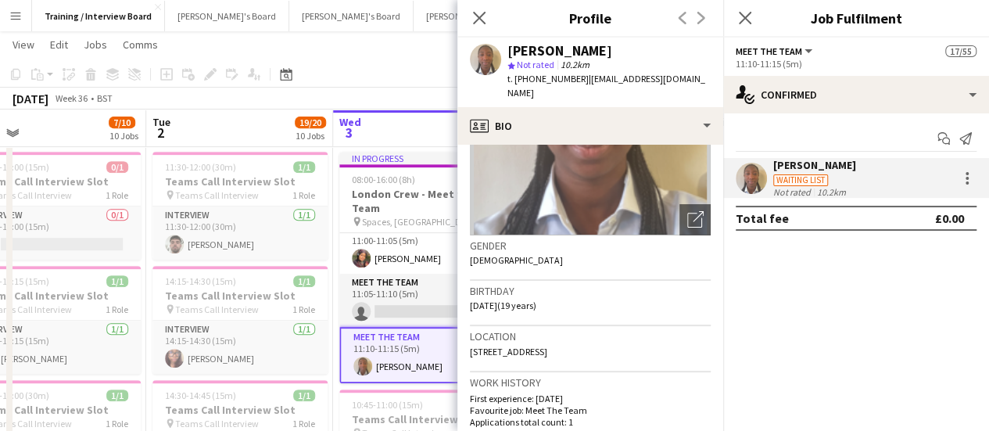
click at [820, 257] on mat-expansion-panel "check Confirmed Start chat Send notification [PERSON_NAME] Waiting list Not rat…" at bounding box center [856, 271] width 266 height 317
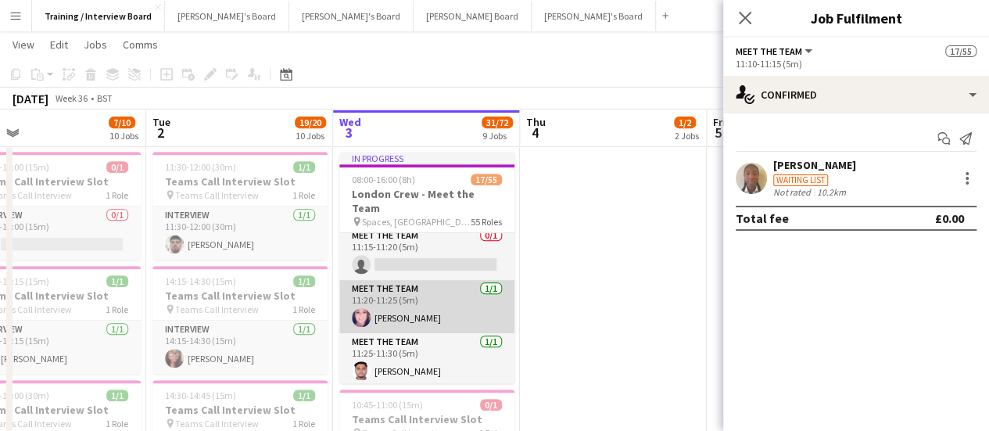
click at [454, 288] on app-card-role "Meet The Team [DATE] 11:20-11:25 (5m) [PERSON_NAME]" at bounding box center [426, 306] width 175 height 53
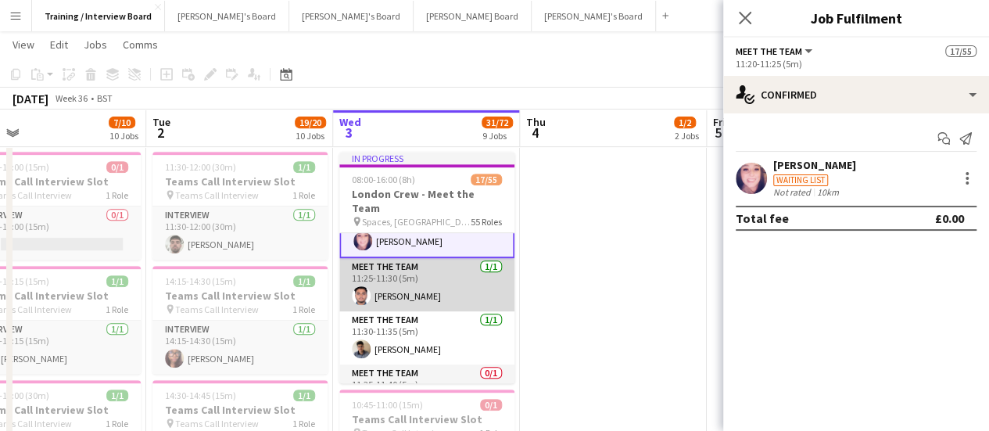
click at [443, 284] on app-card-role "Meet The Team [DATE] 11:25-11:30 (5m) [PERSON_NAME]" at bounding box center [426, 284] width 175 height 53
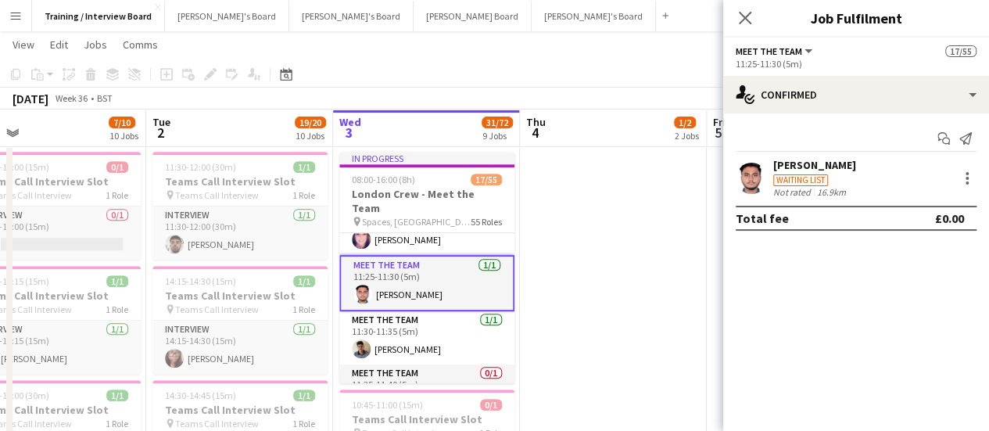
scroll to position [934, 0]
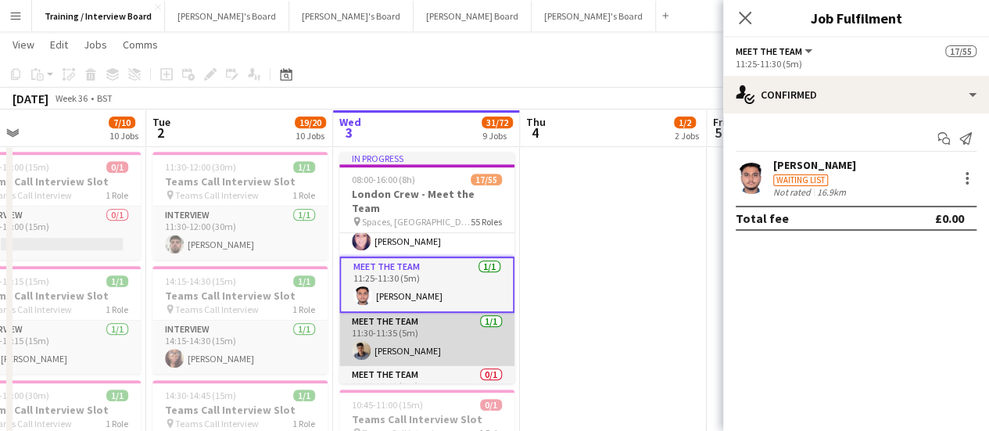
click at [452, 331] on app-card-role "Meet The Team [DATE] 11:30-11:35 (5m) [PERSON_NAME]" at bounding box center [426, 339] width 175 height 53
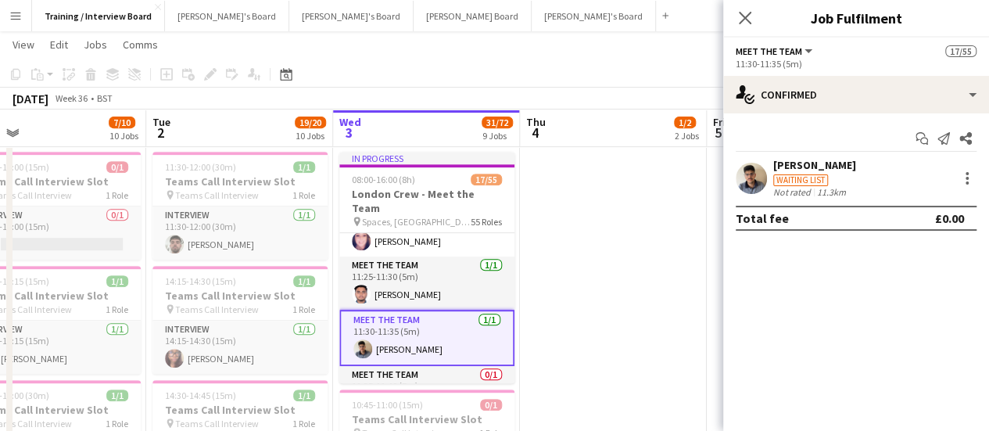
click at [800, 172] on div "Waiting list" at bounding box center [814, 179] width 83 height 14
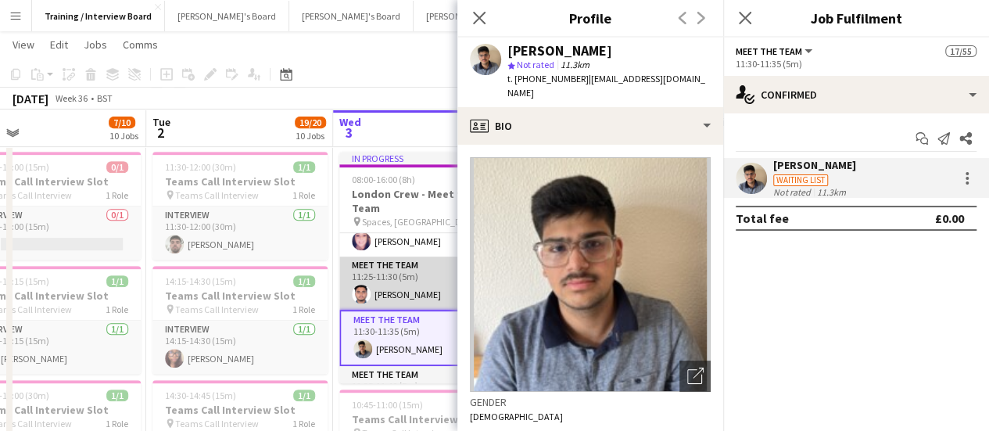
click at [400, 284] on app-card-role "Meet The Team [DATE] 11:25-11:30 (5m) [PERSON_NAME]" at bounding box center [426, 282] width 175 height 53
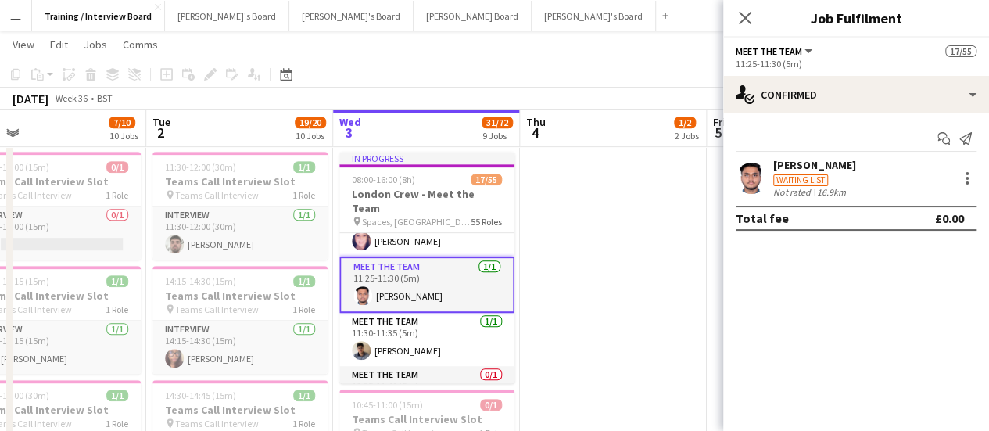
click at [808, 190] on div "Not rated" at bounding box center [793, 192] width 41 height 12
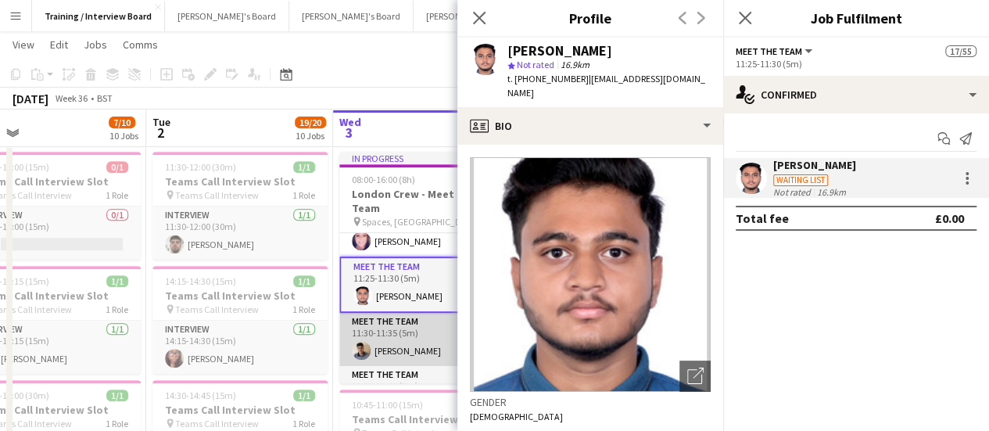
click at [411, 323] on app-card-role "Meet The Team [DATE] 11:30-11:35 (5m) [PERSON_NAME]" at bounding box center [426, 339] width 175 height 53
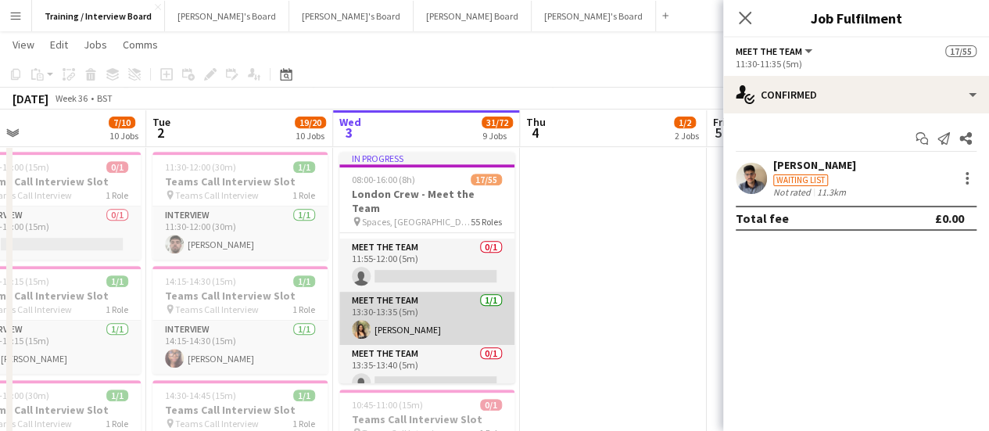
scroll to position [1168, 0]
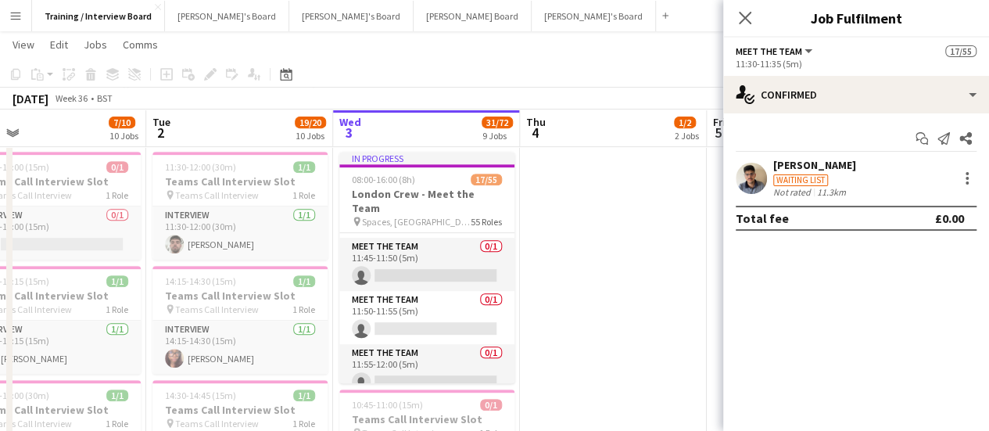
click at [834, 176] on div "Waiting list" at bounding box center [814, 179] width 83 height 14
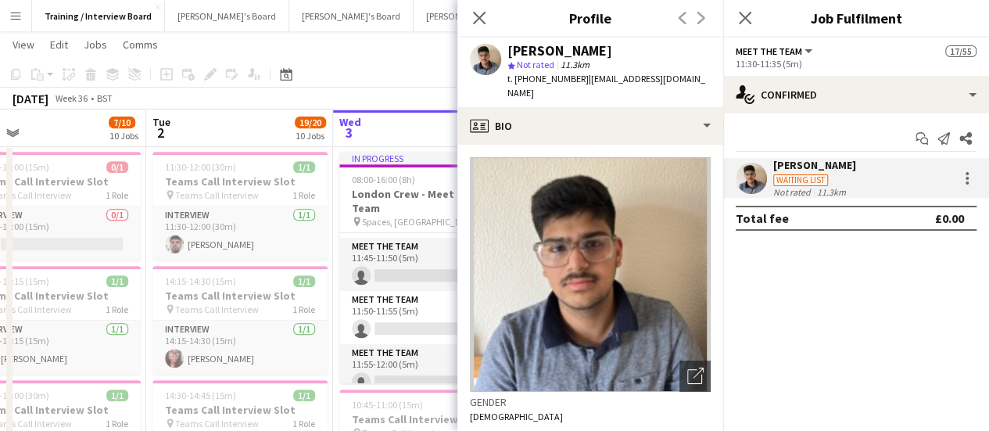
click at [570, 54] on div "[PERSON_NAME]" at bounding box center [559, 51] width 105 height 14
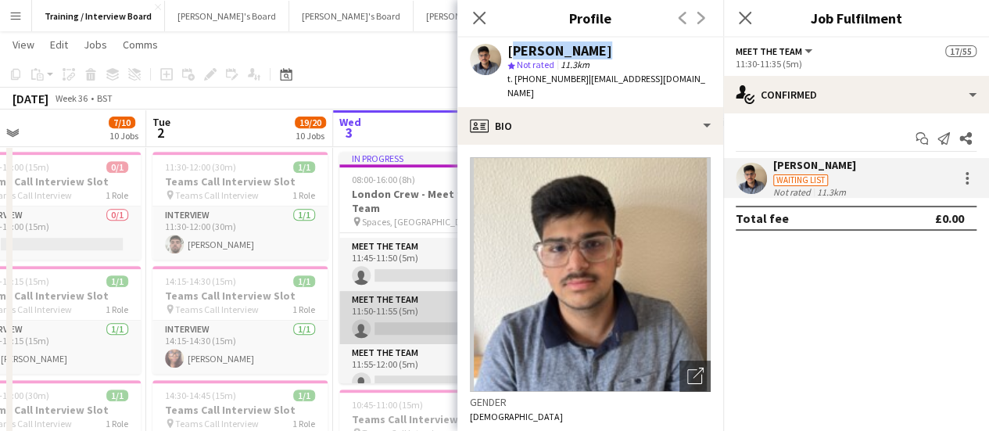
click at [374, 317] on app-card-role "Meet The Team 0/1 11:50-11:55 (5m) single-neutral-actions" at bounding box center [426, 317] width 175 height 53
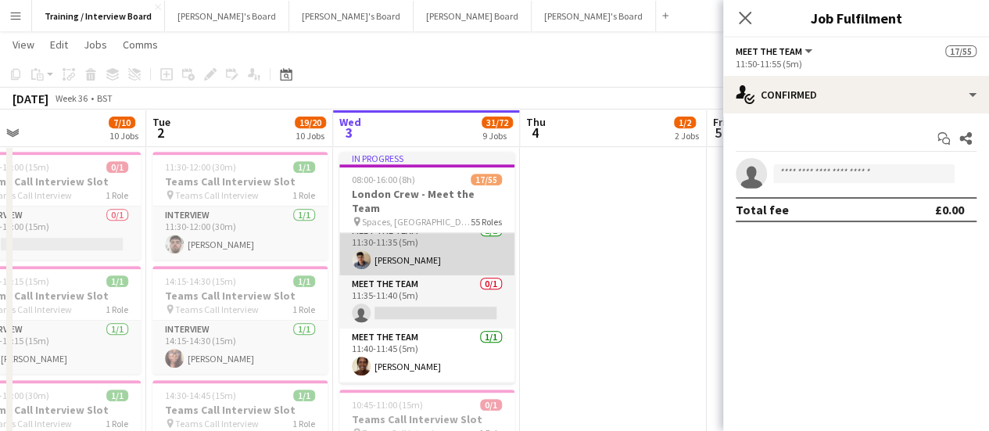
scroll to position [931, 0]
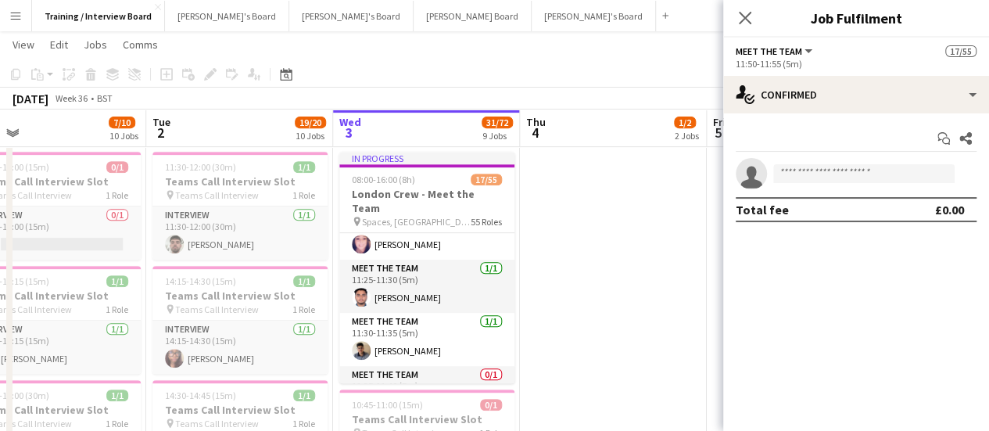
drag, startPoint x: 457, startPoint y: 323, endPoint x: 804, endPoint y: 212, distance: 363.8
click at [457, 323] on app-card-role "Meet The Team [DATE] 11:30-11:35 (5m) [PERSON_NAME]" at bounding box center [426, 339] width 175 height 53
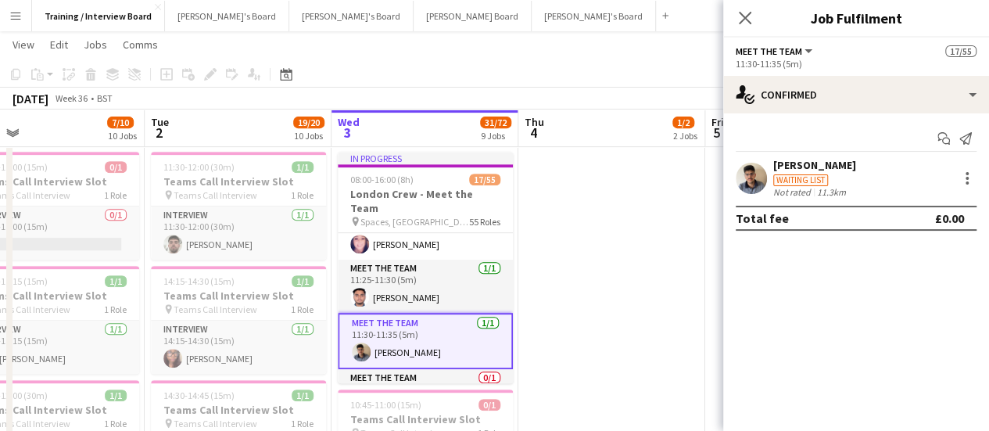
click at [826, 159] on div "[PERSON_NAME]" at bounding box center [814, 165] width 83 height 14
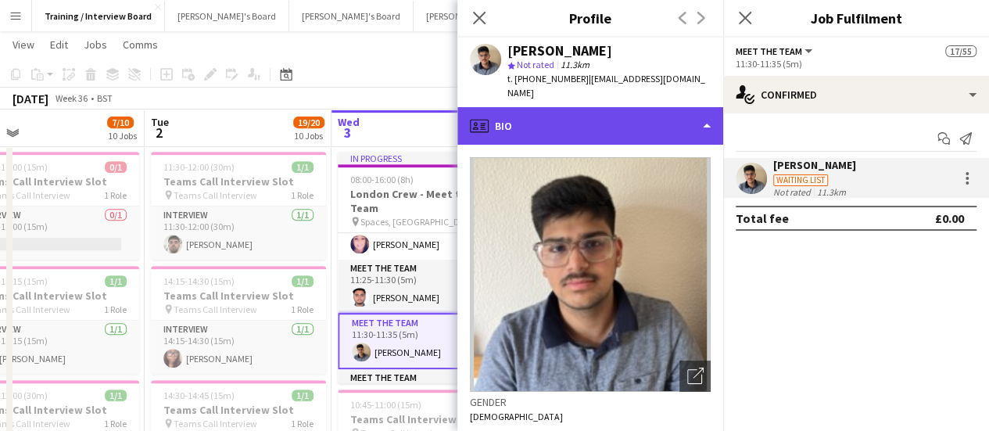
click at [576, 107] on div "profile Bio" at bounding box center [590, 126] width 266 height 38
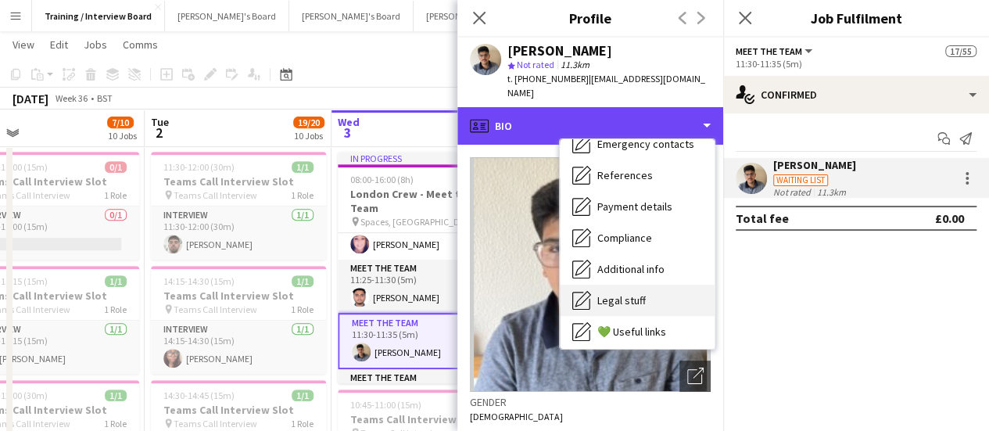
scroll to position [210, 0]
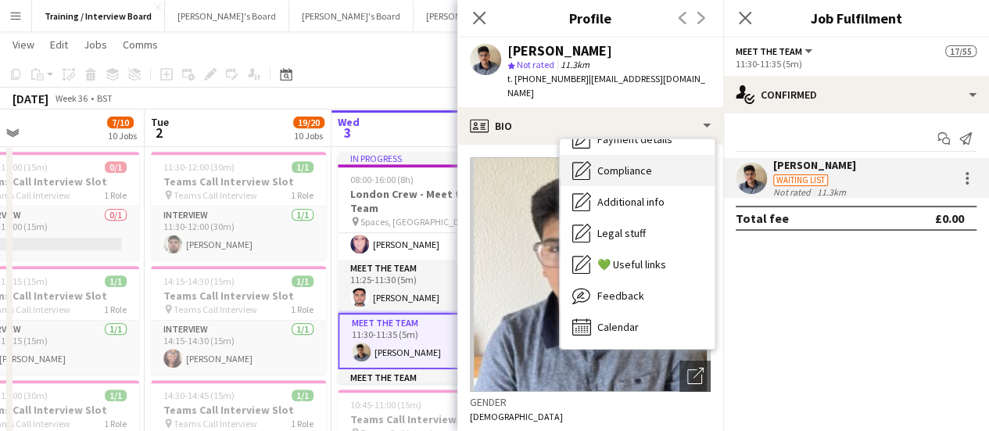
click at [646, 163] on span "Compliance" at bounding box center [624, 170] width 55 height 14
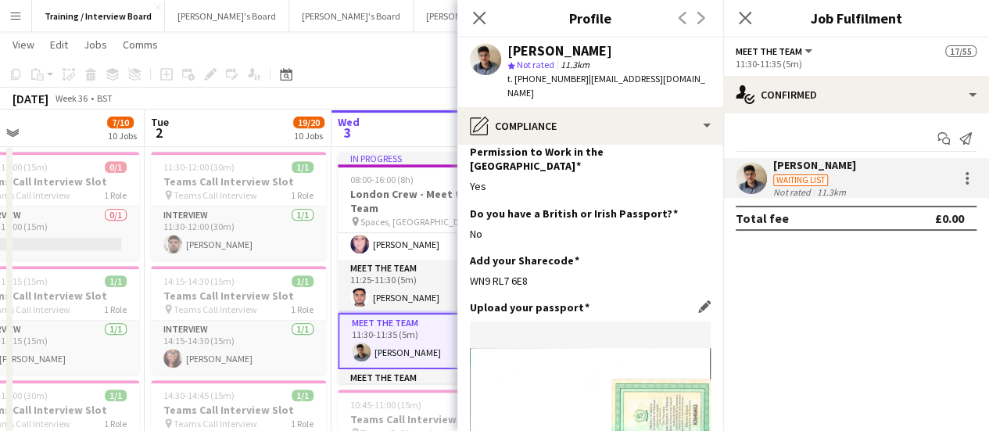
scroll to position [78, 0]
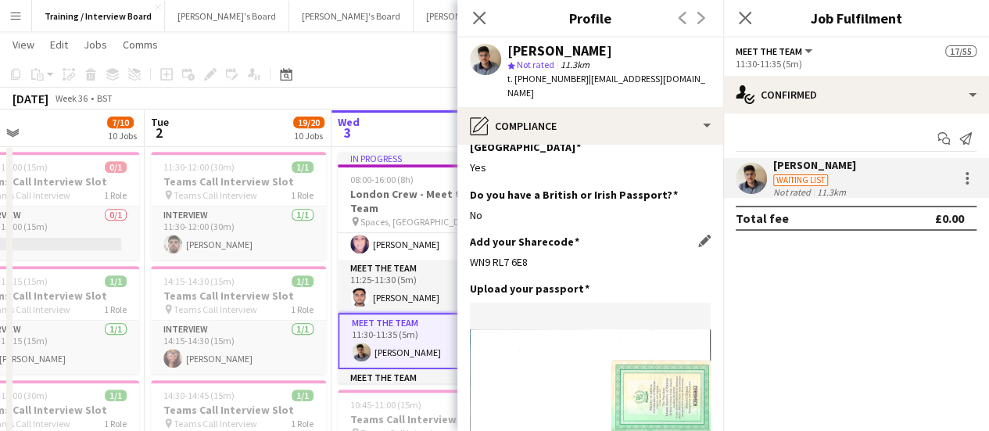
drag, startPoint x: 538, startPoint y: 246, endPoint x: 469, endPoint y: 234, distance: 69.9
click at [470, 235] on div "Add your Sharecode Edit this field WN9 RL7 6E8" at bounding box center [590, 258] width 241 height 47
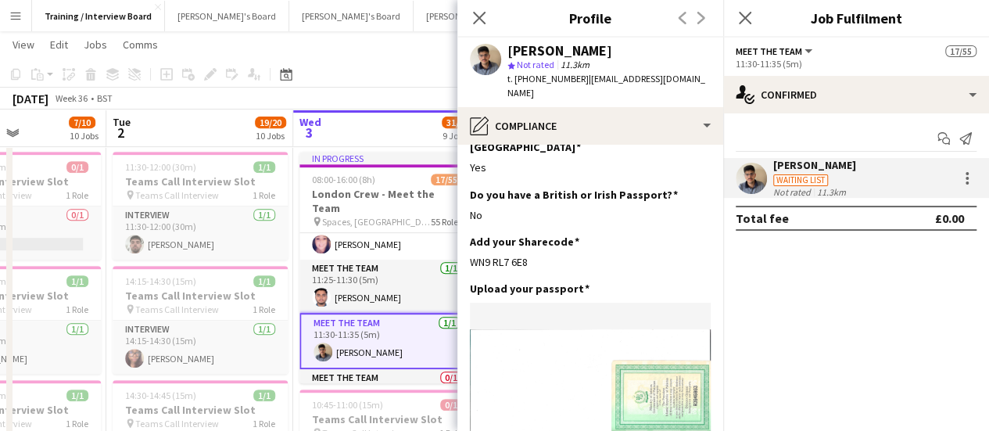
scroll to position [0, 480]
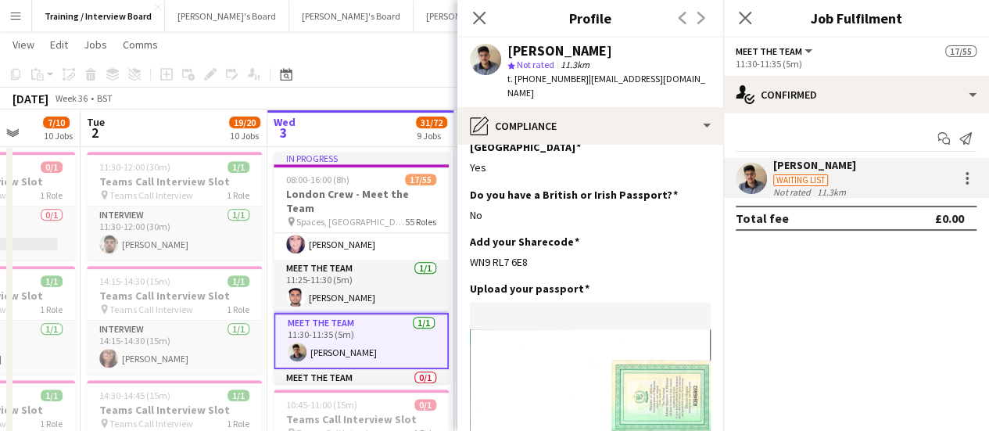
drag, startPoint x: 399, startPoint y: 277, endPoint x: 335, endPoint y: 274, distance: 64.2
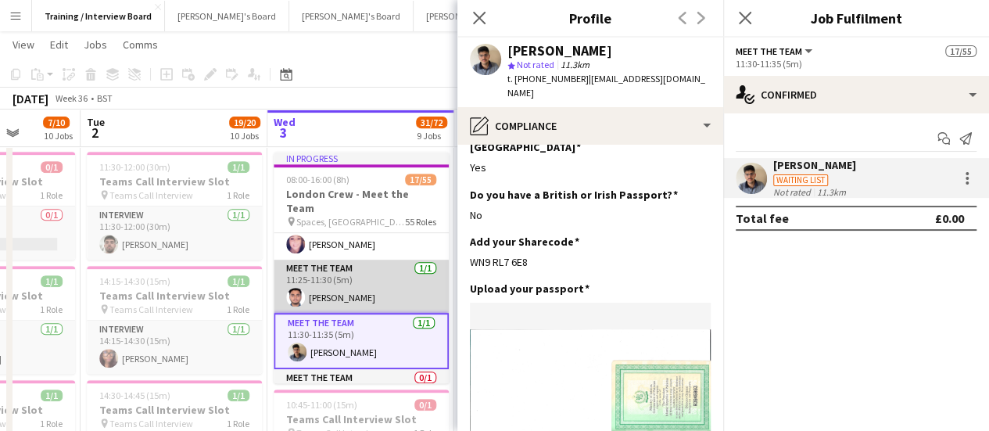
click at [415, 290] on app-card-role "Meet The Team [DATE] 11:25-11:30 (5m) [PERSON_NAME]" at bounding box center [361, 286] width 175 height 53
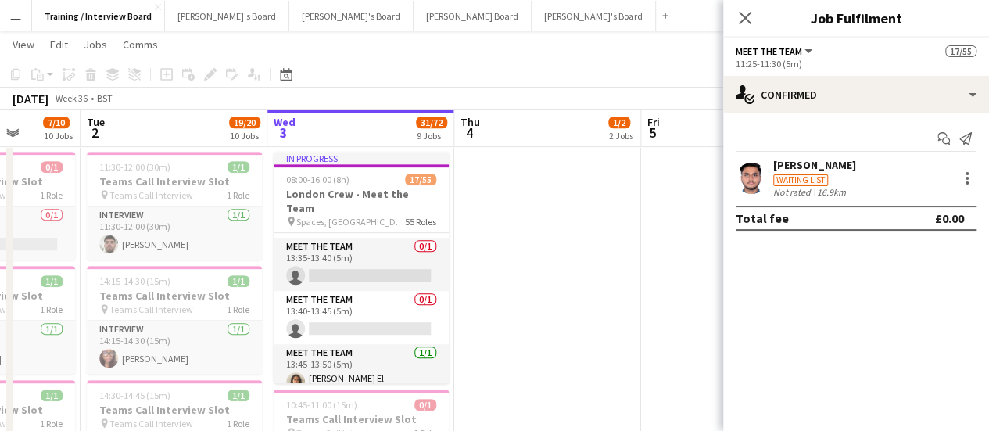
scroll to position [1400, 0]
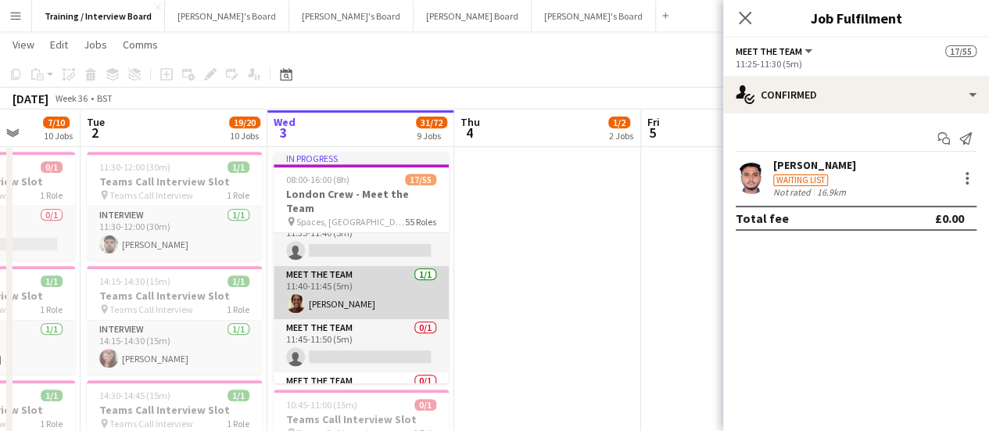
click at [363, 287] on app-card-role "Meet The Team [DATE] 11:40-11:45 (5m) [PERSON_NAME]" at bounding box center [361, 292] width 175 height 53
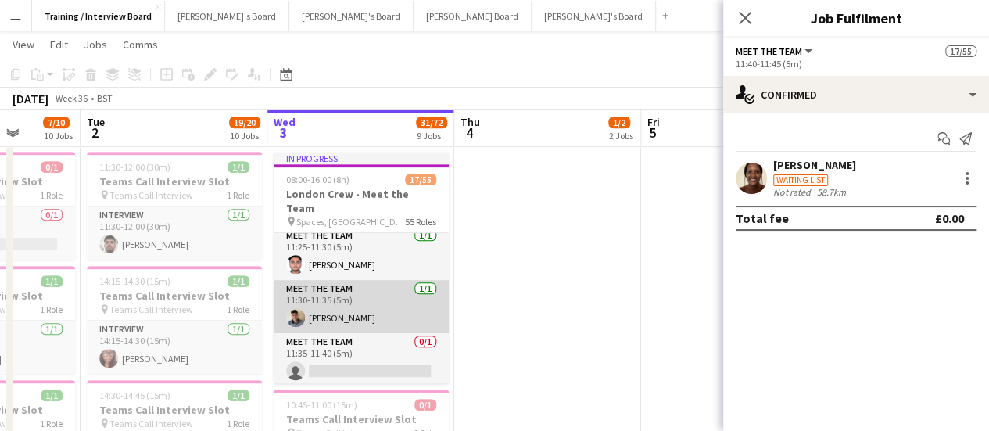
scroll to position [927, 0]
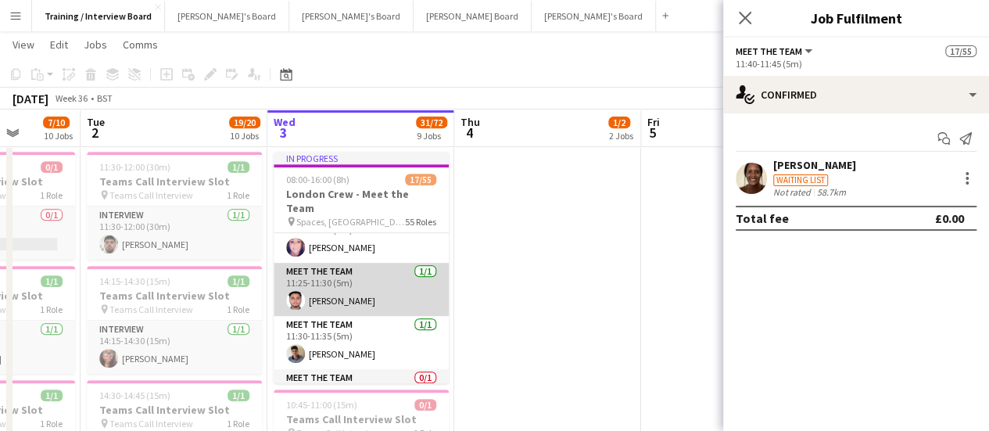
click at [357, 279] on app-card-role "Meet The Team [DATE] 11:25-11:30 (5m) [PERSON_NAME]" at bounding box center [361, 289] width 175 height 53
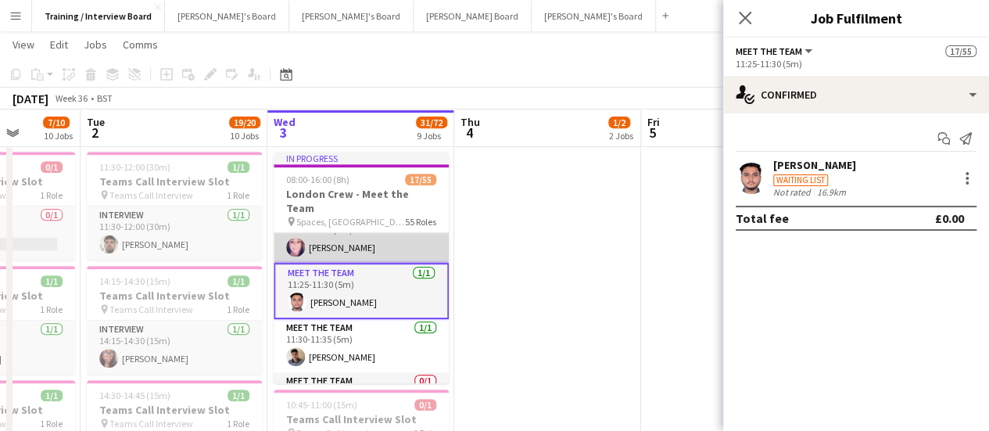
click at [358, 240] on app-card-role "Meet The Team [DATE] 11:20-11:25 (5m) [PERSON_NAME]" at bounding box center [361, 236] width 175 height 53
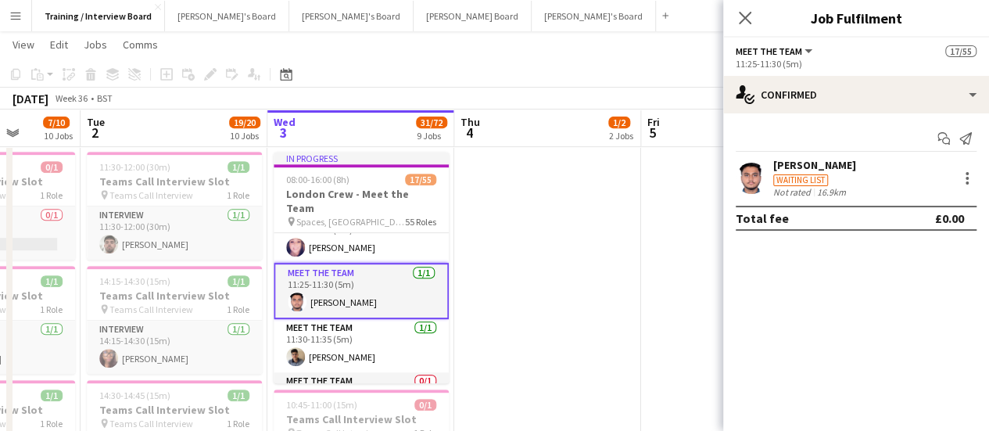
scroll to position [929, 0]
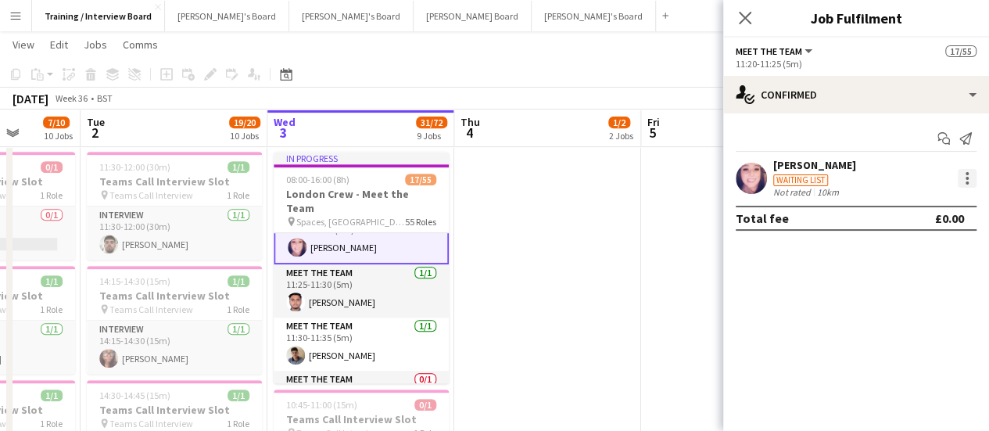
click at [959, 184] on div at bounding box center [967, 178] width 19 height 19
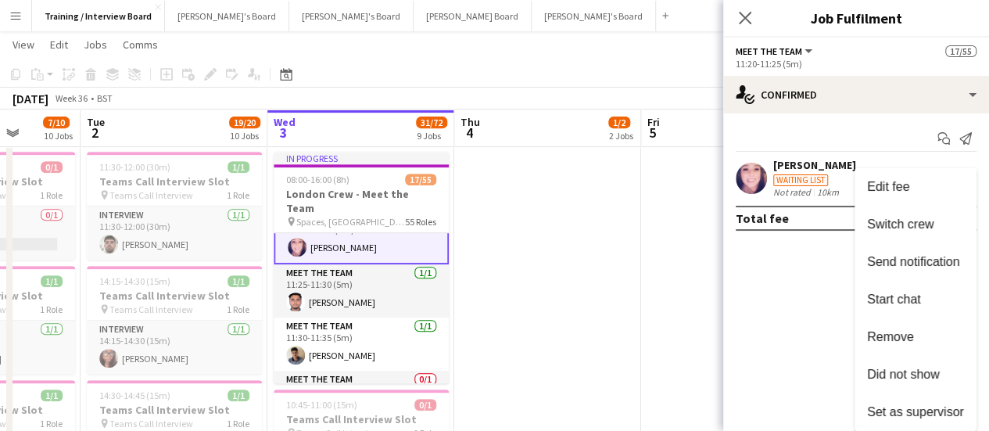
click at [902, 364] on button "Did not show" at bounding box center [916, 375] width 122 height 38
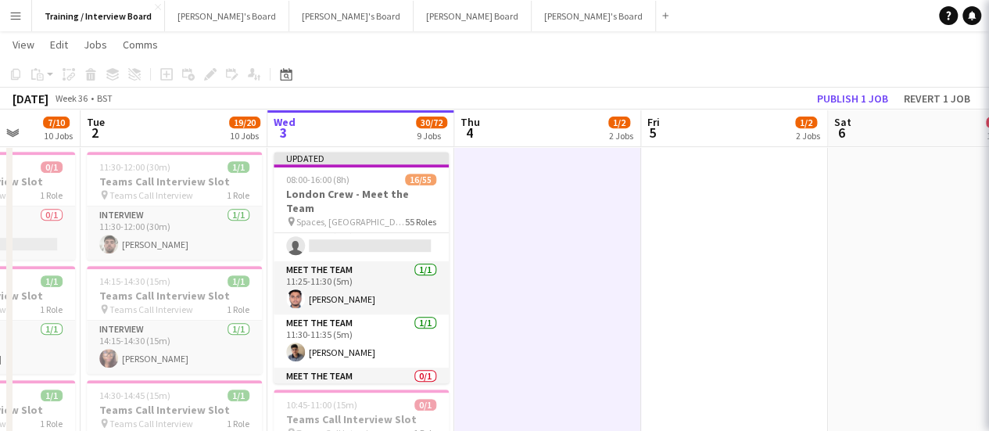
scroll to position [927, 0]
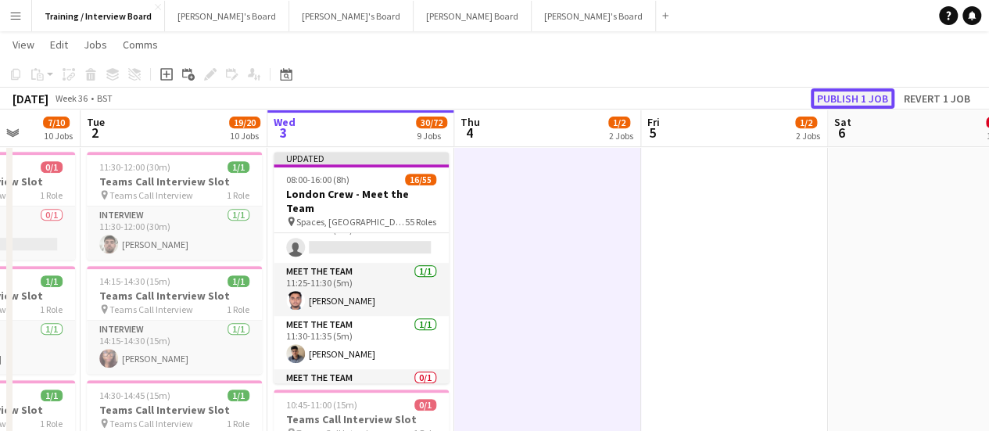
click at [870, 106] on button "Publish 1 job" at bounding box center [853, 98] width 84 height 20
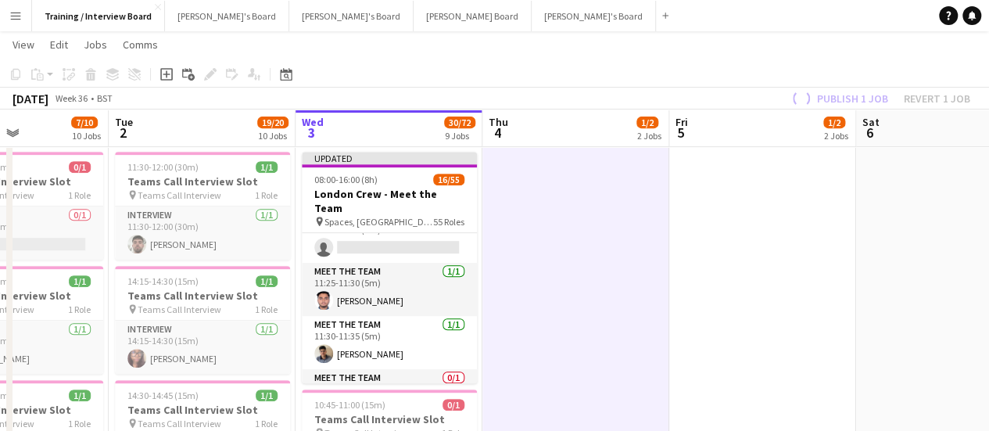
scroll to position [0, 436]
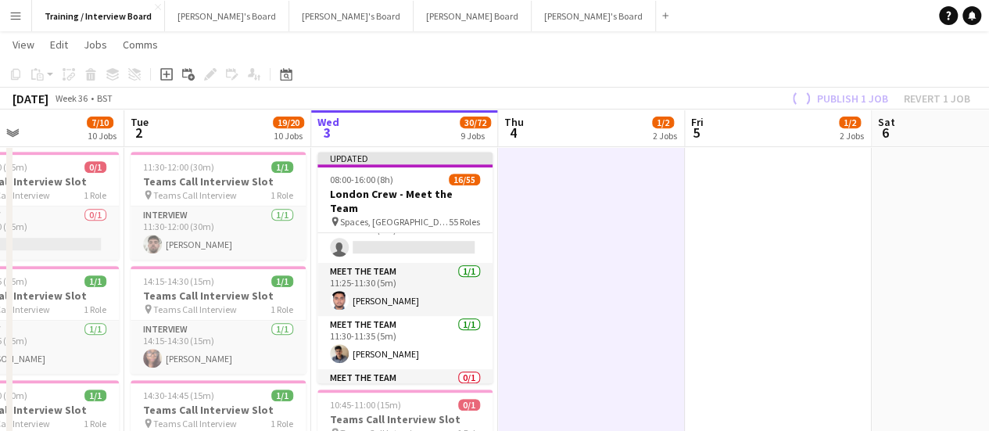
drag, startPoint x: 564, startPoint y: 261, endPoint x: 574, endPoint y: 259, distance: 10.4
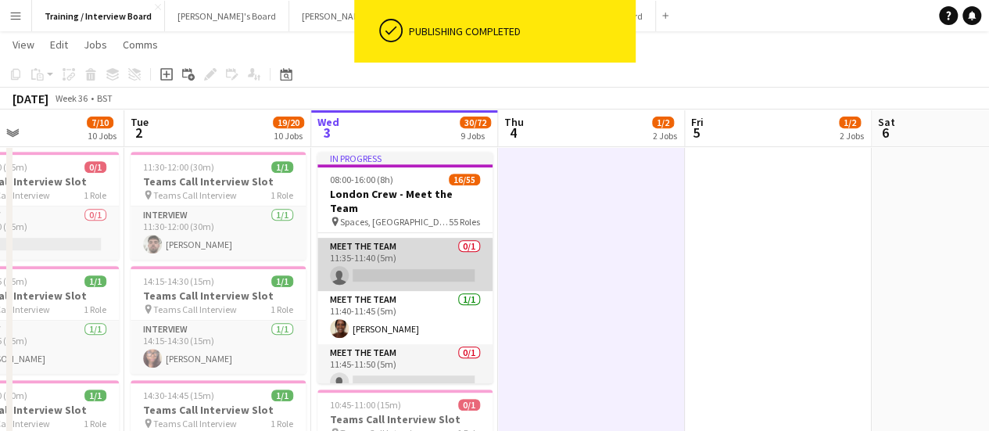
scroll to position [1084, 0]
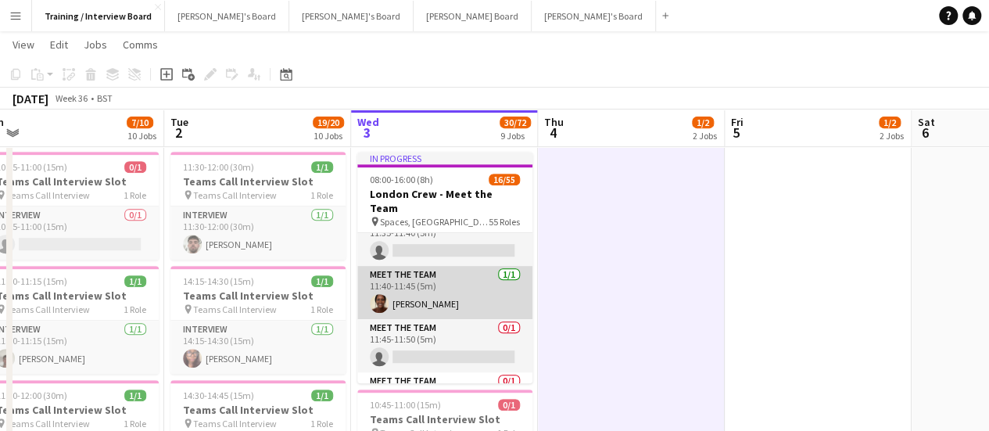
click at [396, 288] on app-card-role "Meet The Team [DATE] 11:40-11:45 (5m) [PERSON_NAME]" at bounding box center [444, 292] width 175 height 53
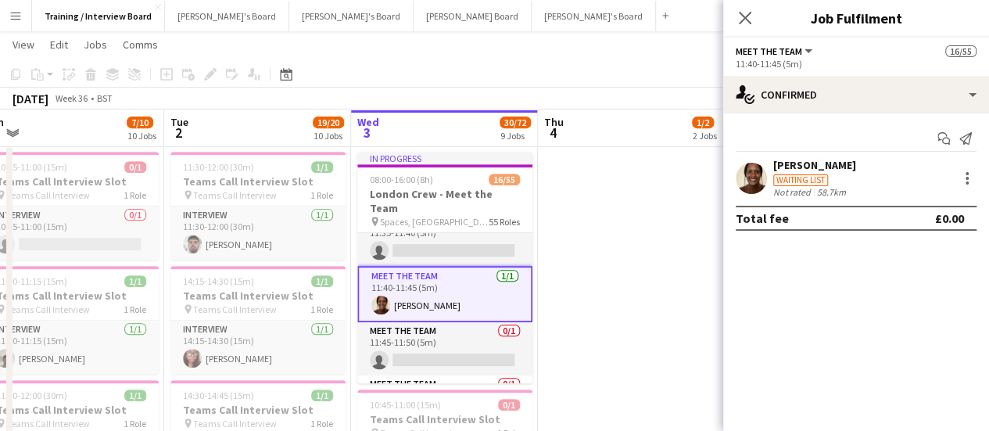
click at [777, 203] on app-confirmed-crew "[PERSON_NAME] Waiting list Not rated 58.7km Total fee £0.00" at bounding box center [856, 194] width 266 height 73
click at [770, 193] on div "[PERSON_NAME] Waiting list Not rated 58.7km" at bounding box center [856, 178] width 266 height 40
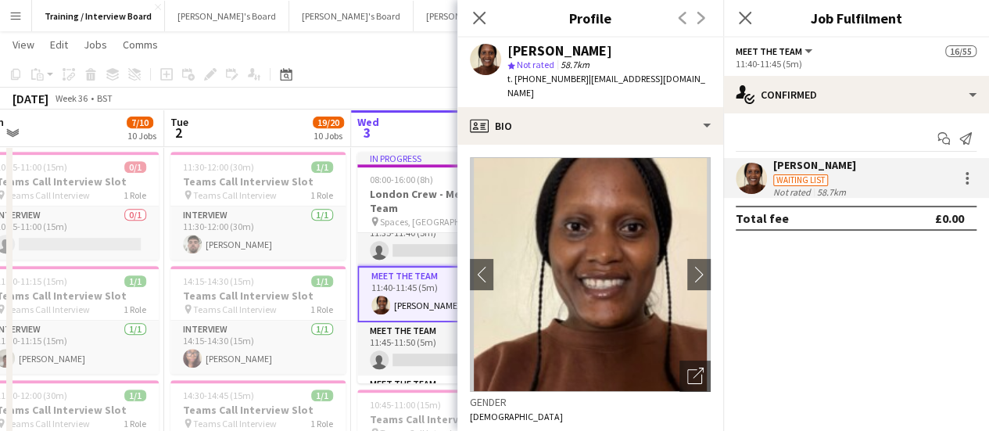
click at [542, 45] on div "[PERSON_NAME]" at bounding box center [559, 51] width 105 height 14
click at [883, 182] on div "[PERSON_NAME] Waiting list Not rated 58.7km" at bounding box center [856, 178] width 266 height 40
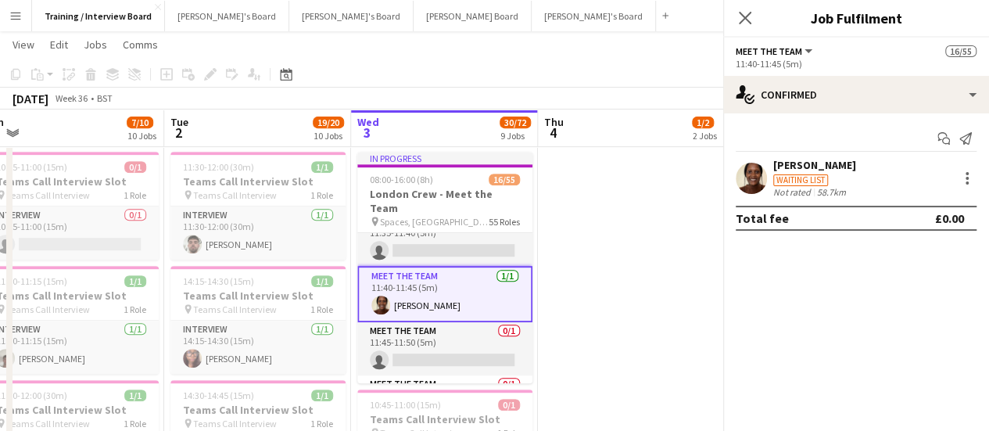
click at [880, 182] on div "[PERSON_NAME] Waiting list Not rated 58.7km" at bounding box center [856, 178] width 266 height 40
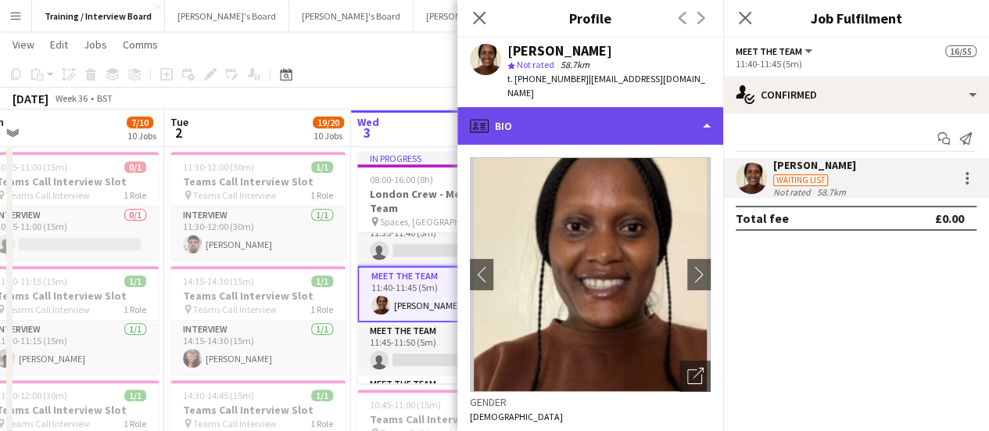
click at [640, 124] on div "profile Bio" at bounding box center [590, 126] width 266 height 38
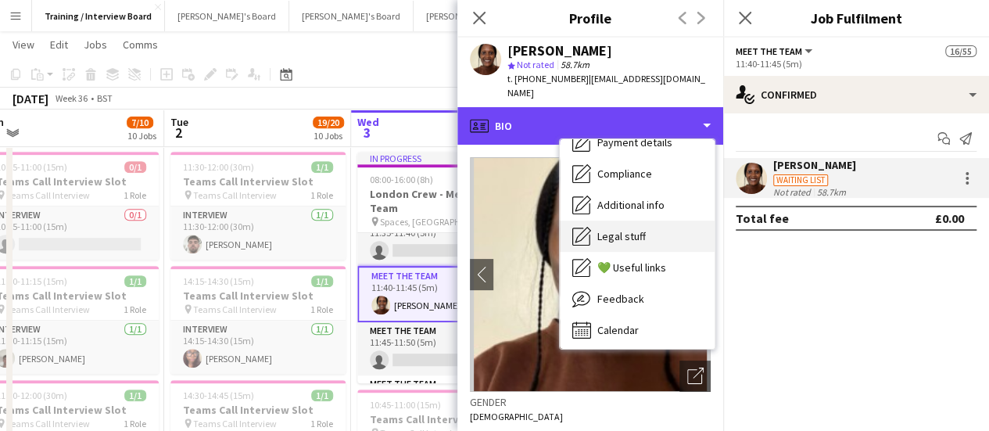
scroll to position [210, 0]
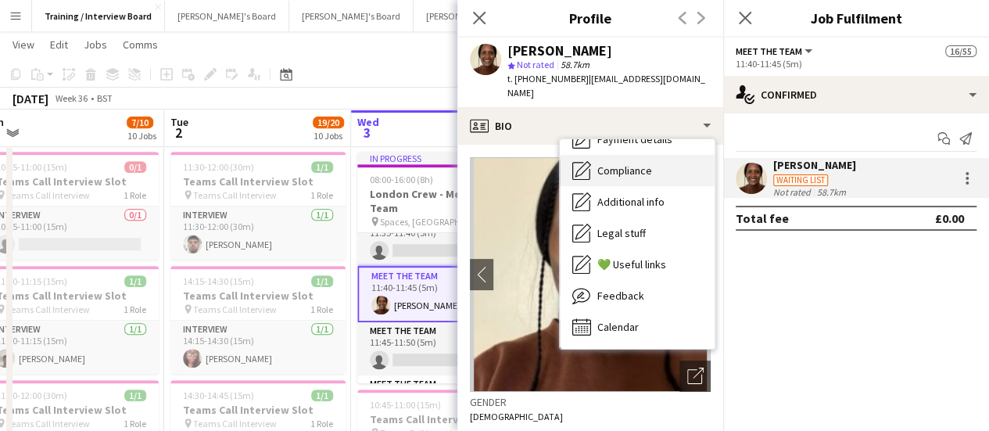
click at [635, 163] on span "Compliance" at bounding box center [624, 170] width 55 height 14
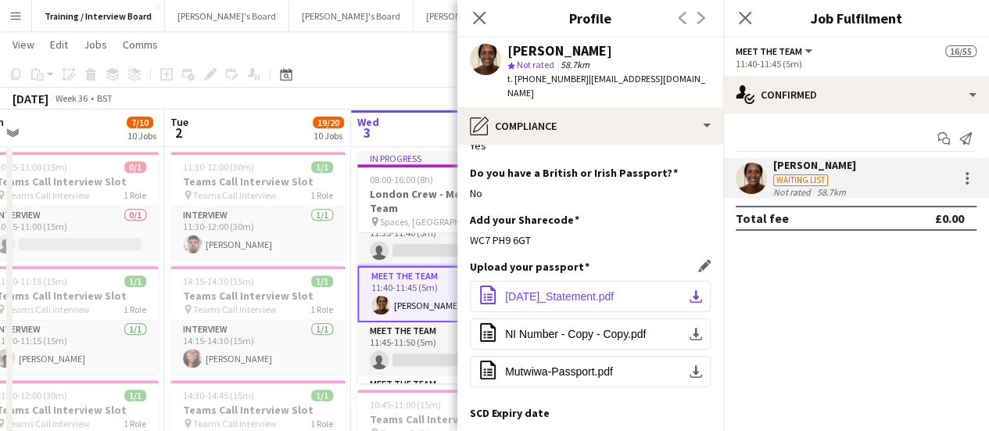
scroll to position [156, 0]
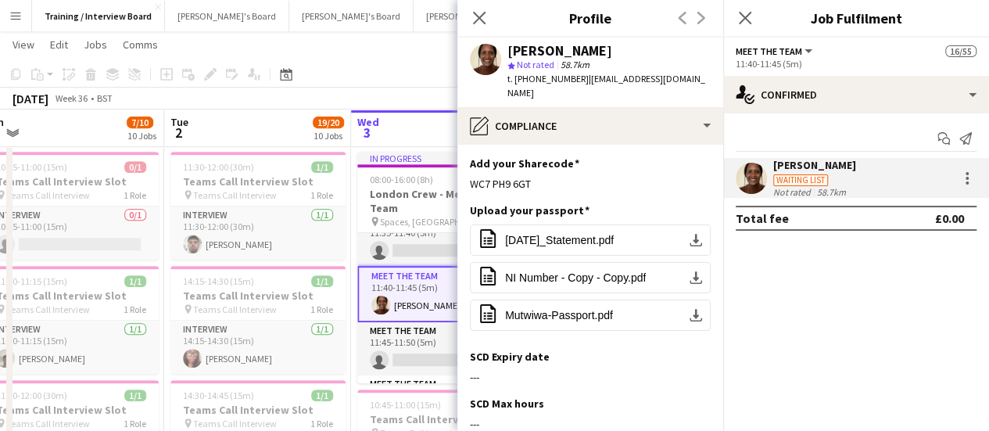
drag, startPoint x: 545, startPoint y: 167, endPoint x: 463, endPoint y: 152, distance: 83.3
click at [463, 152] on app-section-data-types "Nationality Edit this field Kenyan Permission to Work in the [GEOGRAPHIC_DATA] …" at bounding box center [590, 288] width 266 height 286
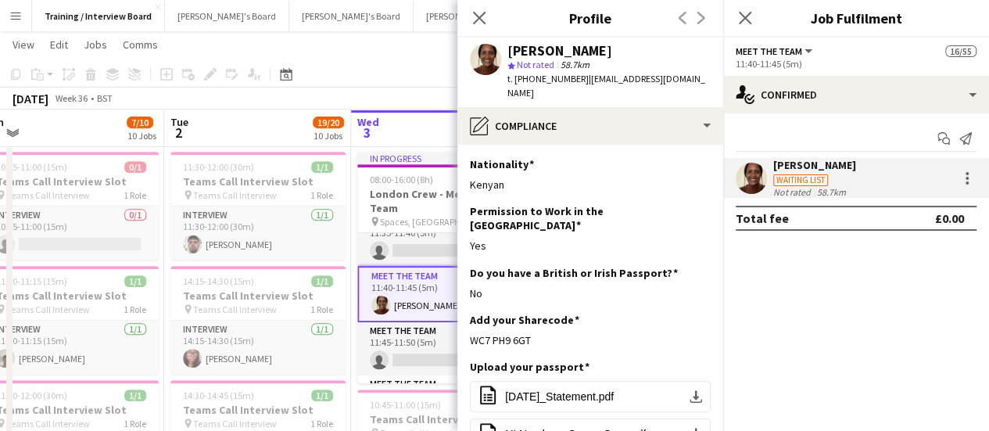
click at [569, 145] on app-section-data-types "Nationality Edit this field Kenyan Permission to Work in the [GEOGRAPHIC_DATA] …" at bounding box center [590, 288] width 266 height 286
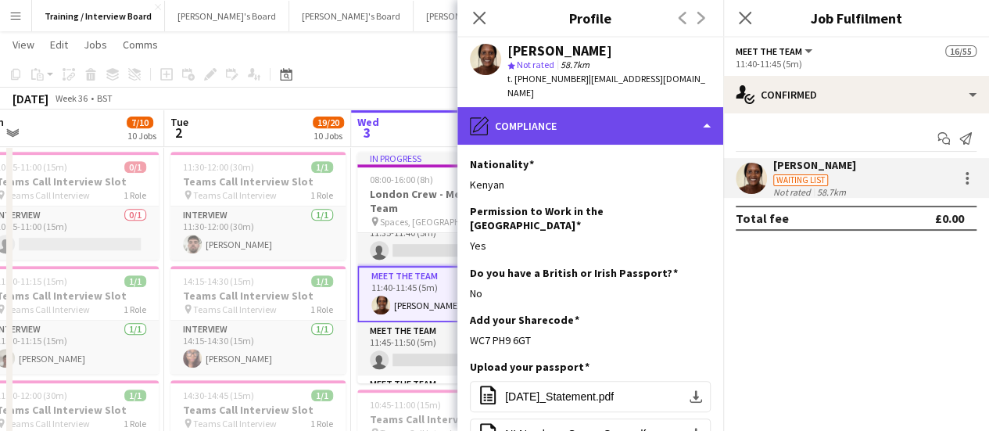
click at [578, 126] on div "pencil4 Compliance" at bounding box center [590, 126] width 266 height 38
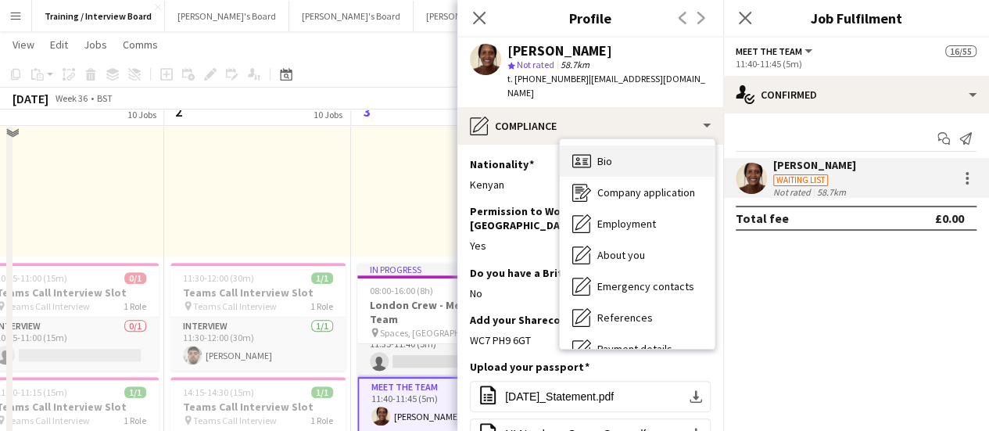
scroll to position [156, 0]
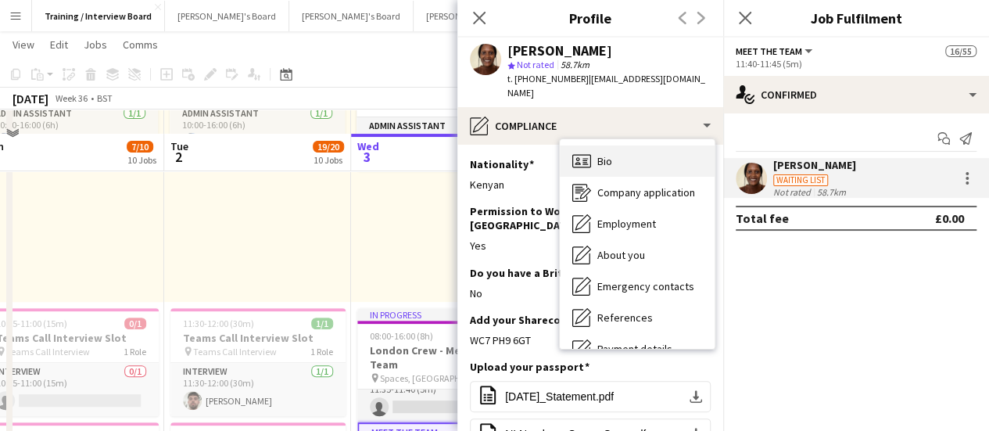
click at [594, 146] on div "Bio Bio" at bounding box center [637, 160] width 155 height 31
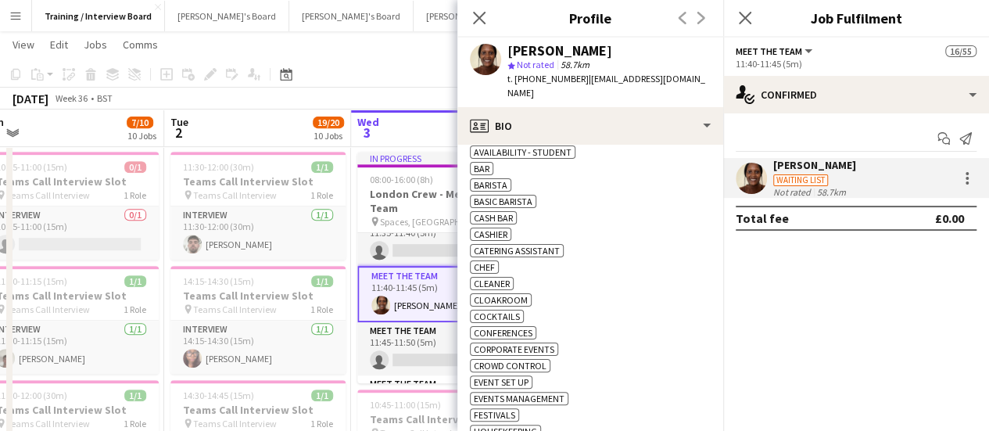
scroll to position [547, 0]
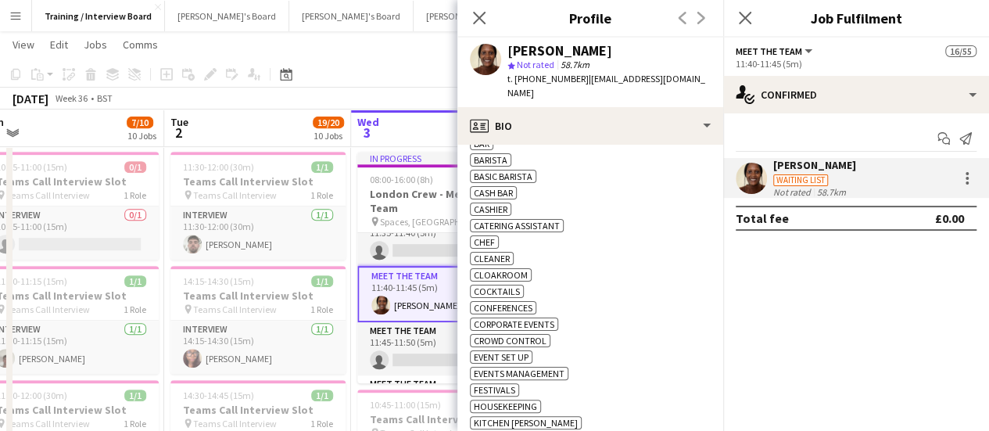
click at [648, 246] on div "ok-circled2 background Layer 1 cross-circle-red background Layer 1 Availability…" at bounding box center [590, 347] width 241 height 460
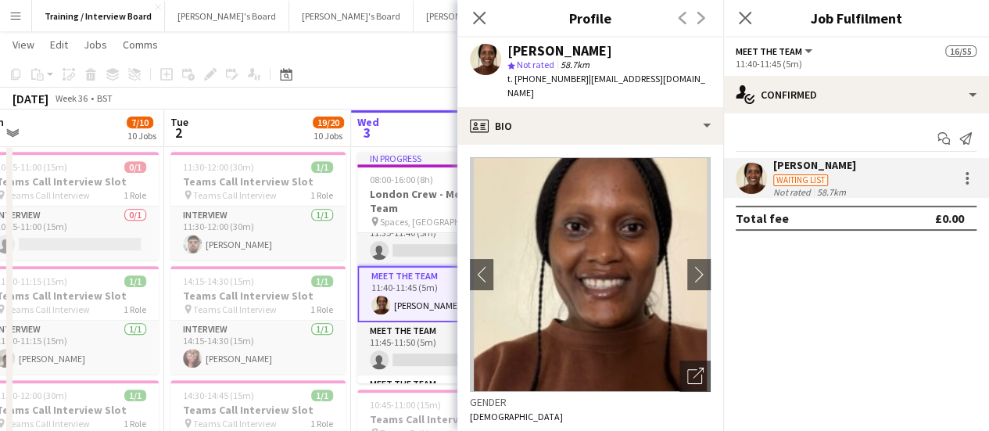
scroll to position [156, 0]
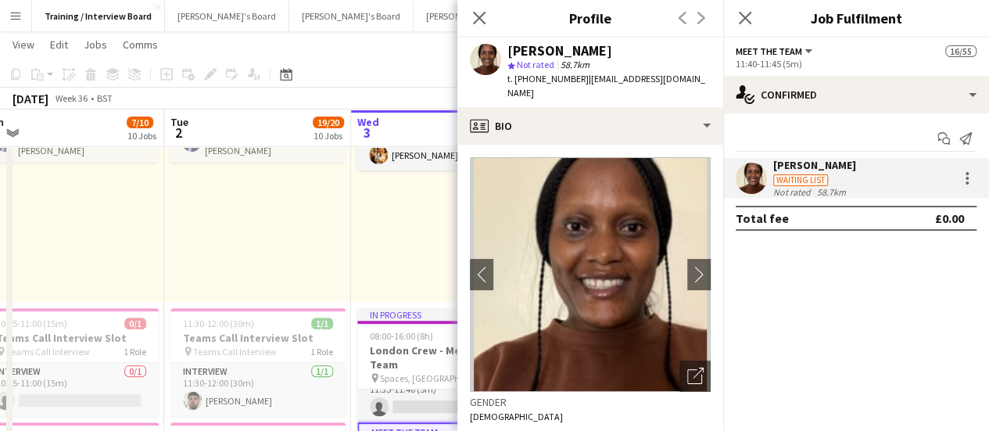
click at [352, 228] on div "In progress 10:00-16:00 (6h) 1/1 pin Profiles Personnel 1 Role Admin Assistant …" at bounding box center [444, 180] width 187 height 242
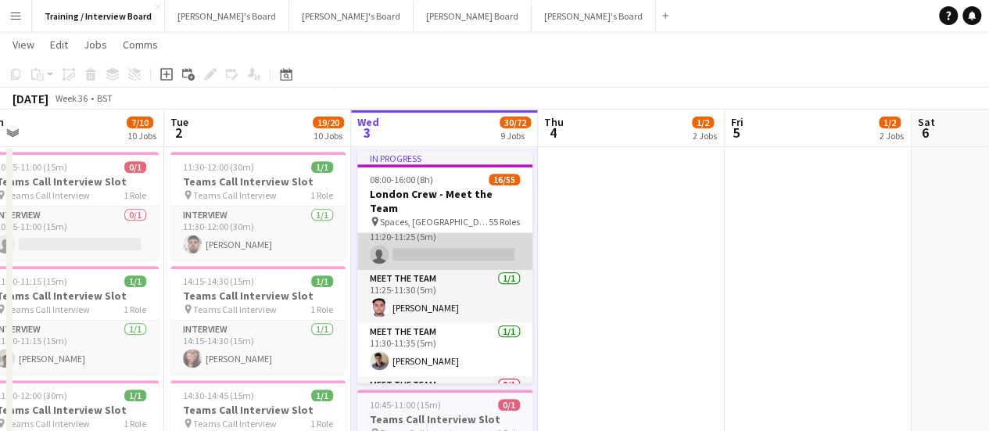
scroll to position [849, 0]
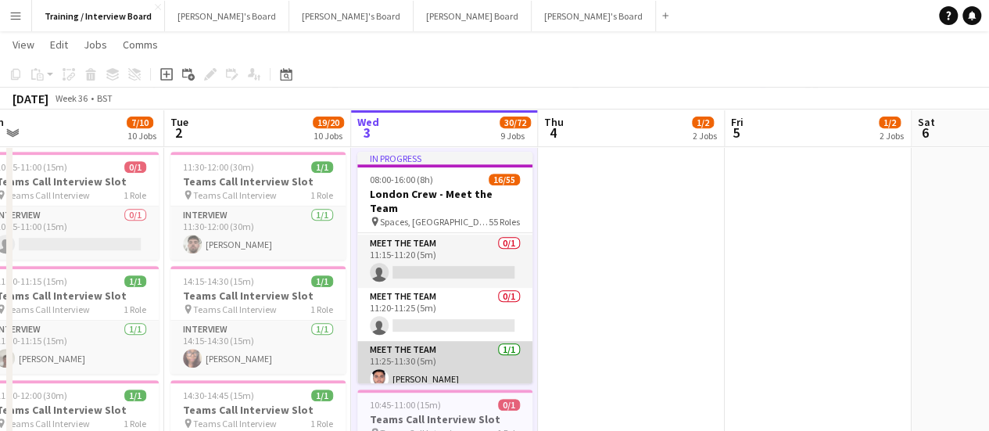
click at [432, 350] on app-card-role "Meet The Team [DATE] 11:25-11:30 (5m) [PERSON_NAME]" at bounding box center [444, 367] width 175 height 53
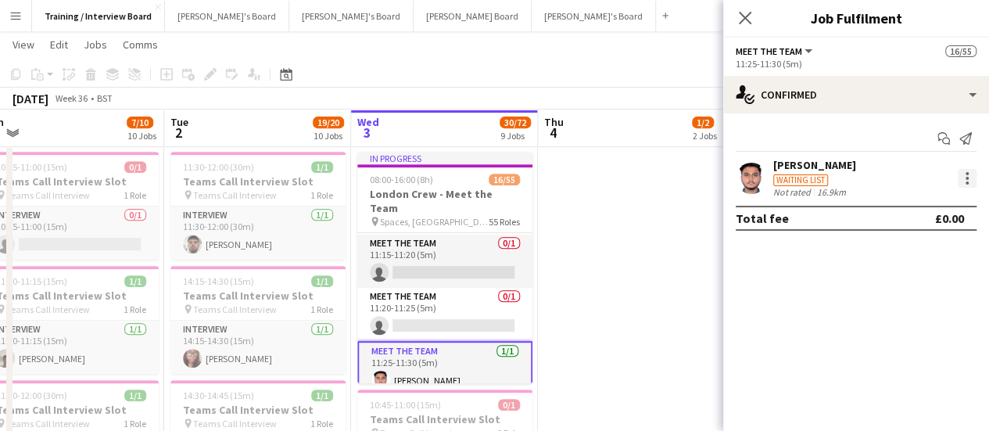
click at [964, 185] on div at bounding box center [967, 178] width 19 height 19
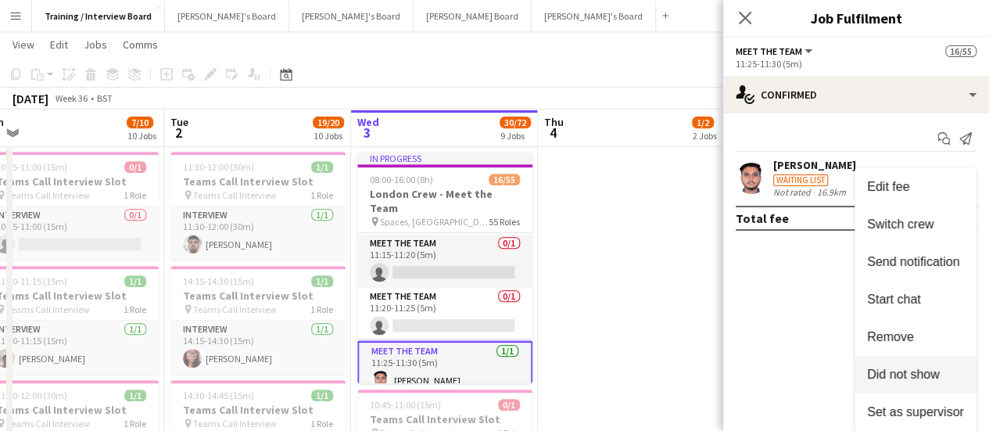
click at [905, 368] on span "Did not show" at bounding box center [903, 374] width 73 height 13
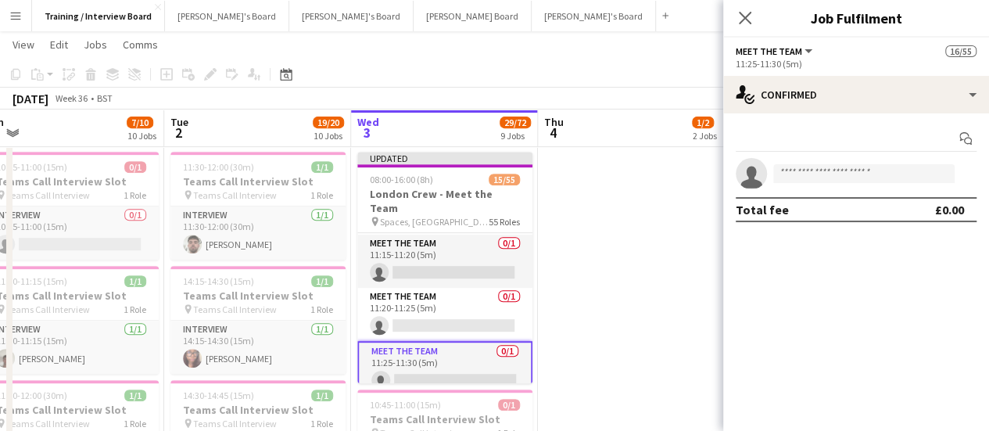
scroll to position [0, 397]
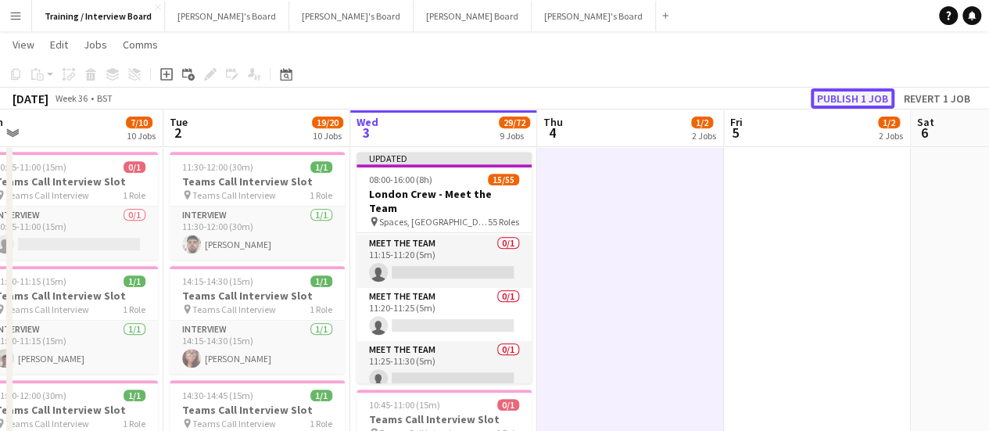
click at [841, 93] on button "Publish 1 job" at bounding box center [853, 98] width 84 height 20
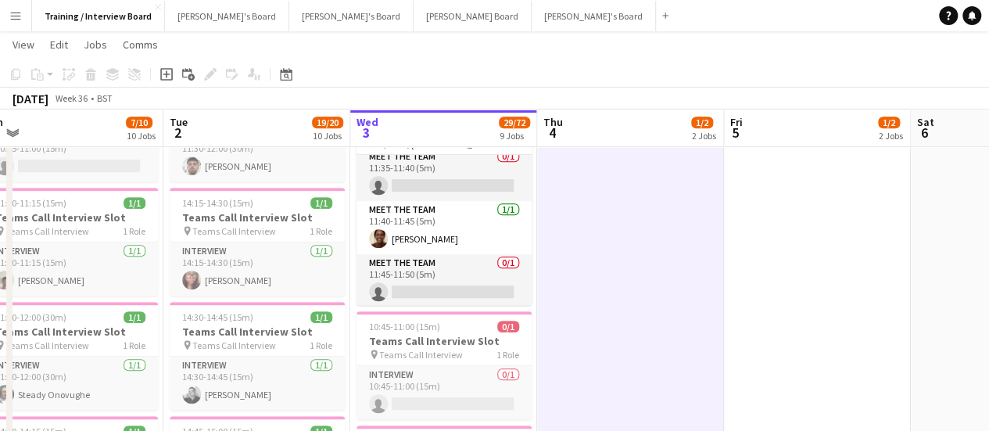
scroll to position [927, 0]
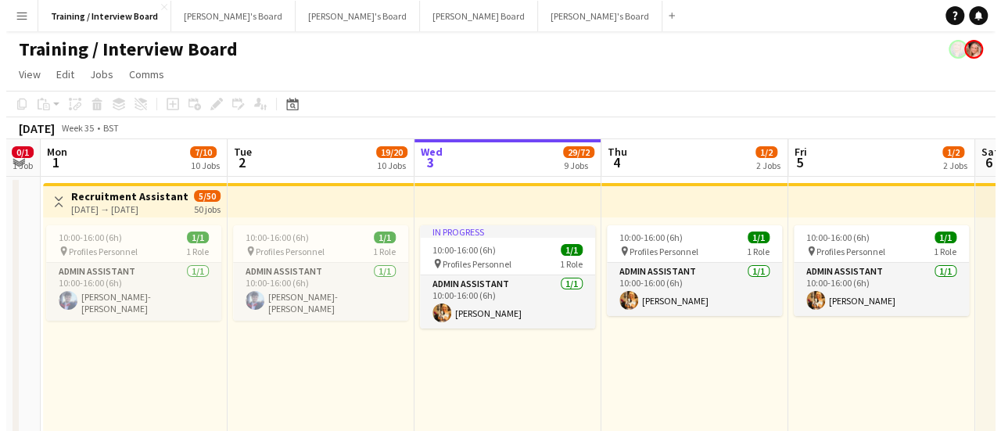
scroll to position [0, 0]
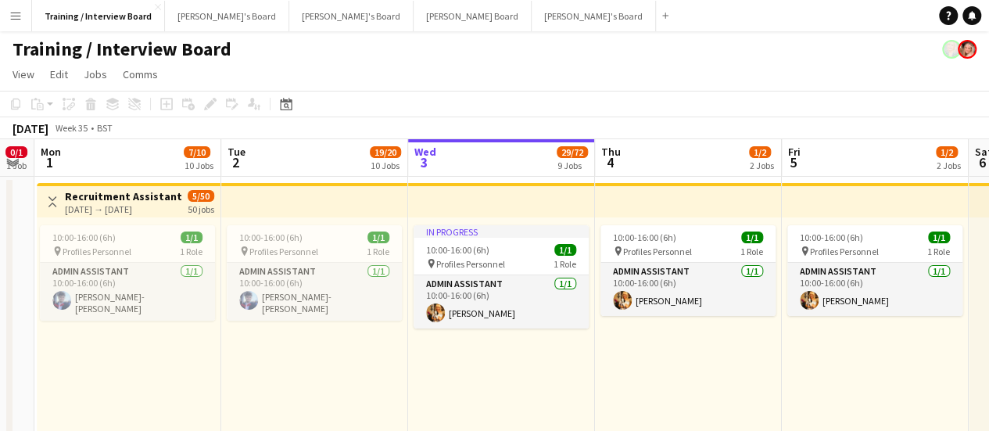
click at [6, 2] on button "Menu" at bounding box center [15, 15] width 31 height 31
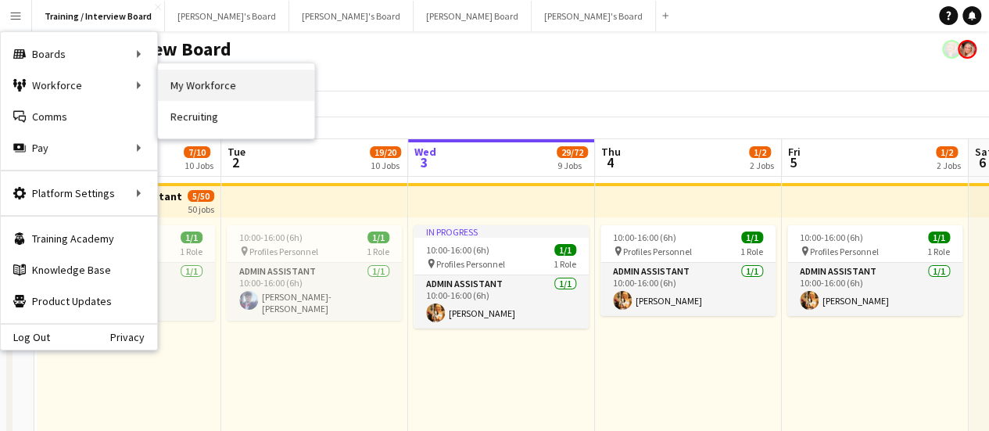
click at [195, 87] on link "My Workforce" at bounding box center [236, 85] width 156 height 31
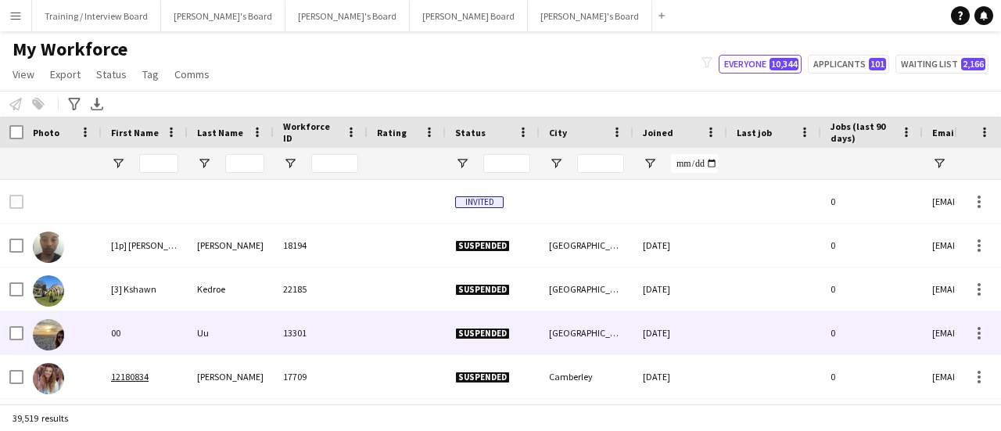
click at [166, 174] on div at bounding box center [158, 163] width 39 height 31
click at [158, 169] on input "First Name Filter Input" at bounding box center [158, 163] width 39 height 19
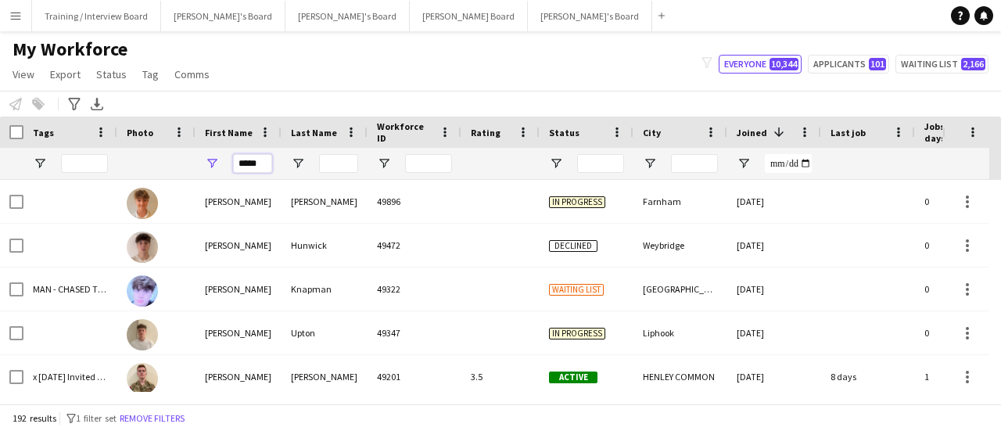
type input "*****"
click at [343, 159] on input "Last Name Filter Input" at bounding box center [338, 163] width 39 height 19
type input "*"
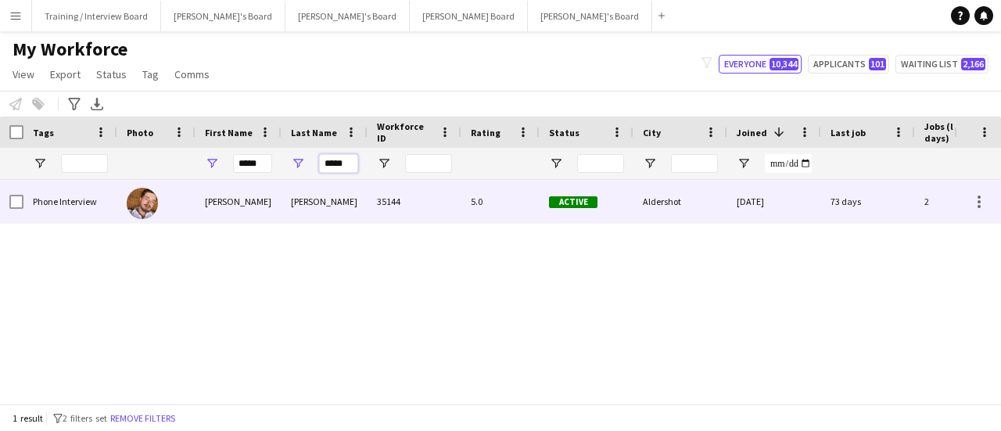
type input "*****"
click at [299, 206] on div "[PERSON_NAME]" at bounding box center [325, 201] width 86 height 43
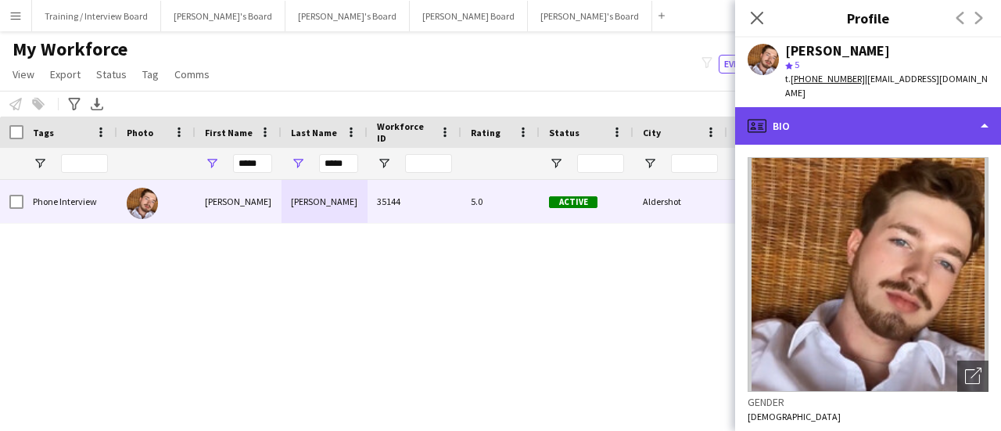
click at [920, 113] on div "profile Bio" at bounding box center [868, 126] width 266 height 38
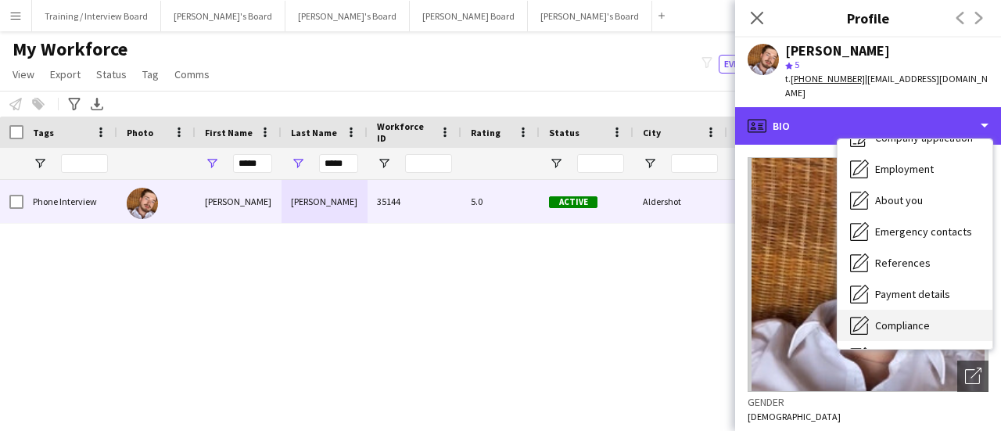
scroll to position [78, 0]
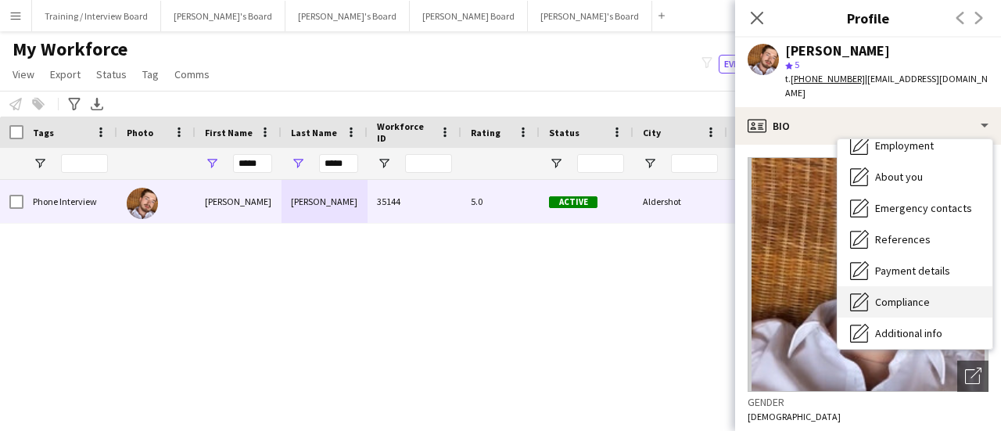
click at [932, 286] on div "Compliance Compliance" at bounding box center [914, 301] width 155 height 31
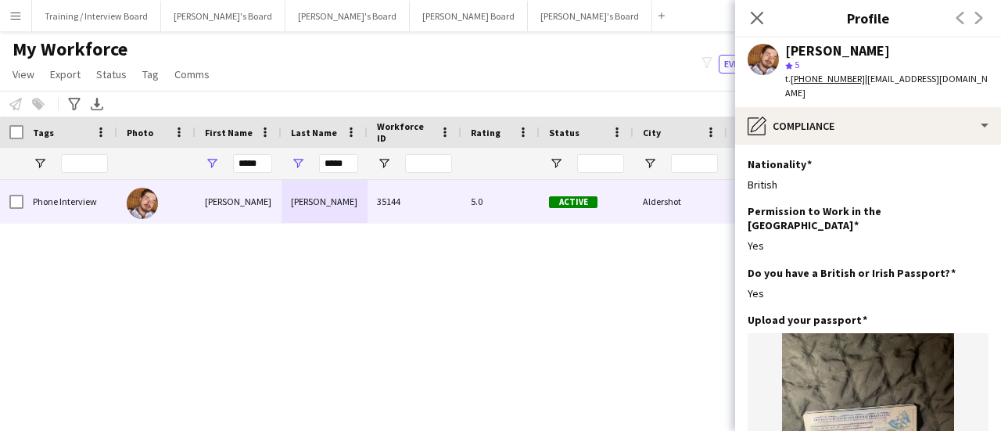
click at [904, 145] on app-section-data-types "Nationality Edit this field British Permission to Work in the [GEOGRAPHIC_DATA]…" at bounding box center [868, 288] width 266 height 286
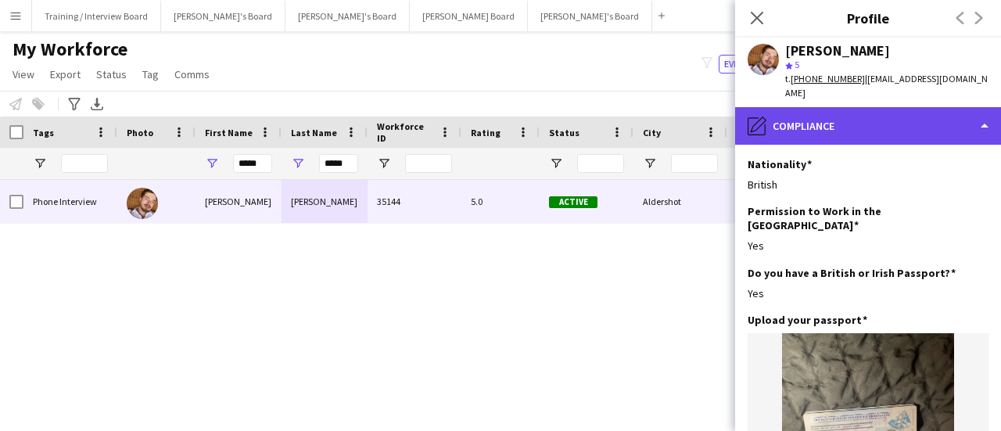
click at [911, 118] on div "pencil4 Compliance" at bounding box center [868, 126] width 266 height 38
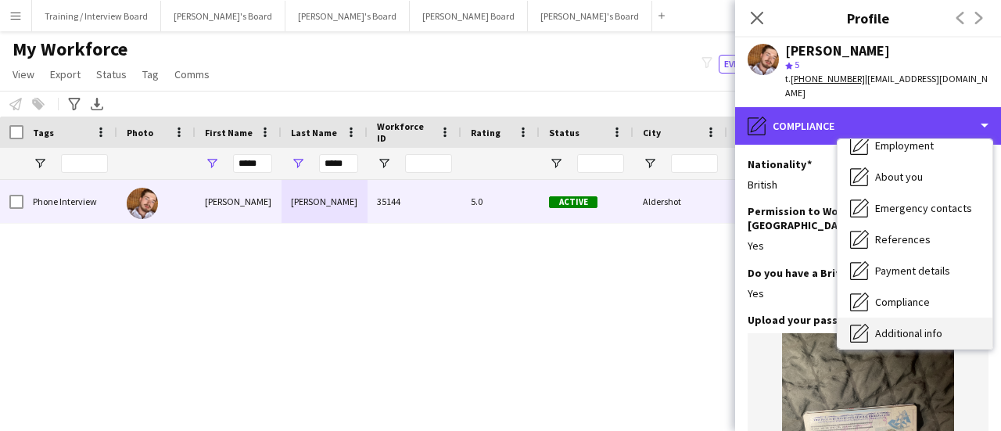
scroll to position [131, 0]
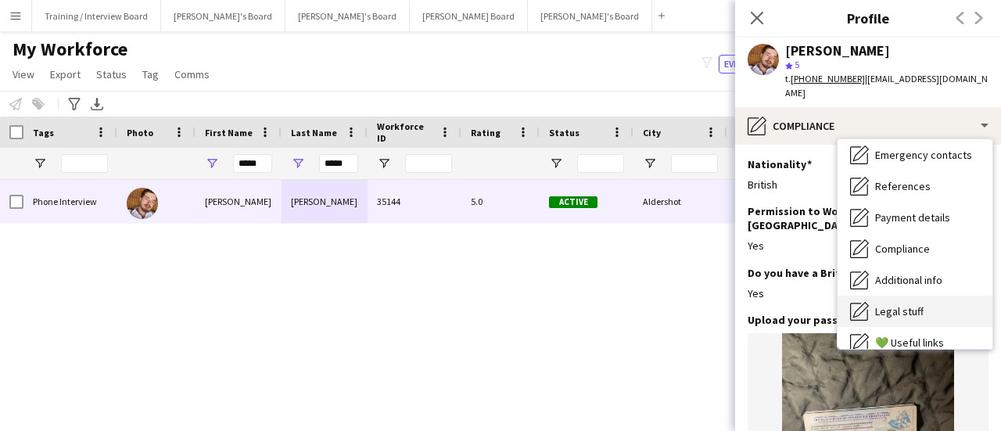
click at [932, 296] on div "Legal stuff Legal stuff" at bounding box center [914, 311] width 155 height 31
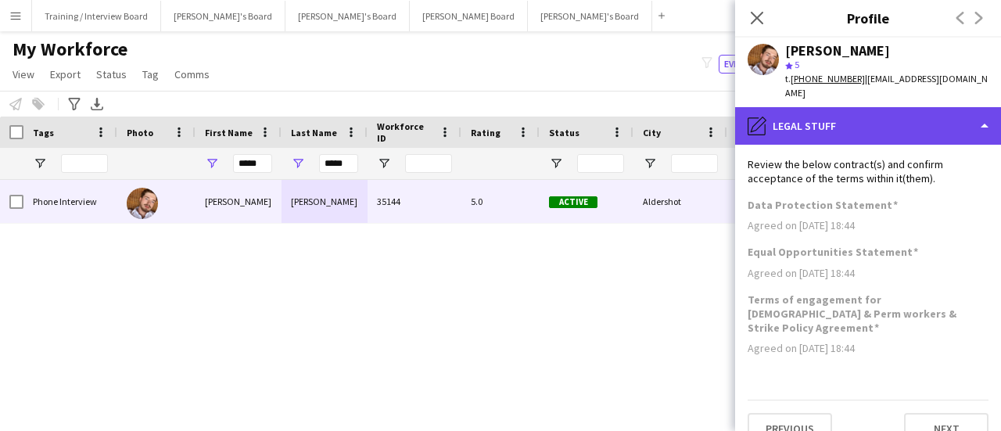
click at [920, 117] on div "pencil4 Legal stuff" at bounding box center [868, 126] width 266 height 38
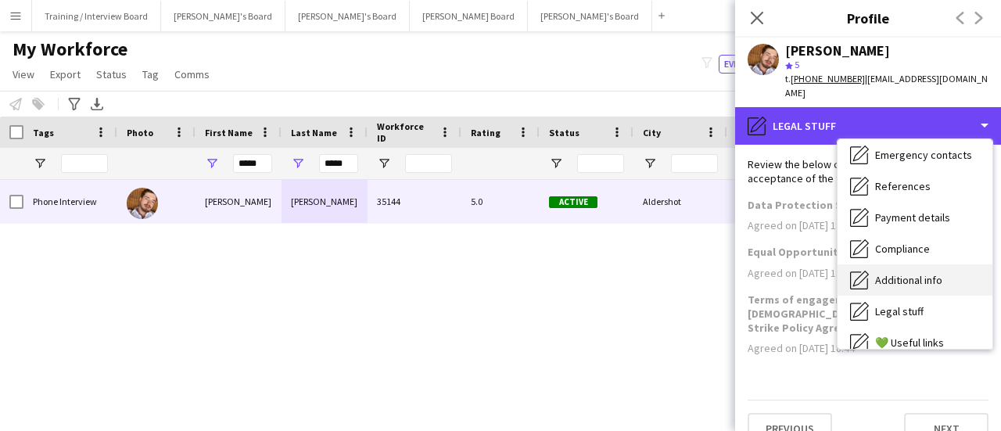
scroll to position [210, 0]
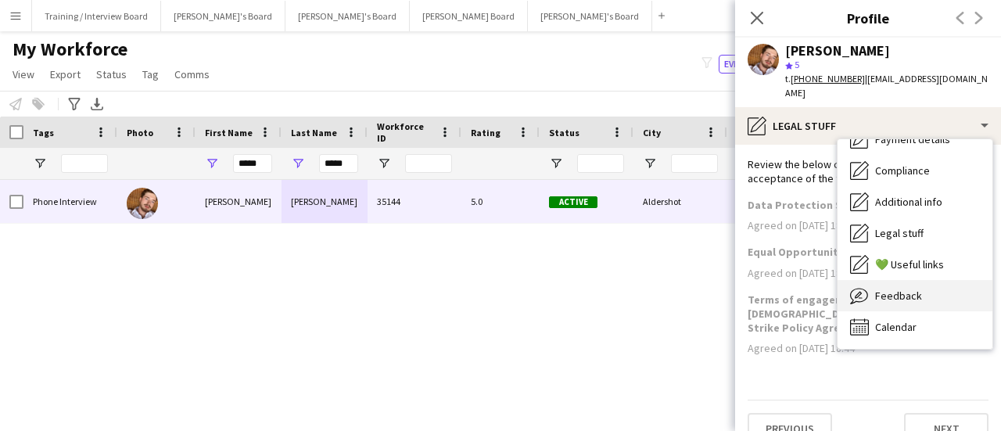
click at [903, 289] on span "Feedback" at bounding box center [898, 296] width 47 height 14
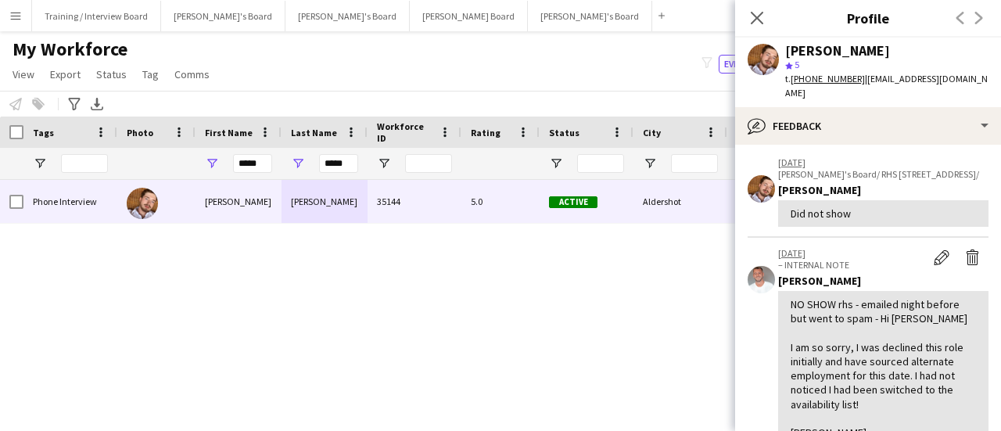
scroll to position [0, 0]
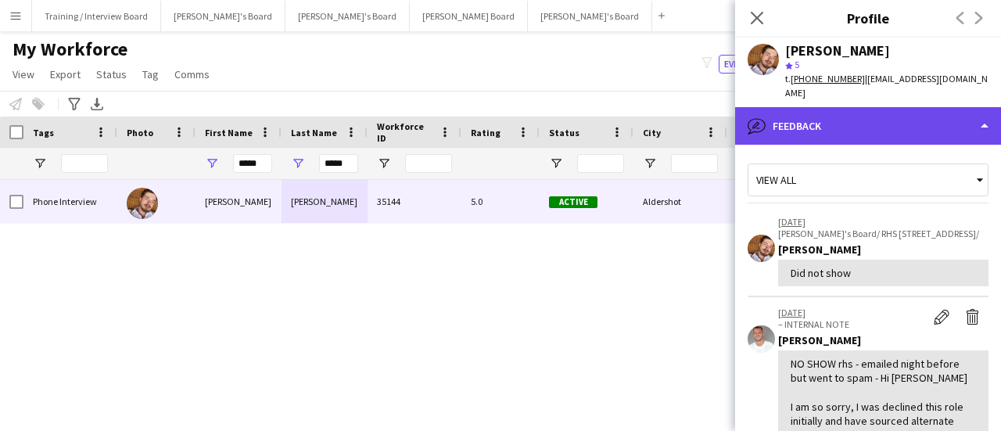
click at [930, 109] on div "bubble-pencil Feedback" at bounding box center [868, 126] width 266 height 38
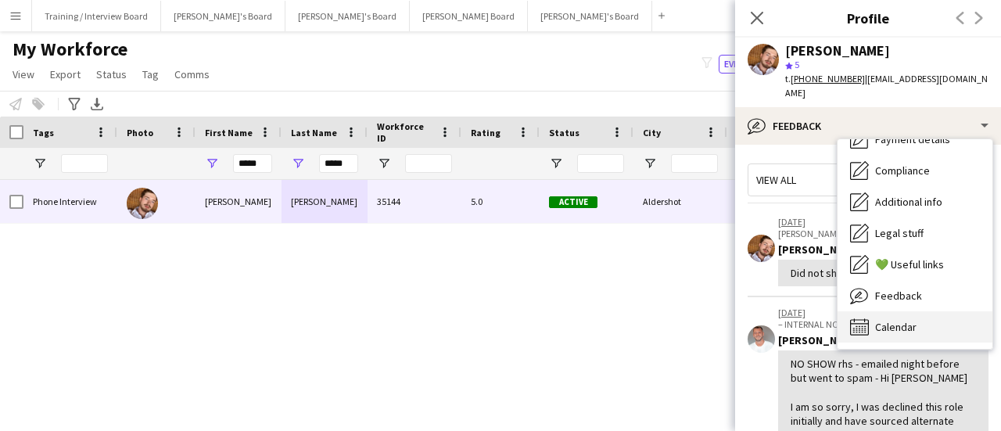
click at [905, 320] on span "Calendar" at bounding box center [895, 327] width 41 height 14
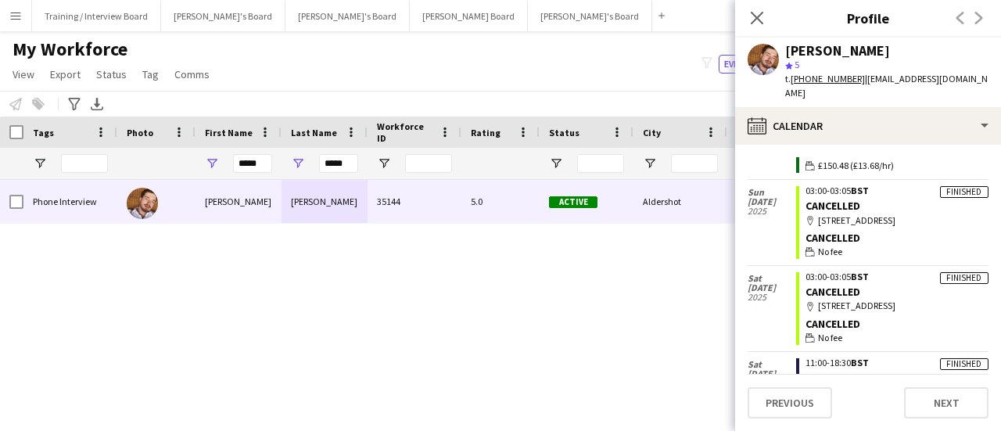
scroll to position [254, 0]
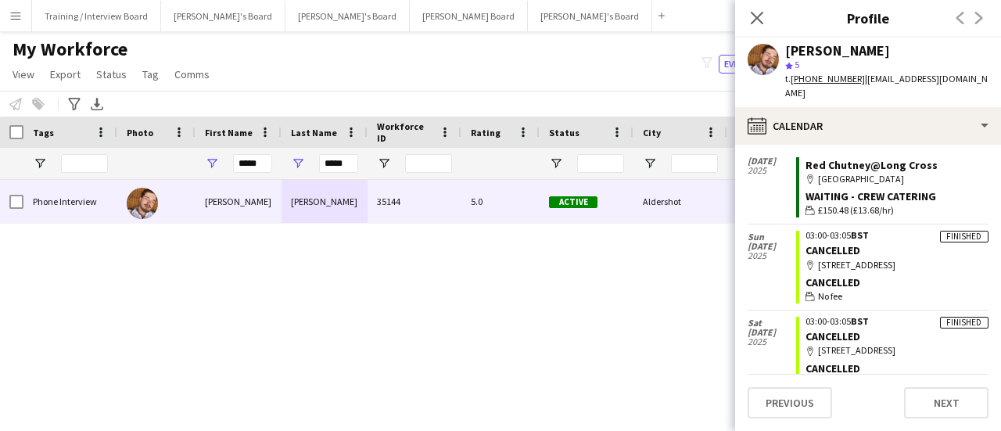
click at [436, 308] on div "Phone Interview [PERSON_NAME] 35144 5.0 Active Aldershot [DATE] 73 days 2 [EMAI…" at bounding box center [477, 286] width 954 height 212
click at [759, 8] on div "Close pop-in" at bounding box center [757, 18] width 44 height 36
click at [768, 16] on div "Close pop-in" at bounding box center [757, 18] width 44 height 36
click at [751, 18] on icon "Close pop-in" at bounding box center [756, 17] width 15 height 15
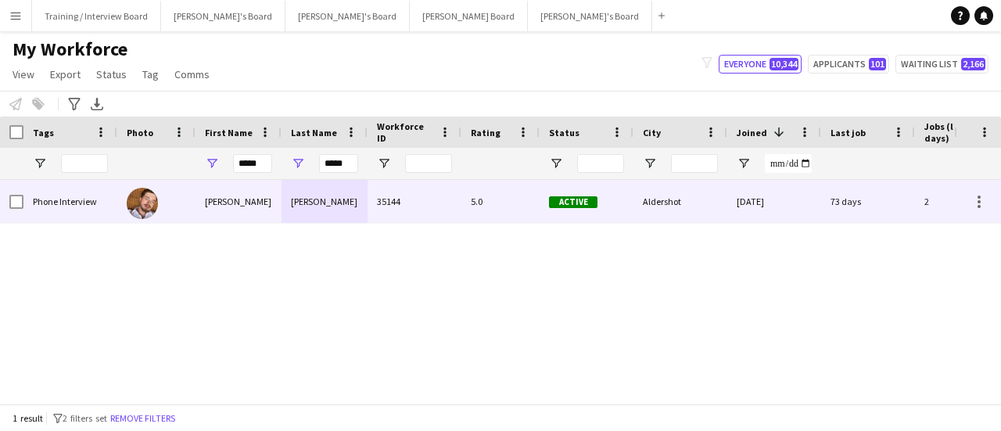
click at [272, 204] on div "[PERSON_NAME]" at bounding box center [238, 201] width 86 height 43
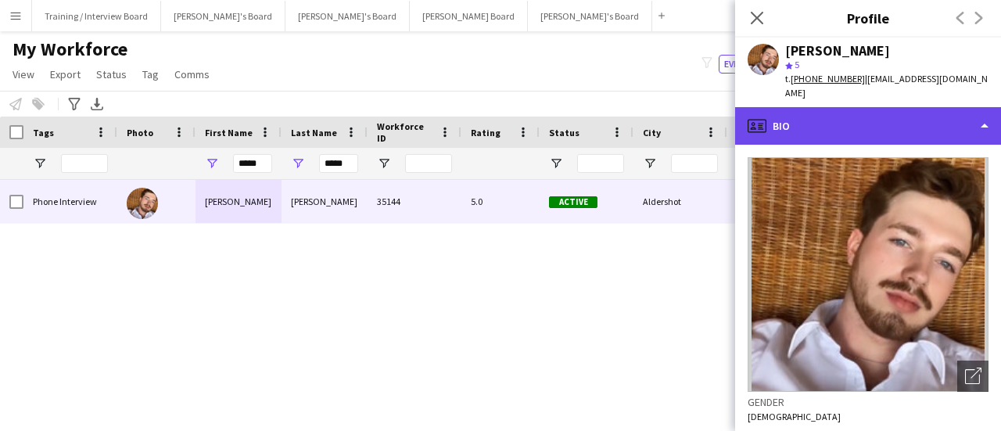
click at [895, 122] on div "profile Bio" at bounding box center [868, 126] width 266 height 38
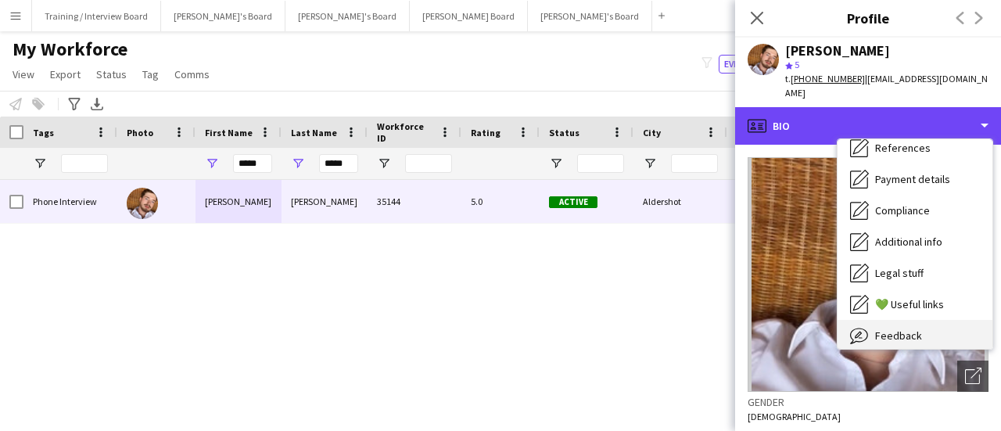
scroll to position [210, 0]
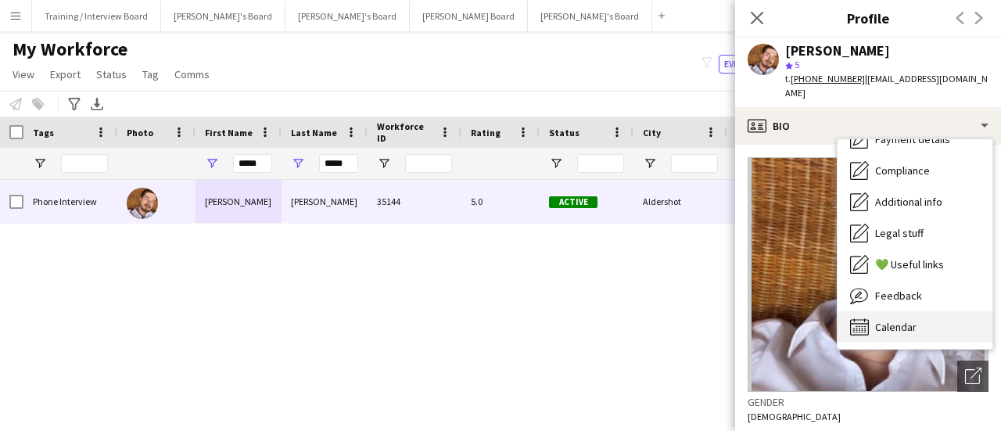
click at [929, 311] on div "Calendar Calendar" at bounding box center [914, 326] width 155 height 31
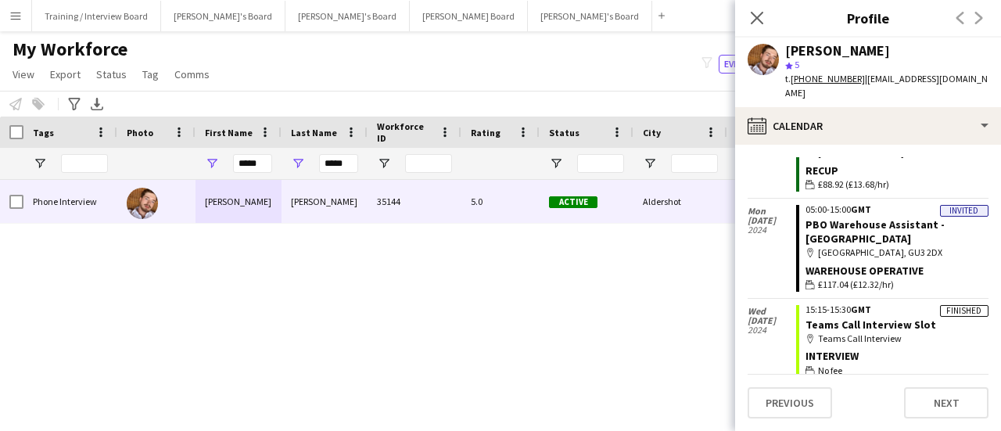
scroll to position [645, 0]
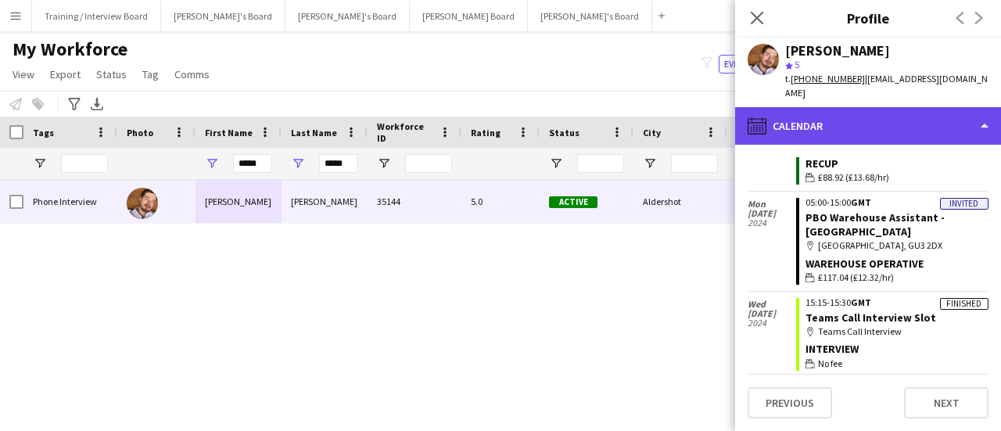
click at [903, 109] on div "calendar-full Calendar" at bounding box center [868, 126] width 266 height 38
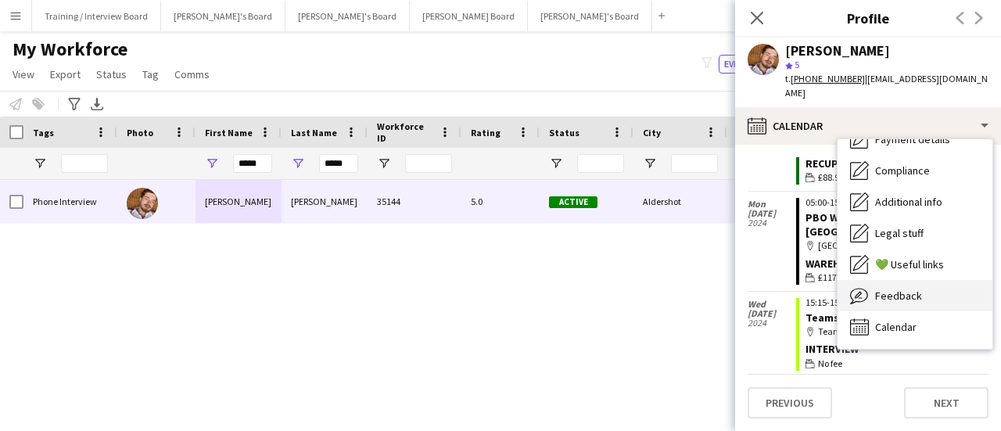
click at [924, 280] on div "Feedback Feedback" at bounding box center [914, 295] width 155 height 31
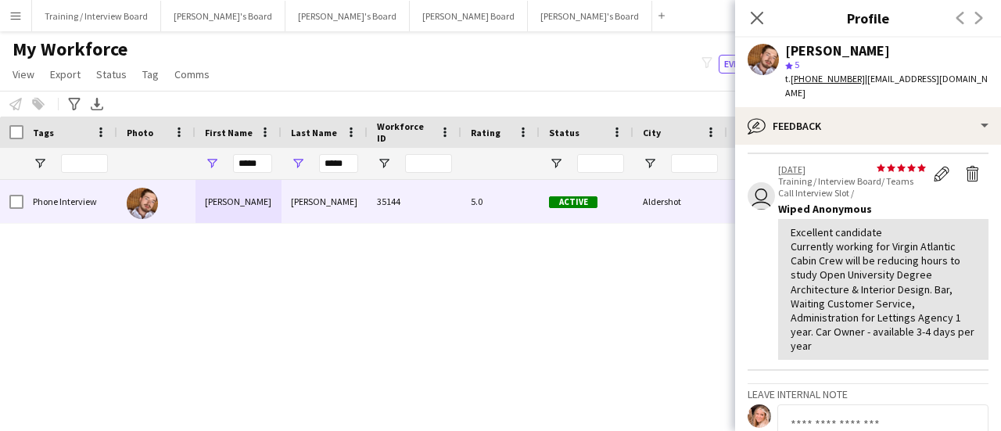
scroll to position [0, 0]
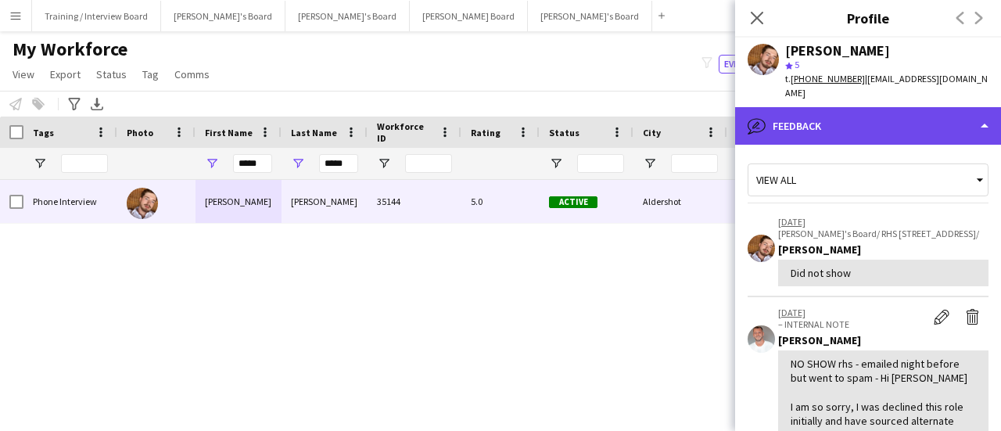
click at [918, 117] on div "bubble-pencil Feedback" at bounding box center [868, 126] width 266 height 38
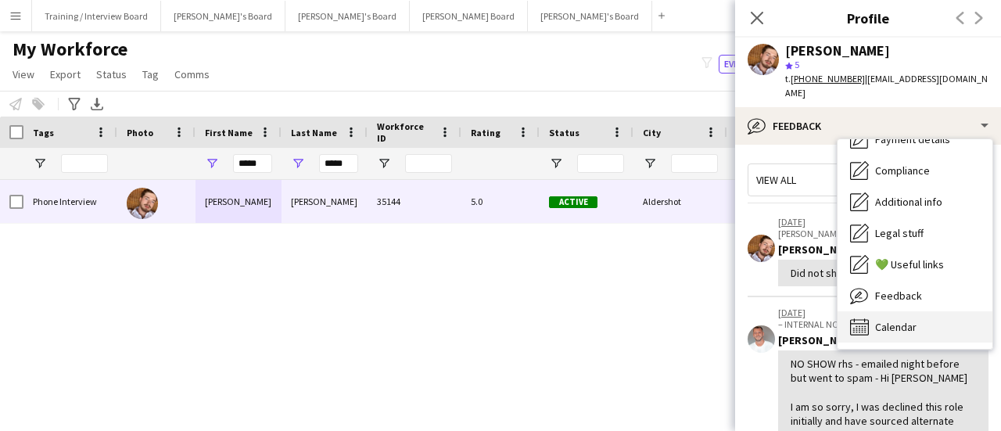
click at [925, 314] on div "Calendar Calendar" at bounding box center [914, 326] width 155 height 31
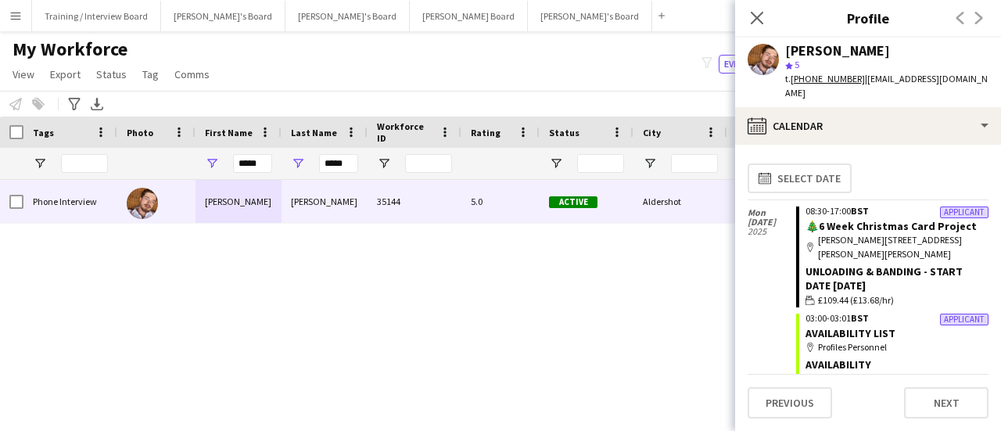
click at [547, 335] on div "Phone Interview [PERSON_NAME] 35144 5.0 Active Aldershot [DATE] 73 days 2 [EMAI…" at bounding box center [477, 286] width 954 height 212
click at [249, 151] on div "*****" at bounding box center [252, 163] width 39 height 31
click at [263, 163] on input "*****" at bounding box center [252, 163] width 39 height 19
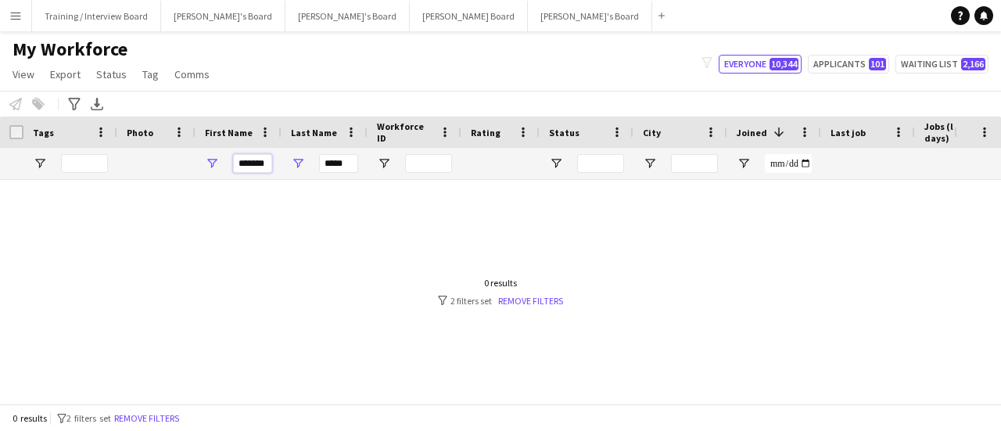
type input "*******"
click at [350, 174] on div "*****" at bounding box center [338, 163] width 39 height 31
click at [332, 162] on input "*****" at bounding box center [338, 163] width 39 height 19
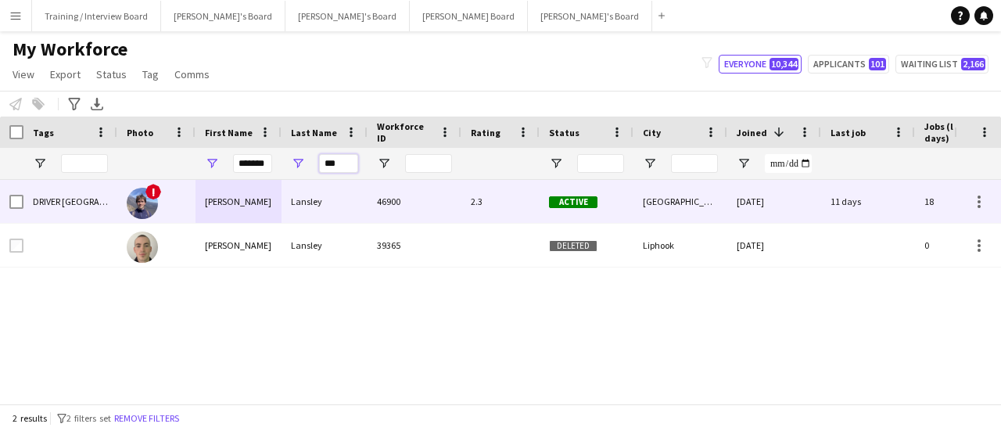
type input "***"
click at [368, 199] on div "46900" at bounding box center [415, 201] width 94 height 43
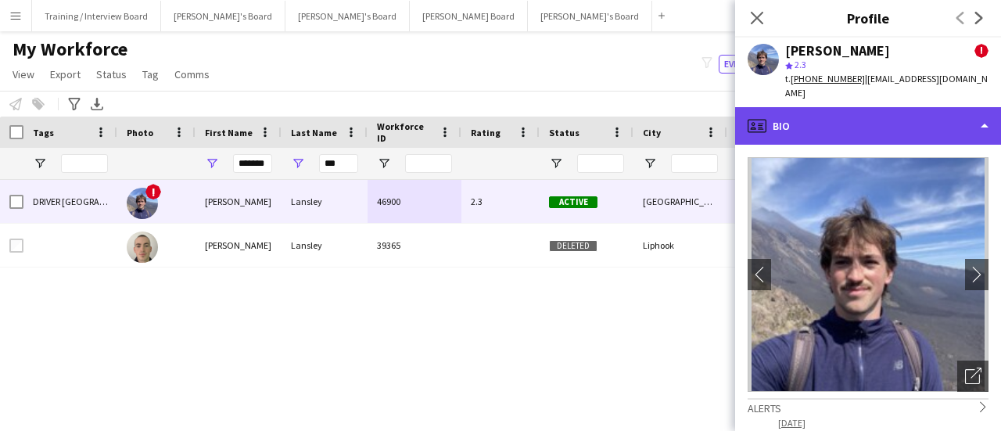
click at [923, 109] on div "profile Bio" at bounding box center [868, 126] width 266 height 38
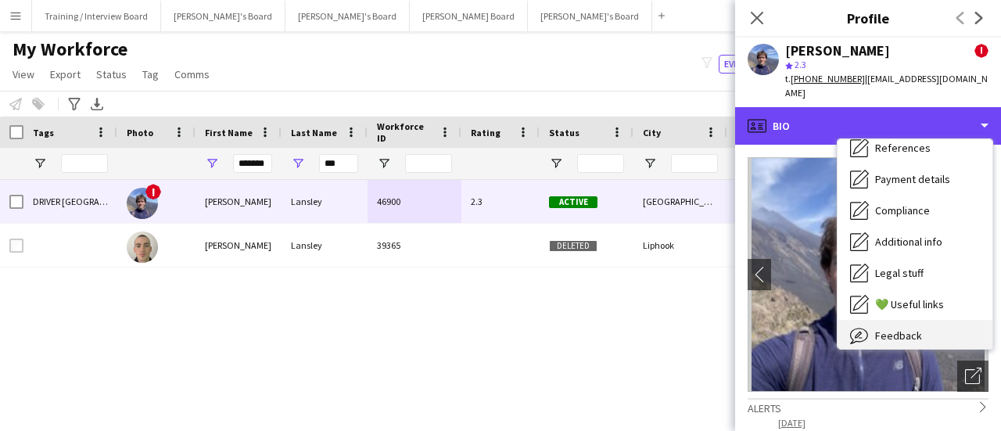
scroll to position [210, 0]
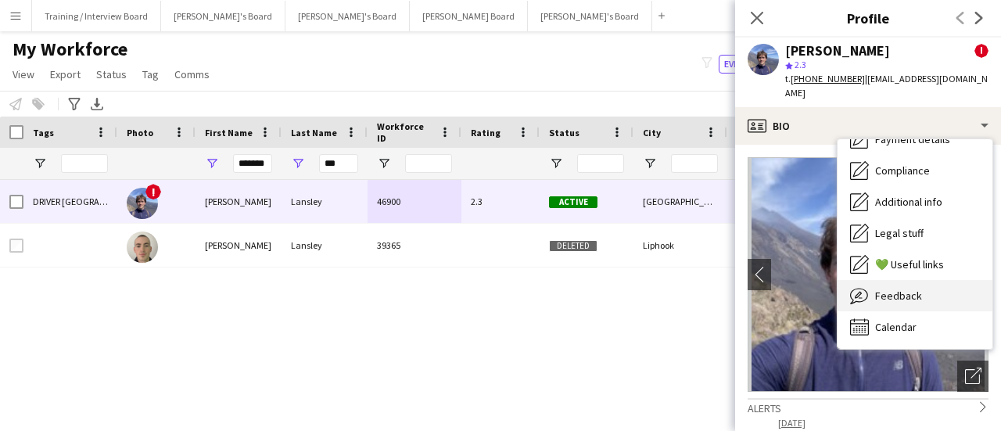
click at [910, 292] on div "Feedback Feedback" at bounding box center [914, 295] width 155 height 31
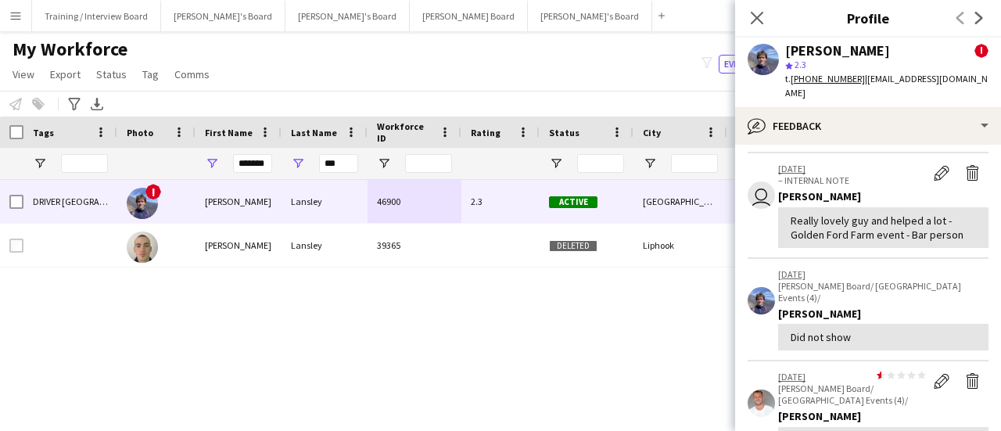
scroll to position [469, 0]
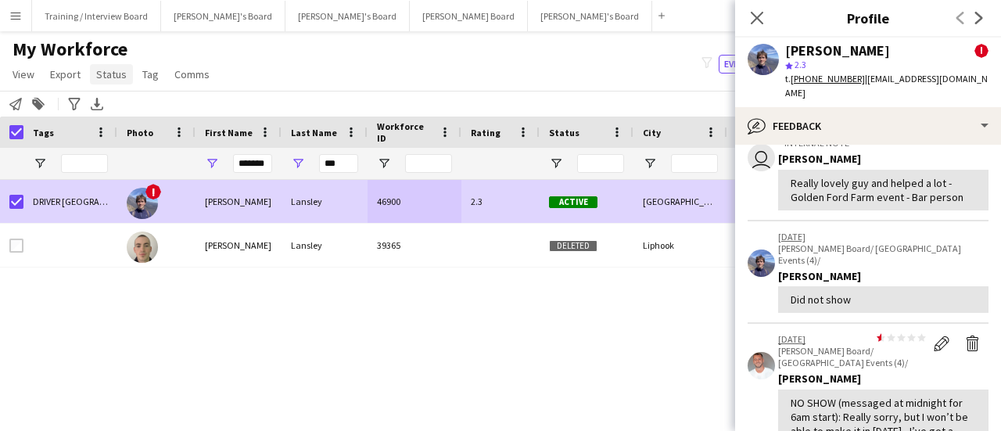
click at [105, 72] on span "Status" at bounding box center [111, 74] width 30 height 14
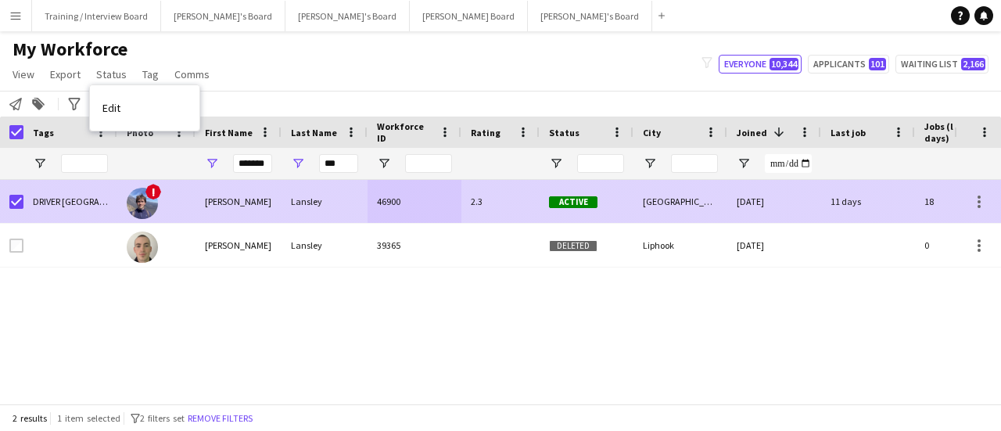
click at [312, 198] on div "Lansley" at bounding box center [325, 201] width 86 height 43
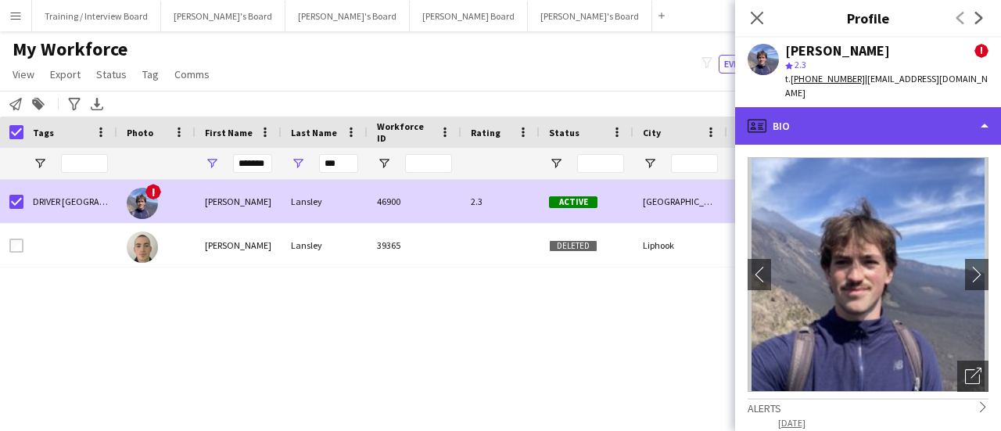
click at [900, 118] on div "profile Bio" at bounding box center [868, 126] width 266 height 38
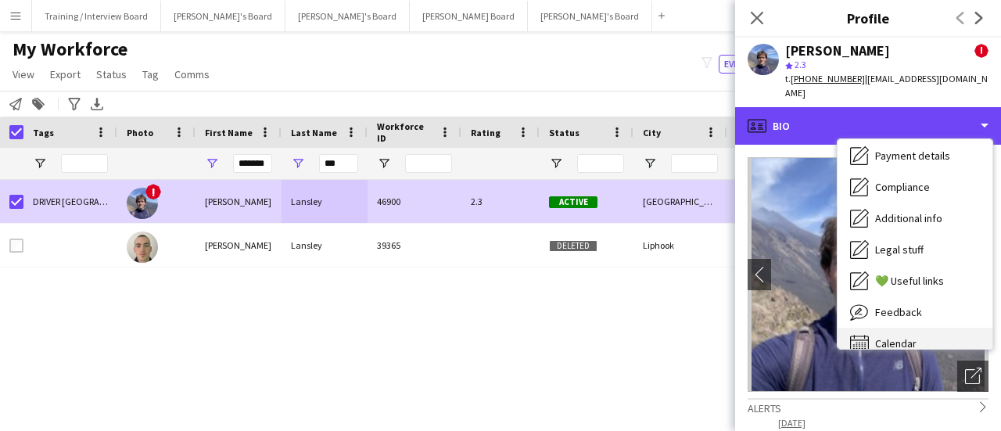
scroll to position [210, 0]
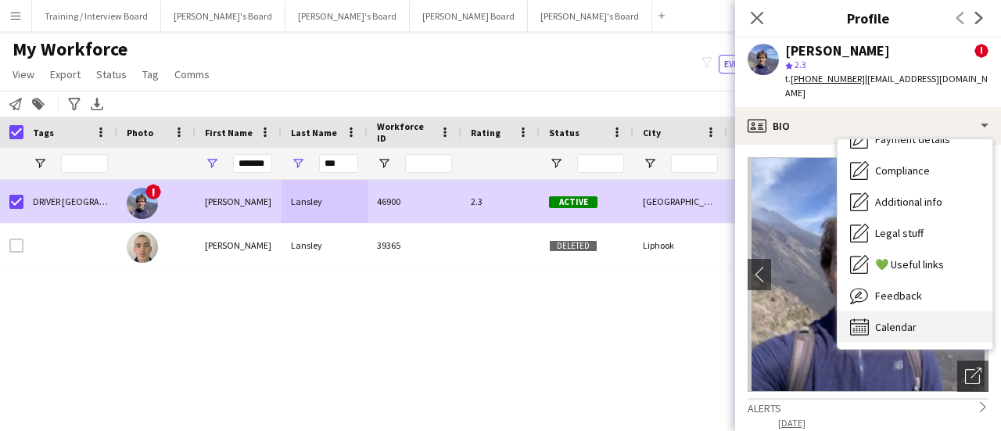
click at [922, 313] on div "Calendar Calendar" at bounding box center [914, 326] width 155 height 31
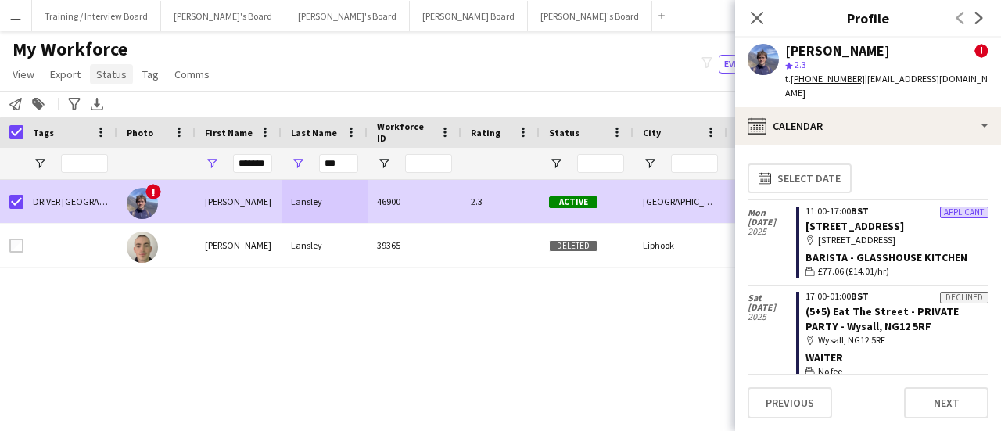
click at [120, 74] on span "Status" at bounding box center [111, 74] width 30 height 14
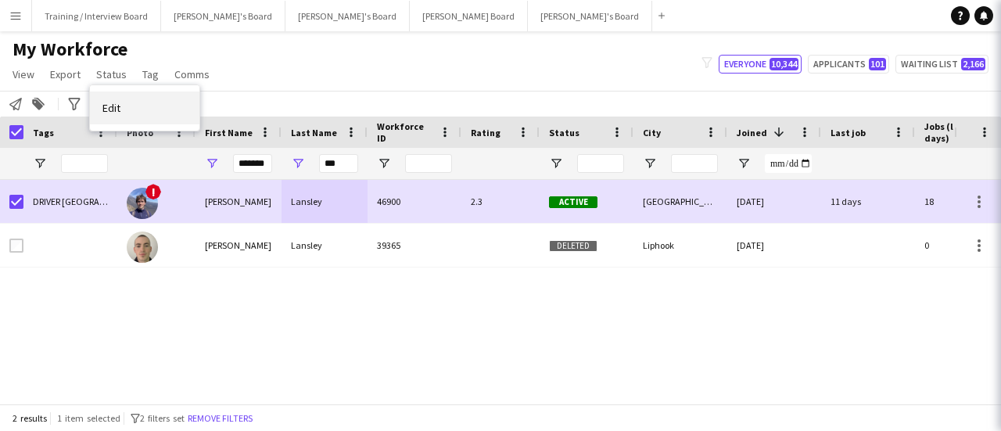
click at [125, 106] on link "Edit" at bounding box center [144, 107] width 109 height 33
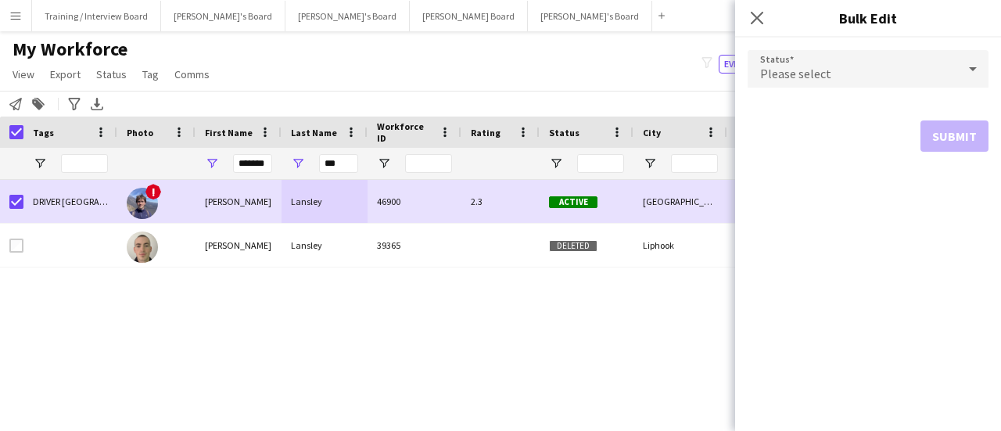
click at [820, 70] on span "Please select" at bounding box center [795, 74] width 71 height 16
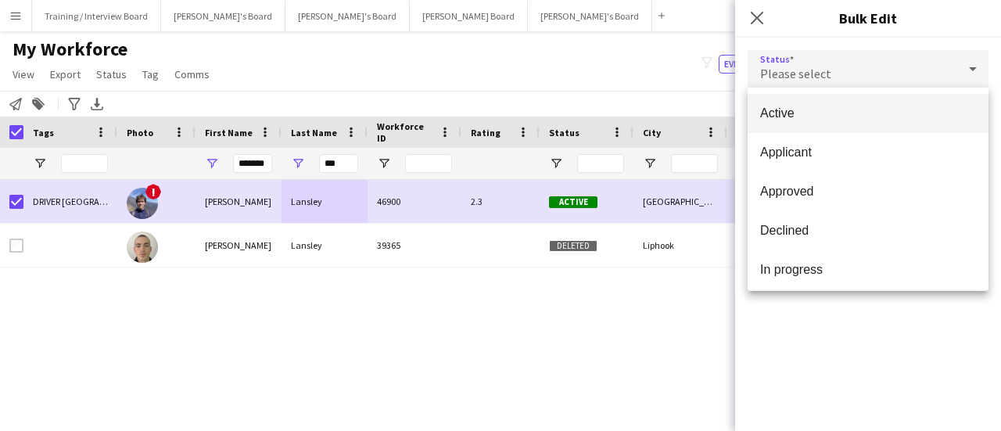
scroll to position [161, 0]
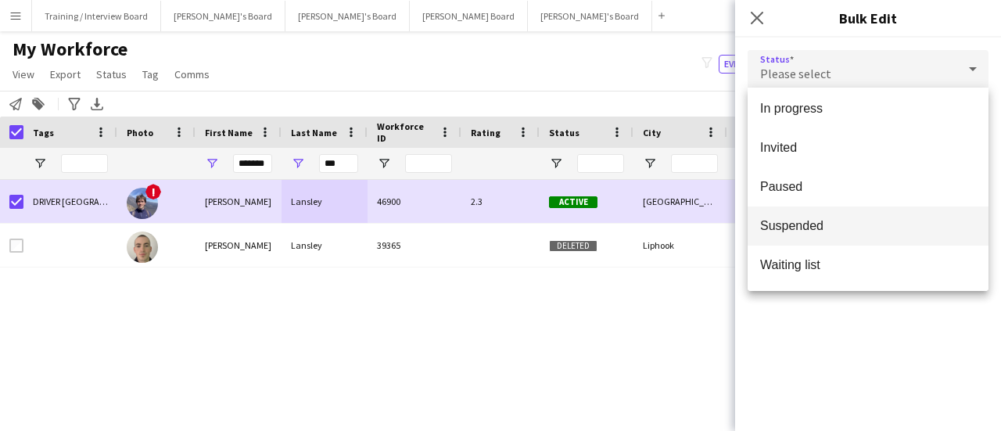
click at [801, 226] on span "Suspended" at bounding box center [868, 225] width 216 height 15
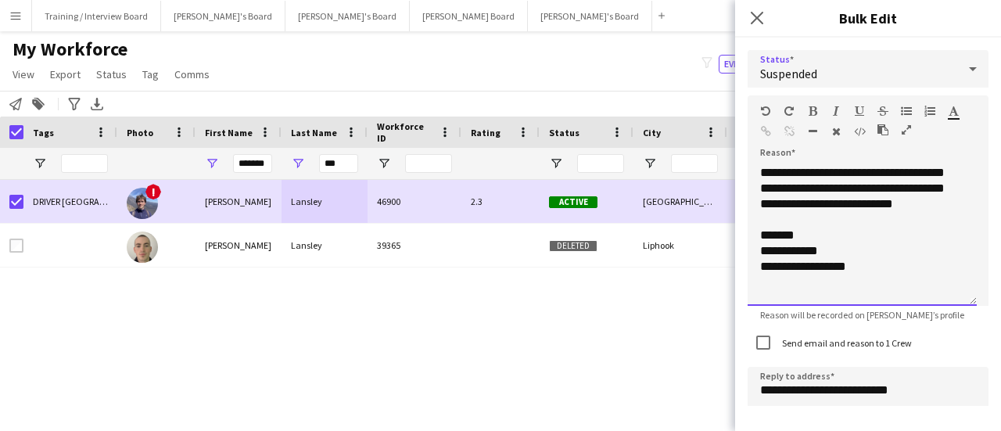
click at [904, 239] on div "**********" at bounding box center [862, 235] width 229 height 141
click at [945, 208] on div "**********" at bounding box center [862, 235] width 229 height 141
click at [935, 174] on div "**********" at bounding box center [862, 235] width 229 height 141
click at [940, 170] on div "**********" at bounding box center [862, 235] width 229 height 141
click at [760, 167] on div "**********" at bounding box center [862, 235] width 229 height 141
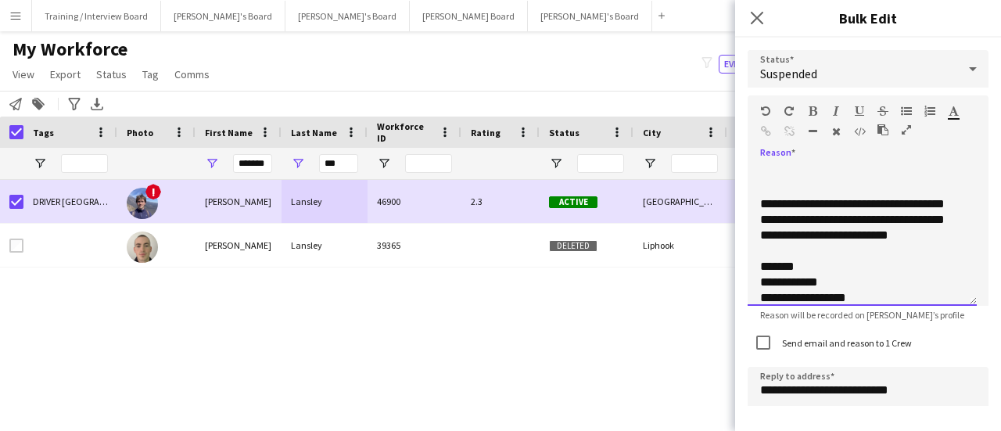
click at [784, 167] on div at bounding box center [862, 173] width 204 height 16
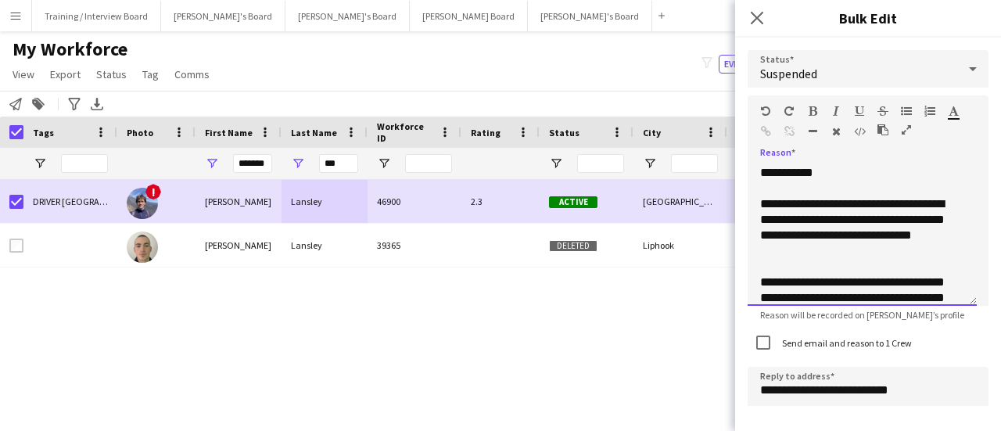
click at [949, 228] on div "**********" at bounding box center [856, 227] width 192 height 63
click at [894, 242] on div "**********" at bounding box center [856, 227] width 192 height 63
click at [888, 245] on div "**********" at bounding box center [856, 227] width 192 height 63
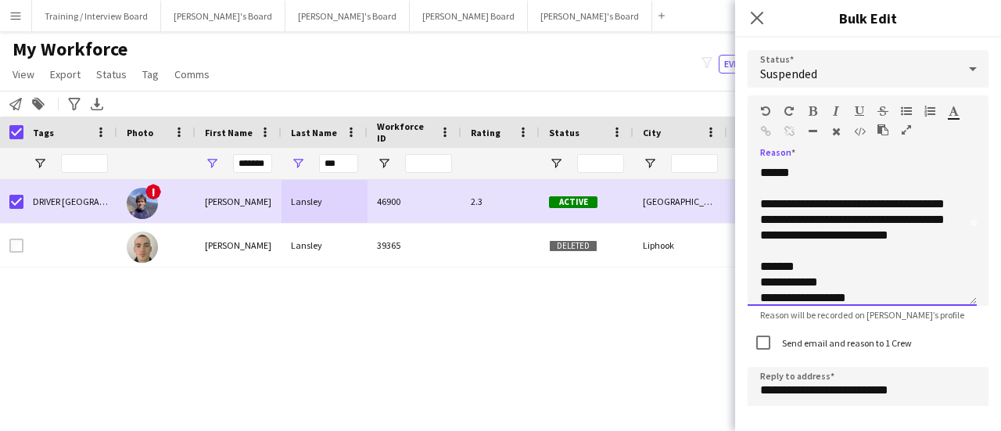
click at [910, 235] on div "**********" at bounding box center [862, 235] width 229 height 141
click at [913, 249] on div "**********" at bounding box center [862, 235] width 229 height 141
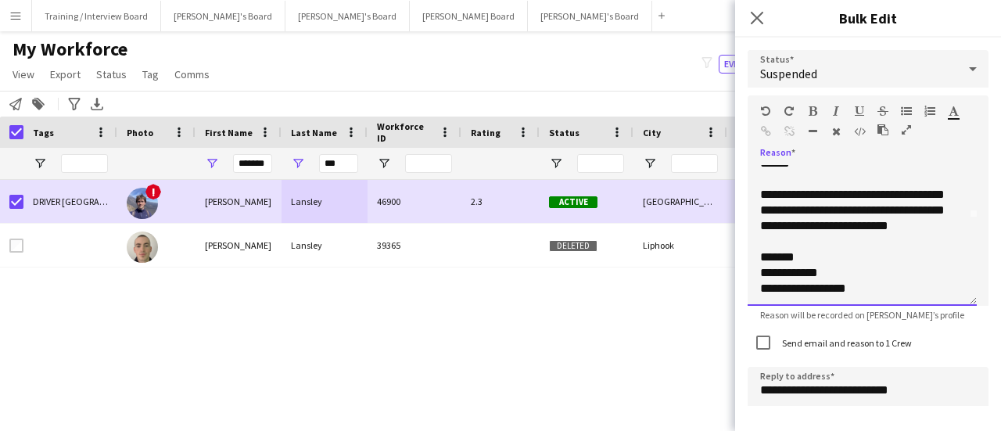
scroll to position [91, 0]
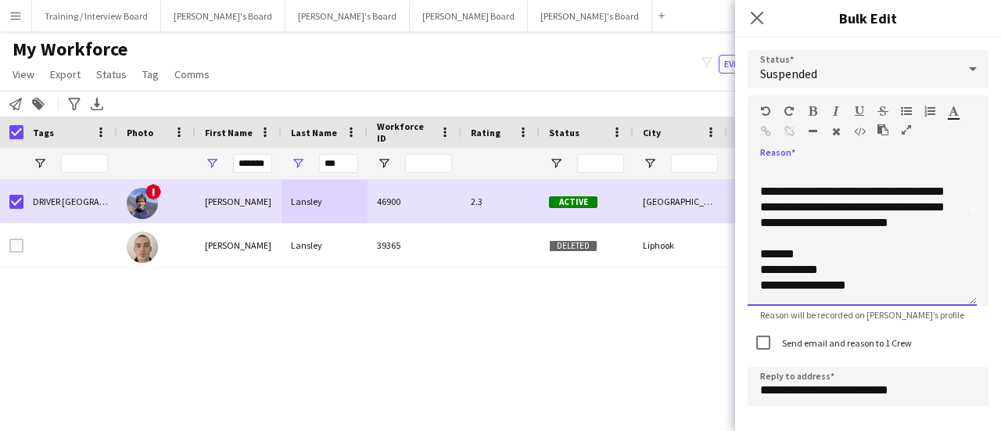
drag, startPoint x: 876, startPoint y: 257, endPoint x: 912, endPoint y: 243, distance: 38.6
click at [877, 257] on div "**********" at bounding box center [862, 235] width 229 height 141
drag, startPoint x: 843, startPoint y: 265, endPoint x: 760, endPoint y: 268, distance: 82.9
click at [760, 268] on div "**********" at bounding box center [862, 235] width 229 height 141
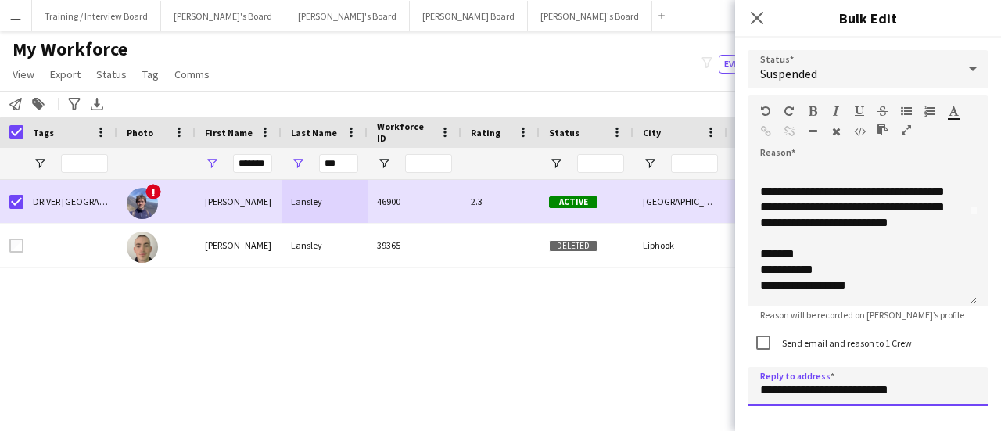
drag, startPoint x: 782, startPoint y: 393, endPoint x: 644, endPoint y: 384, distance: 138.7
click at [676, 390] on body "Menu Boards Boards Boards All jobs Status Workforce Workforce My Workforce Recr…" at bounding box center [500, 215] width 1001 height 431
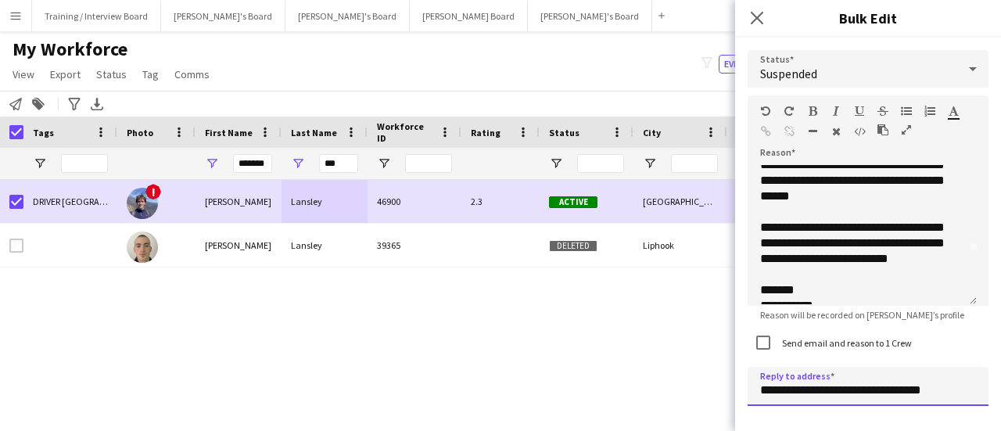
scroll to position [78, 0]
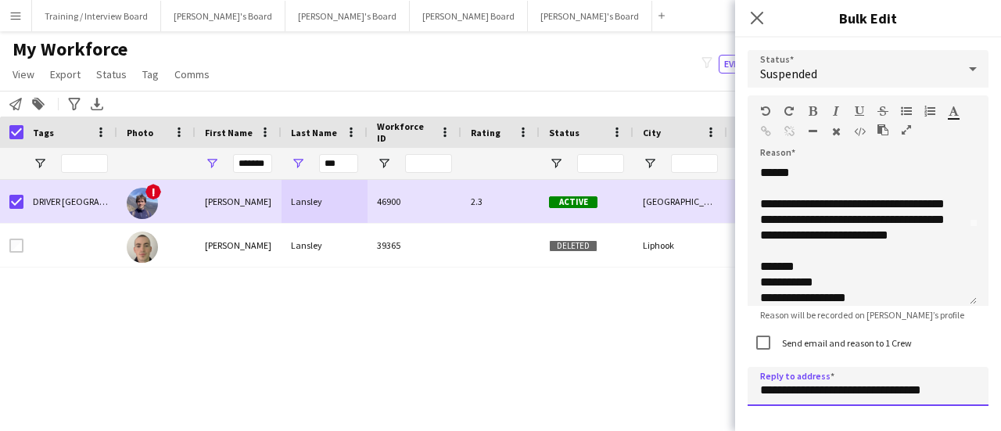
type input "**********"
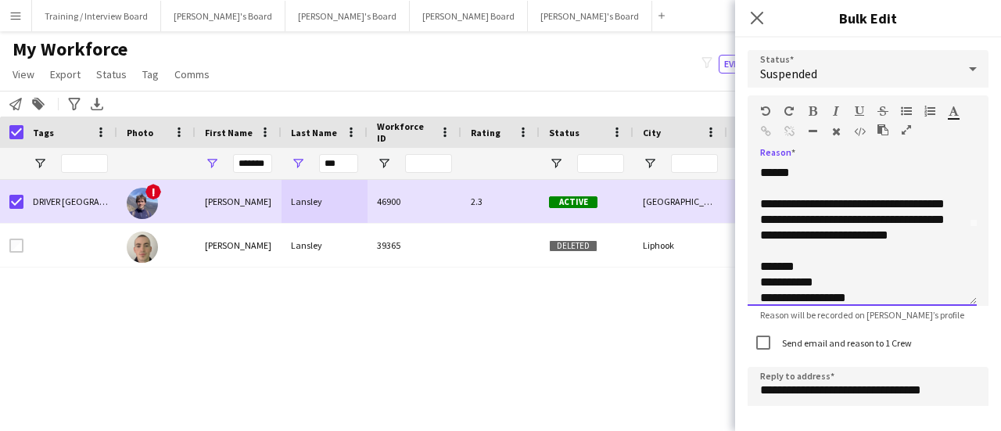
click at [901, 127] on div at bounding box center [900, 133] width 47 height 19
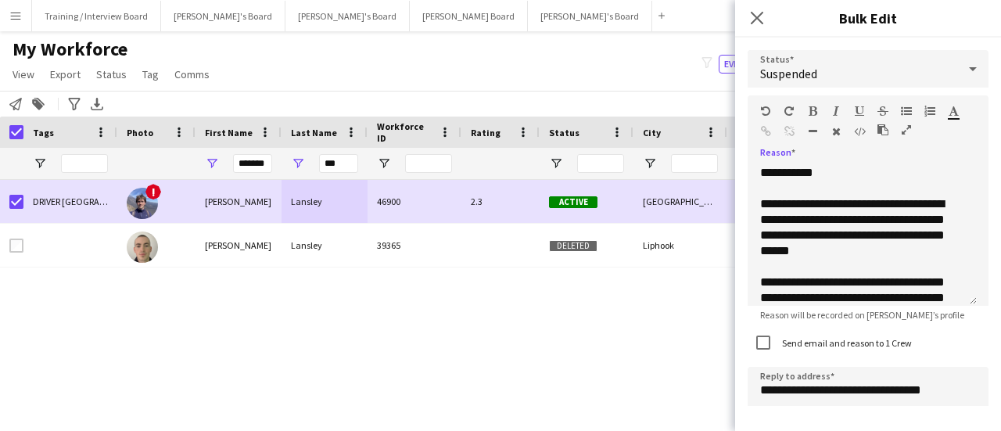
click at [906, 126] on icon "button" at bounding box center [906, 129] width 9 height 11
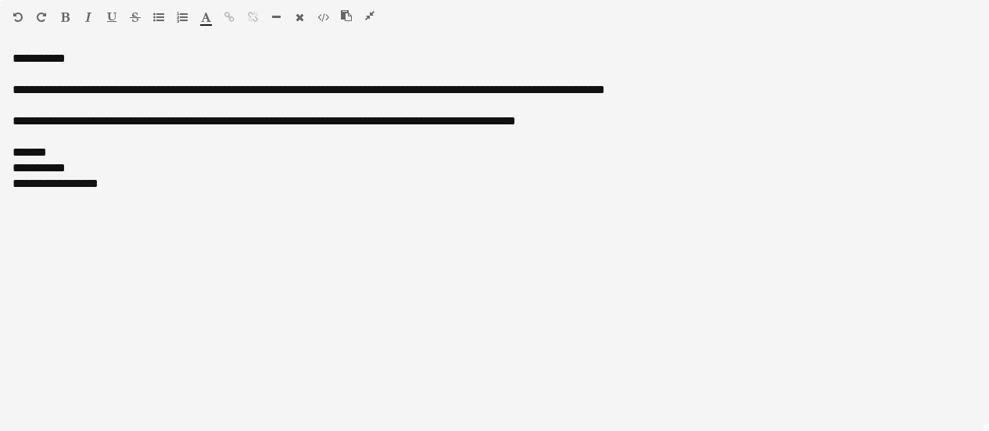
click at [369, 13] on icon "button" at bounding box center [369, 15] width 9 height 11
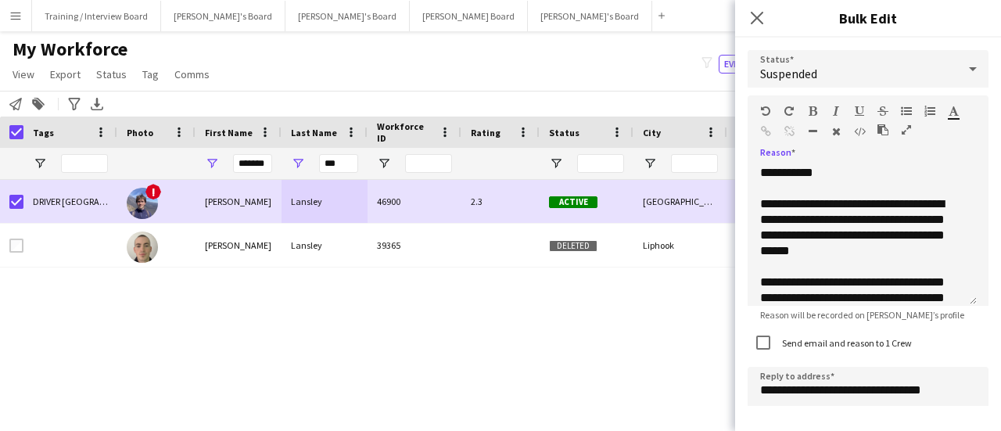
scroll to position [50, 0]
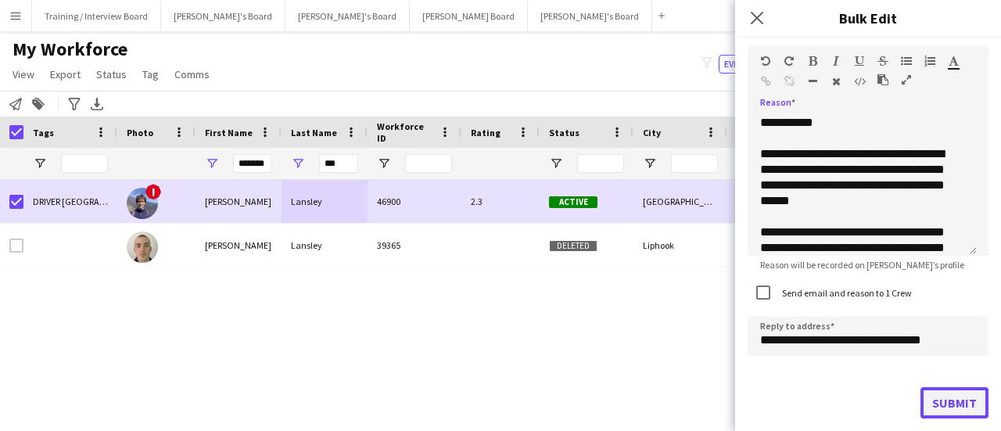
click at [931, 401] on button "Submit" at bounding box center [954, 402] width 68 height 31
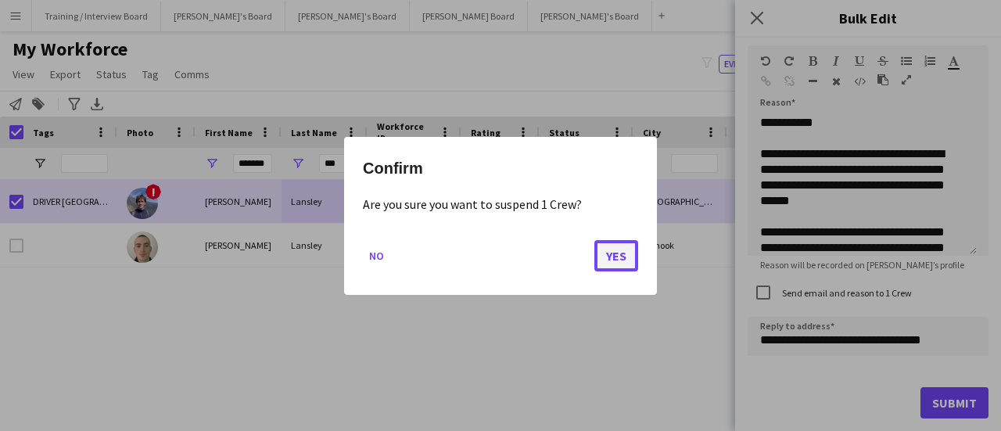
click at [618, 259] on button "Yes" at bounding box center [616, 254] width 44 height 31
